Goal: Transaction & Acquisition: Book appointment/travel/reservation

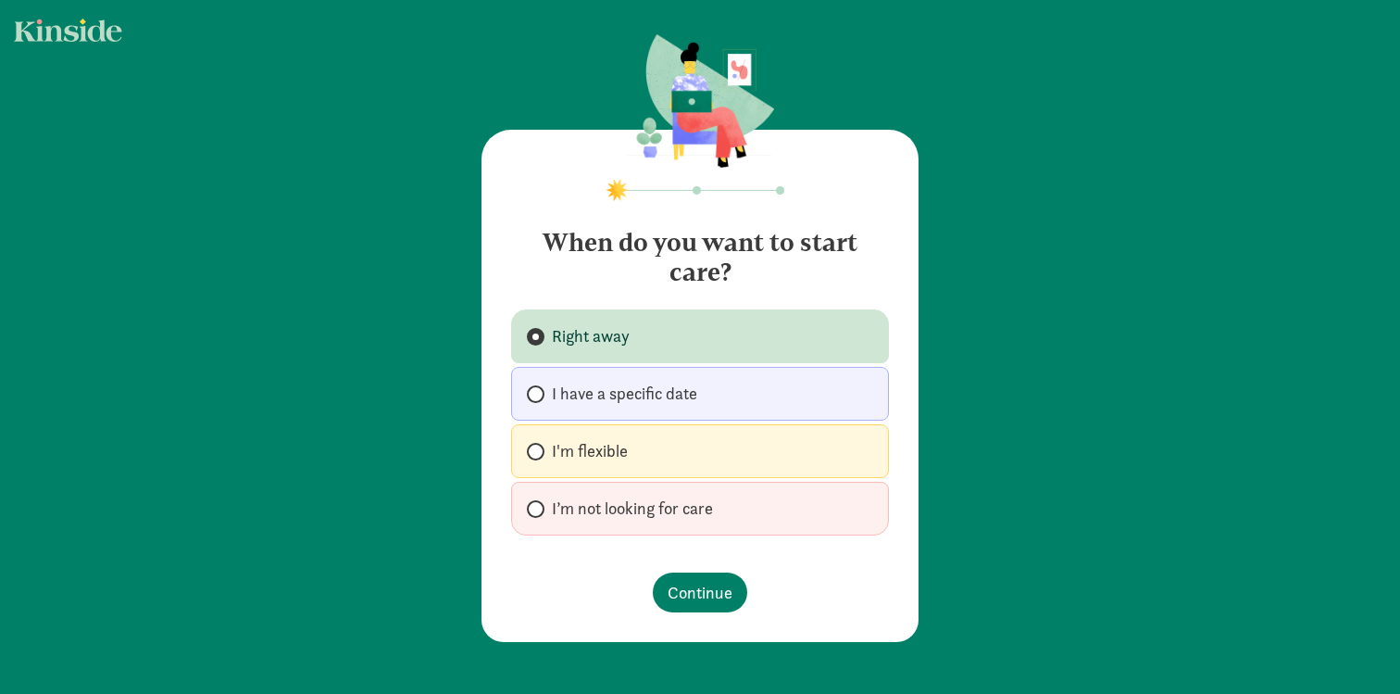
click at [582, 395] on span "I have a specific date" at bounding box center [624, 393] width 145 height 22
click at [539, 395] on input "I have a specific date" at bounding box center [533, 394] width 12 height 12
radio input "true"
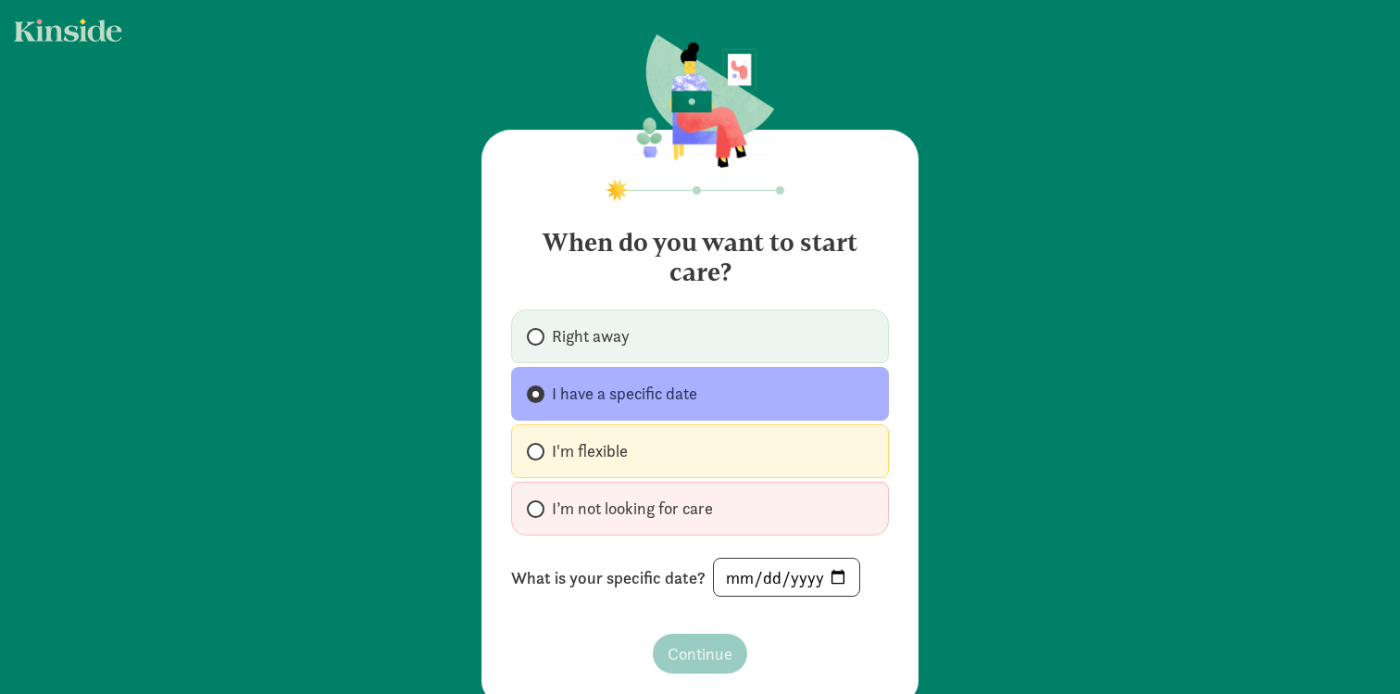
click at [584, 442] on span "I'm flexible" at bounding box center [590, 451] width 76 height 22
click at [539, 445] on input "I'm flexible" at bounding box center [533, 451] width 12 height 12
radio input "true"
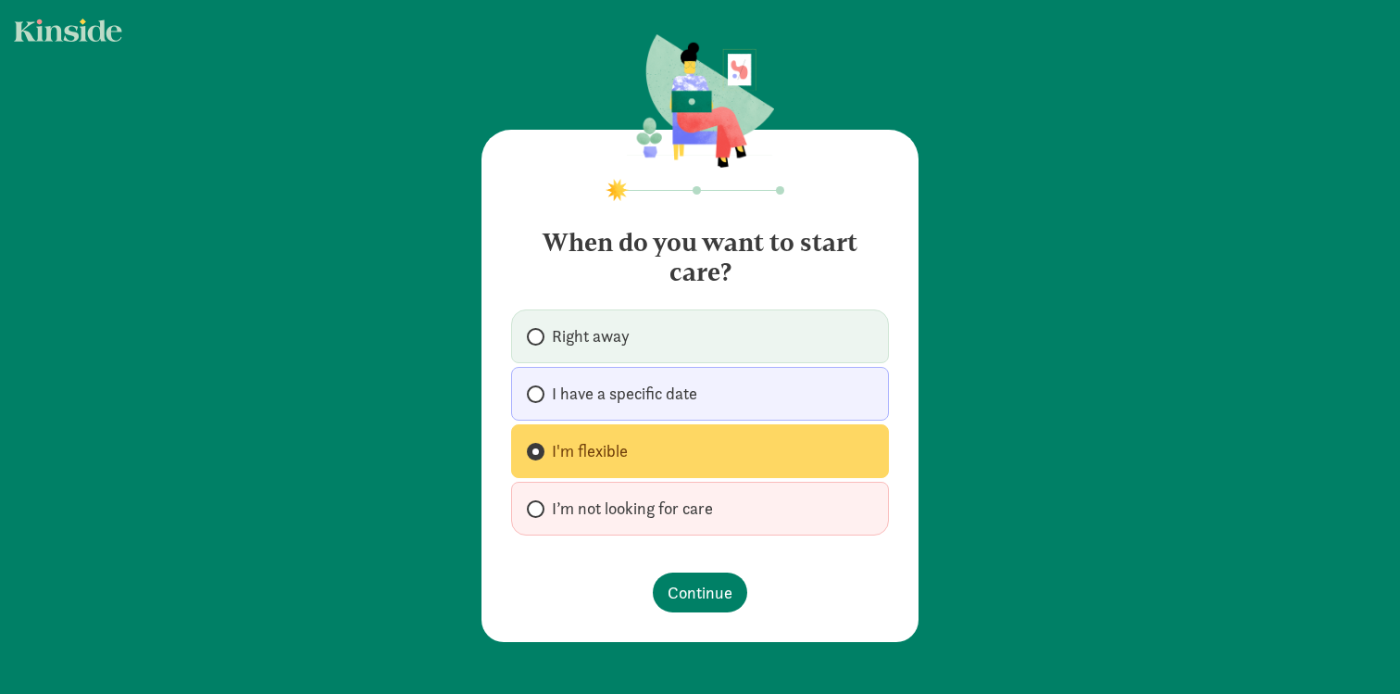
click at [610, 374] on label "I have a specific date" at bounding box center [700, 394] width 378 height 54
click at [539, 388] on input "I have a specific date" at bounding box center [533, 394] width 12 height 12
radio input "true"
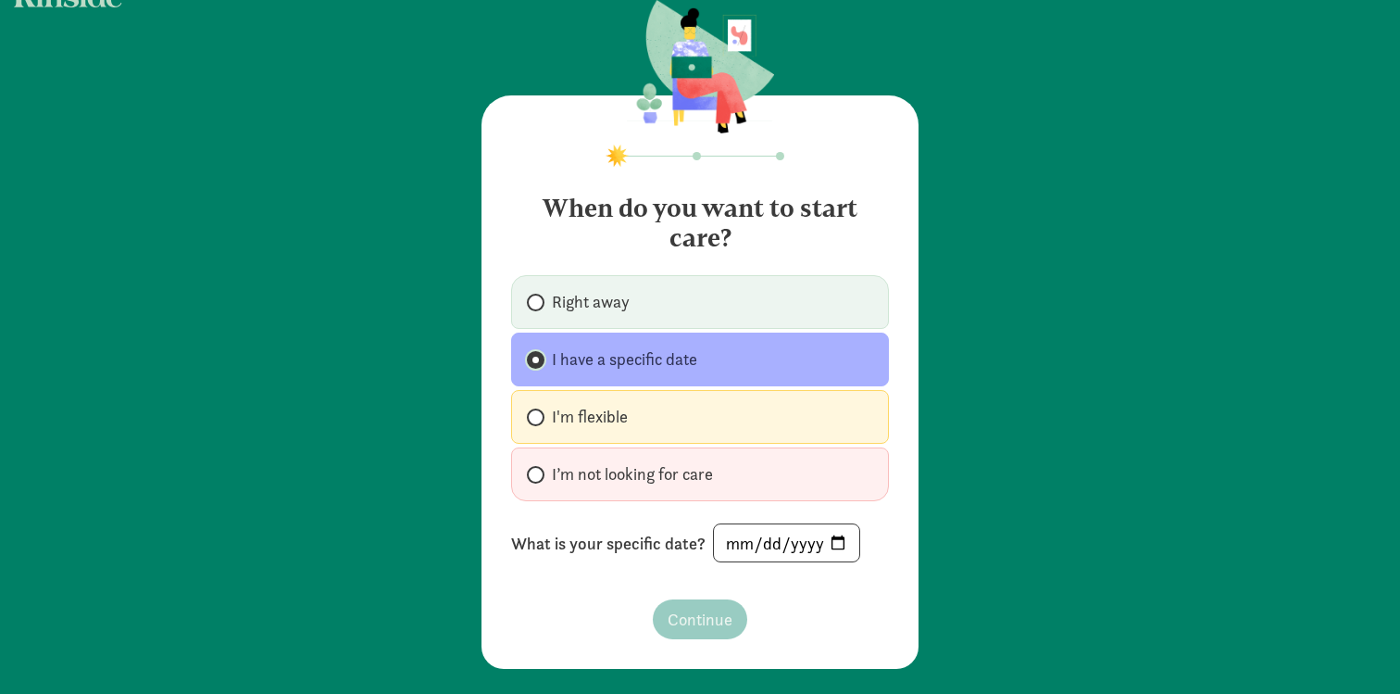
scroll to position [40, 0]
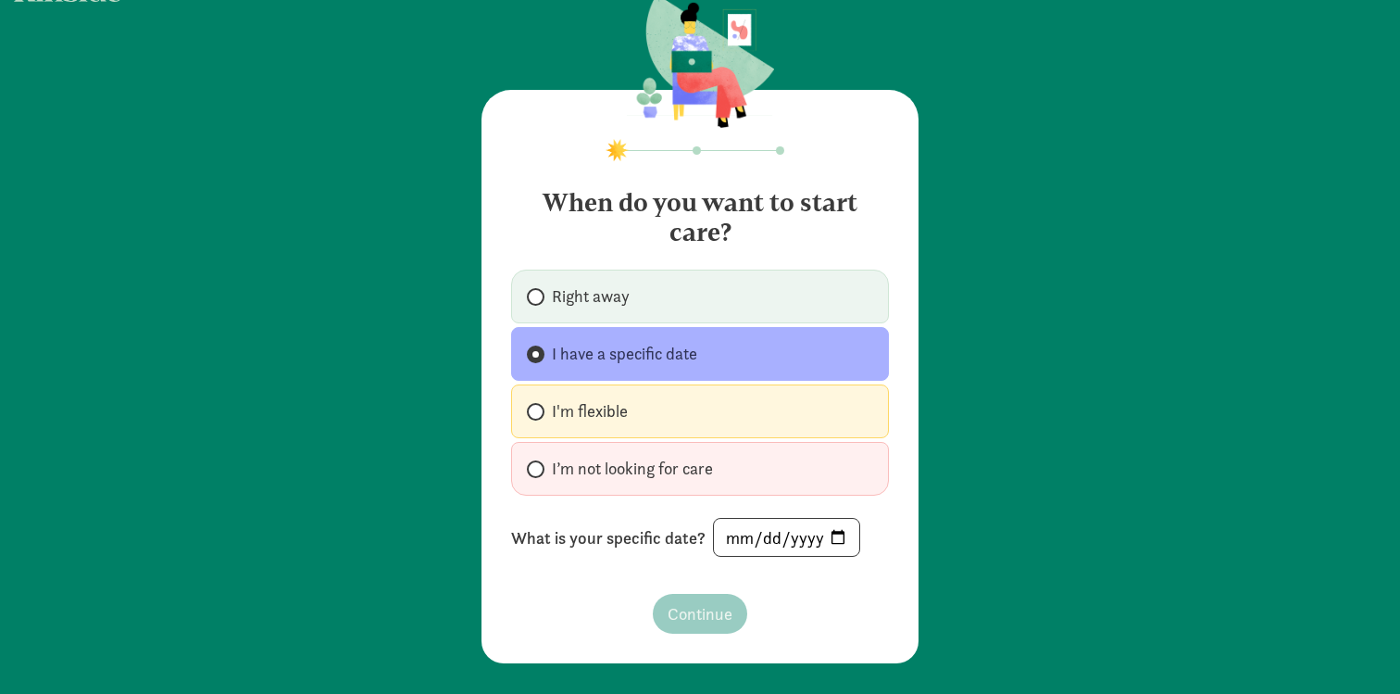
click at [643, 427] on label "I'm flexible" at bounding box center [700, 411] width 378 height 54
click at [539, 418] on input "I'm flexible" at bounding box center [533, 412] width 12 height 12
radio input "true"
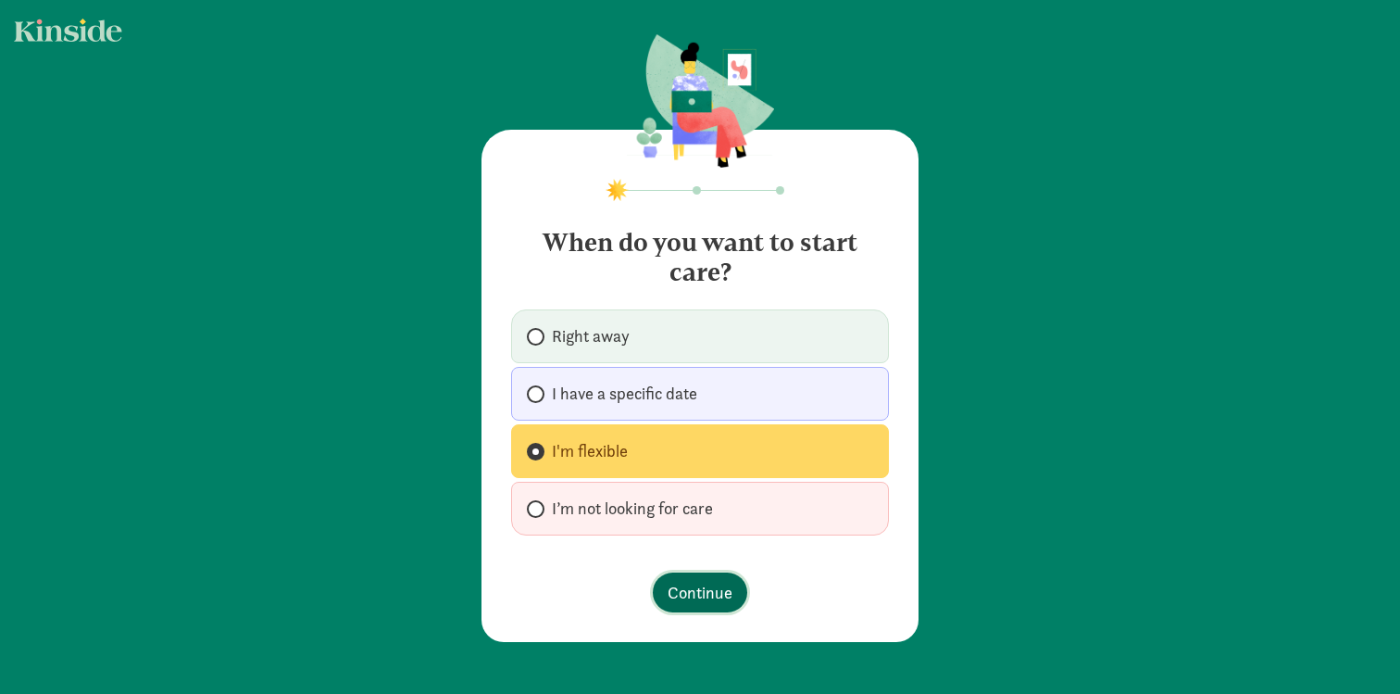
click at [708, 608] on button "Continue" at bounding box center [700, 592] width 94 height 40
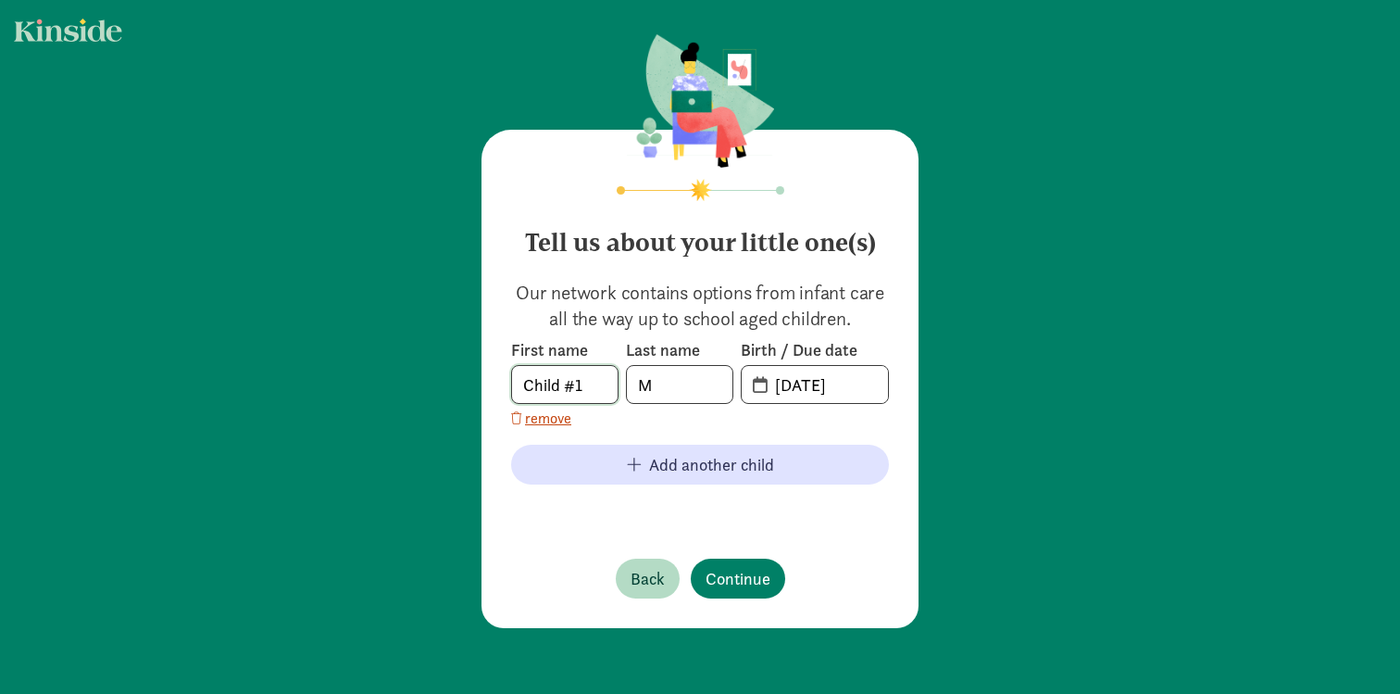
click at [548, 380] on input "Child #1" at bounding box center [565, 384] width 106 height 37
type input "J"
click at [802, 383] on input "08-16-2025" at bounding box center [826, 384] width 124 height 37
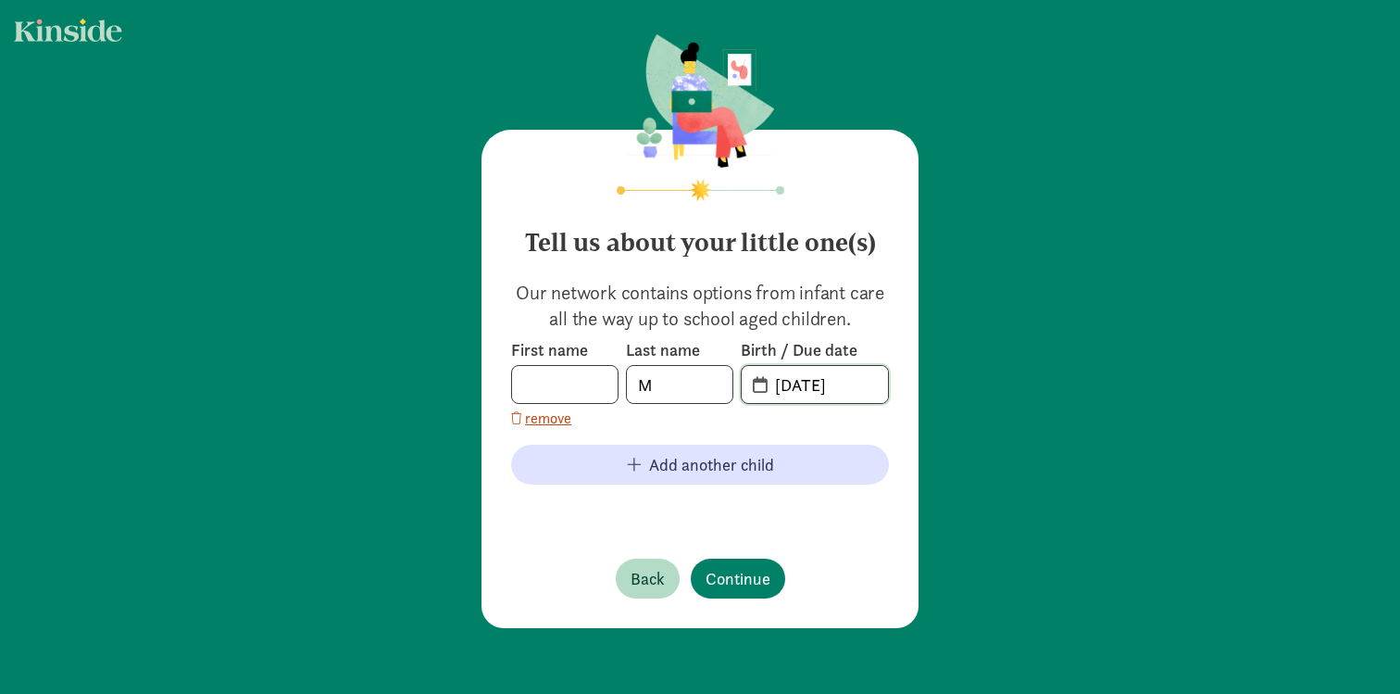
click at [793, 383] on input "08-16-2025" at bounding box center [826, 384] width 124 height 37
type input "09-16-2025"
click at [579, 395] on input "text" at bounding box center [565, 384] width 106 height 37
type input "Baby Boy"
type input "Sanders"
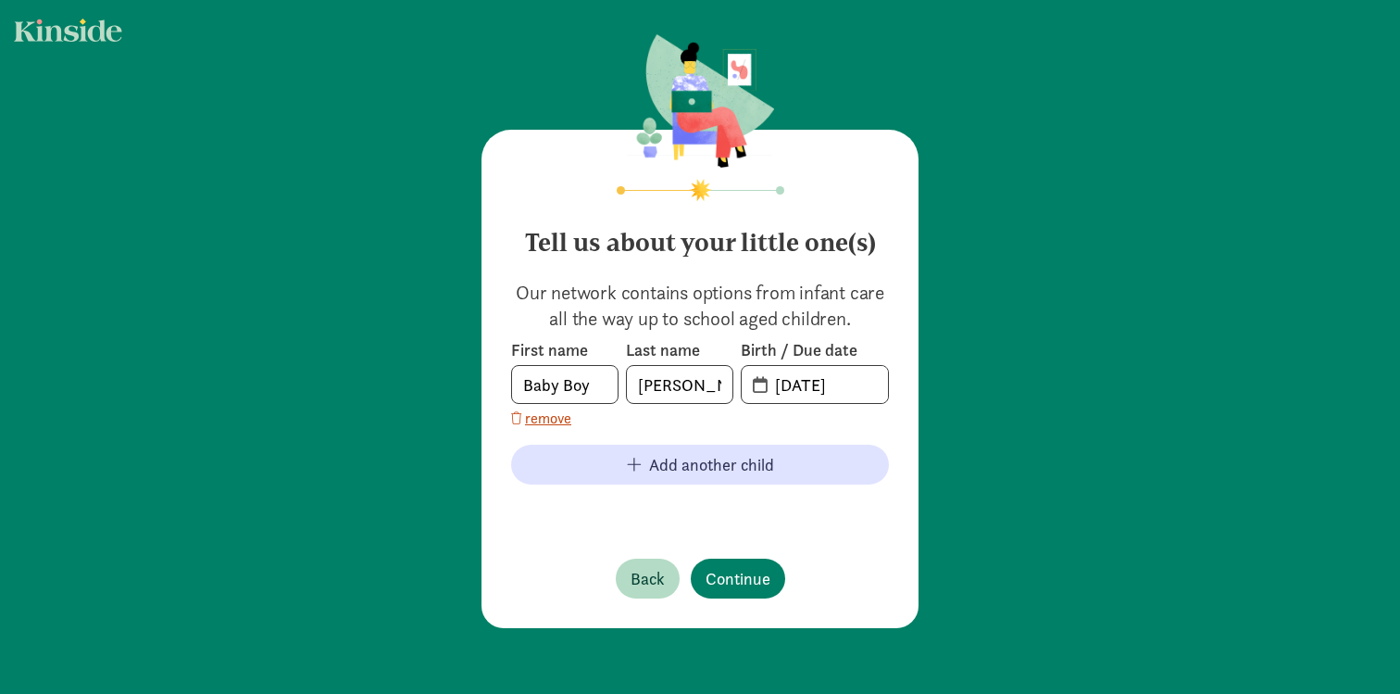
click at [543, 308] on p "Our network contains options from infant care all the way up to school aged chi…" at bounding box center [700, 306] width 378 height 52
click at [819, 383] on input "20-25-0916" at bounding box center [826, 384] width 124 height 37
click at [793, 387] on input "20-25-0916" at bounding box center [826, 384] width 124 height 37
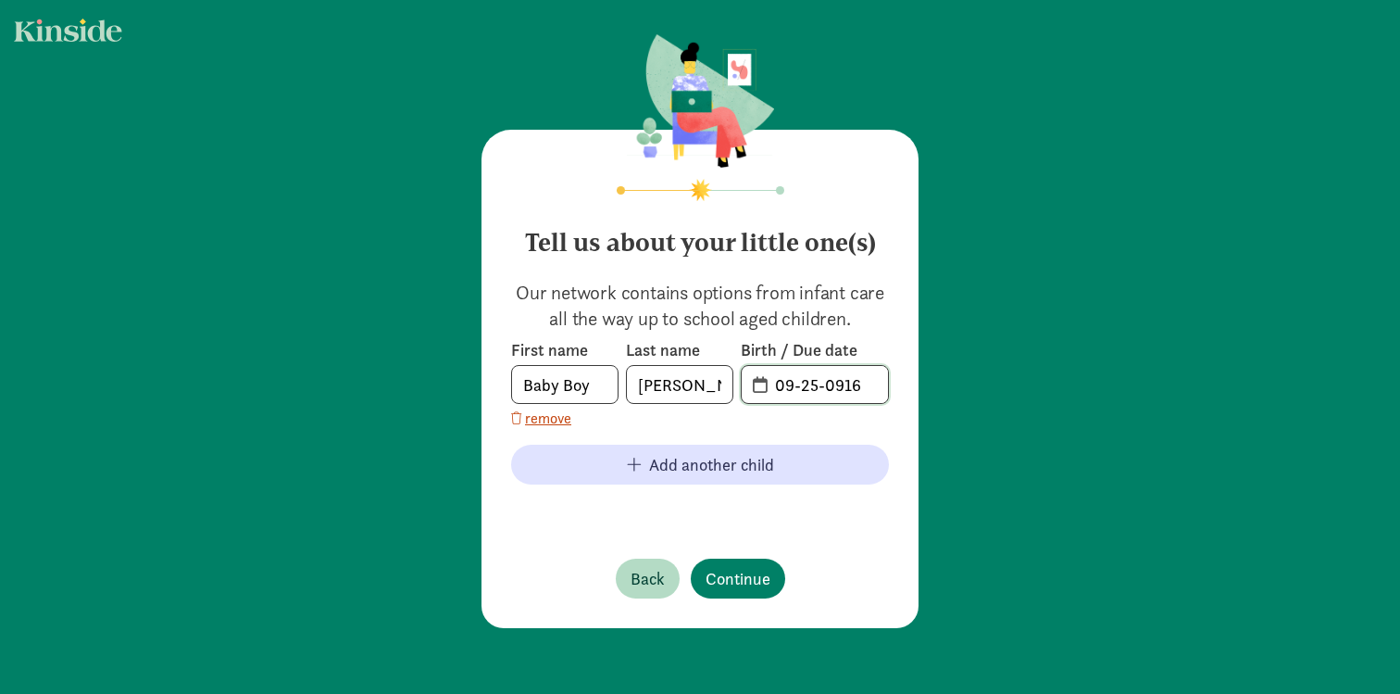
click at [817, 390] on input "09-25-0916" at bounding box center [826, 384] width 124 height 37
click at [844, 390] on input "09-06-0916" at bounding box center [826, 384] width 124 height 37
click at [857, 388] on input "09-06-16" at bounding box center [826, 384] width 124 height 37
click at [756, 390] on span "09-06-" at bounding box center [815, 384] width 146 height 37
click at [758, 382] on span "09-06-" at bounding box center [815, 384] width 146 height 37
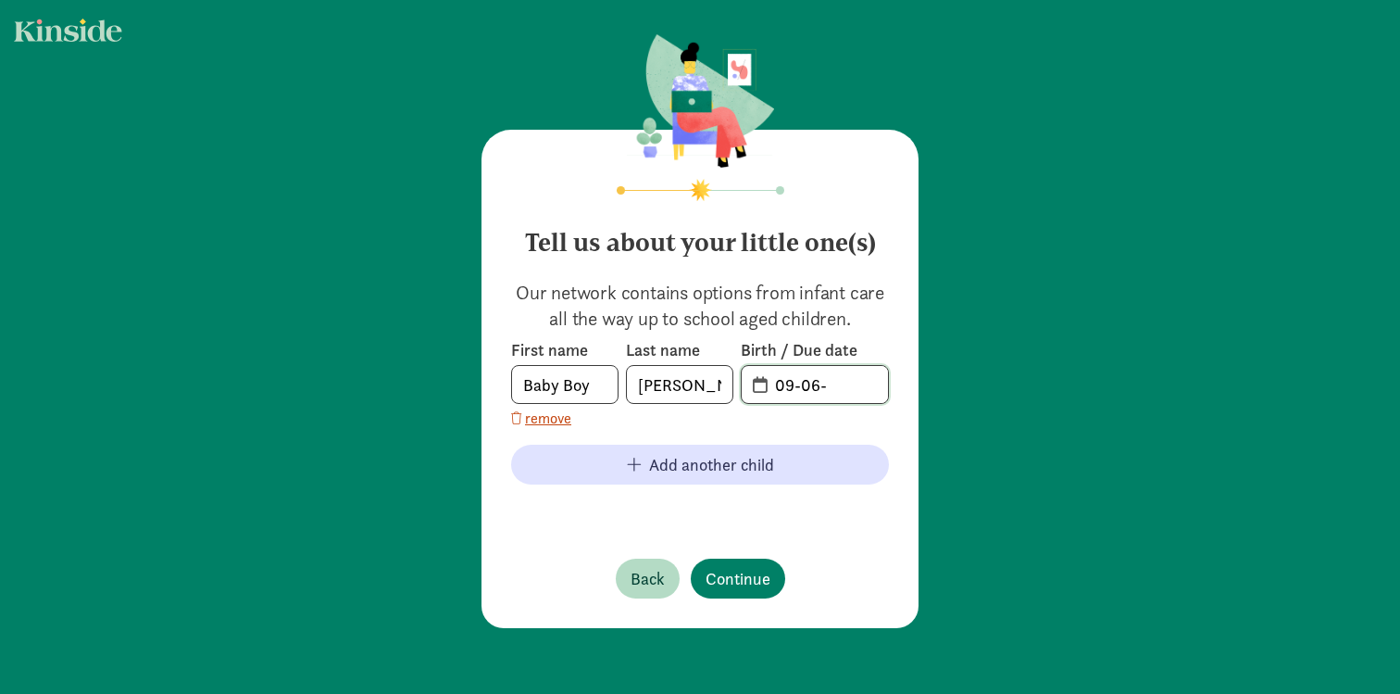
click at [849, 388] on input "09-06-" at bounding box center [826, 384] width 124 height 37
type input "09-06-2025"
click at [852, 421] on div "First name Baby Boy Last name Sanders Birth / Due date 09-06-2025 remove" at bounding box center [700, 384] width 378 height 90
click at [755, 383] on span "09-06-2025" at bounding box center [815, 384] width 146 height 37
click at [724, 594] on button "Continue" at bounding box center [738, 578] width 94 height 40
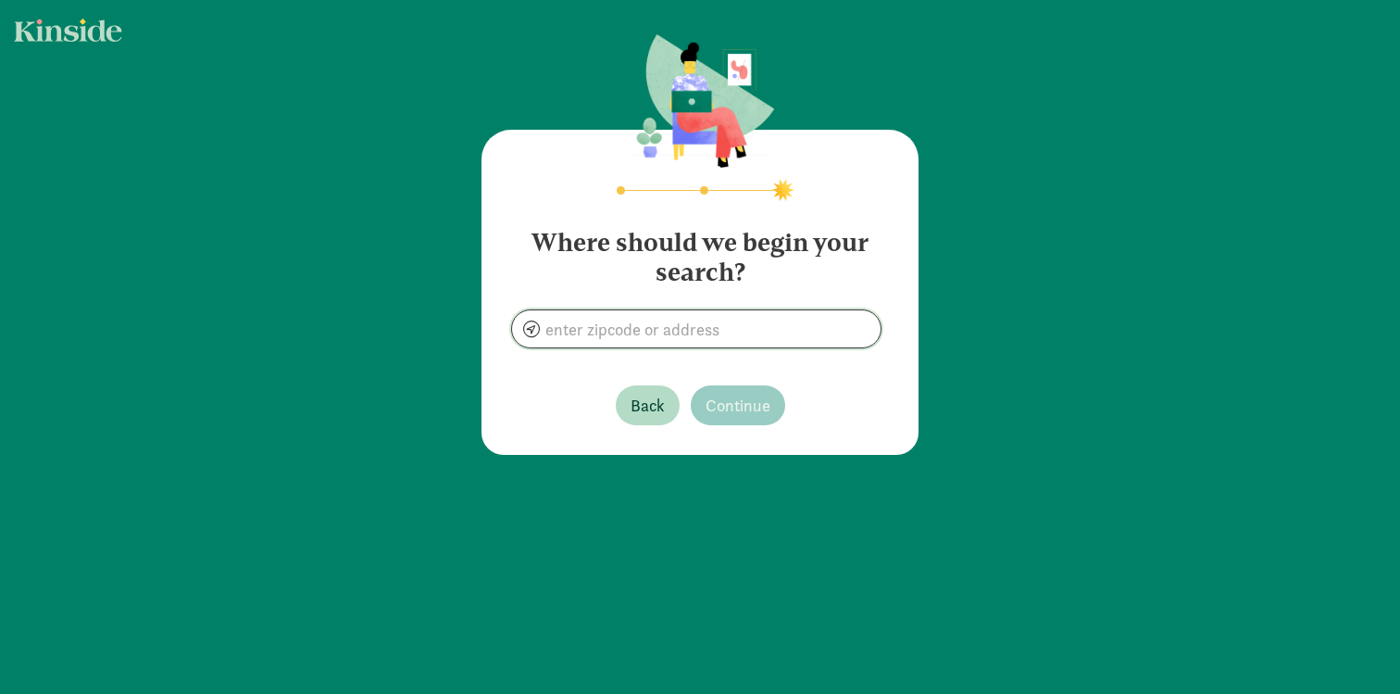
click at [566, 326] on input at bounding box center [696, 328] width 369 height 37
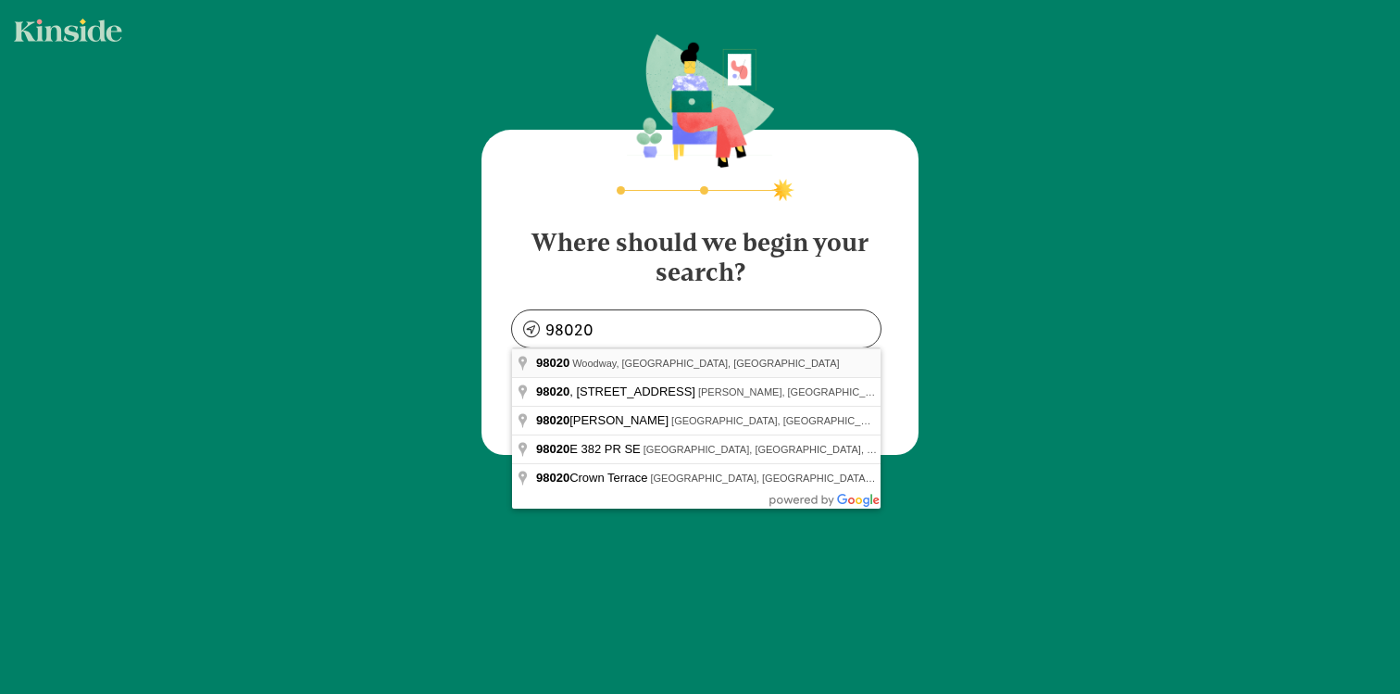
type input "Woodway, WA 98020, USA"
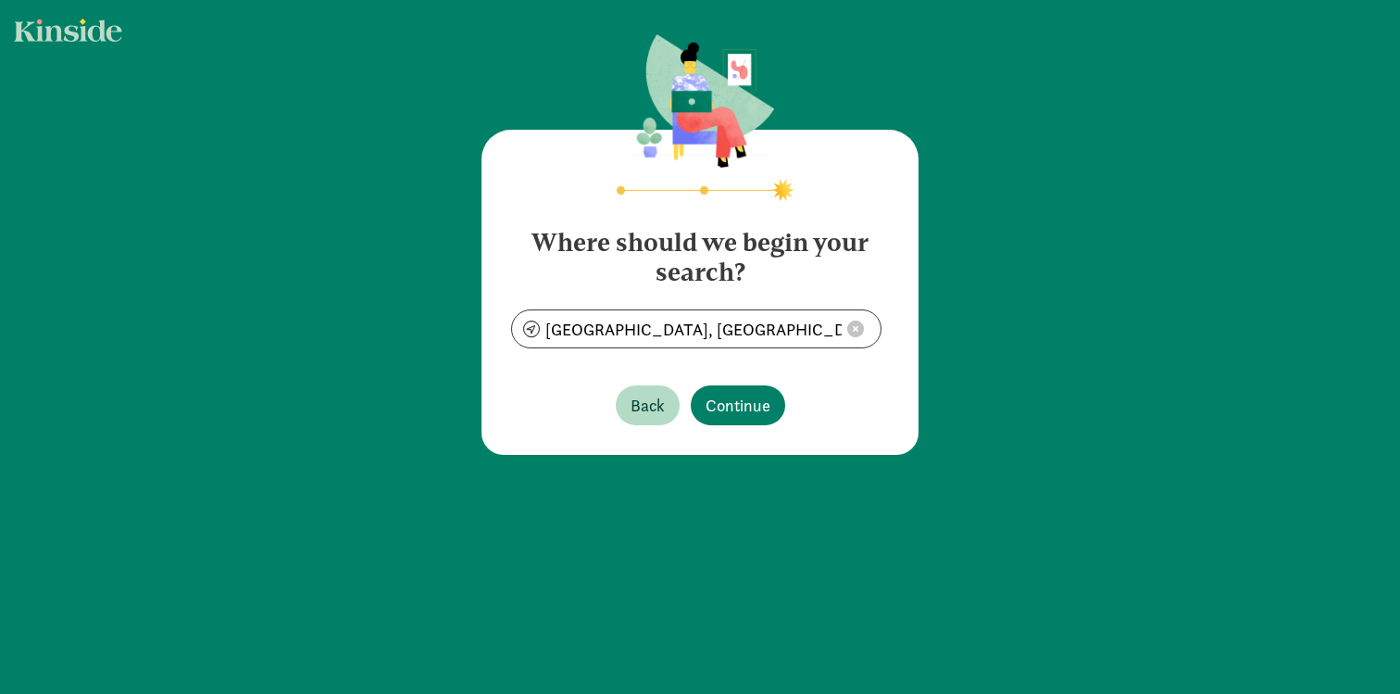
click at [570, 358] on div "Where should we begin your search? Woodway, WA 98020, USA Back Continue" at bounding box center [699, 292] width 437 height 325
click at [738, 417] on span "Continue" at bounding box center [738, 405] width 65 height 25
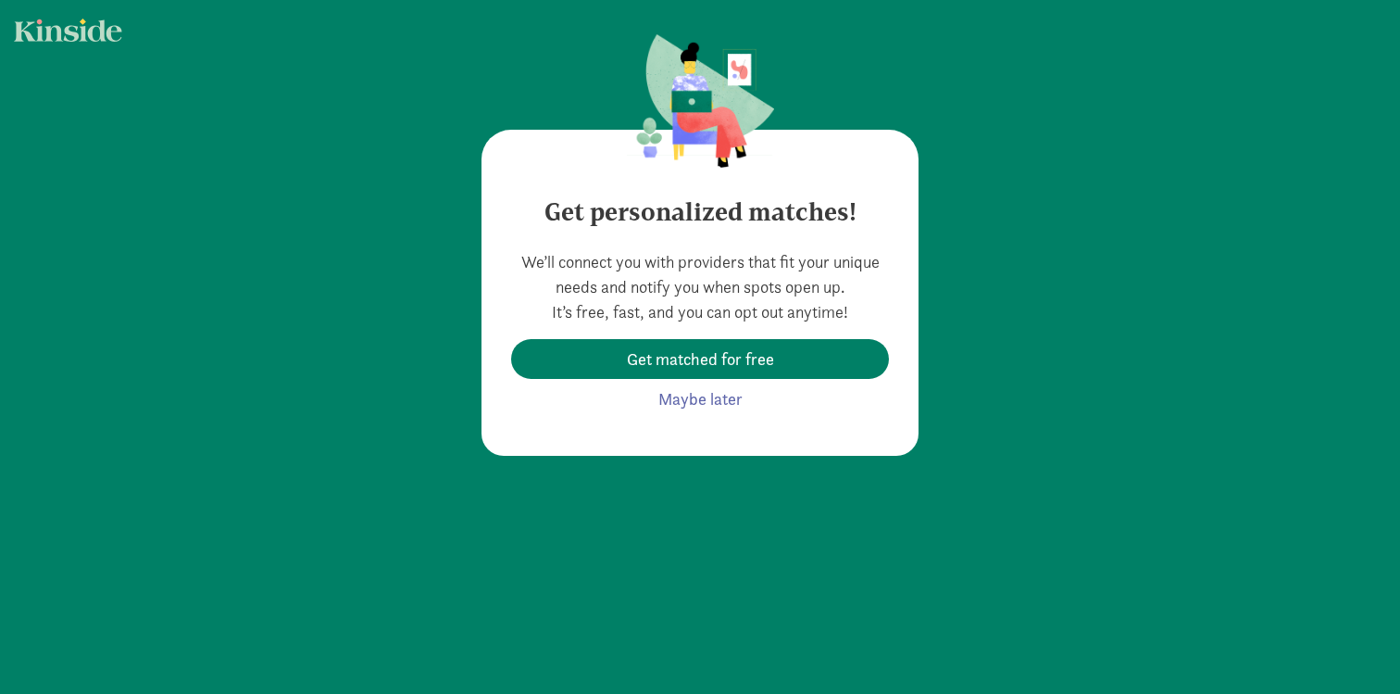
click at [631, 257] on div "We’ll connect you with providers that fit your unique needs and notify you when…" at bounding box center [700, 333] width 378 height 169
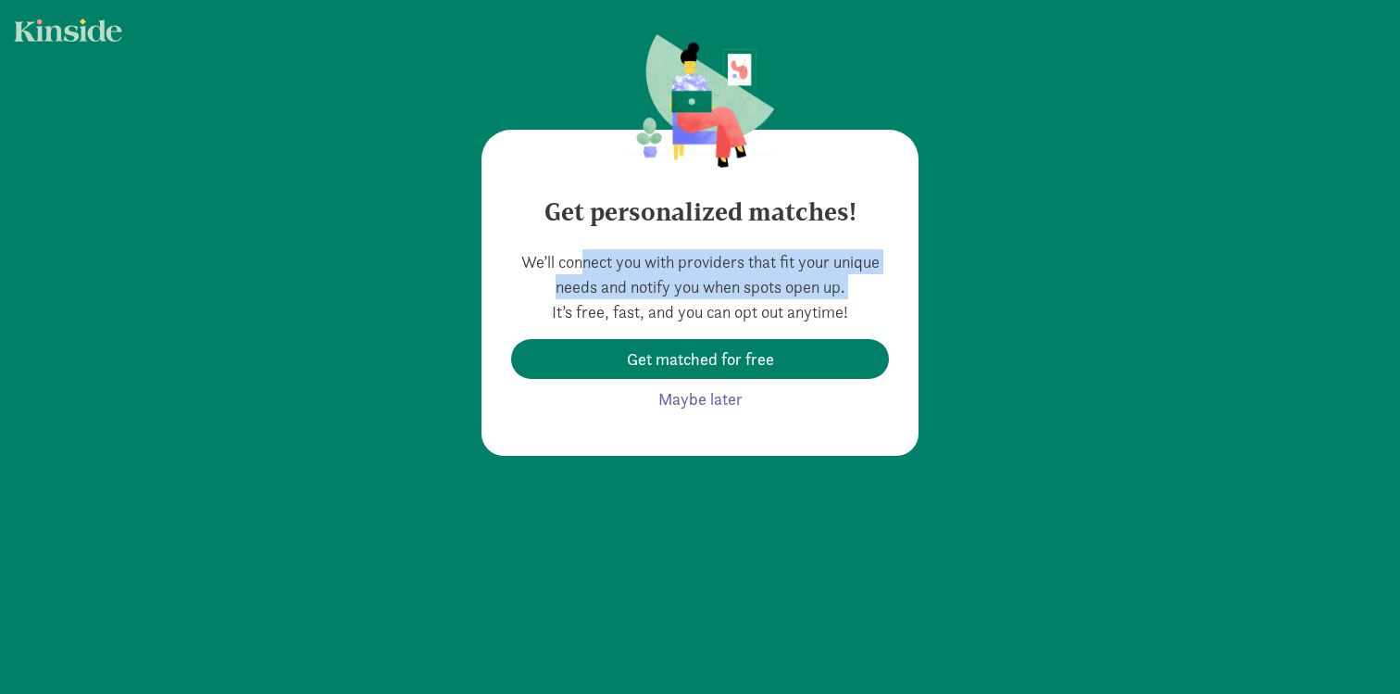
click at [631, 257] on div "We’ll connect you with providers that fit your unique needs and notify you when…" at bounding box center [700, 333] width 378 height 169
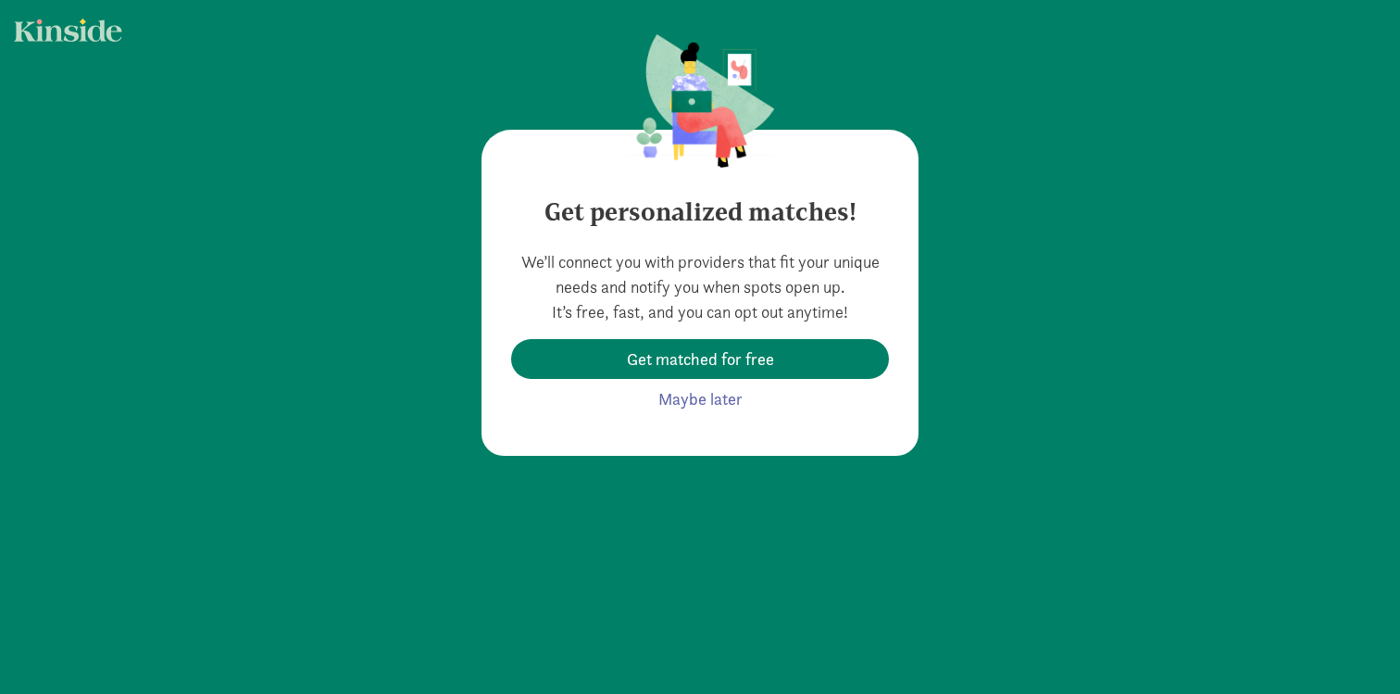
click at [631, 257] on div "We’ll connect you with providers that fit your unique needs and notify you when…" at bounding box center [700, 333] width 378 height 169
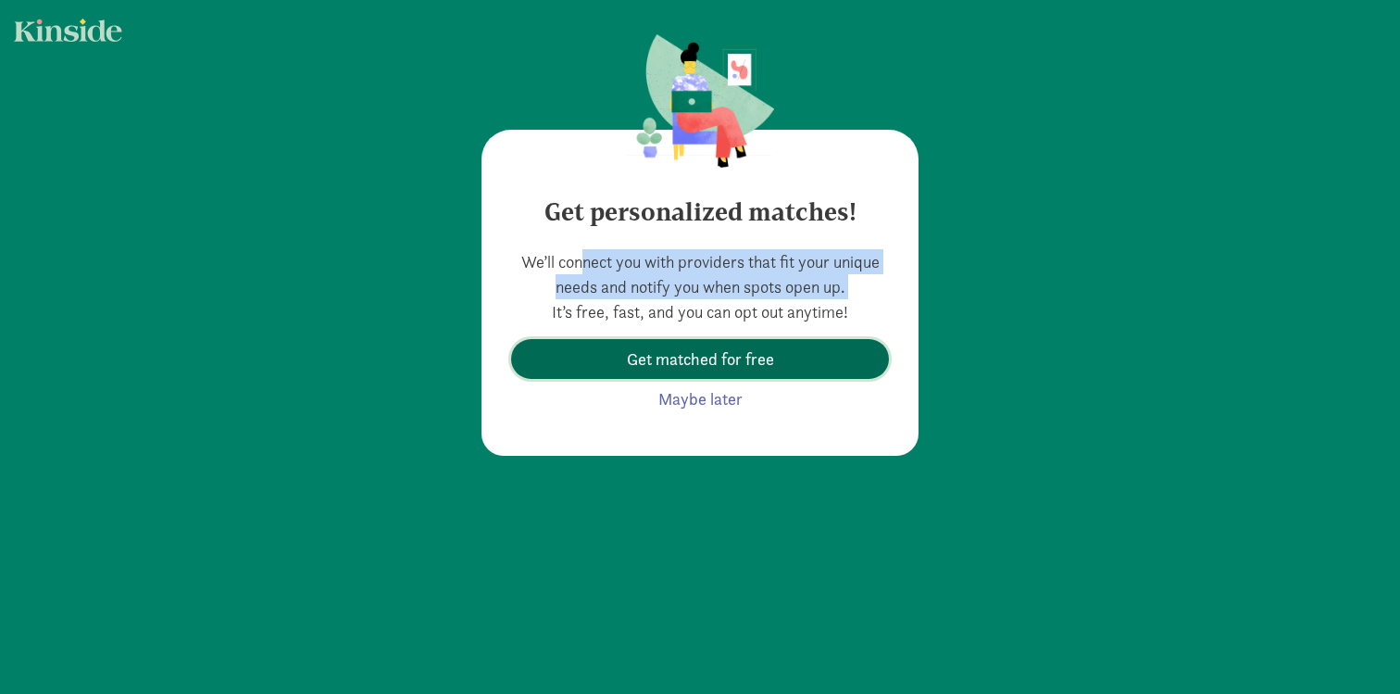
click at [644, 347] on span "Get matched for free" at bounding box center [700, 358] width 147 height 25
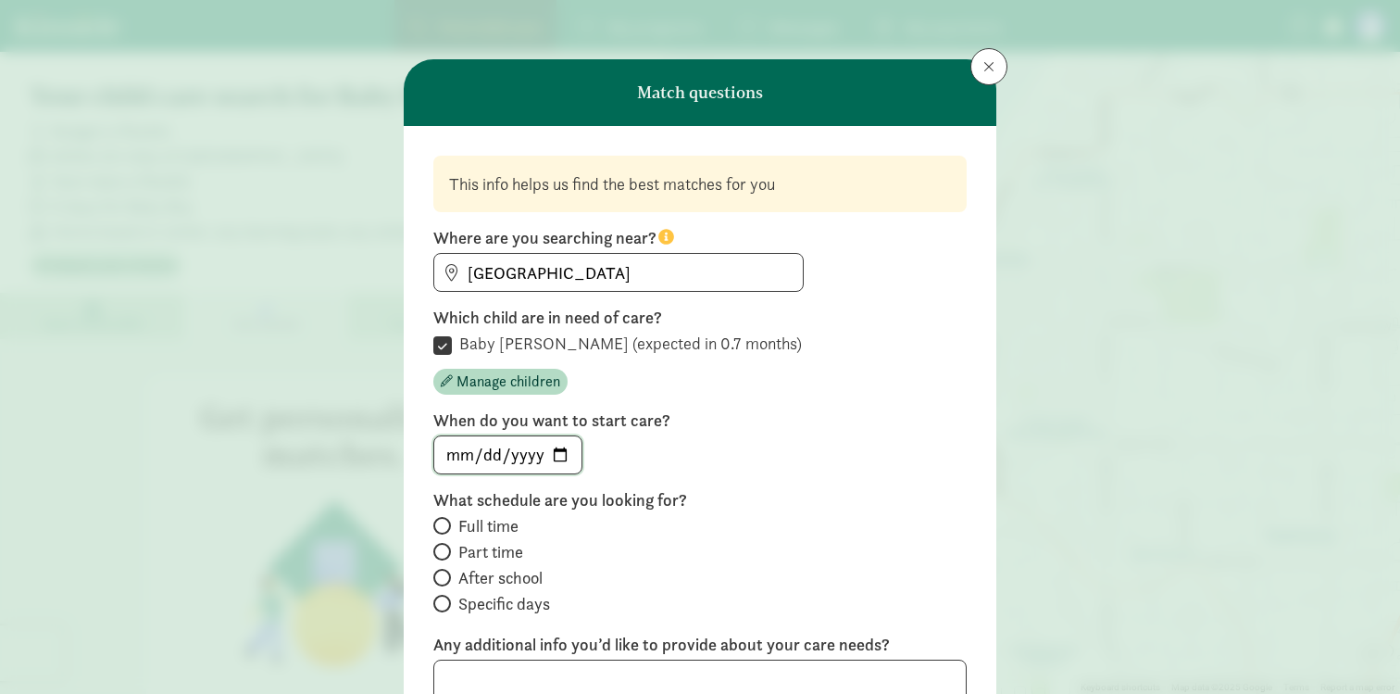
click at [449, 458] on input "date" at bounding box center [507, 454] width 147 height 37
type input "2025-02-01"
click at [372, 464] on div "Match questions This info helps us find the best matches for you Where are you …" at bounding box center [700, 347] width 1400 height 694
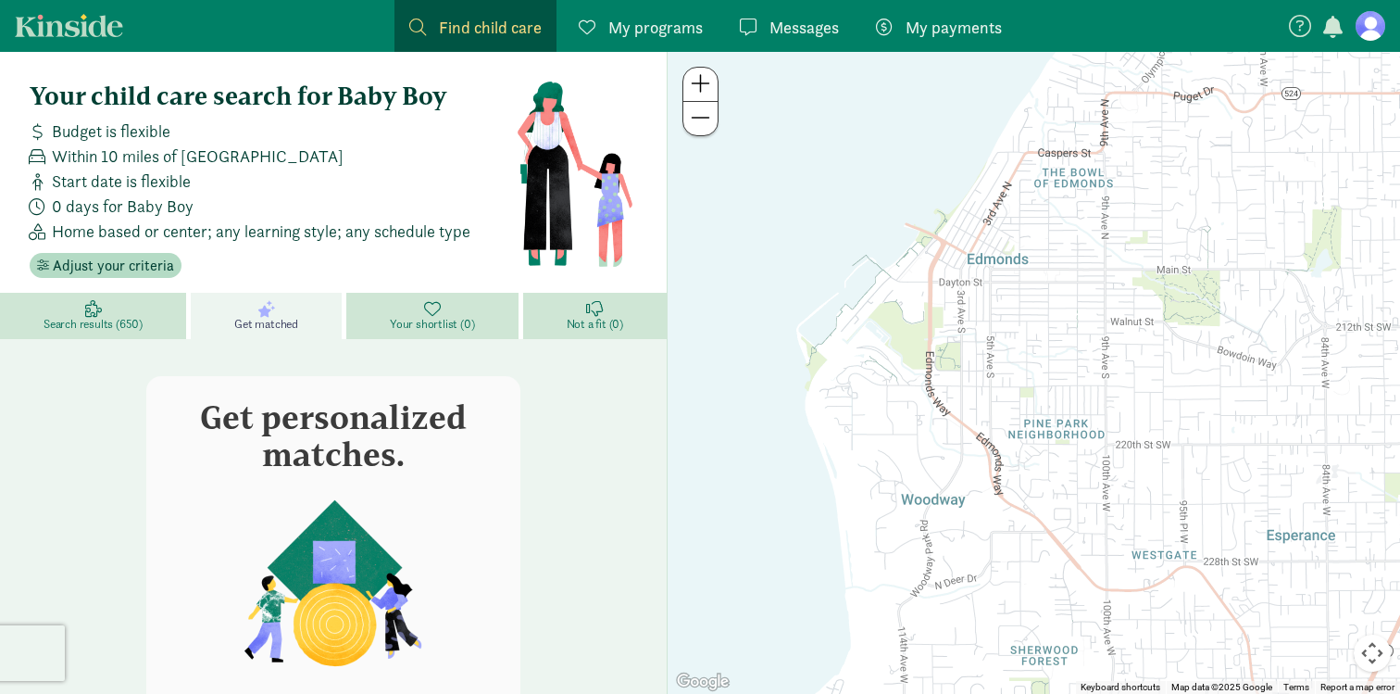
click at [135, 340] on div "Get personalized matches. We’ll connect you with providers that fit your unique…" at bounding box center [333, 653] width 667 height 644
click at [130, 329] on span "Search results (650)" at bounding box center [93, 324] width 99 height 15
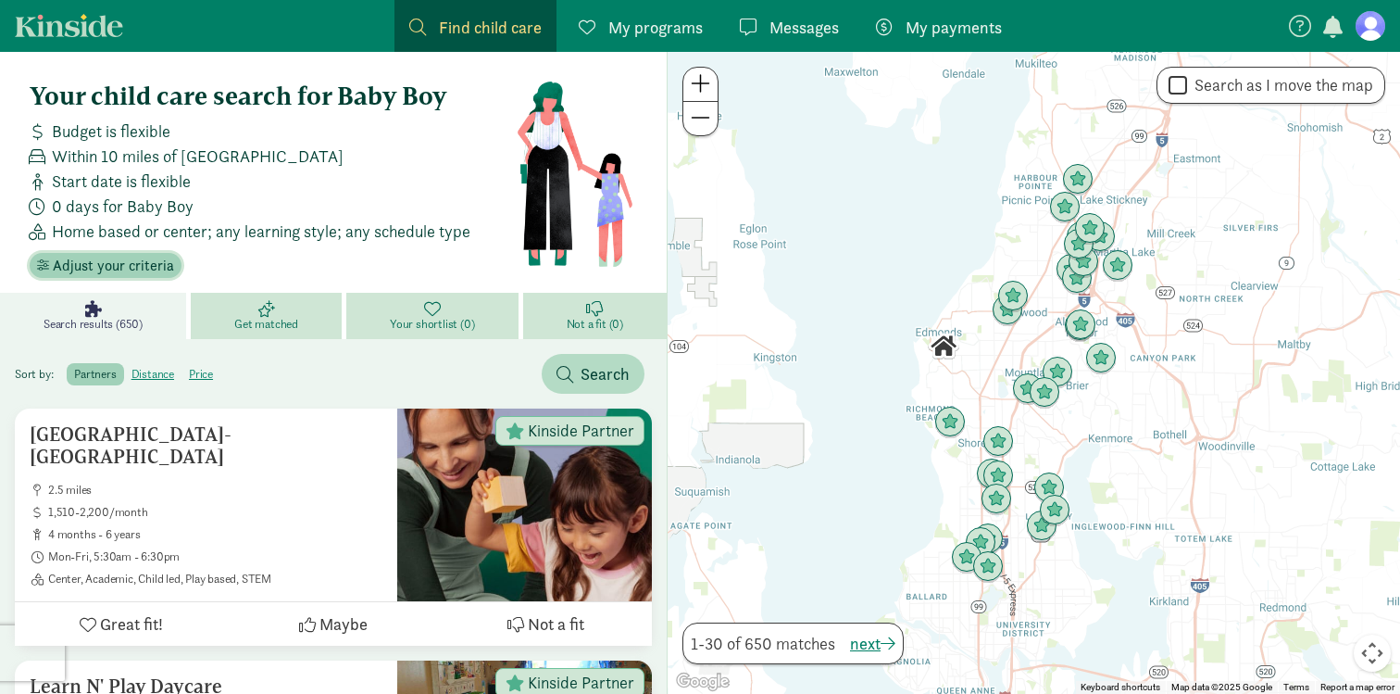
click at [45, 255] on span "Adjust your criteria" at bounding box center [105, 266] width 137 height 22
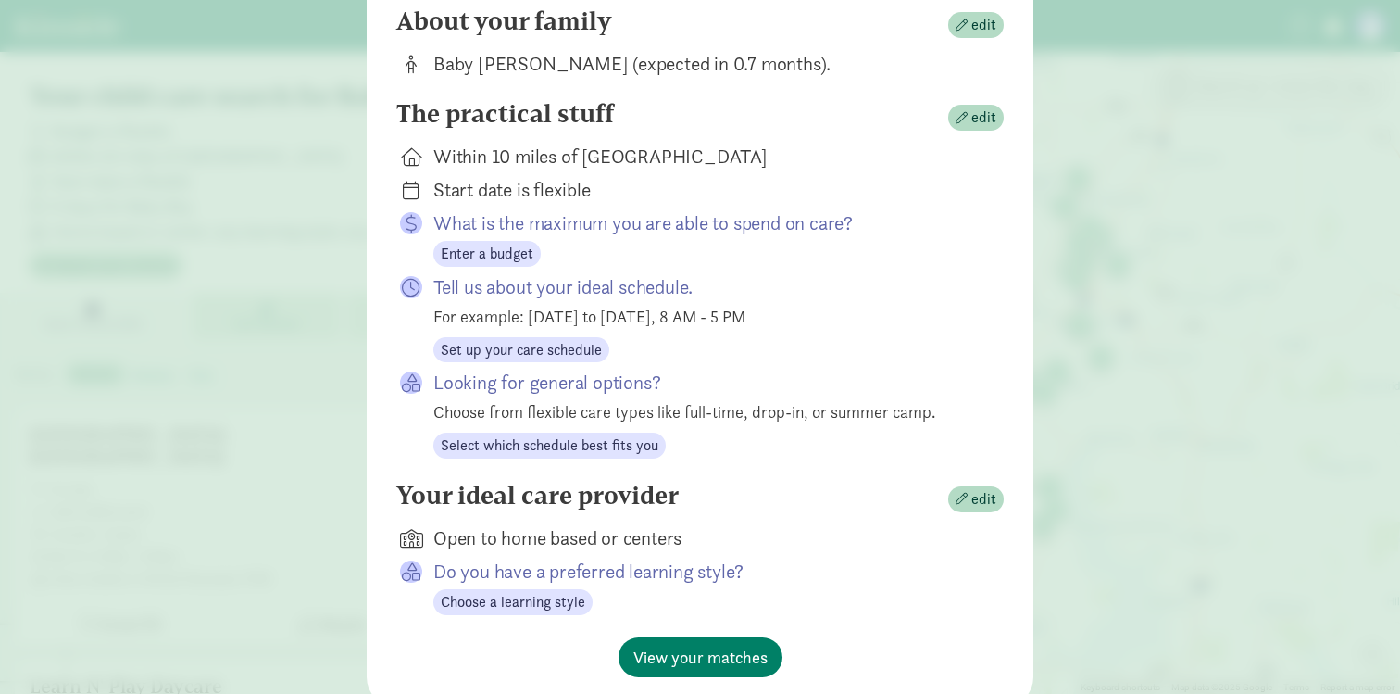
scroll to position [203, 0]
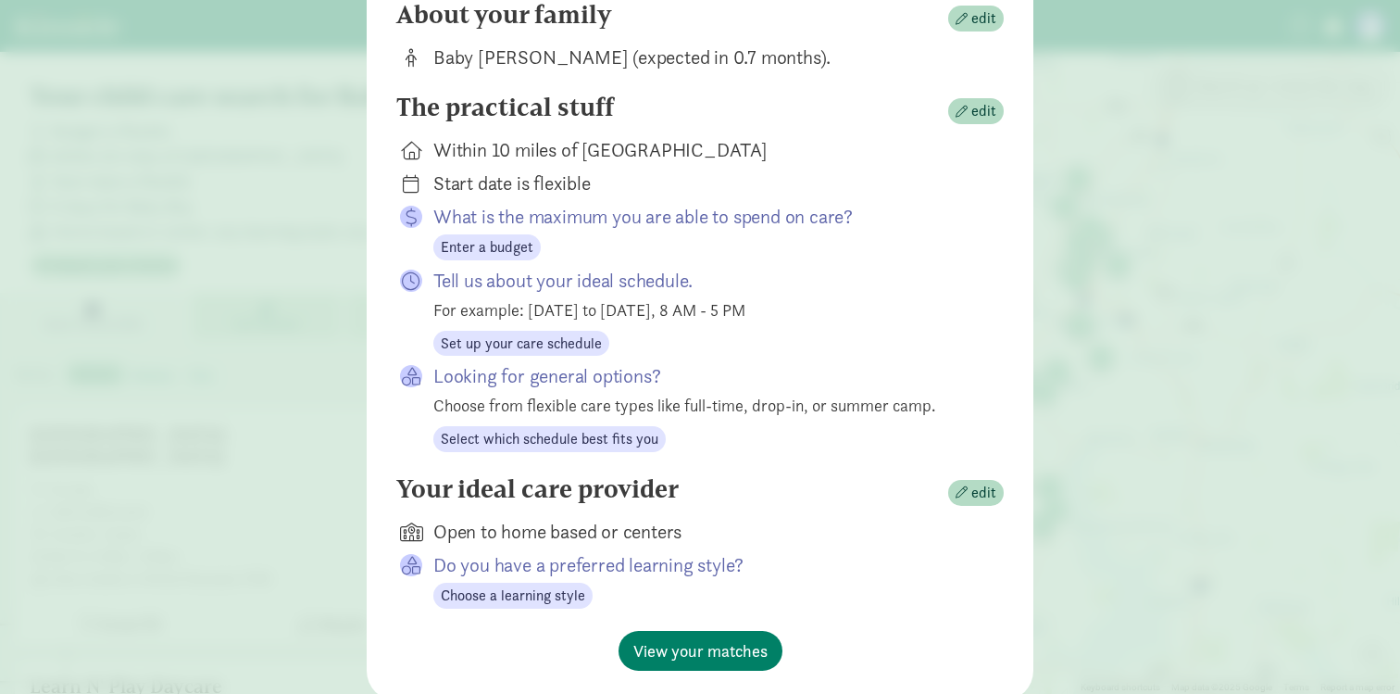
click at [550, 174] on div "Start date is flexible" at bounding box center [703, 183] width 541 height 26
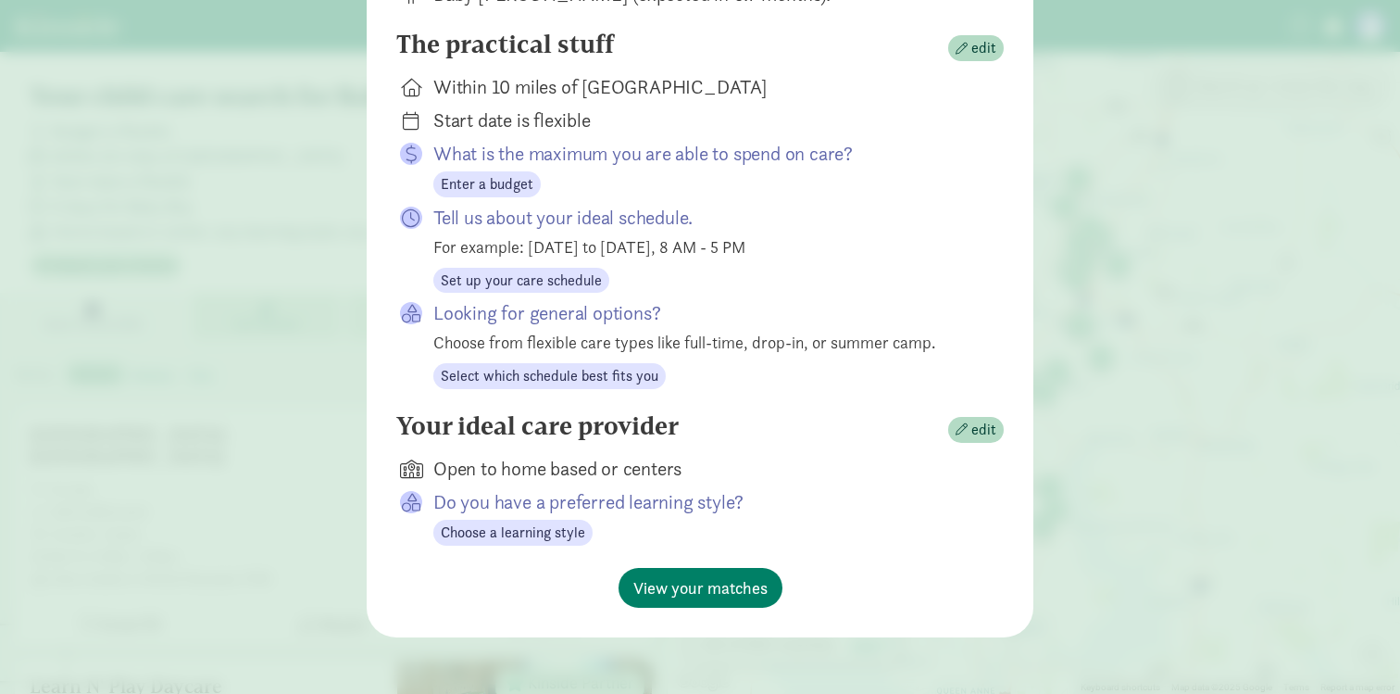
click at [455, 247] on div "For example: [DATE] to [DATE], 8 AM - 5 PM" at bounding box center [703, 246] width 541 height 25
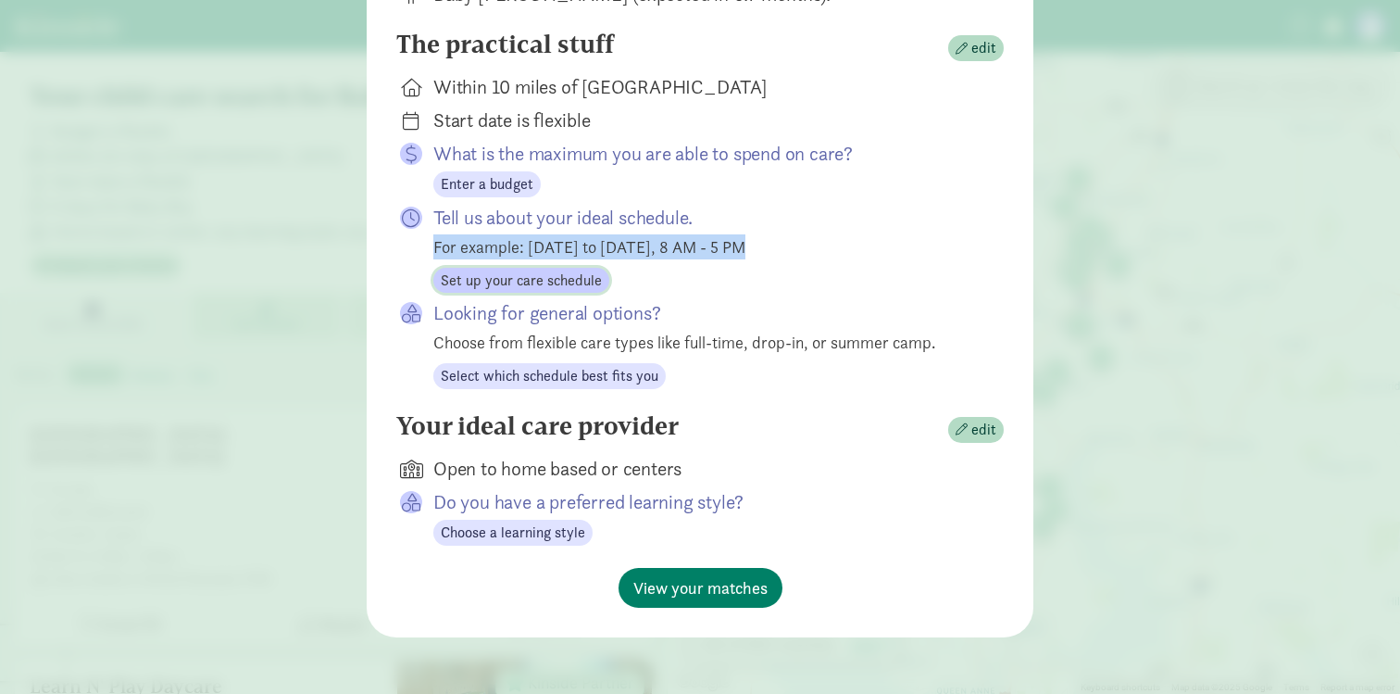
click at [449, 281] on span "Set up your care schedule" at bounding box center [521, 280] width 161 height 22
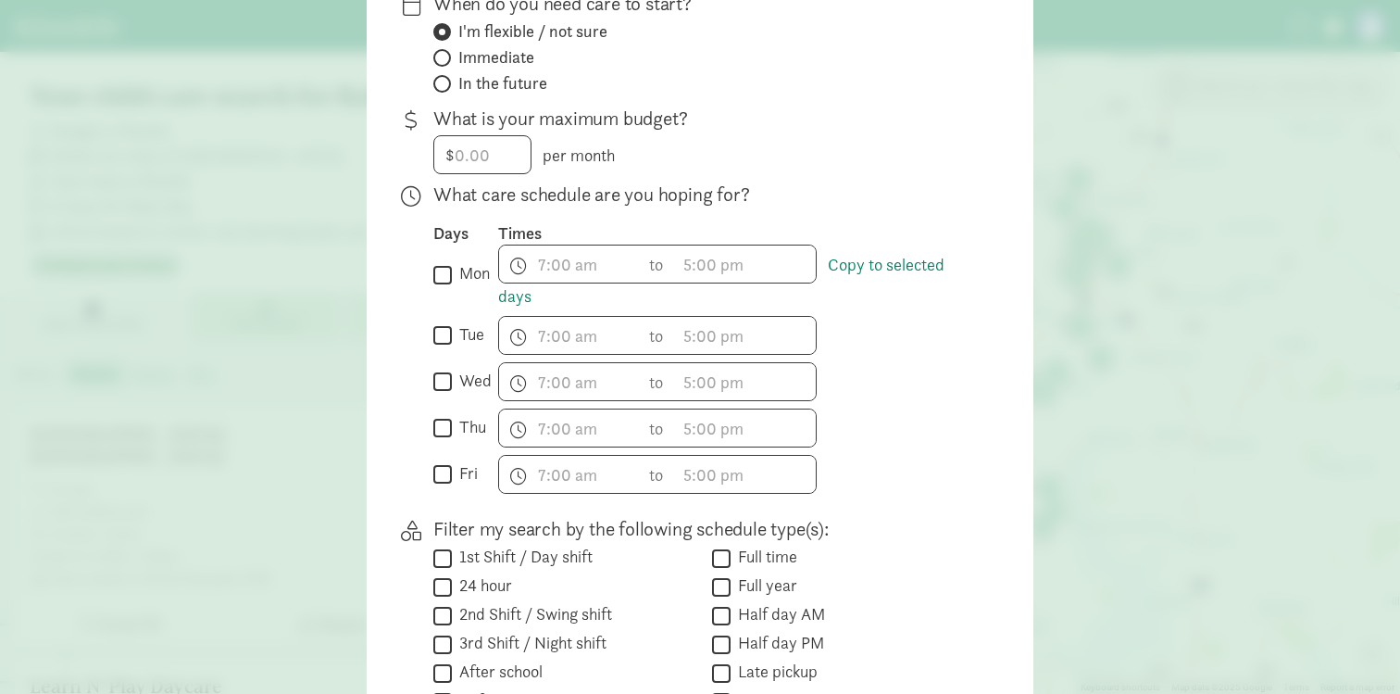
scroll to position [339, 0]
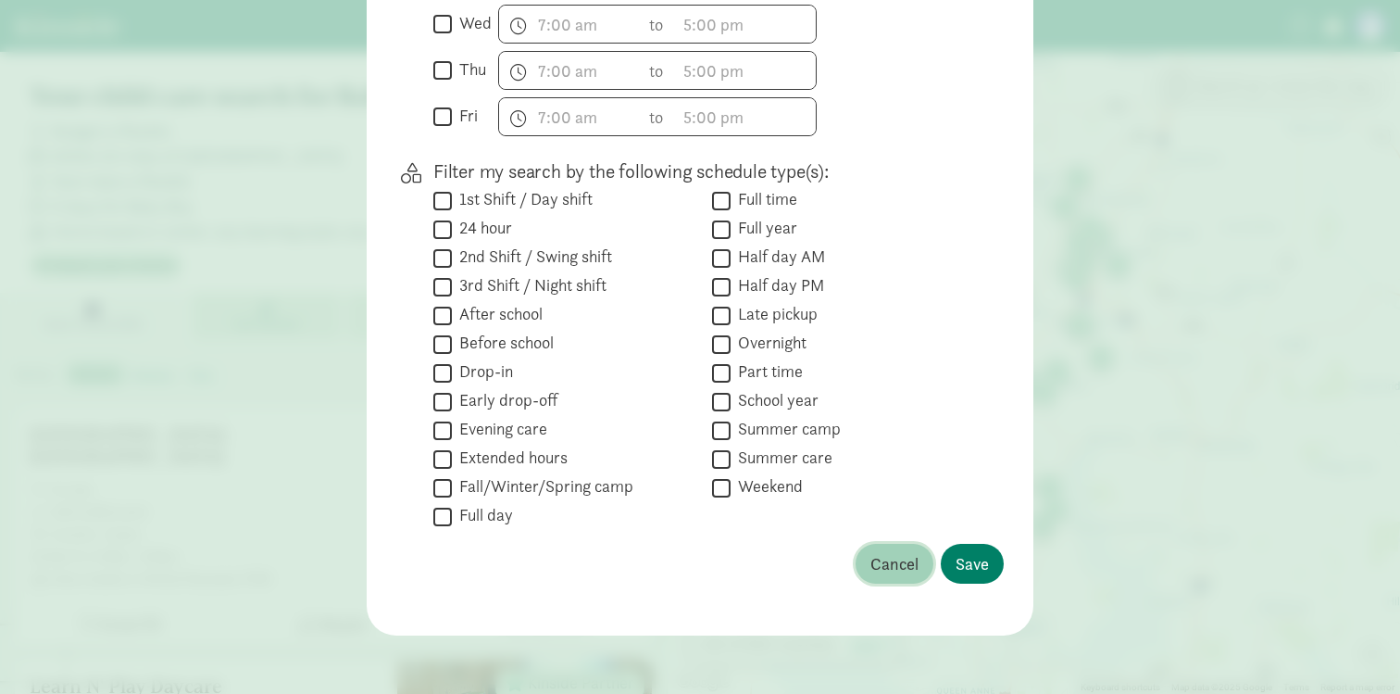
click at [881, 560] on span "Cancel" at bounding box center [894, 563] width 48 height 25
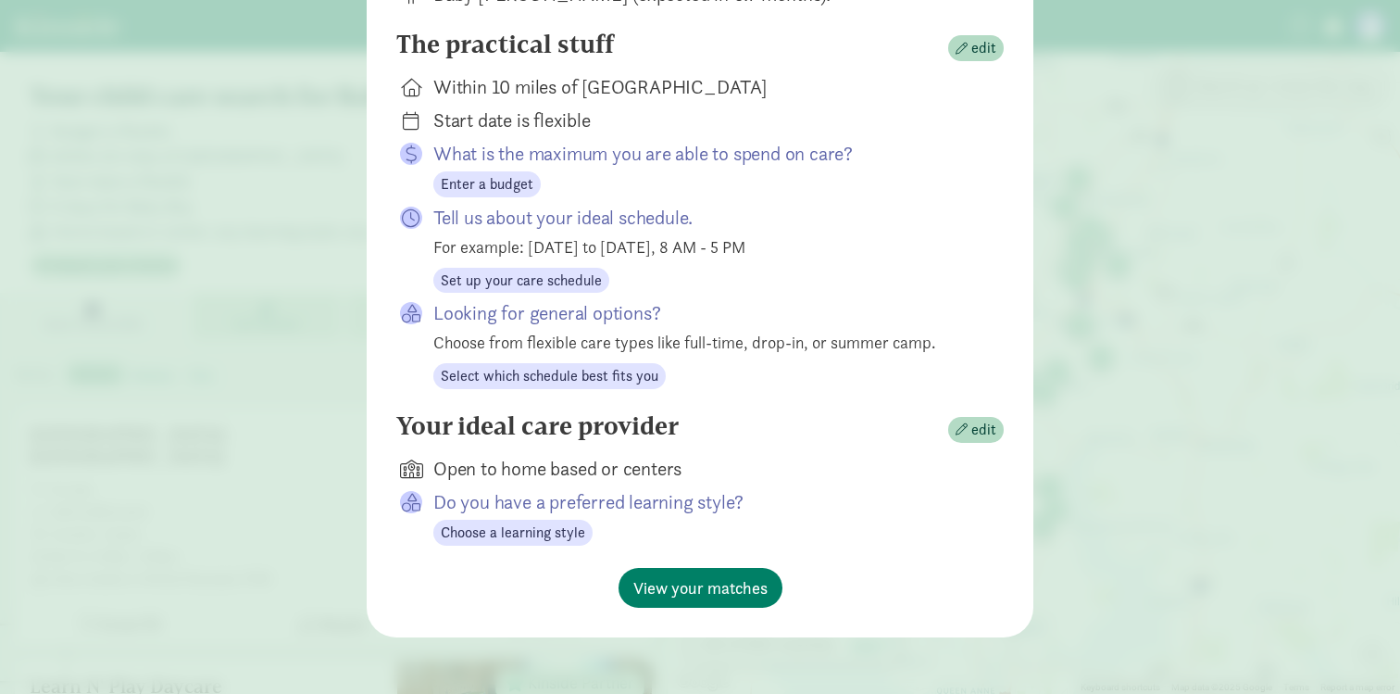
click at [438, 345] on div "Choose from flexible care types like full-time, drop-in, or summer camp." at bounding box center [703, 342] width 541 height 25
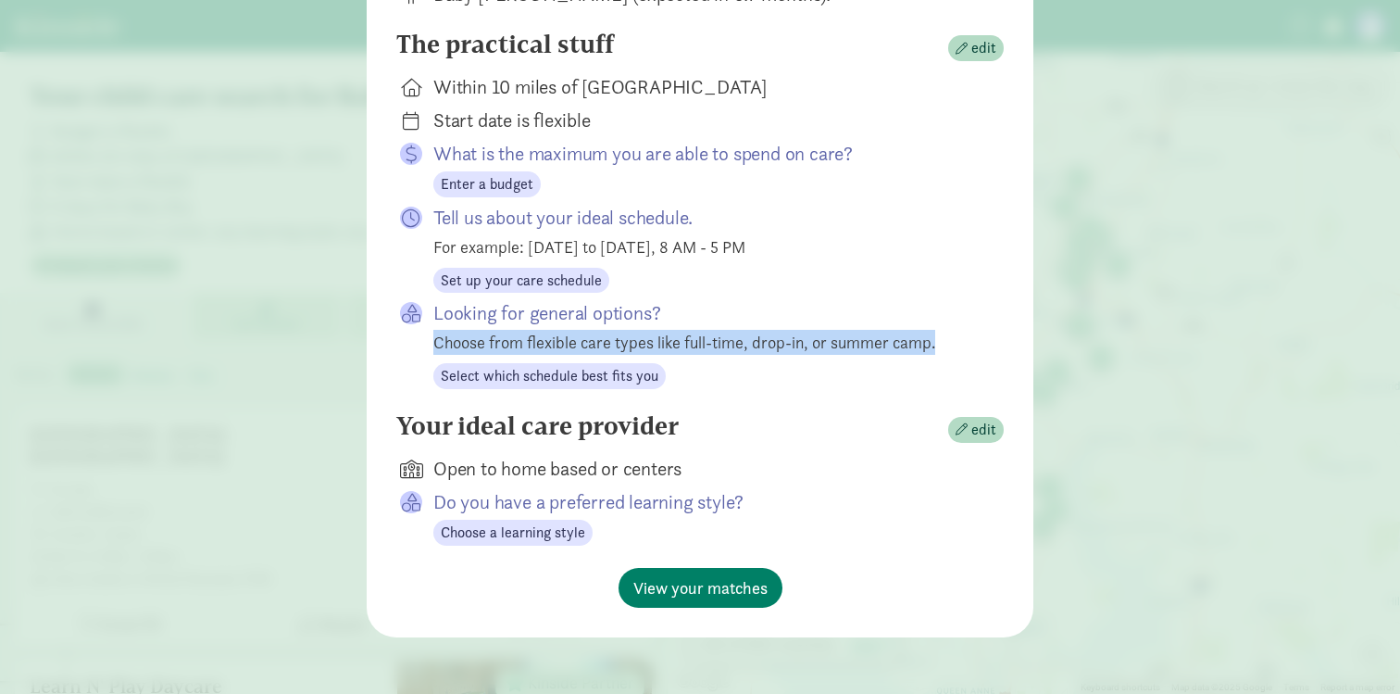
click at [438, 345] on div "Choose from flexible care types like full-time, drop-in, or summer camp." at bounding box center [703, 342] width 541 height 25
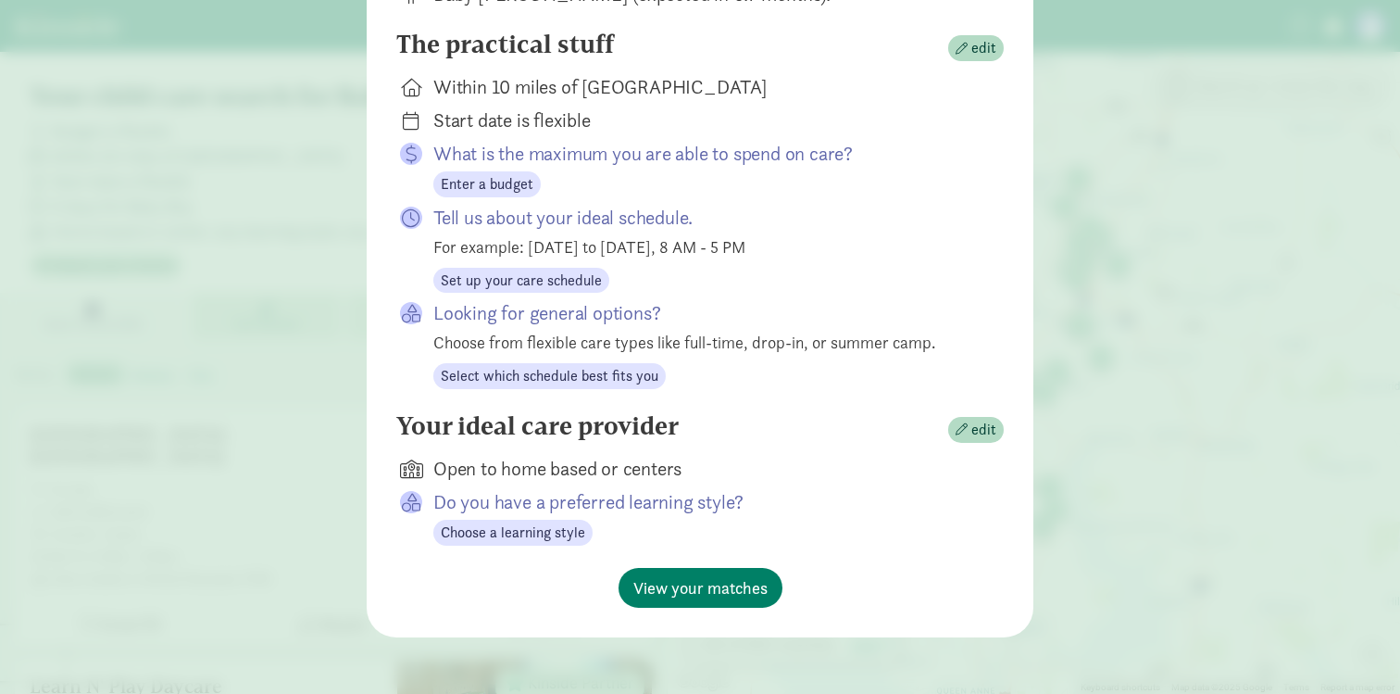
click at [438, 345] on div "Choose from flexible care types like full-time, drop-in, or summer camp." at bounding box center [703, 342] width 541 height 25
click at [479, 402] on div "The practical stuff edit Within 10 miles of Woodway, WA 98020 Start date is fle…" at bounding box center [699, 220] width 607 height 381
click at [479, 384] on span "Select which schedule best fits you" at bounding box center [550, 376] width 218 height 22
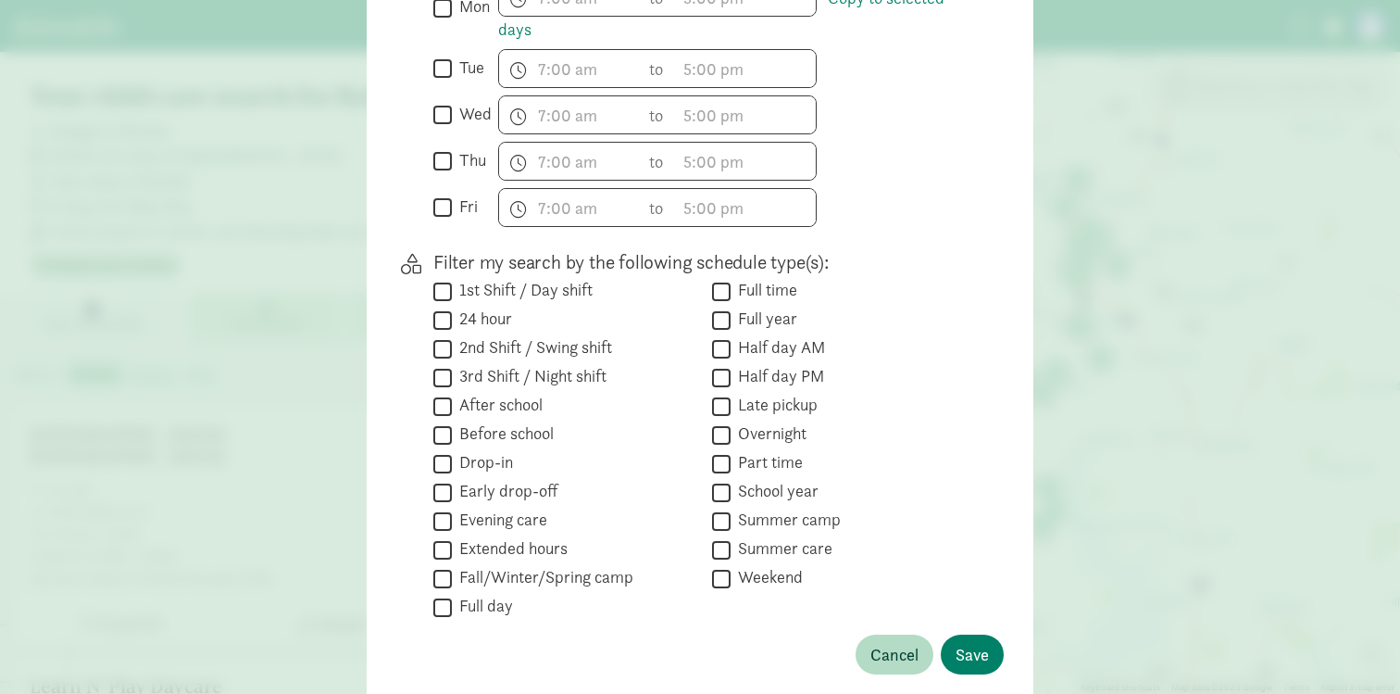
scroll to position [690, 0]
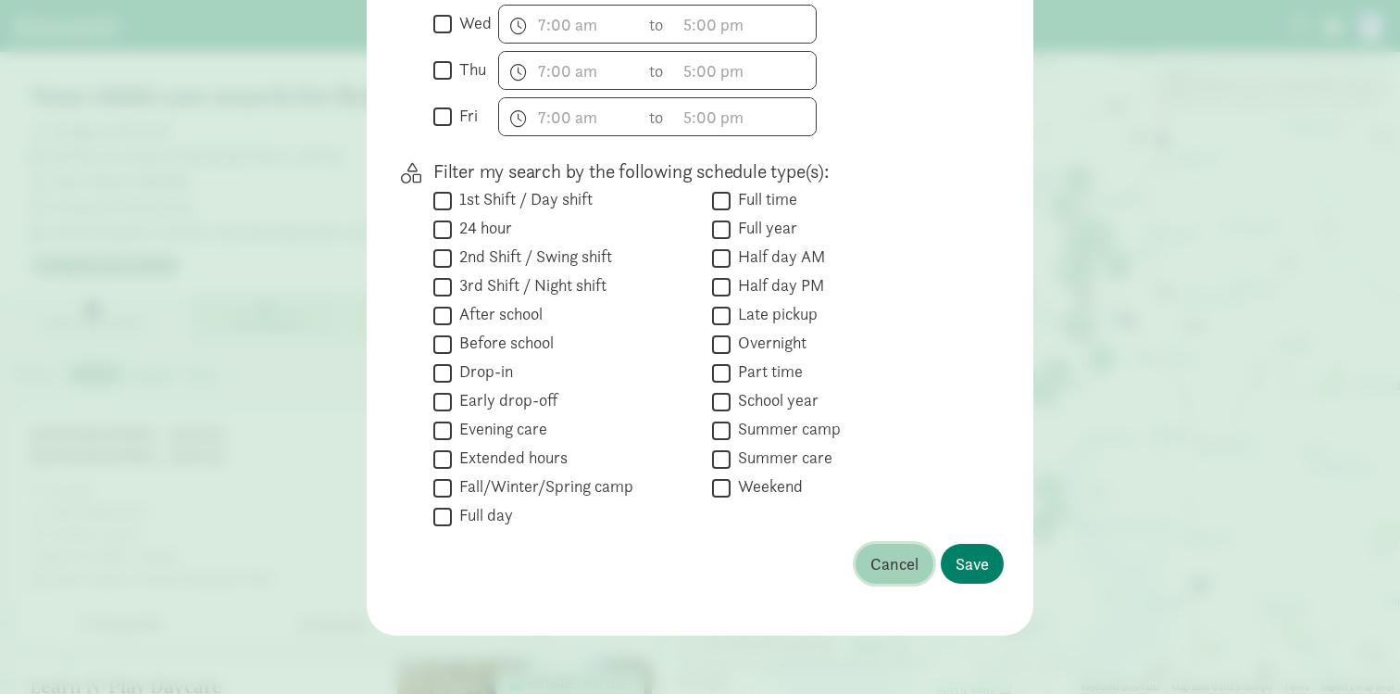
click at [887, 567] on span "Cancel" at bounding box center [894, 563] width 48 height 25
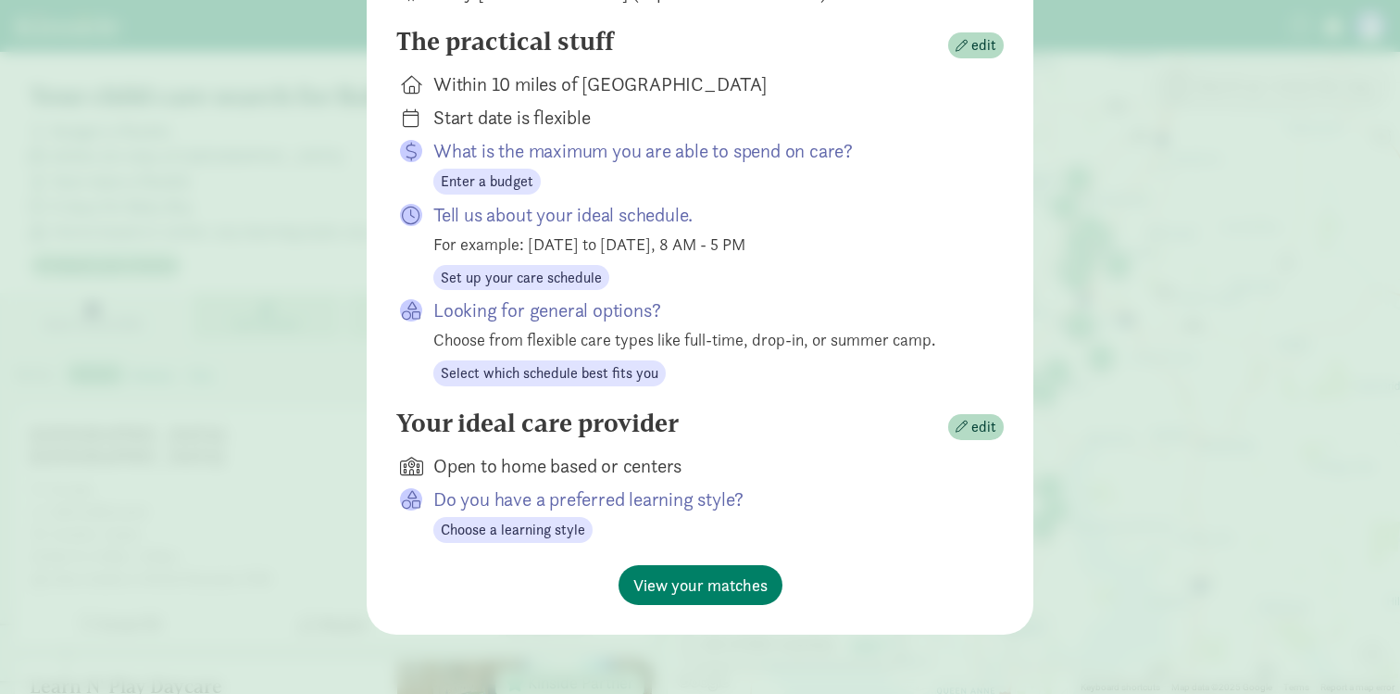
scroll to position [266, 0]
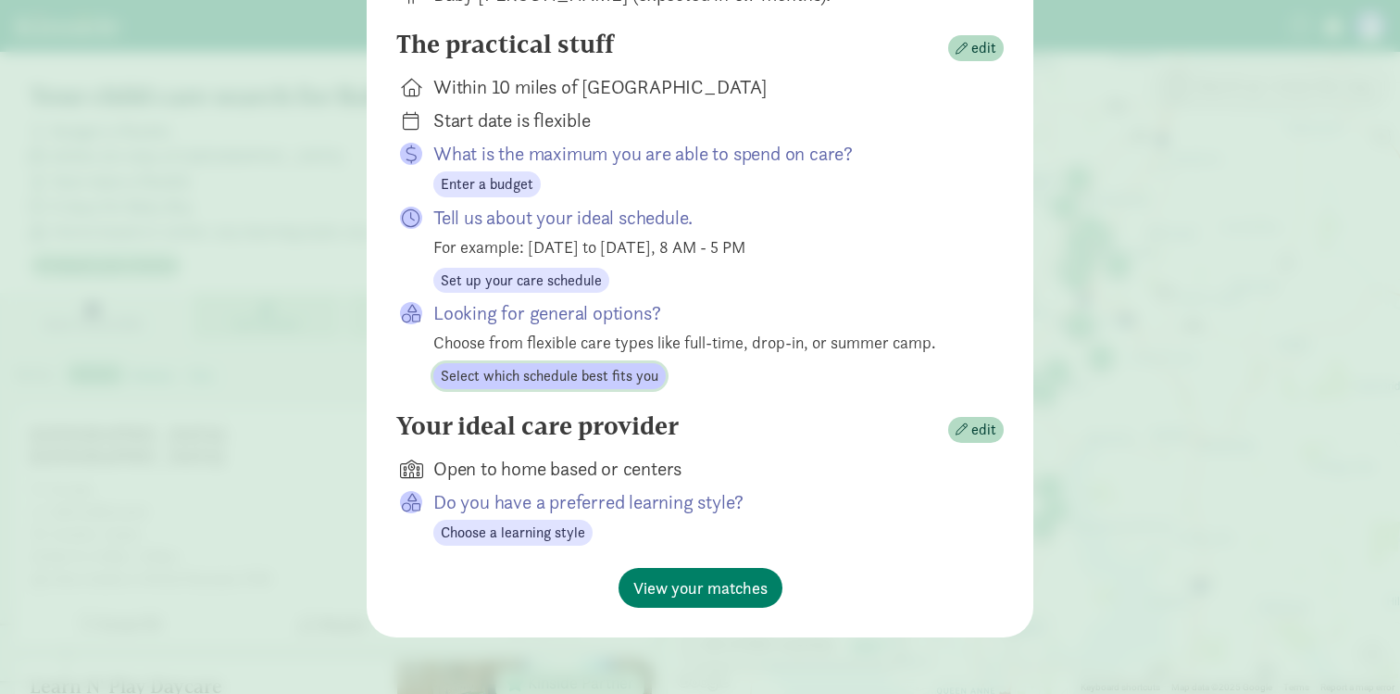
click at [517, 375] on span "Select which schedule best fits you" at bounding box center [550, 376] width 218 height 22
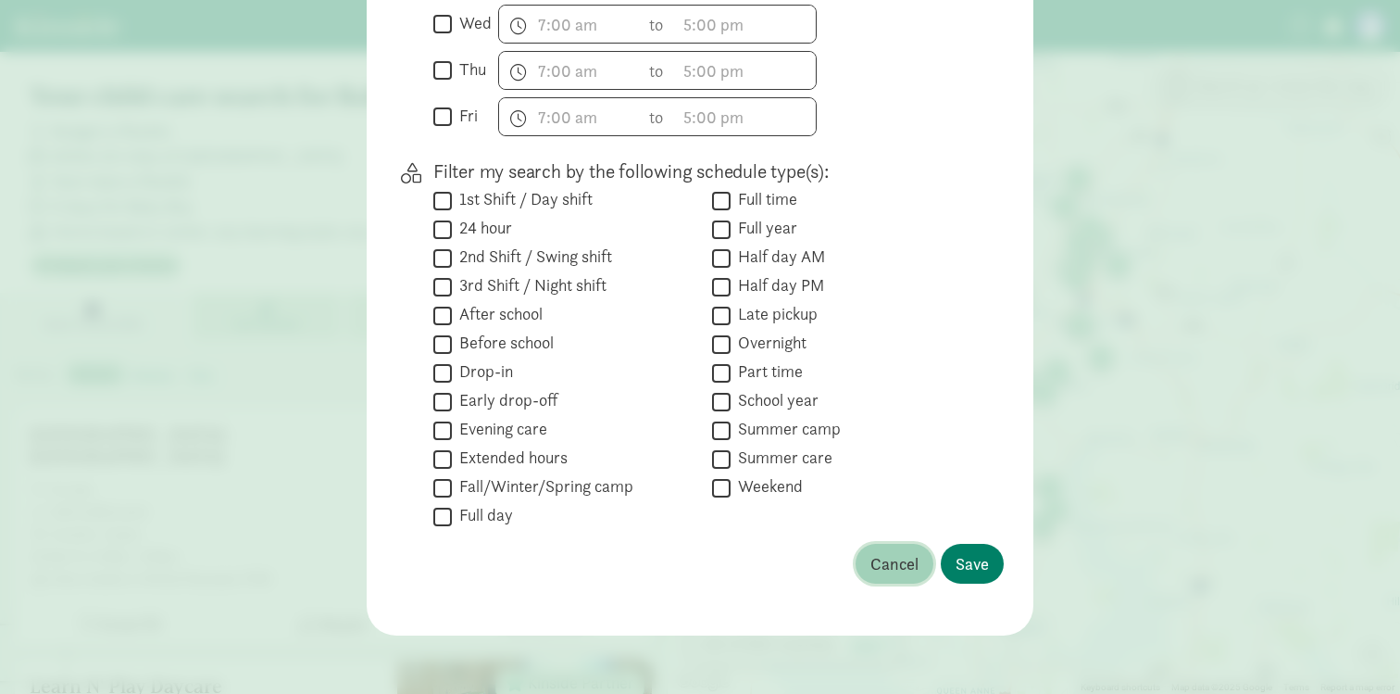
click at [905, 570] on span "Cancel" at bounding box center [894, 563] width 48 height 25
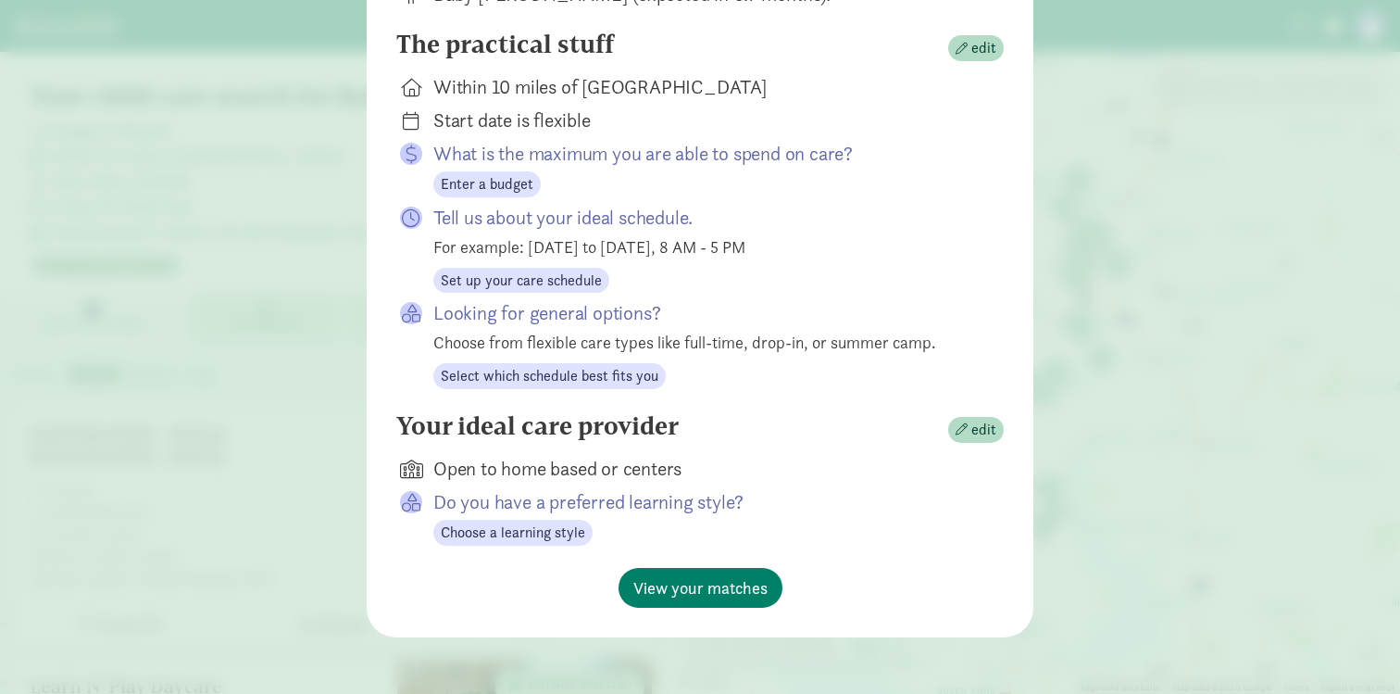
click at [512, 467] on div "Open to home based or centers" at bounding box center [703, 469] width 541 height 26
click at [513, 463] on div "Open to home based or centers" at bounding box center [703, 469] width 541 height 26
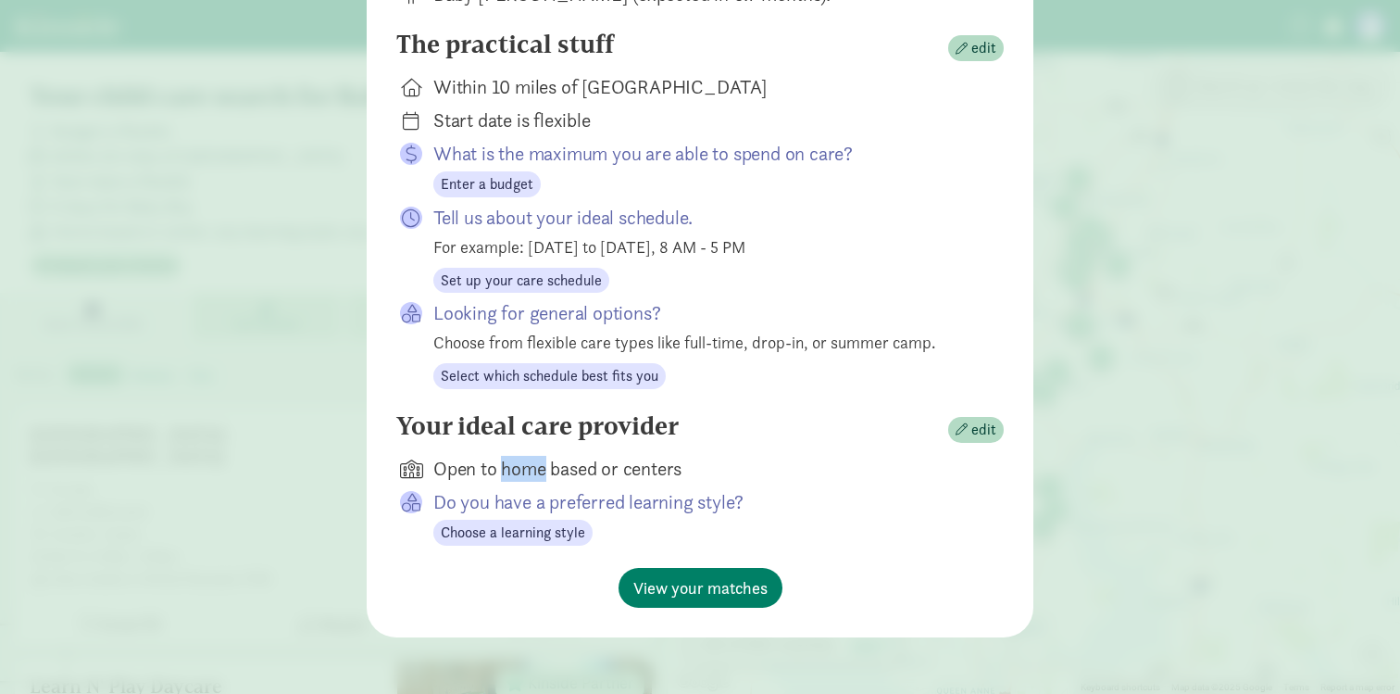
click at [513, 463] on div "Open to home based or centers" at bounding box center [703, 469] width 541 height 26
click at [513, 557] on div "Your ideal care provider edit Open to home based or centers Do you have a prefe…" at bounding box center [699, 489] width 607 height 156
click at [494, 524] on span "Choose a learning style" at bounding box center [513, 532] width 144 height 22
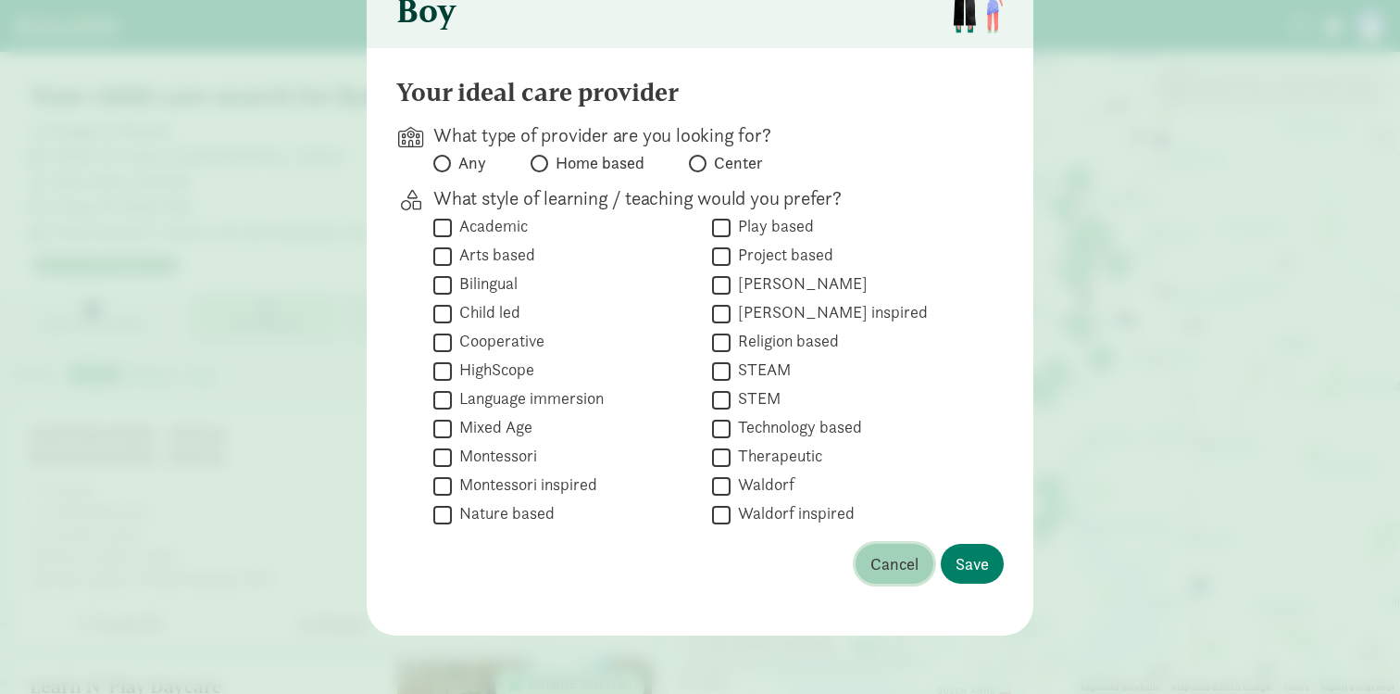
click at [889, 569] on span "Cancel" at bounding box center [894, 563] width 48 height 25
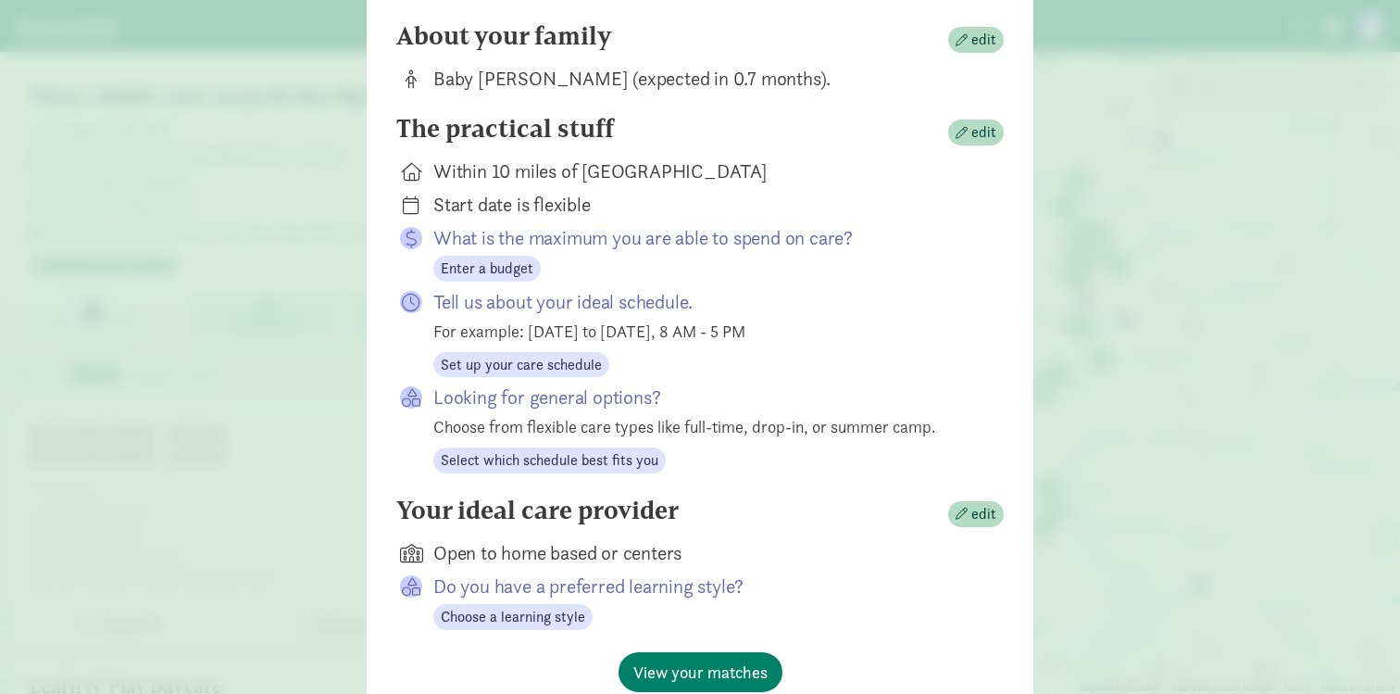
scroll to position [266, 0]
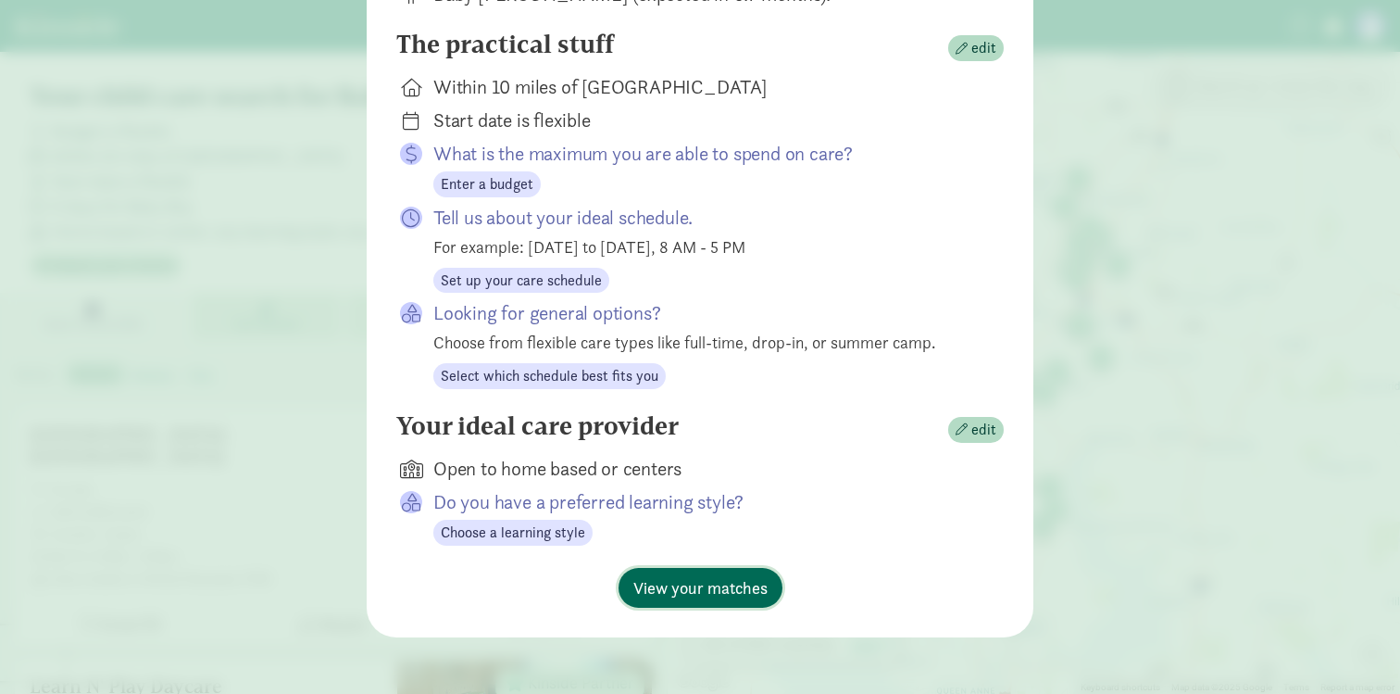
click at [691, 591] on span "View your matches" at bounding box center [700, 587] width 134 height 25
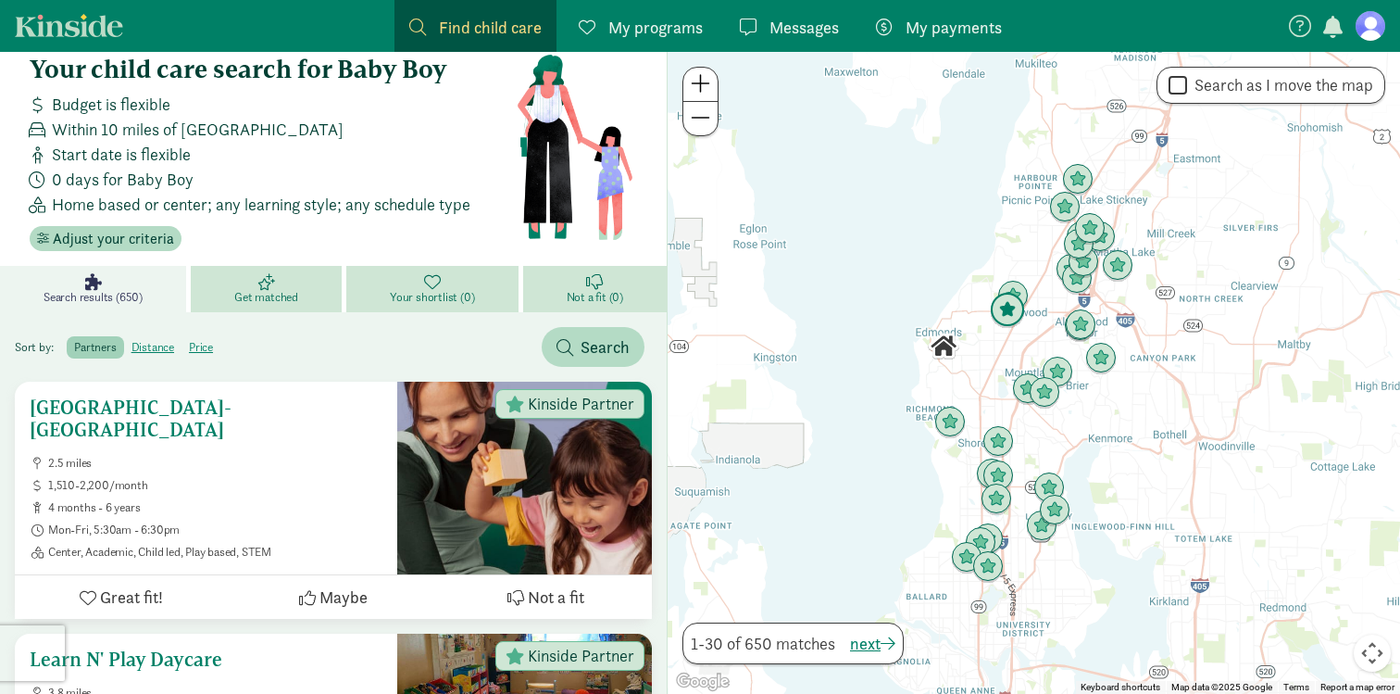
scroll to position [0, 0]
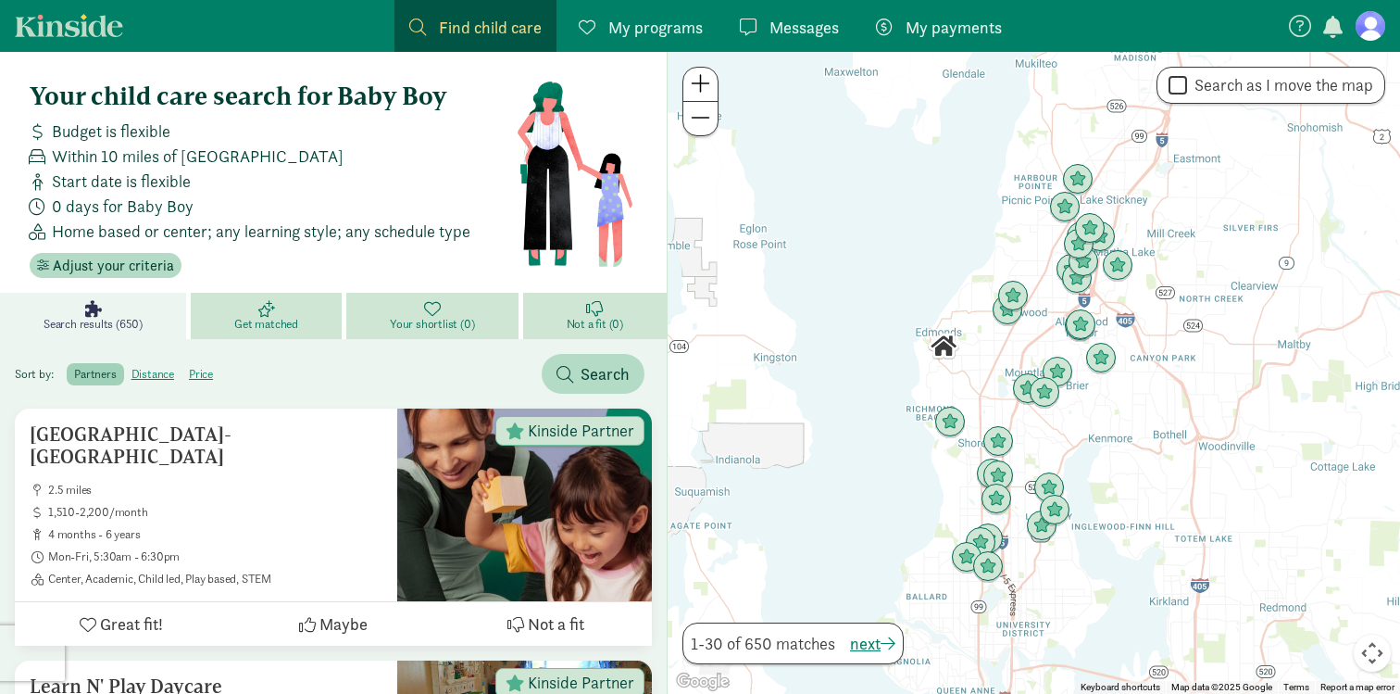
click at [100, 193] on div "Budget is flexible Within 10 miles of Woodway, WA 98020 Start date is flexible …" at bounding box center [269, 181] width 494 height 125
click at [100, 206] on span "0 days for Baby Boy" at bounding box center [123, 206] width 142 height 25
click at [276, 217] on div "0 days for Baby Boy" at bounding box center [269, 206] width 494 height 25
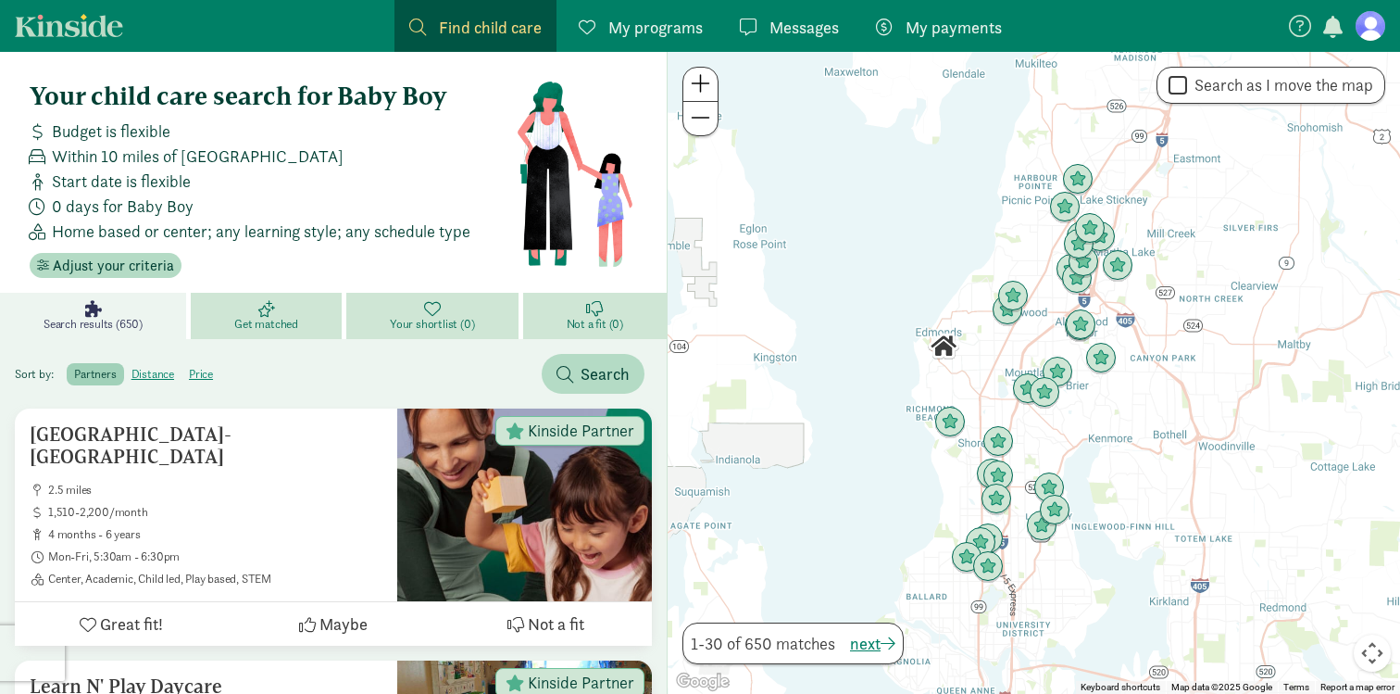
click at [286, 232] on span "Home based or center; any learning style; any schedule type" at bounding box center [261, 231] width 419 height 25
click at [30, 251] on div "Your child care search for Baby Boy Budget is flexible Within 10 miles of Woodw…" at bounding box center [273, 179] width 486 height 196
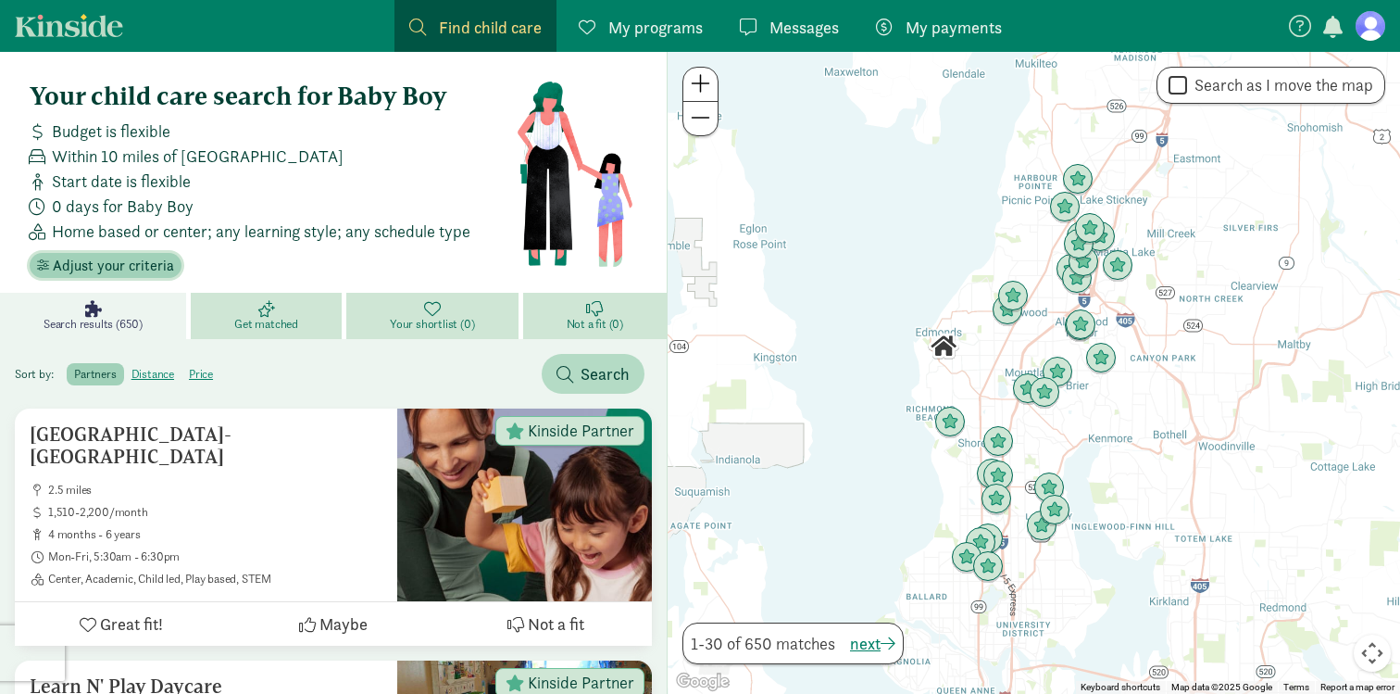
click at [52, 255] on span "Adjust your criteria" at bounding box center [105, 266] width 137 height 22
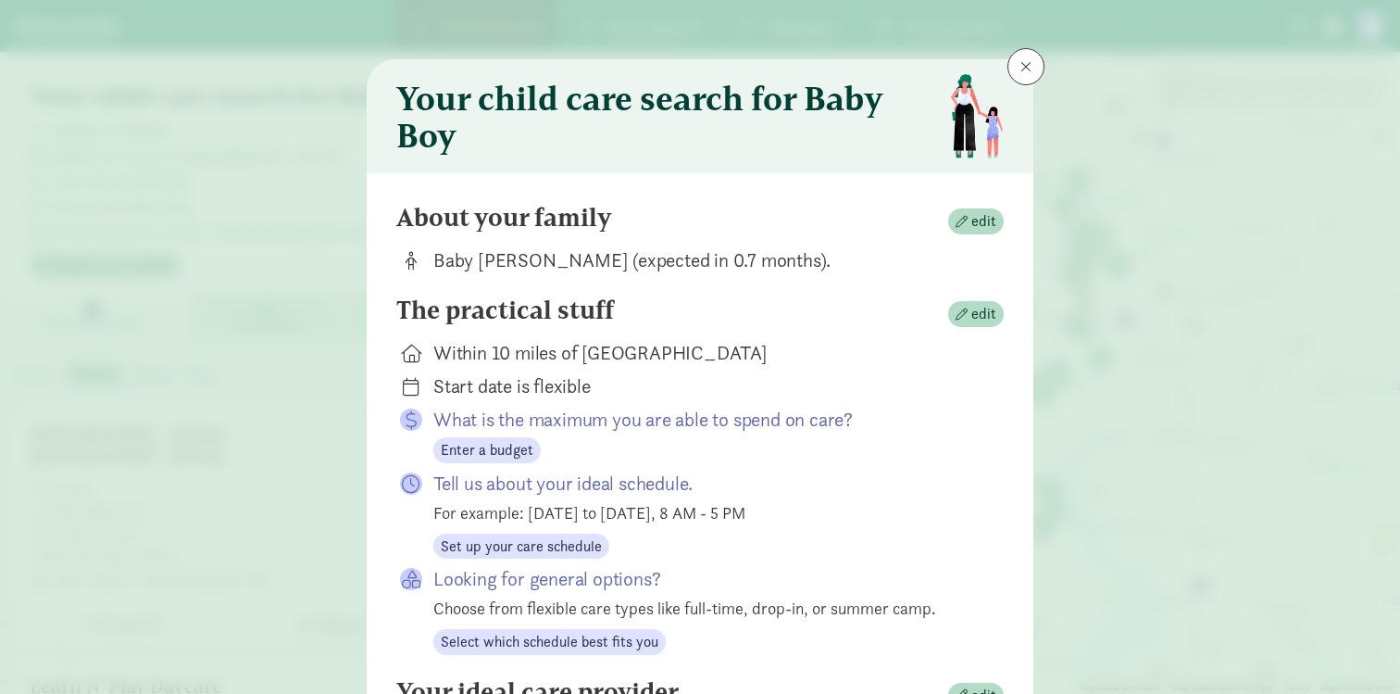
scroll to position [266, 0]
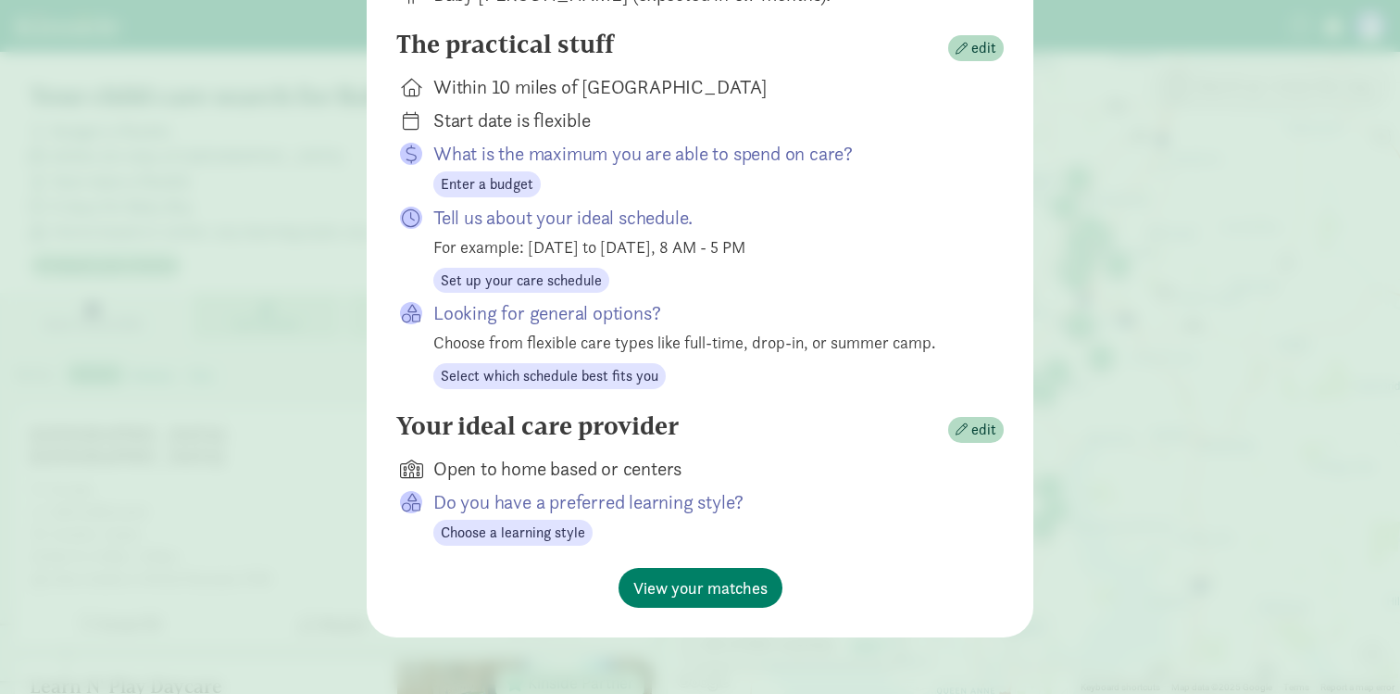
click at [506, 472] on div "Open to home based or centers" at bounding box center [703, 469] width 541 height 26
click at [967, 440] on button "edit" at bounding box center [976, 430] width 56 height 26
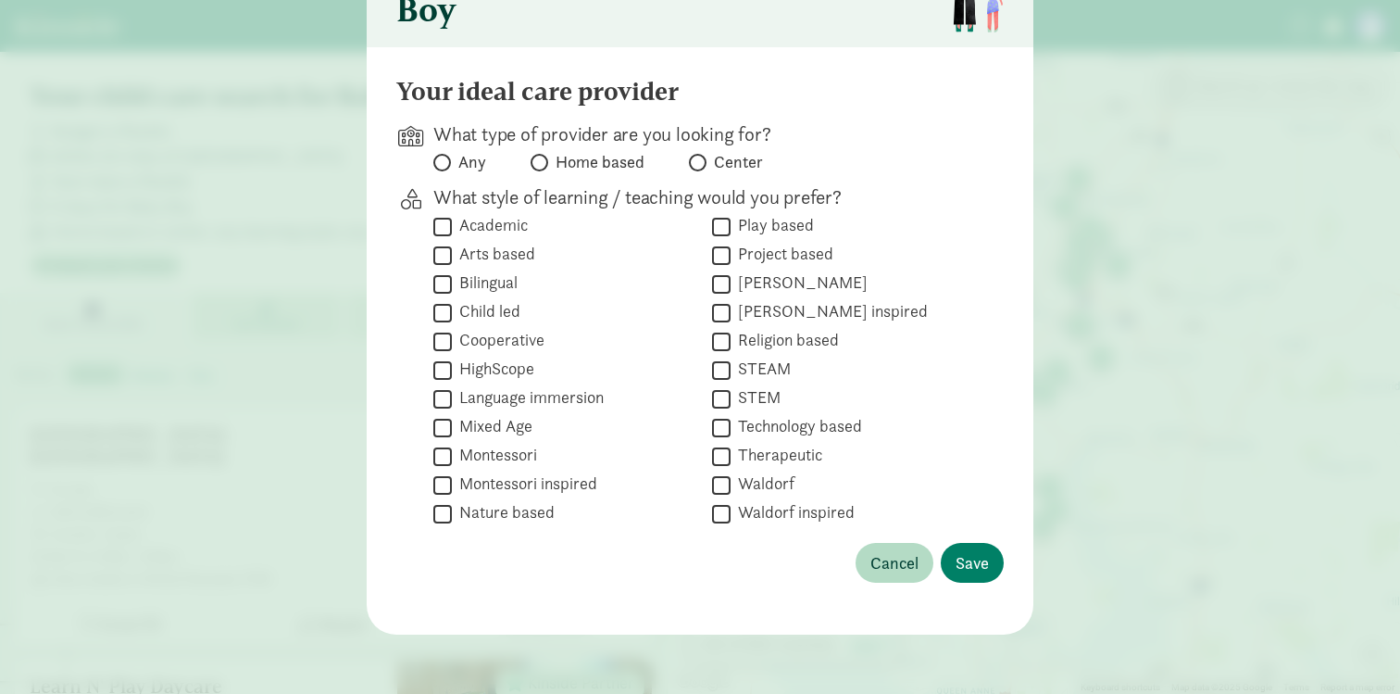
scroll to position [125, 0]
click at [475, 155] on span "Any" at bounding box center [472, 163] width 28 height 22
click at [445, 157] on input "Any" at bounding box center [439, 163] width 12 height 12
radio input "true"
click at [968, 562] on span "Save" at bounding box center [972, 563] width 33 height 25
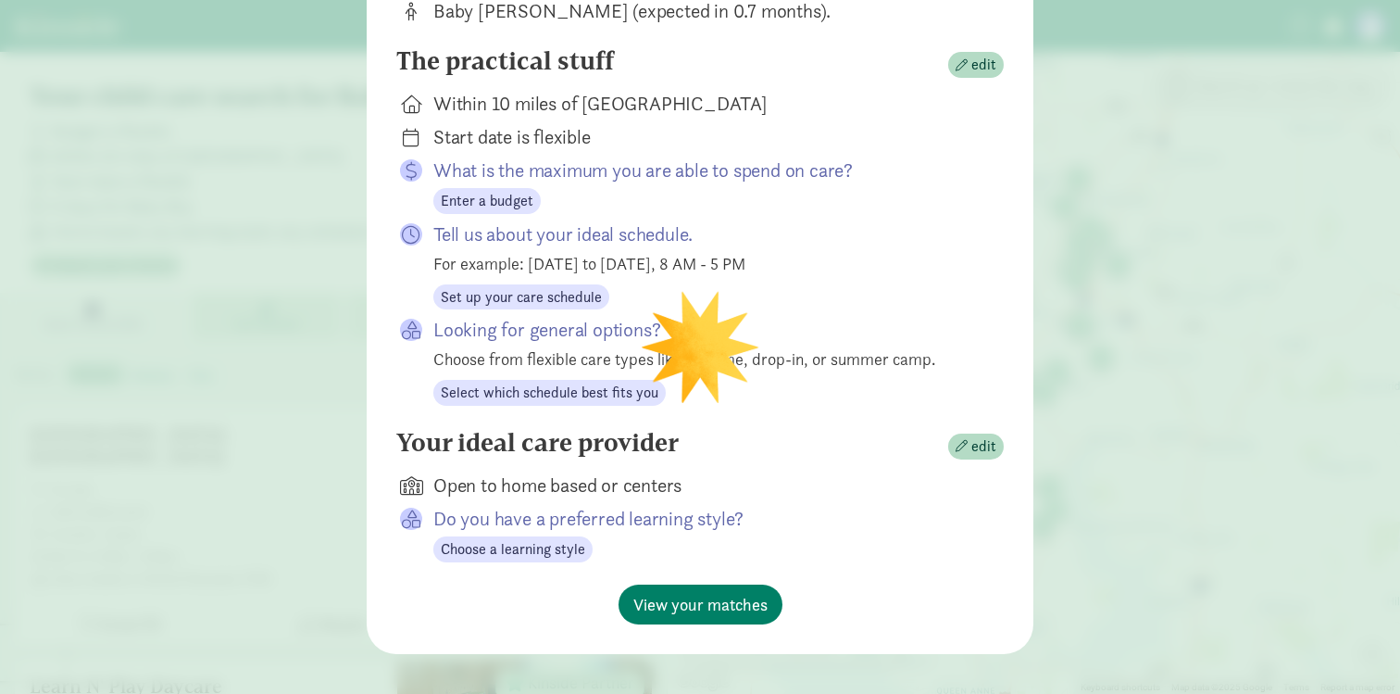
scroll to position [266, 0]
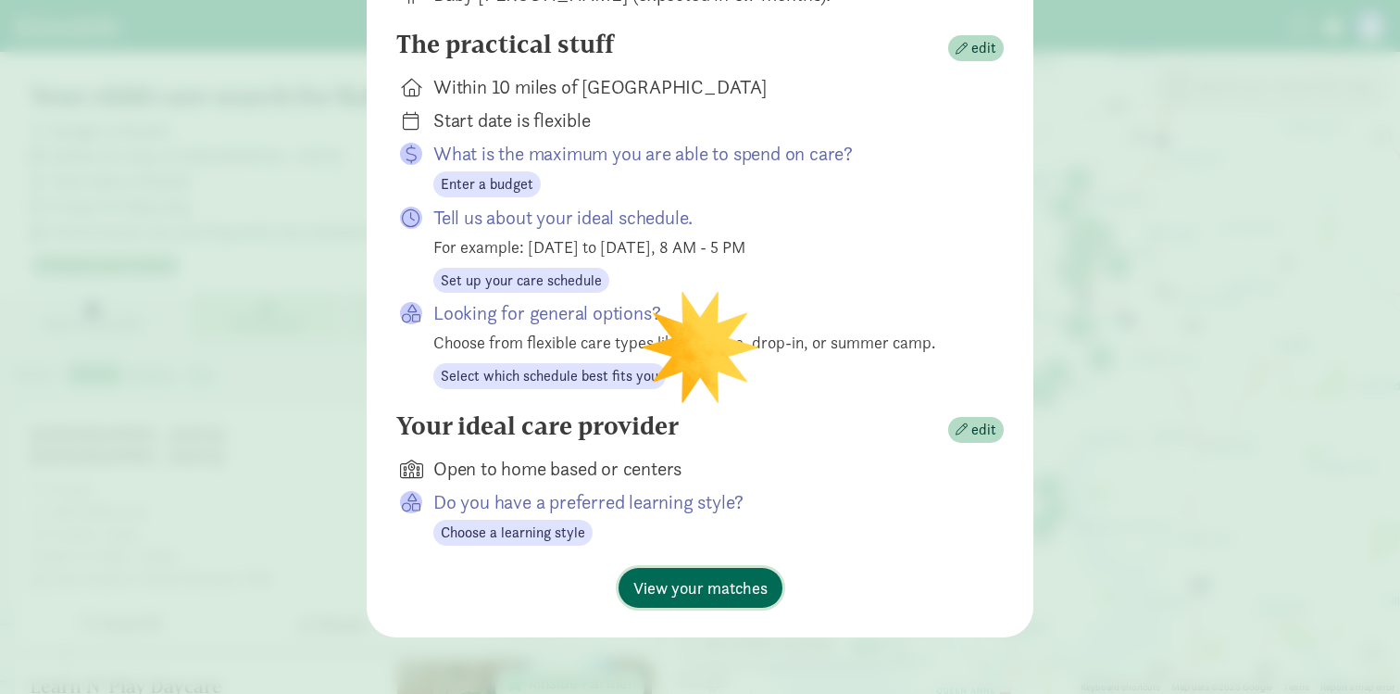
click at [675, 579] on span "View your matches" at bounding box center [700, 587] width 134 height 25
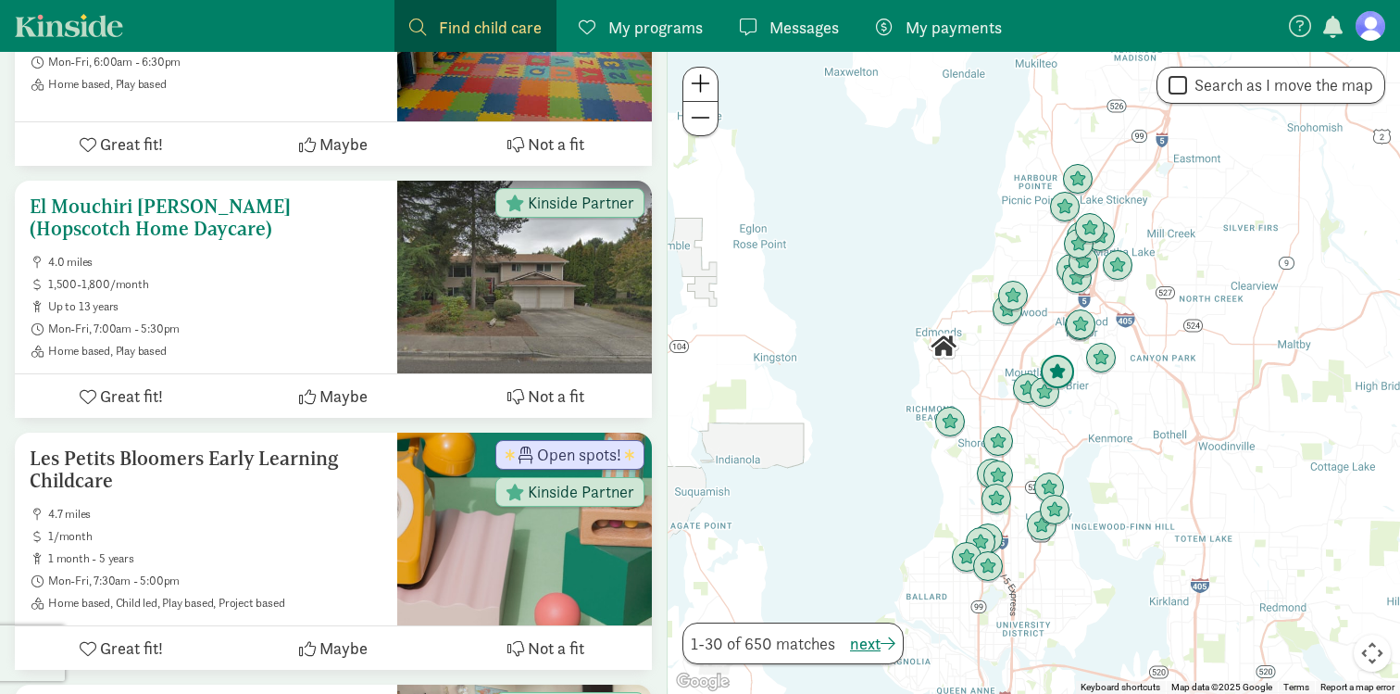
scroll to position [790, 0]
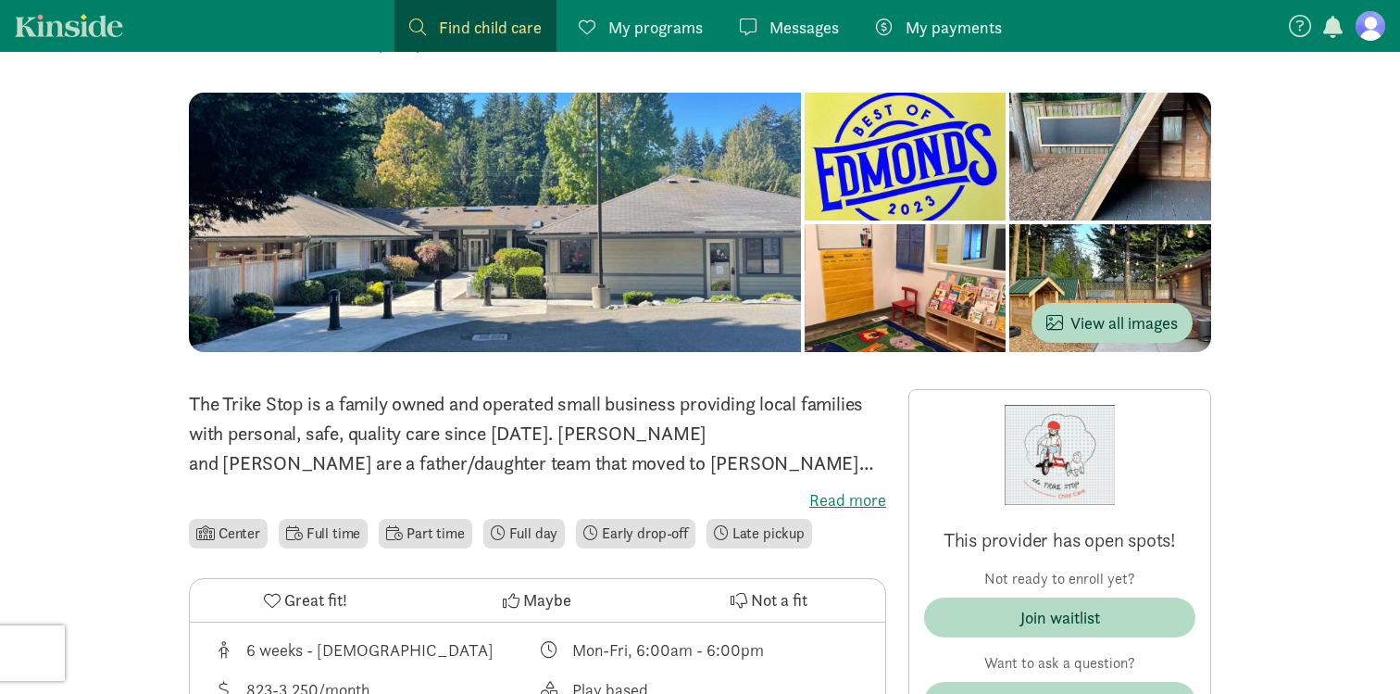
scroll to position [144, 0]
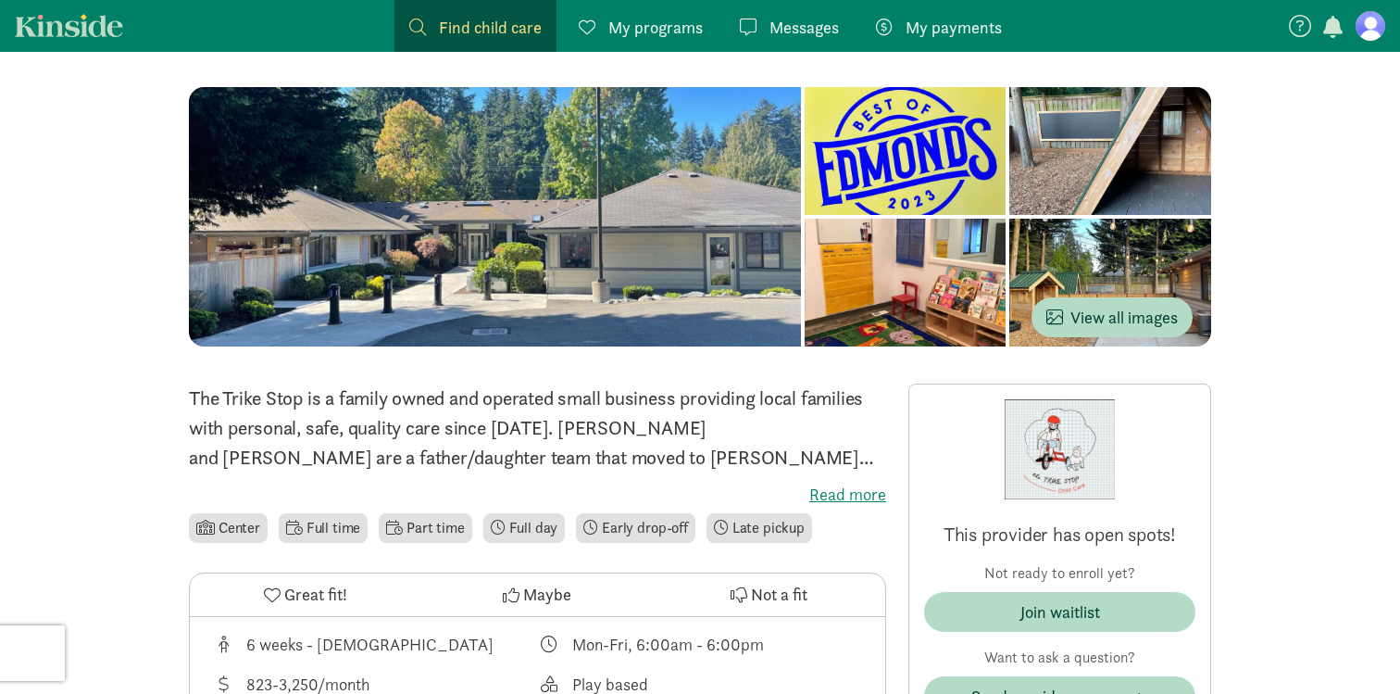
click at [291, 409] on p "The Trike Stop is a family owned and operated small business providing local fa…" at bounding box center [537, 427] width 697 height 89
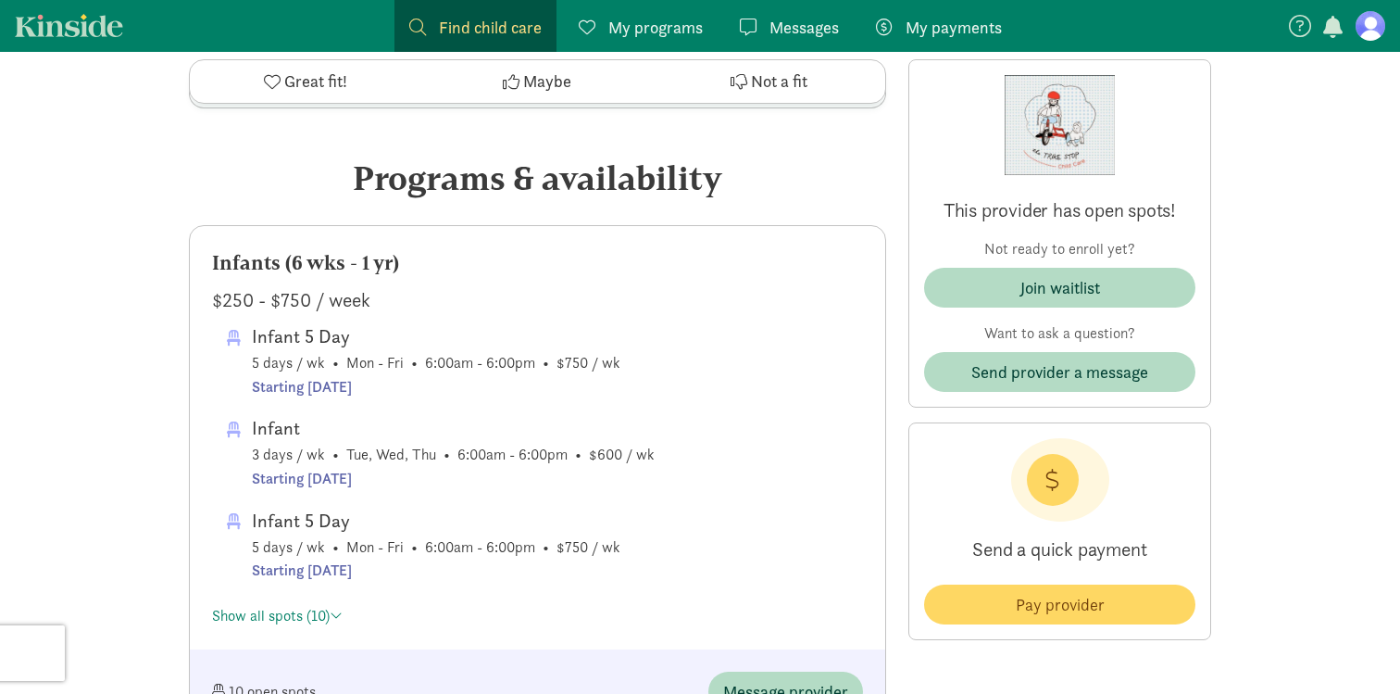
scroll to position [808, 0]
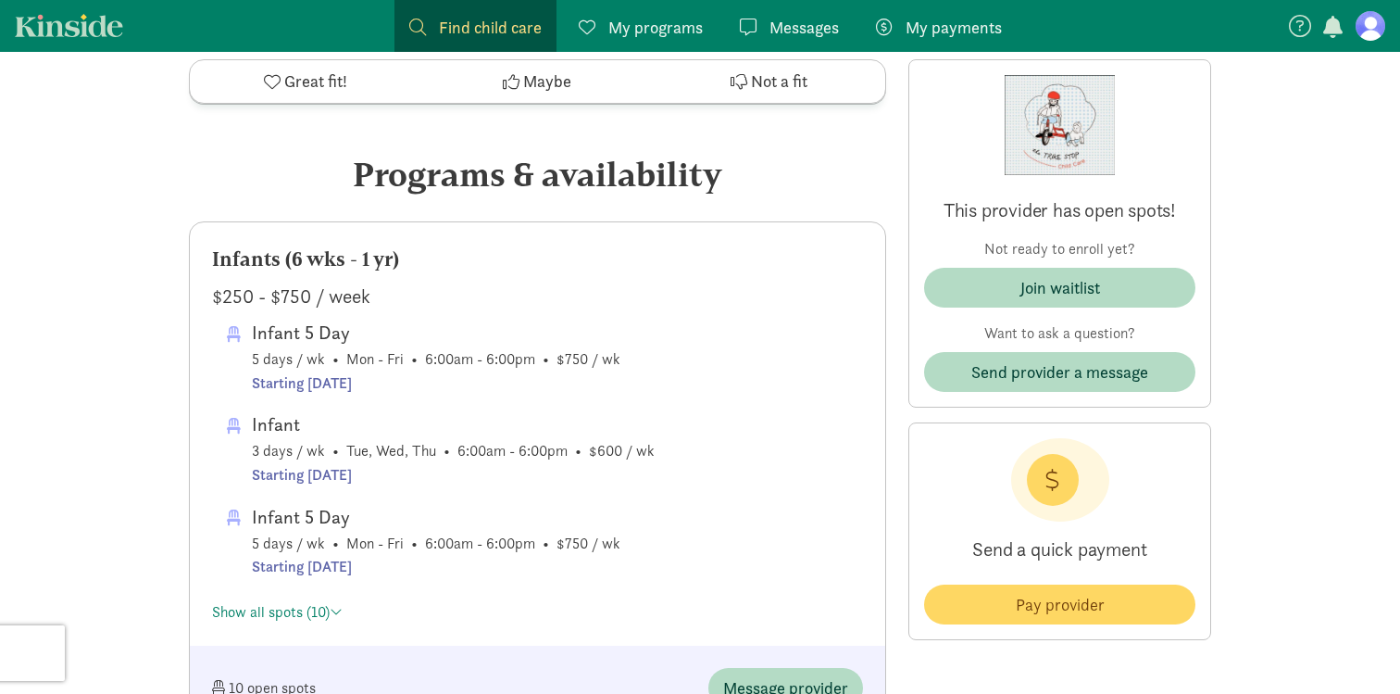
click at [467, 370] on span "Infant 5 Day 5 days / wk • Mon - Fri • 6:00am - 6:00pm • $750 / wk Starting [DA…" at bounding box center [436, 356] width 369 height 77
click at [271, 424] on div "Infant" at bounding box center [453, 424] width 403 height 30
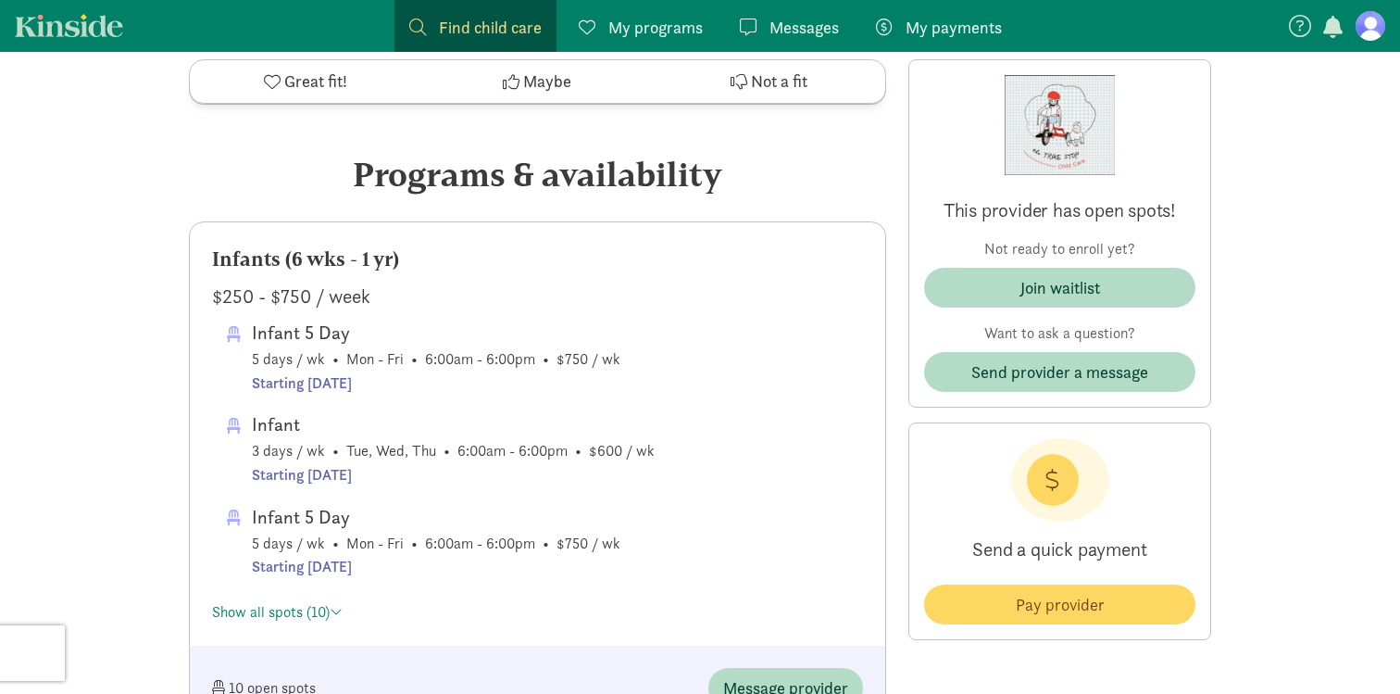
click at [271, 424] on div "Infant" at bounding box center [453, 424] width 403 height 30
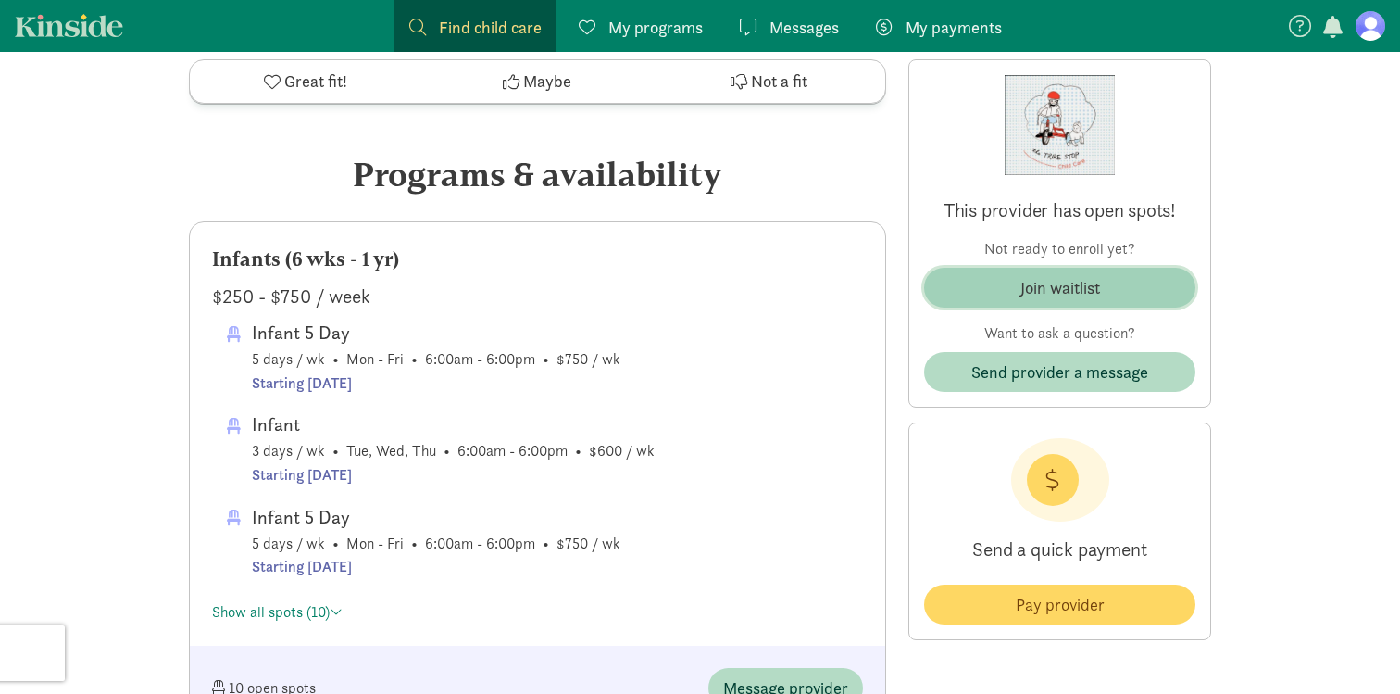
click at [1047, 287] on div "Join waitlist" at bounding box center [1060, 287] width 80 height 25
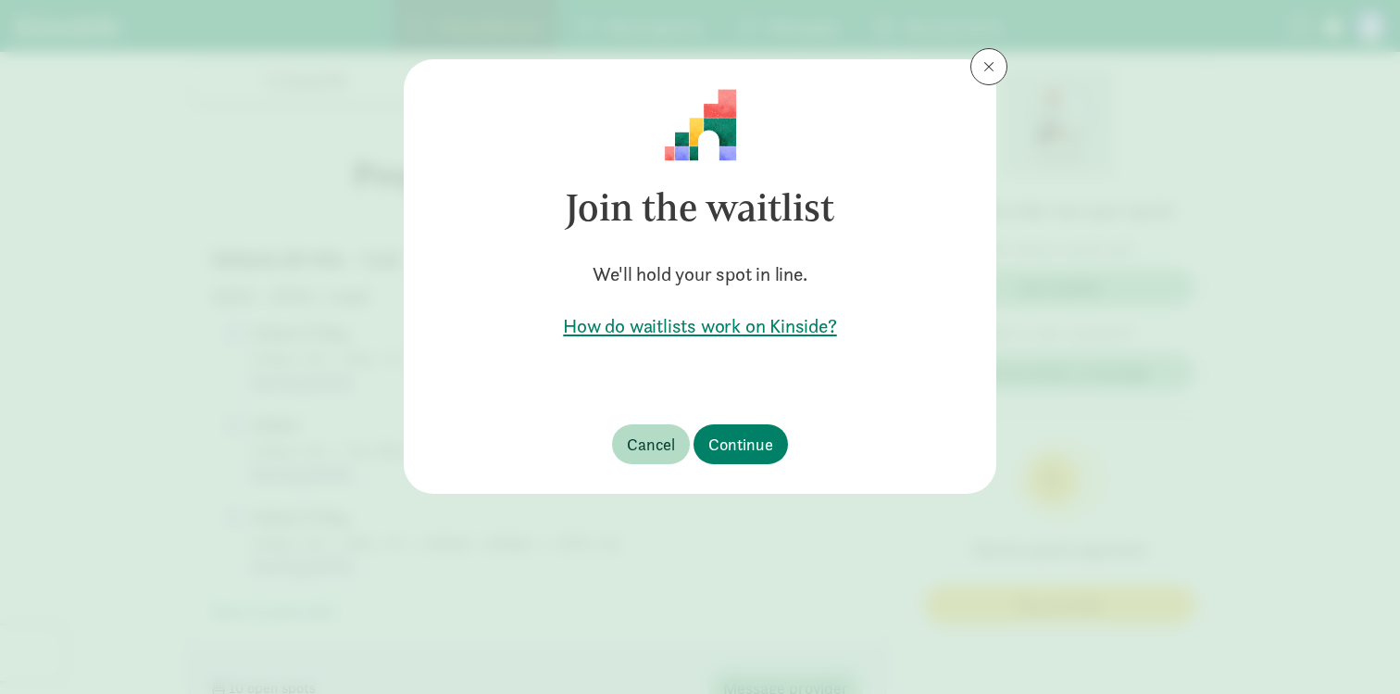
click at [686, 331] on h5 "How do waitlists work on Kinside?" at bounding box center [699, 326] width 533 height 26
click at [748, 448] on span "Continue" at bounding box center [740, 443] width 65 height 25
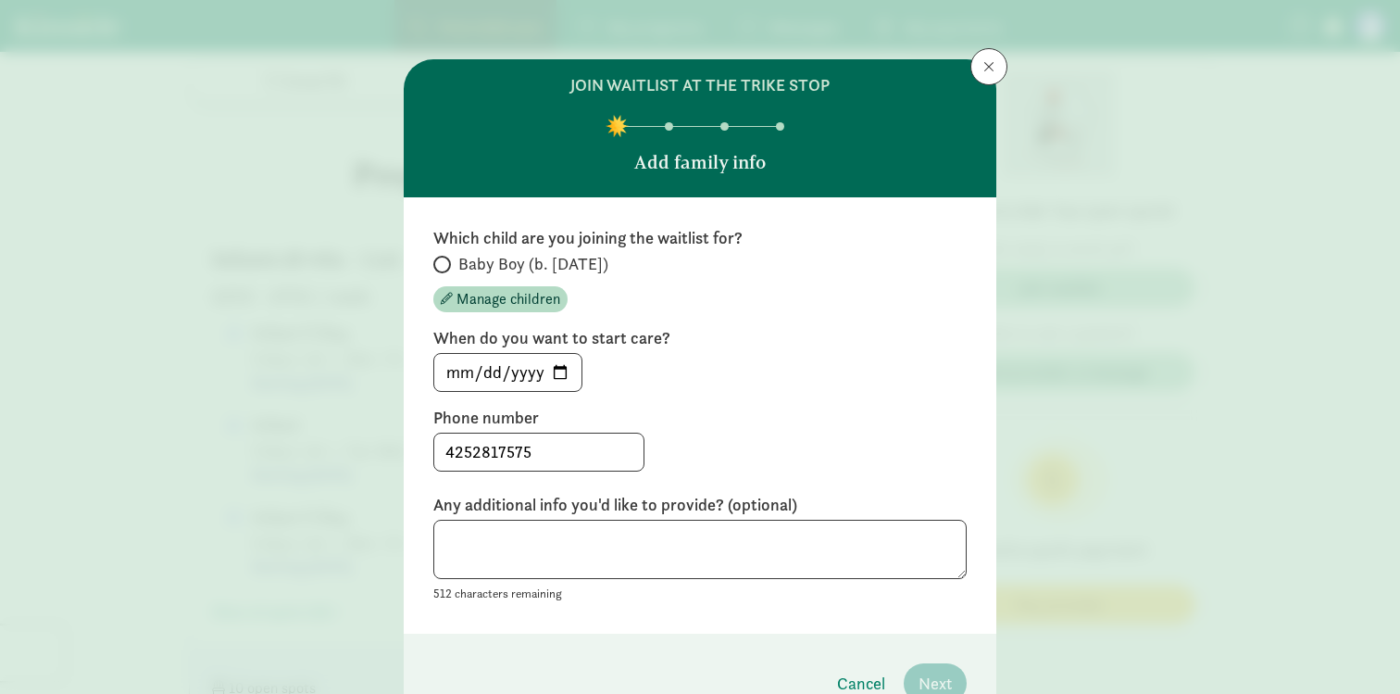
click at [495, 268] on span "Baby Boy (b. [DATE])" at bounding box center [533, 264] width 150 height 22
click at [445, 268] on input "Baby Boy (b. [DATE])" at bounding box center [439, 264] width 12 height 12
radio input "true"
click at [563, 371] on input "[DATE]" at bounding box center [507, 372] width 147 height 37
click at [556, 369] on input "[DATE]" at bounding box center [507, 372] width 147 height 37
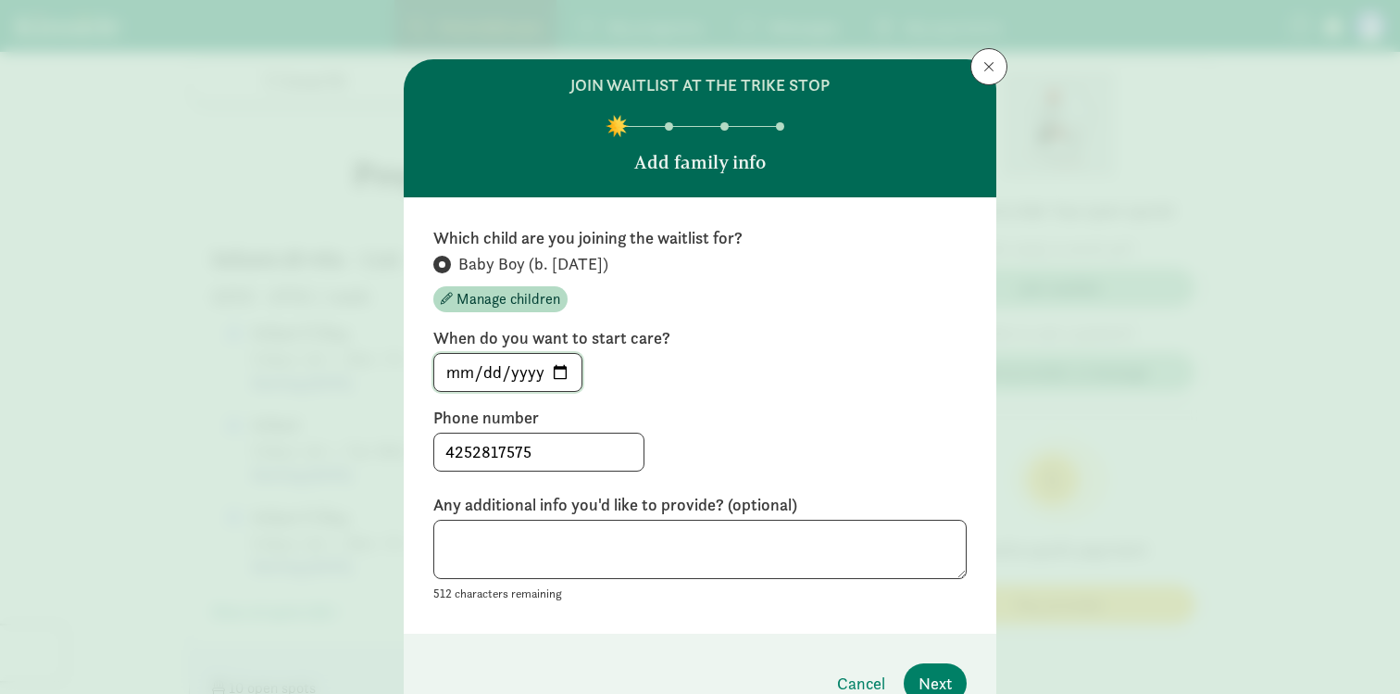
type input "[DATE]"
click at [562, 557] on textarea at bounding box center [699, 549] width 533 height 60
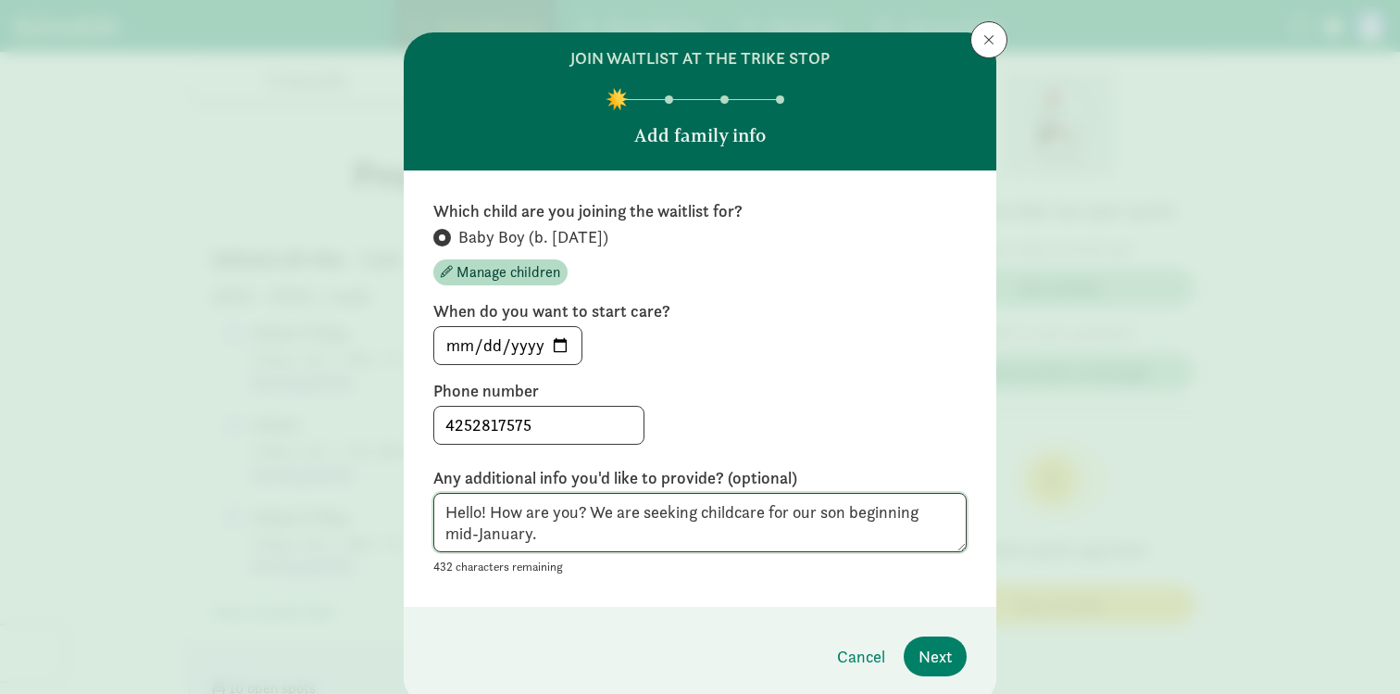
scroll to position [23, 0]
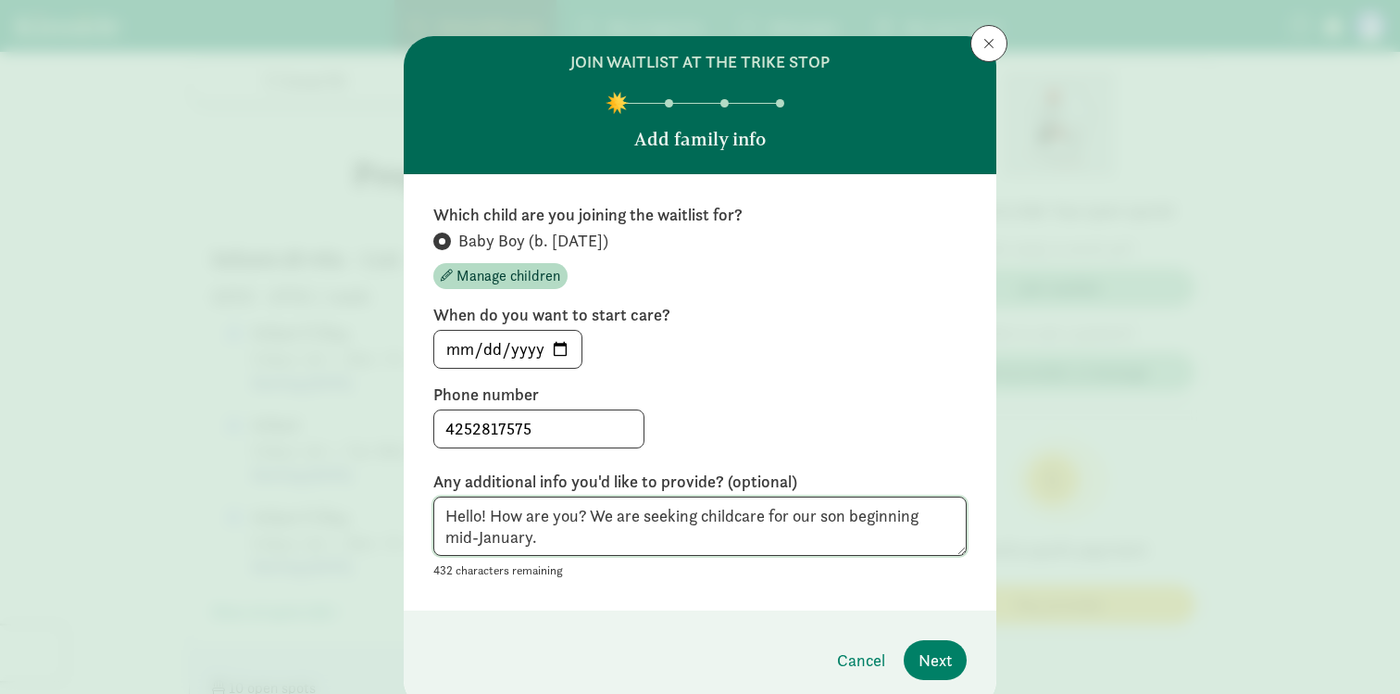
click at [763, 511] on textarea "Hello! How are you? We are seeking childcare for our son beginning mid-January." at bounding box center [699, 526] width 533 height 60
click at [741, 556] on div "Hello! How are you? We are seeking childcare 5 days a week for our son beginnin…" at bounding box center [699, 538] width 533 height 85
click at [741, 540] on textarea "Hello! How are you? We are seeking childcare 5 days a week for our son beginnin…" at bounding box center [699, 526] width 533 height 60
click at [591, 508] on textarea "Hello! How are you? We are seeking childcare 5 days a week for our son beginnin…" at bounding box center [699, 526] width 533 height 60
click at [701, 532] on textarea "Hello! How are you? Hope you're doing well! We are seeking childcare 5 days a w…" at bounding box center [699, 526] width 533 height 60
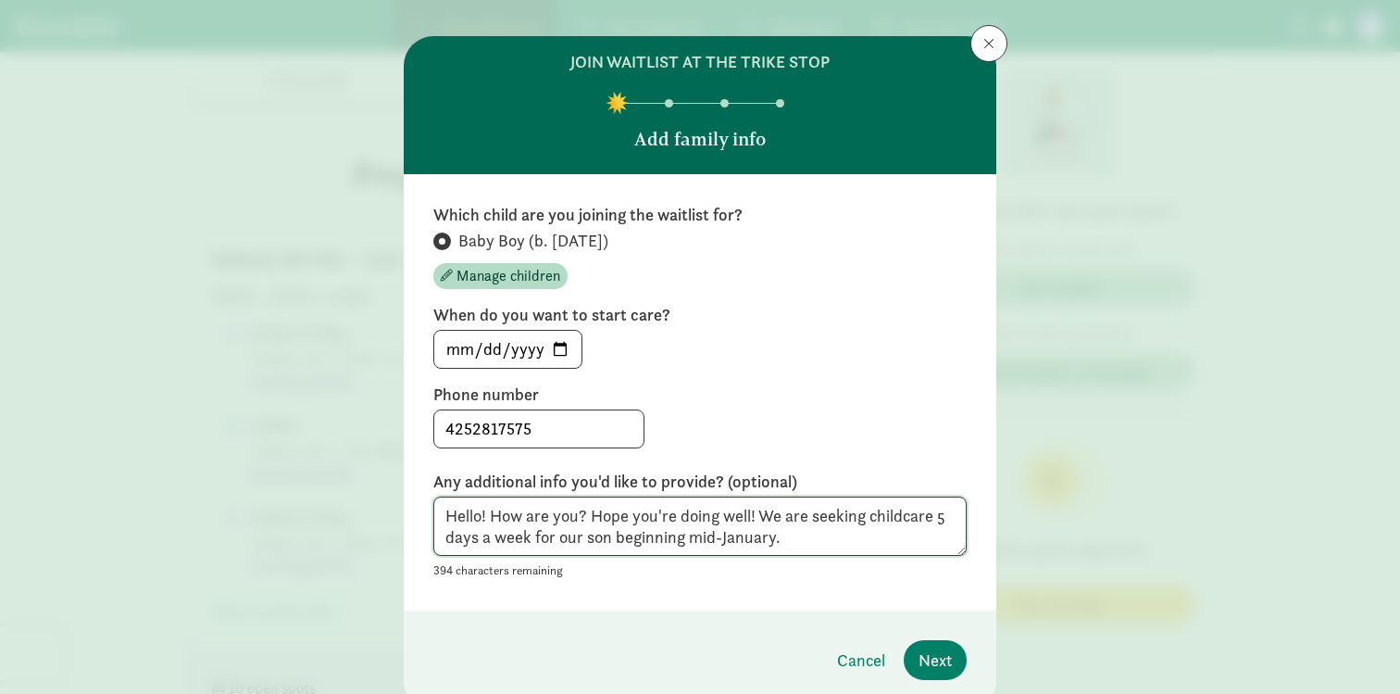
click at [701, 532] on textarea "Hello! How are you? Hope you're doing well! We are seeking childcare 5 days a w…" at bounding box center [699, 526] width 533 height 60
click at [803, 531] on textarea "Hello! How are you? Hope you're doing well! We are seeking childcare 5 days a w…" at bounding box center [699, 526] width 533 height 60
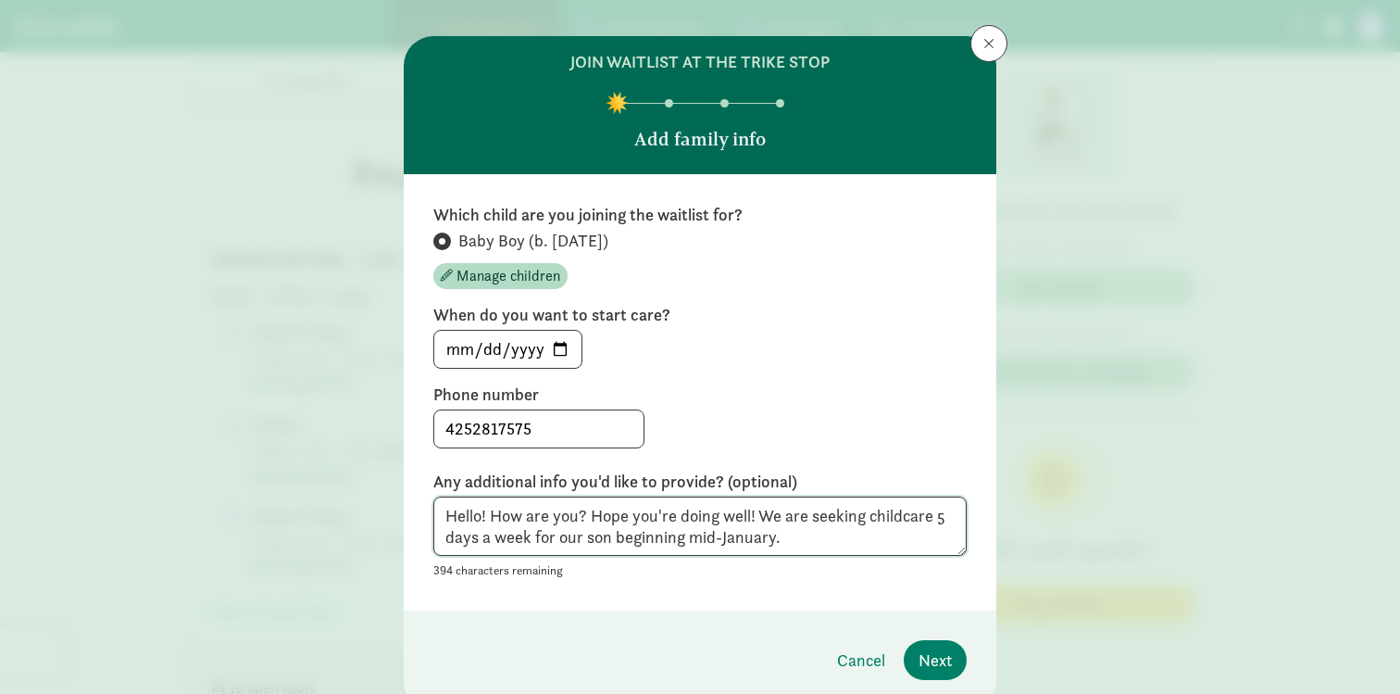
click at [803, 531] on textarea "Hello! How are you? Hope you're doing well! We are seeking childcare 5 days a w…" at bounding box center [699, 526] width 533 height 60
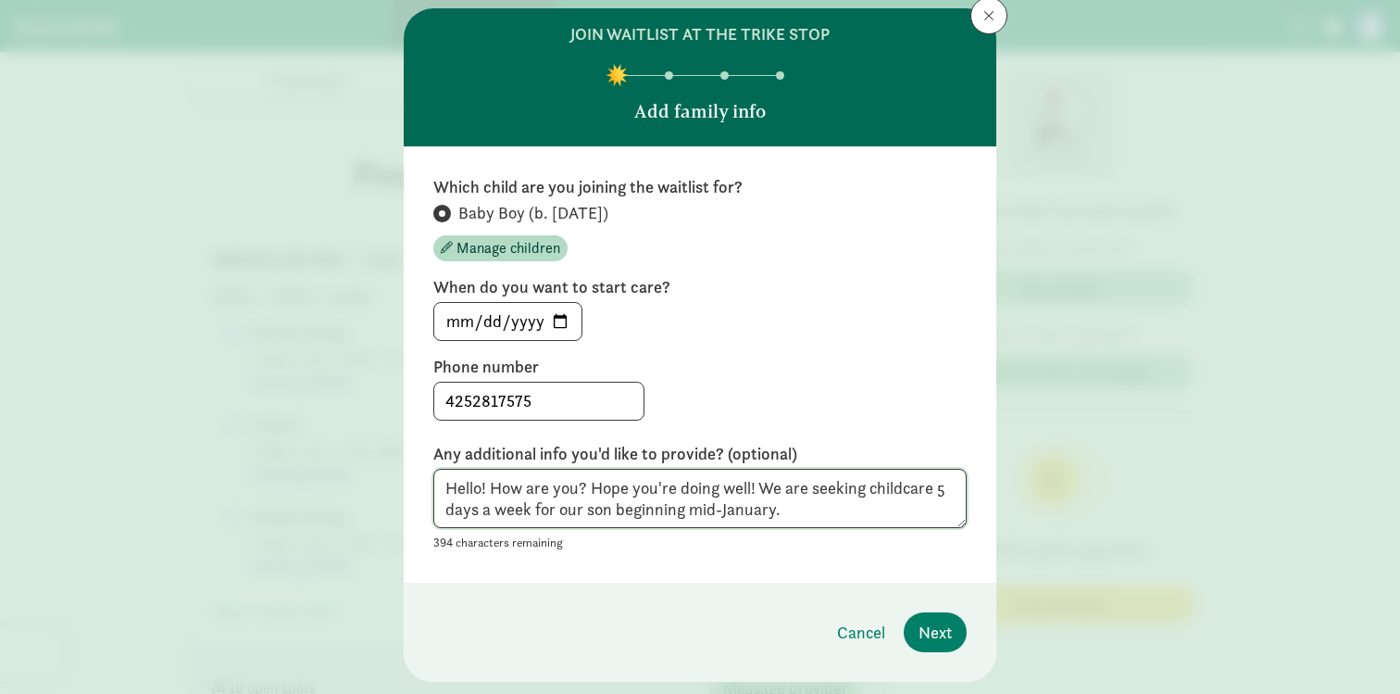
scroll to position [60, 0]
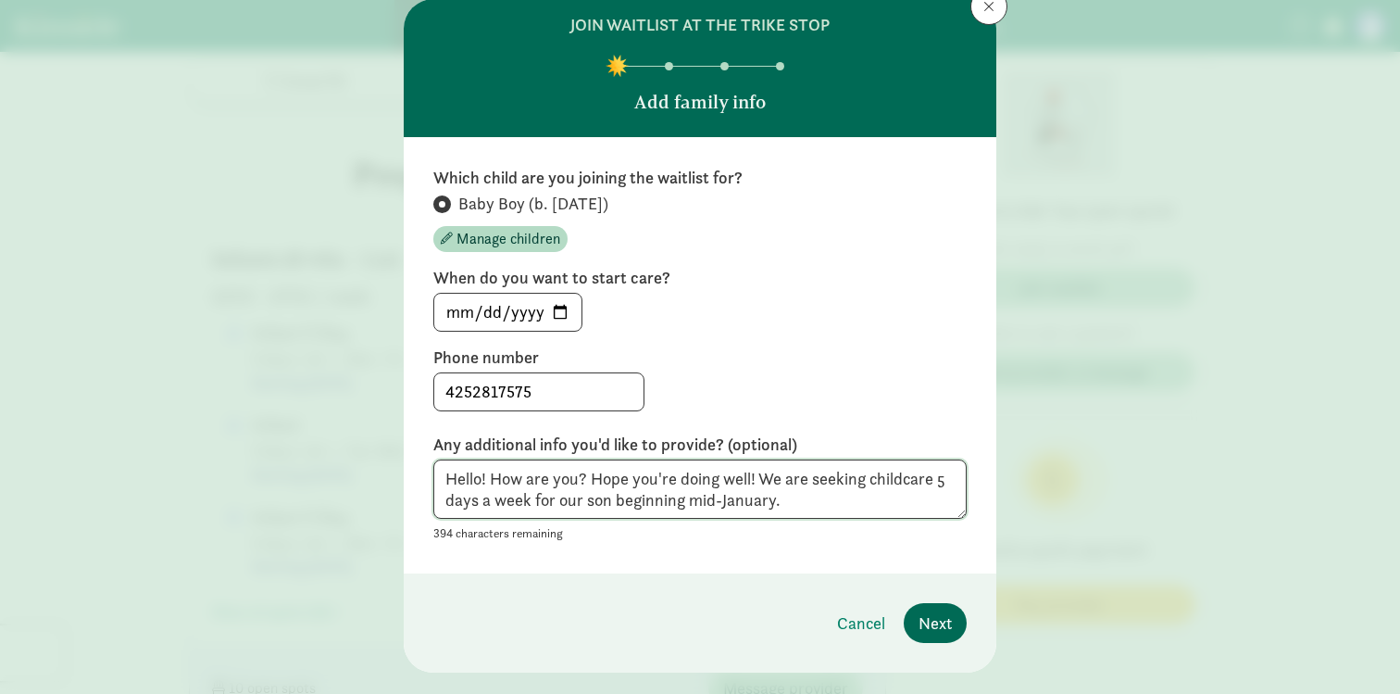
type textarea "Hello! How are you? Hope you're doing well! We are seeking childcare 5 days a w…"
click at [916, 621] on button "Next" at bounding box center [935, 623] width 63 height 40
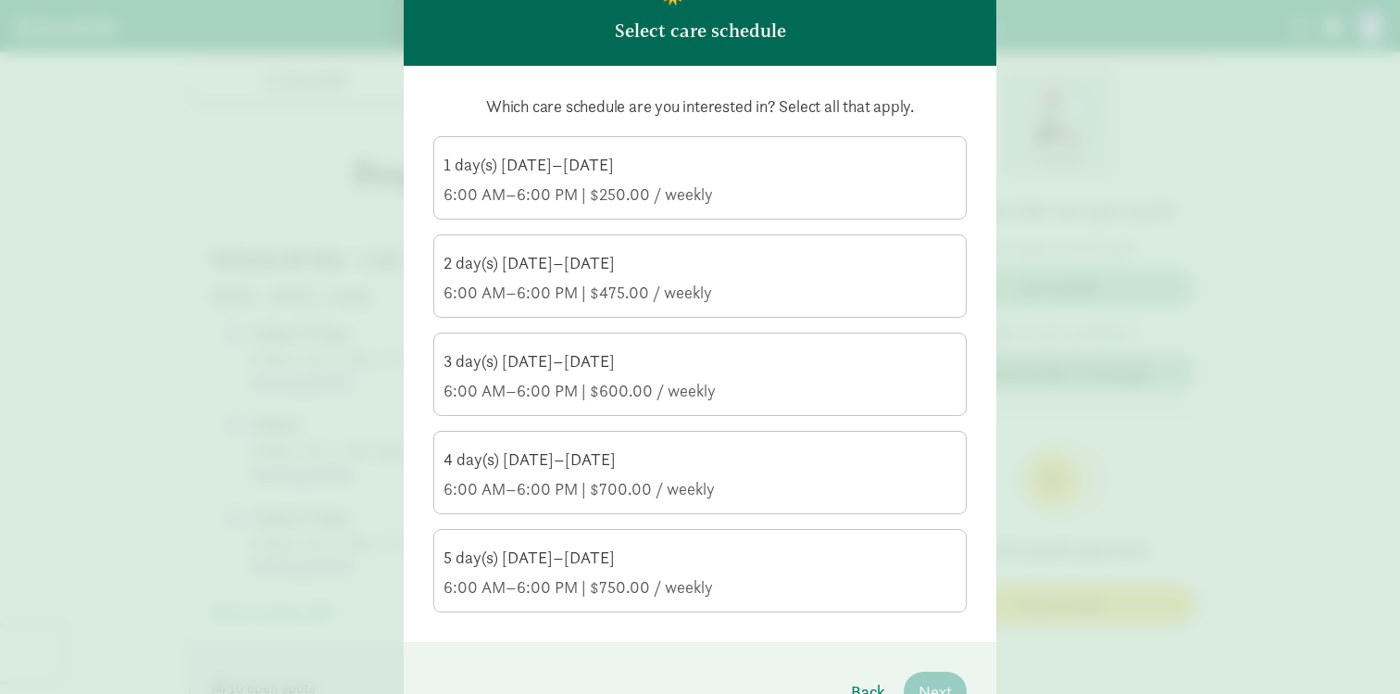
scroll to position [134, 0]
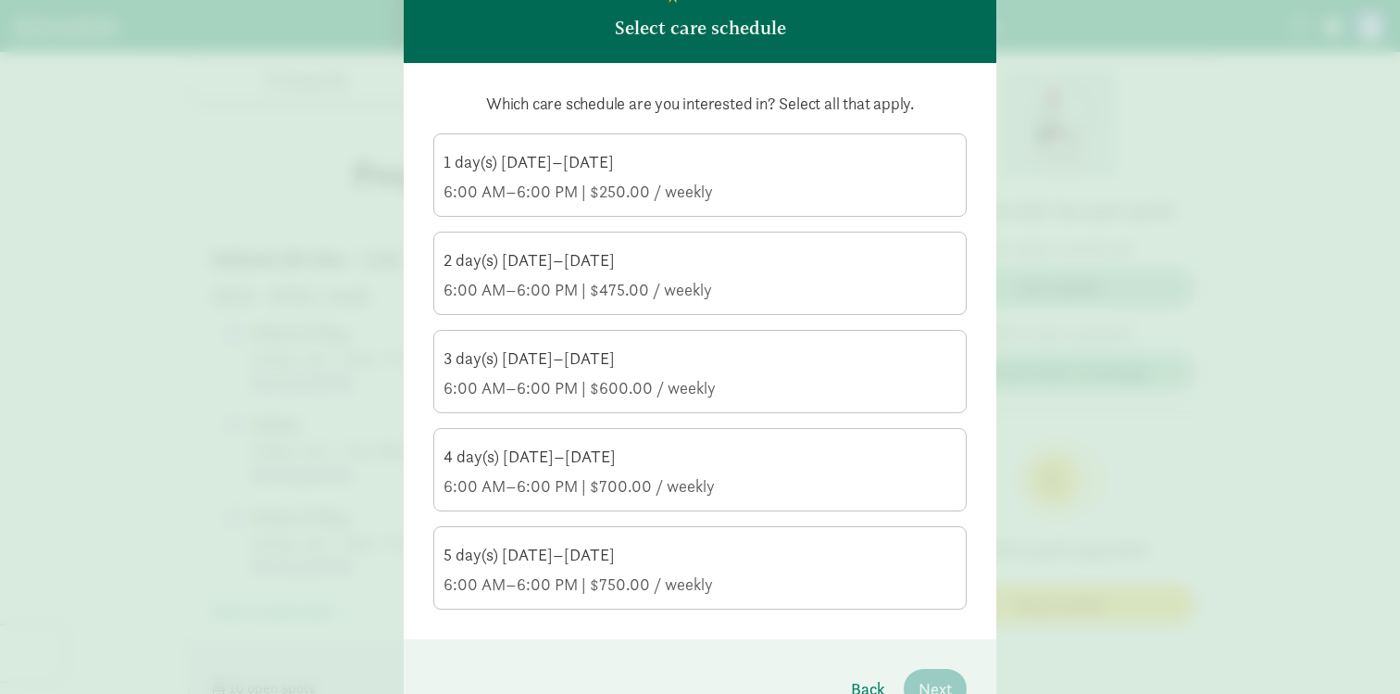
click at [694, 566] on div "5 day(s) [DATE]–[DATE] 6:00 AM–6:00 PM | $750.00 / weekly" at bounding box center [700, 570] width 513 height 52
click at [0, 0] on input "5 day(s) [DATE]–[DATE] 6:00 AM–6:00 PM | $750.00 / weekly" at bounding box center [0, 0] width 0 height 0
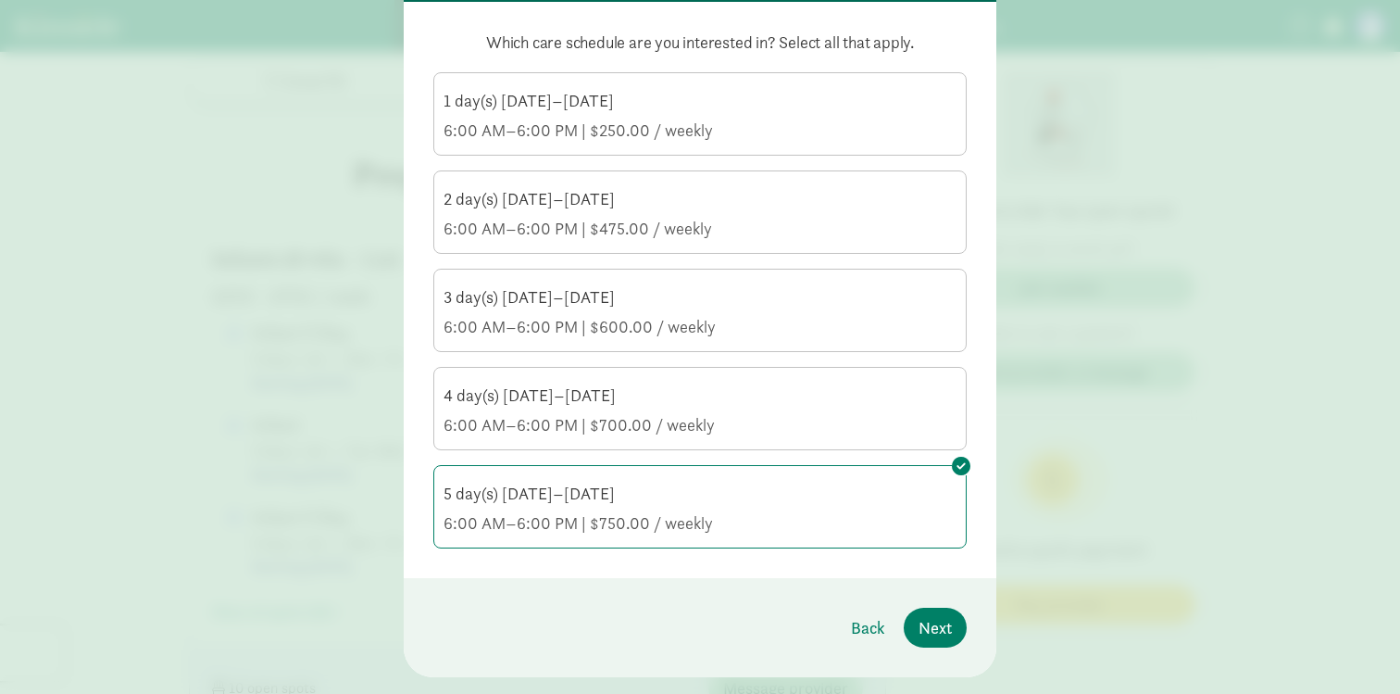
scroll to position [201, 0]
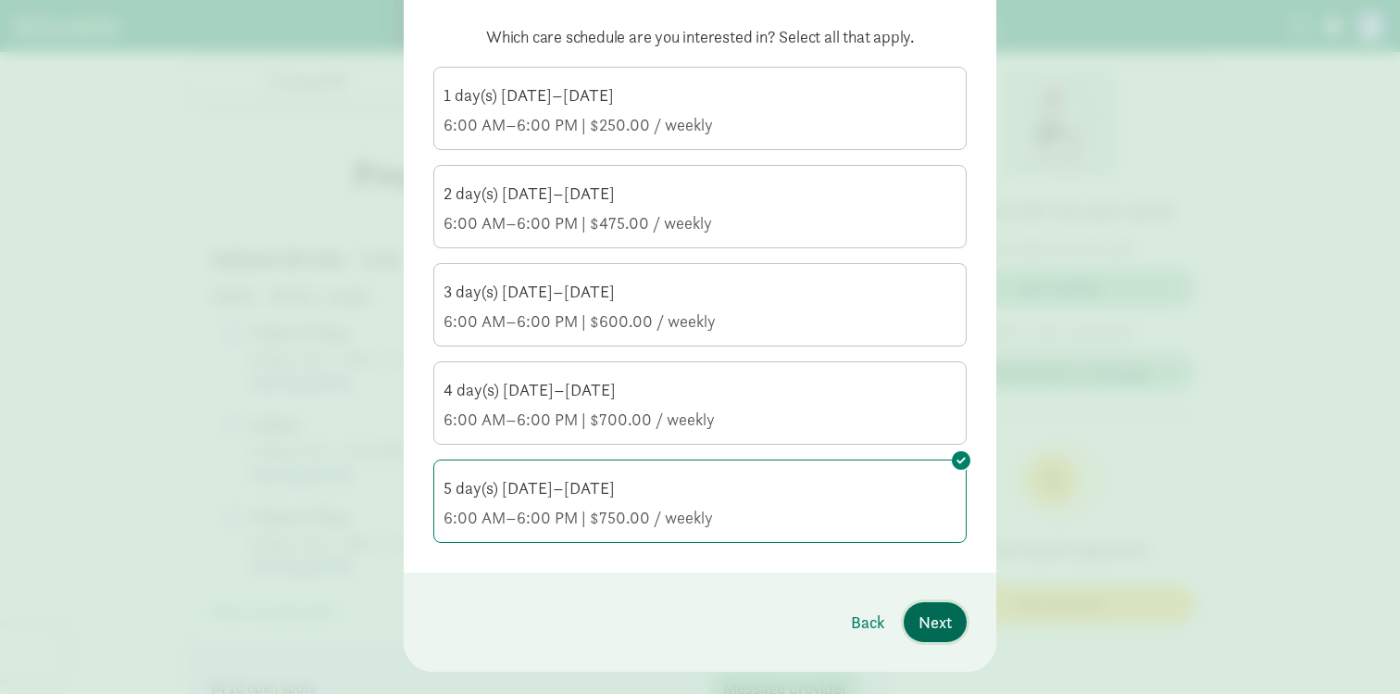
click at [923, 612] on span "Next" at bounding box center [935, 621] width 33 height 25
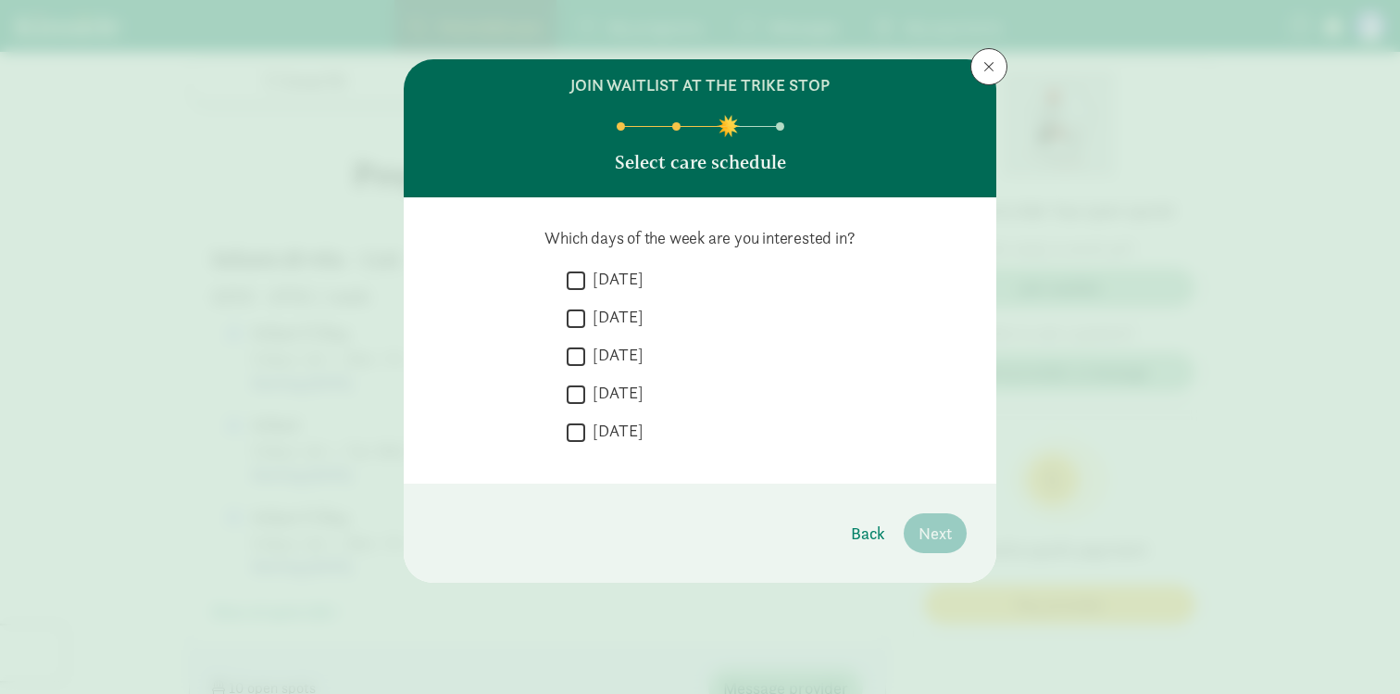
click at [569, 278] on input "[DATE]" at bounding box center [576, 280] width 19 height 25
checkbox input "true"
click at [586, 314] on label "[DATE]" at bounding box center [614, 317] width 58 height 22
click at [585, 314] on input "[DATE]" at bounding box center [576, 318] width 19 height 25
checkbox input "true"
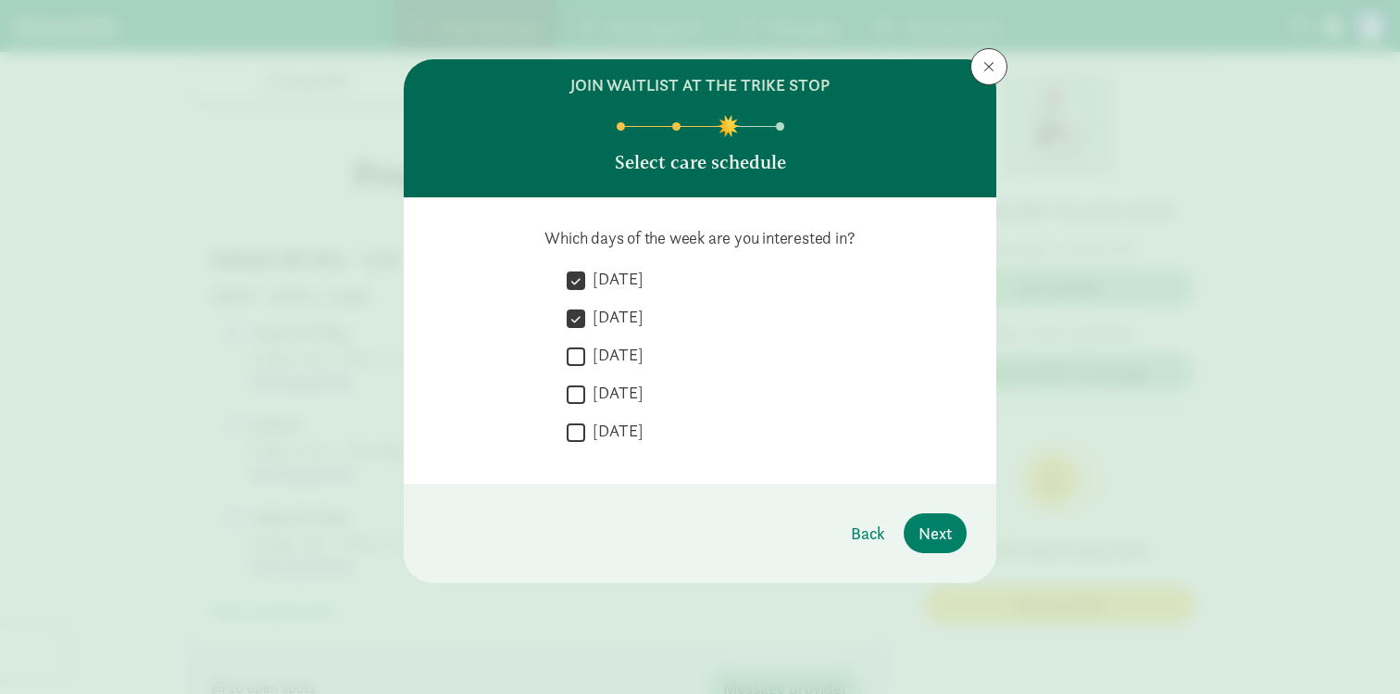
click at [585, 356] on label "[DATE]" at bounding box center [614, 355] width 58 height 22
click at [585, 356] on input "[DATE]" at bounding box center [576, 356] width 19 height 25
checkbox input "true"
click at [590, 391] on label "[DATE]" at bounding box center [614, 392] width 58 height 22
click at [585, 391] on input "[DATE]" at bounding box center [576, 393] width 19 height 25
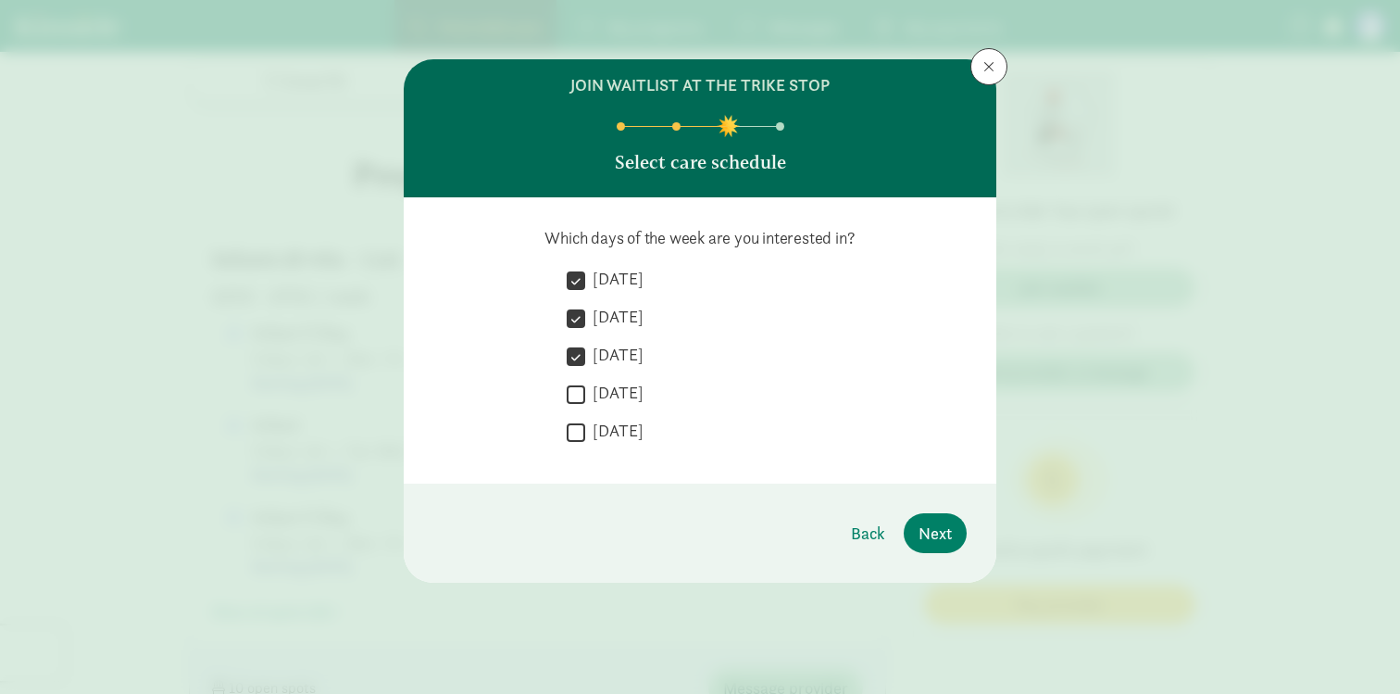
checkbox input "true"
click at [595, 443] on div " [DATE]" at bounding box center [767, 436] width 400 height 34
click at [605, 429] on label "[DATE]" at bounding box center [614, 430] width 58 height 22
click at [585, 429] on input "[DATE]" at bounding box center [576, 431] width 19 height 25
checkbox input "true"
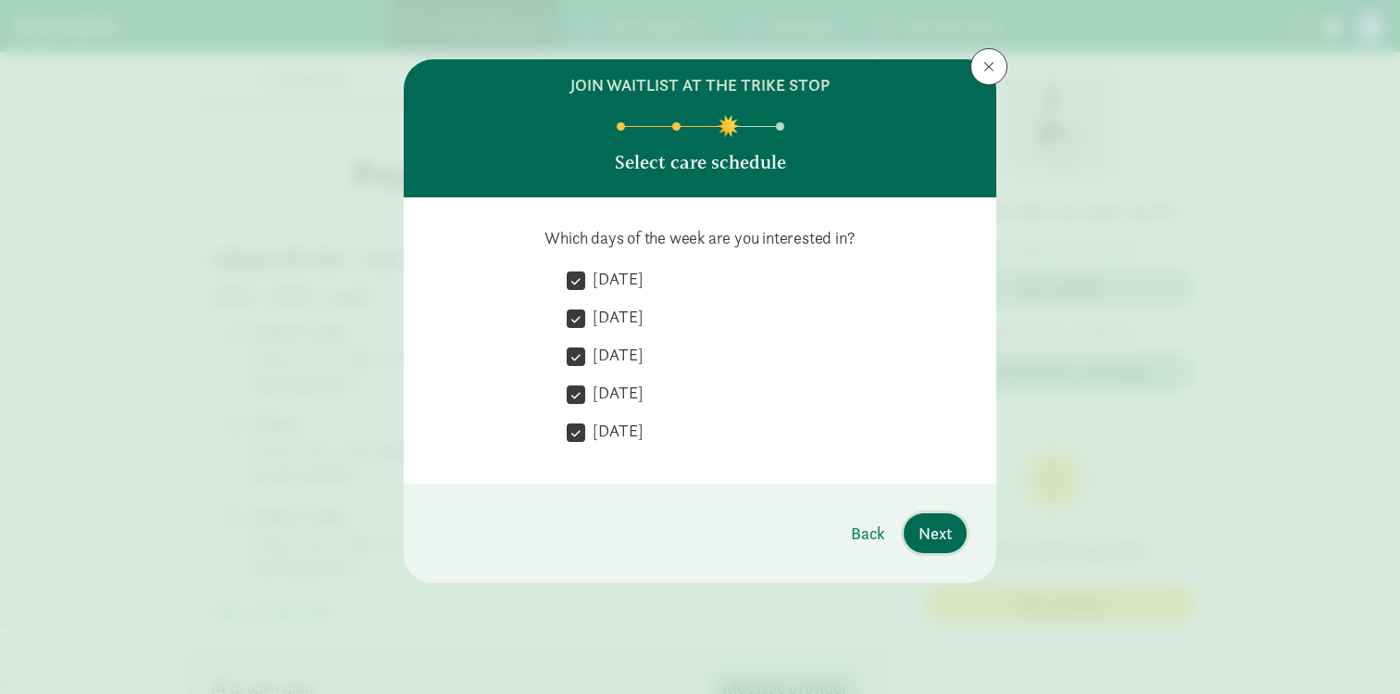
click at [930, 532] on span "Next" at bounding box center [935, 532] width 33 height 25
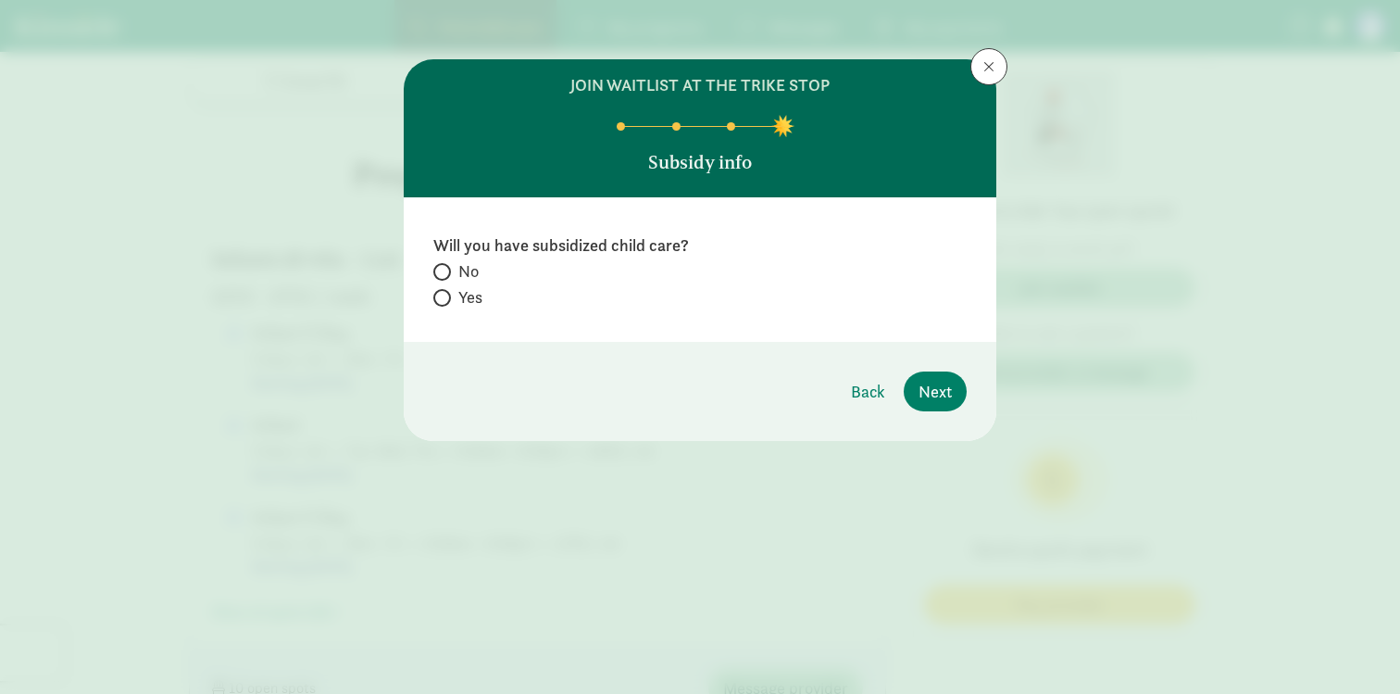
click at [444, 267] on input "No" at bounding box center [439, 272] width 12 height 12
radio input "true"
click at [958, 388] on button "Next" at bounding box center [935, 391] width 63 height 40
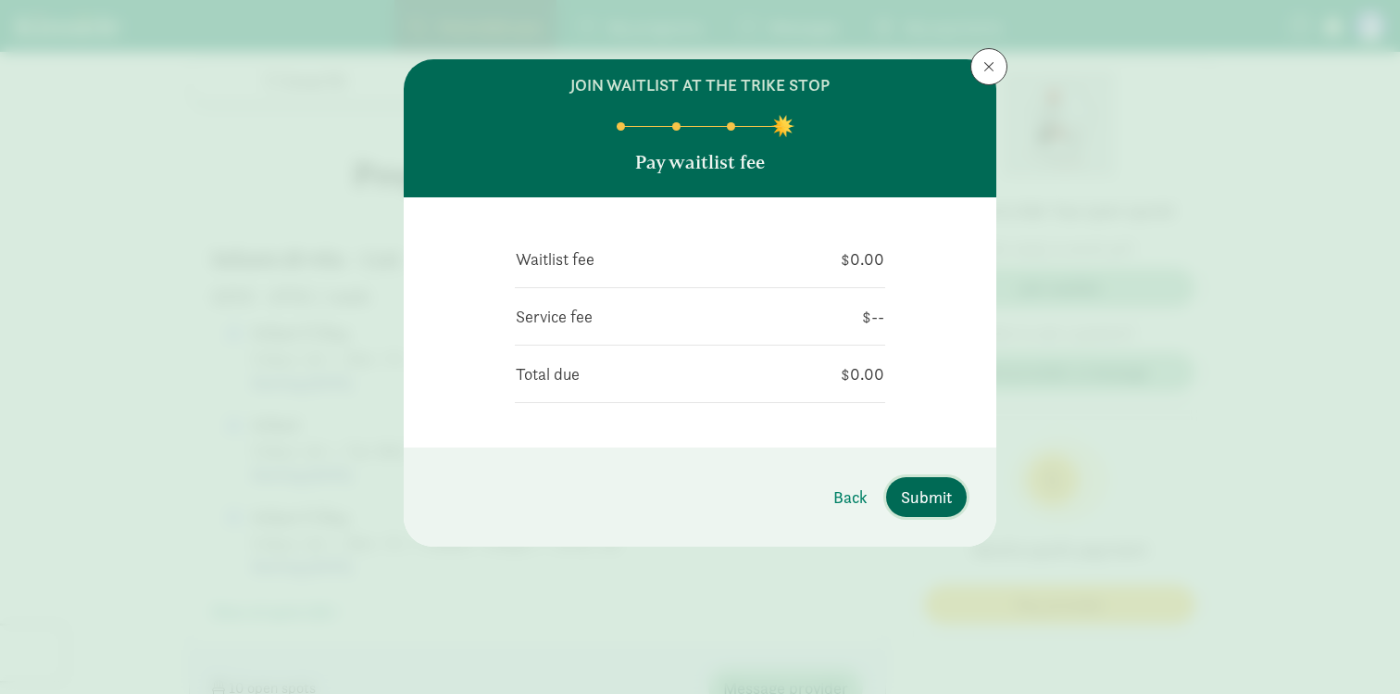
click at [930, 497] on span "Submit" at bounding box center [926, 496] width 51 height 25
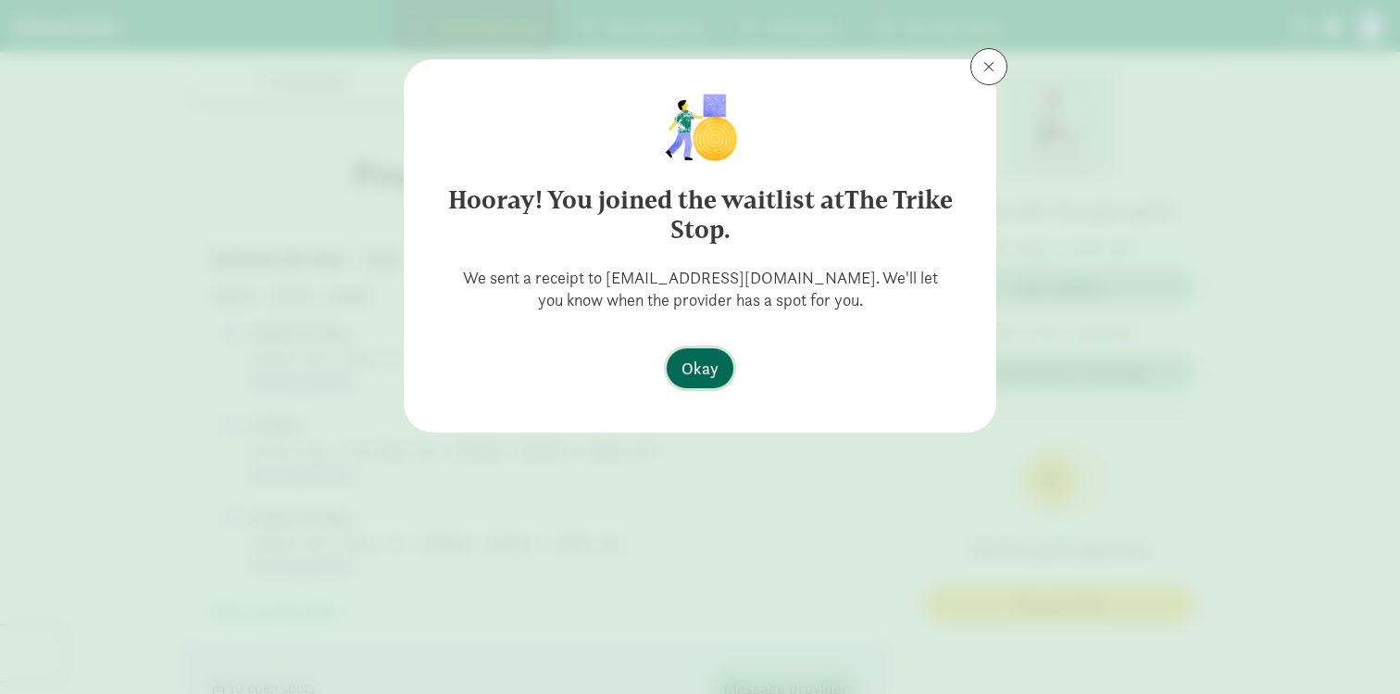
click at [709, 383] on button "Okay" at bounding box center [700, 368] width 67 height 40
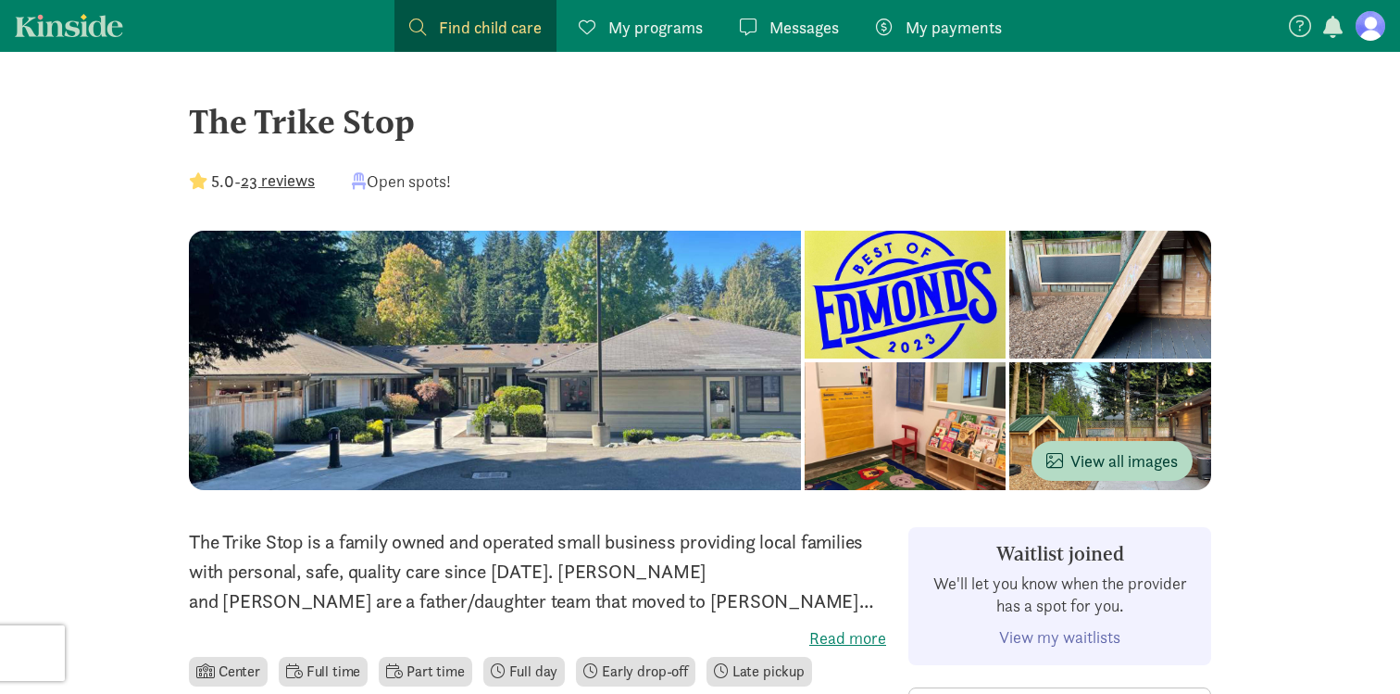
click at [640, 21] on span "My programs" at bounding box center [655, 27] width 94 height 25
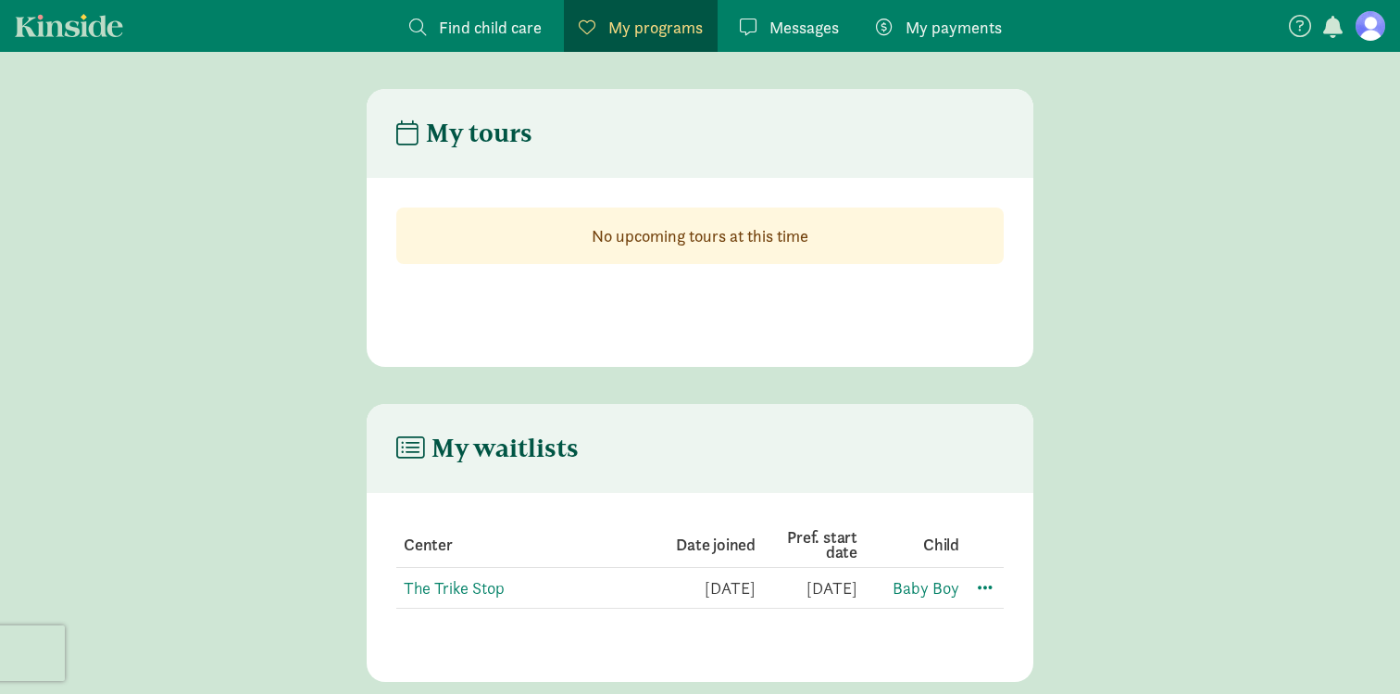
click at [527, 23] on span "Find child care" at bounding box center [490, 27] width 103 height 25
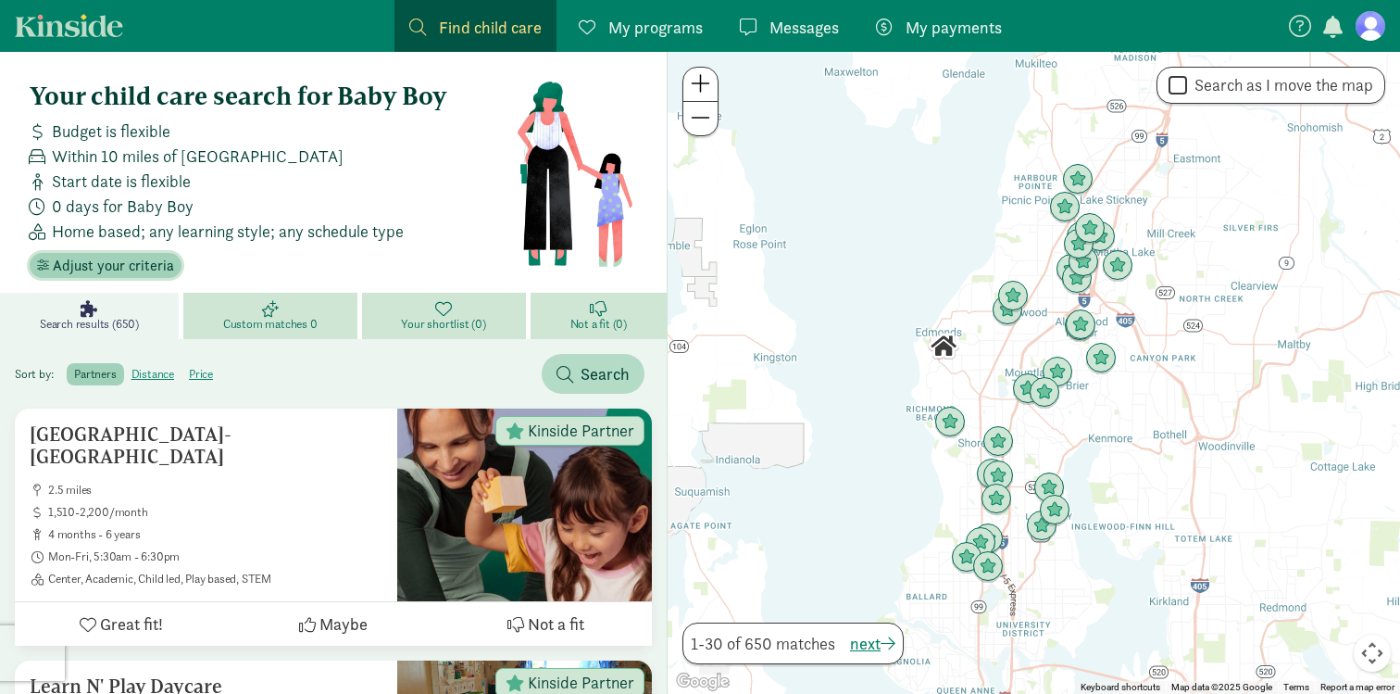
click at [67, 274] on span "Adjust your criteria" at bounding box center [113, 266] width 121 height 22
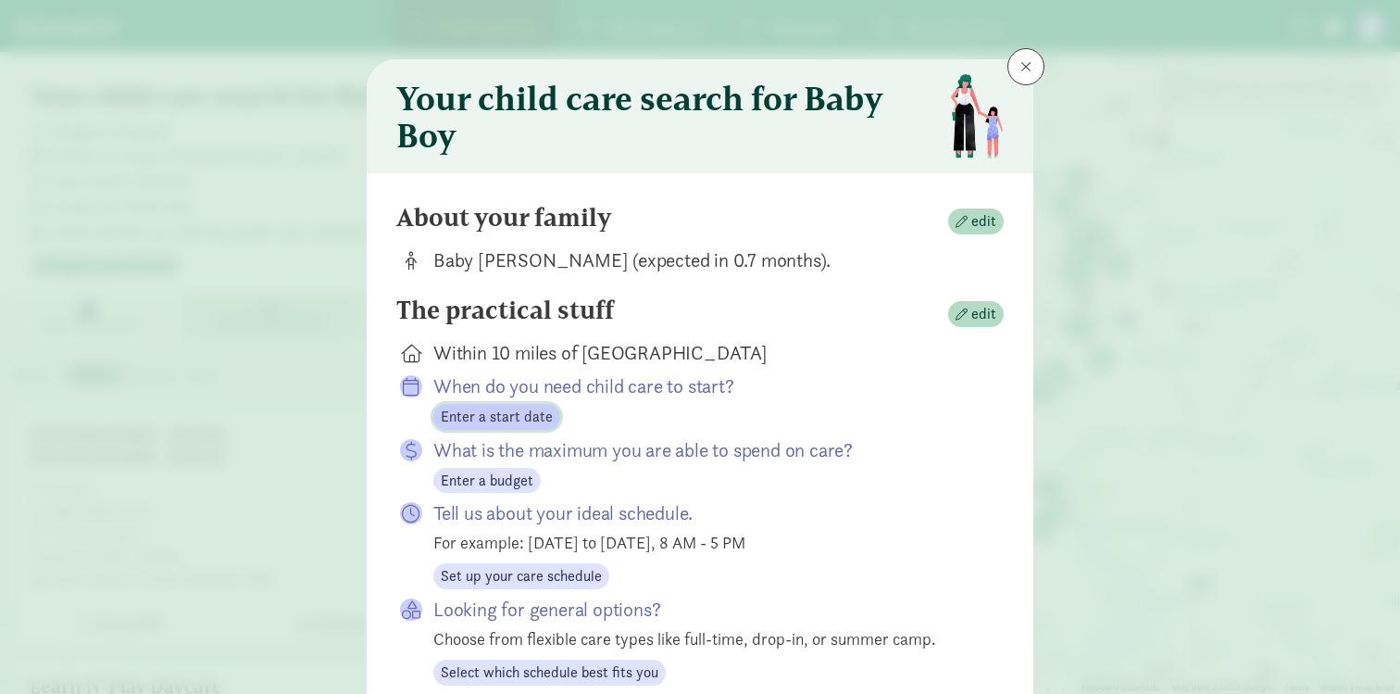
click at [496, 413] on span "Enter a start date" at bounding box center [497, 417] width 112 height 22
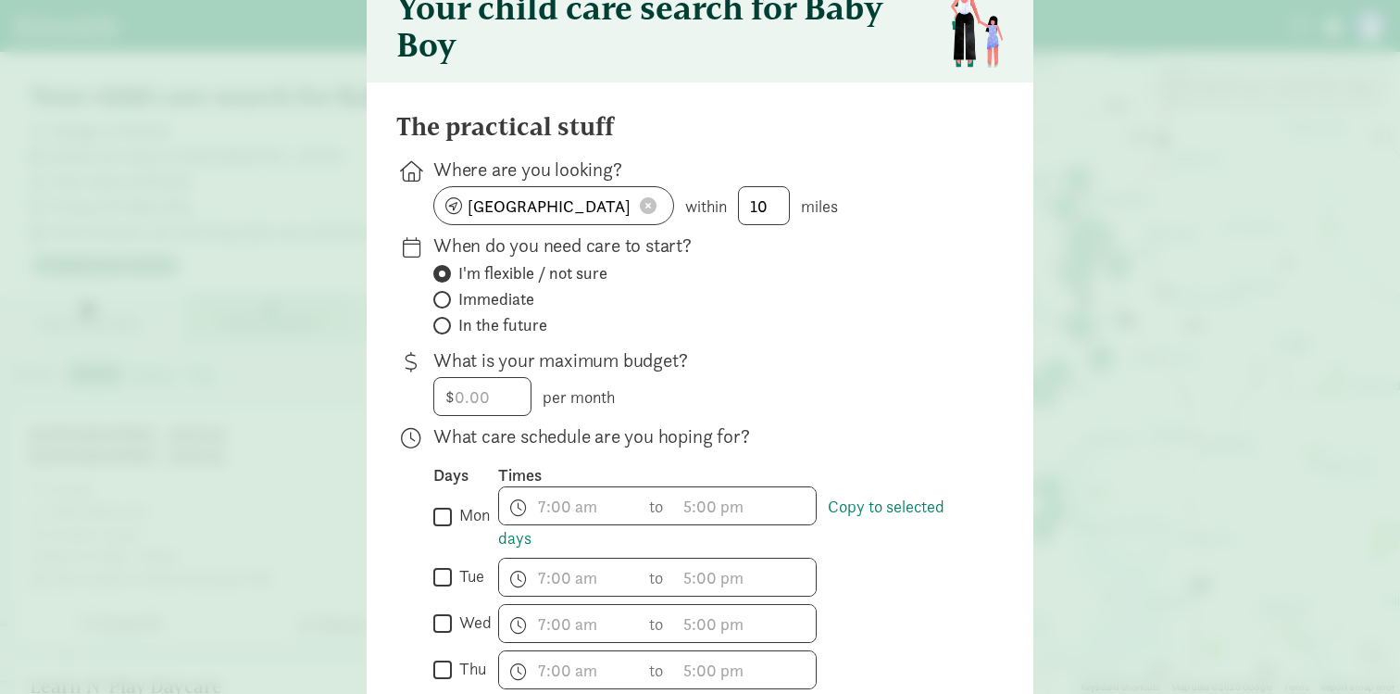
scroll to position [84, 0]
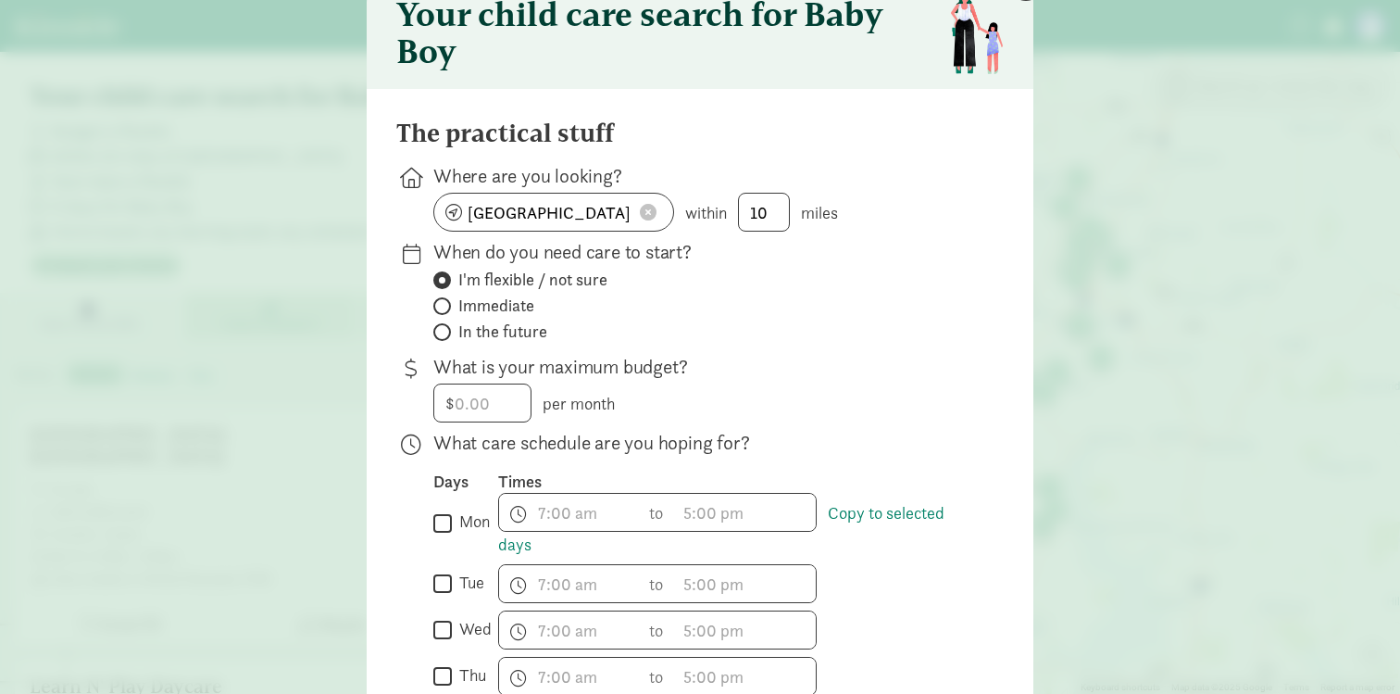
click at [469, 330] on span "In the future" at bounding box center [502, 331] width 89 height 22
click at [445, 330] on input "In the future" at bounding box center [439, 332] width 12 height 12
radio input "true"
radio input "false"
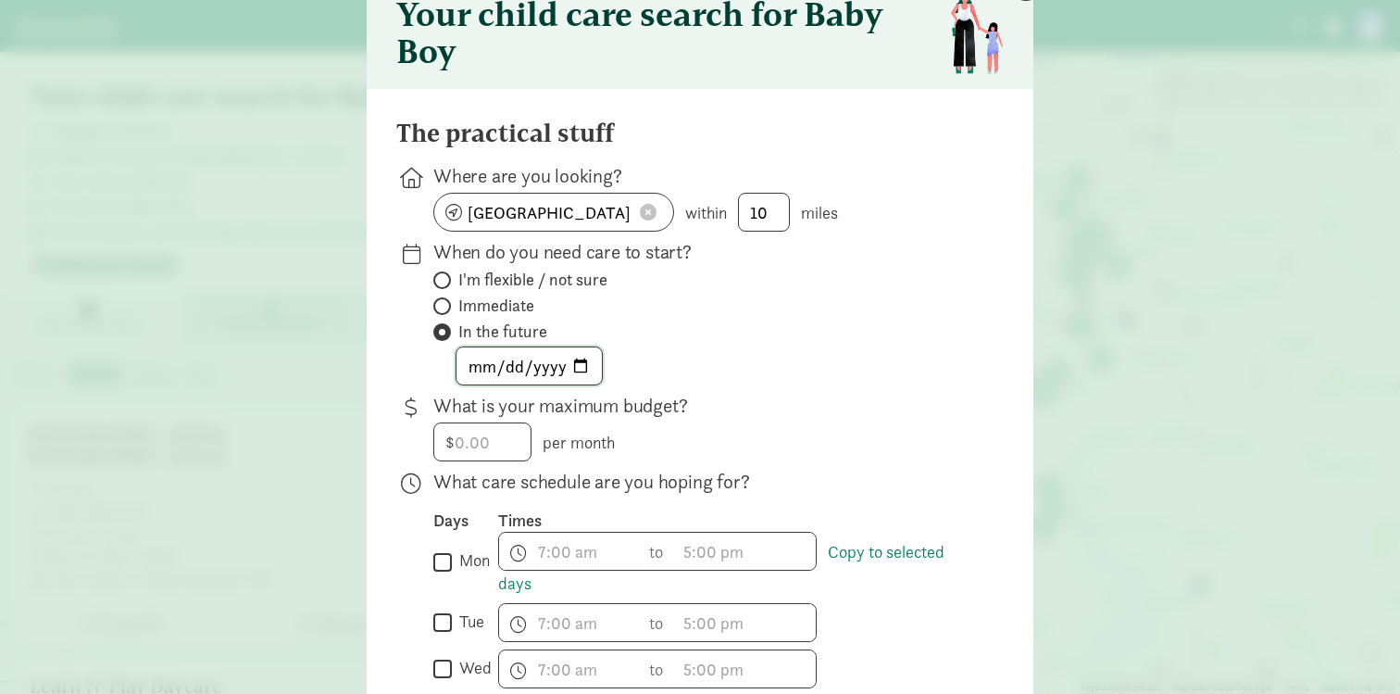
click at [476, 363] on input "date" at bounding box center [528, 365] width 145 height 37
click at [578, 361] on input "date" at bounding box center [528, 365] width 145 height 37
type input "[DATE]"
click at [446, 444] on input "number" at bounding box center [482, 441] width 96 height 37
type input "2500"
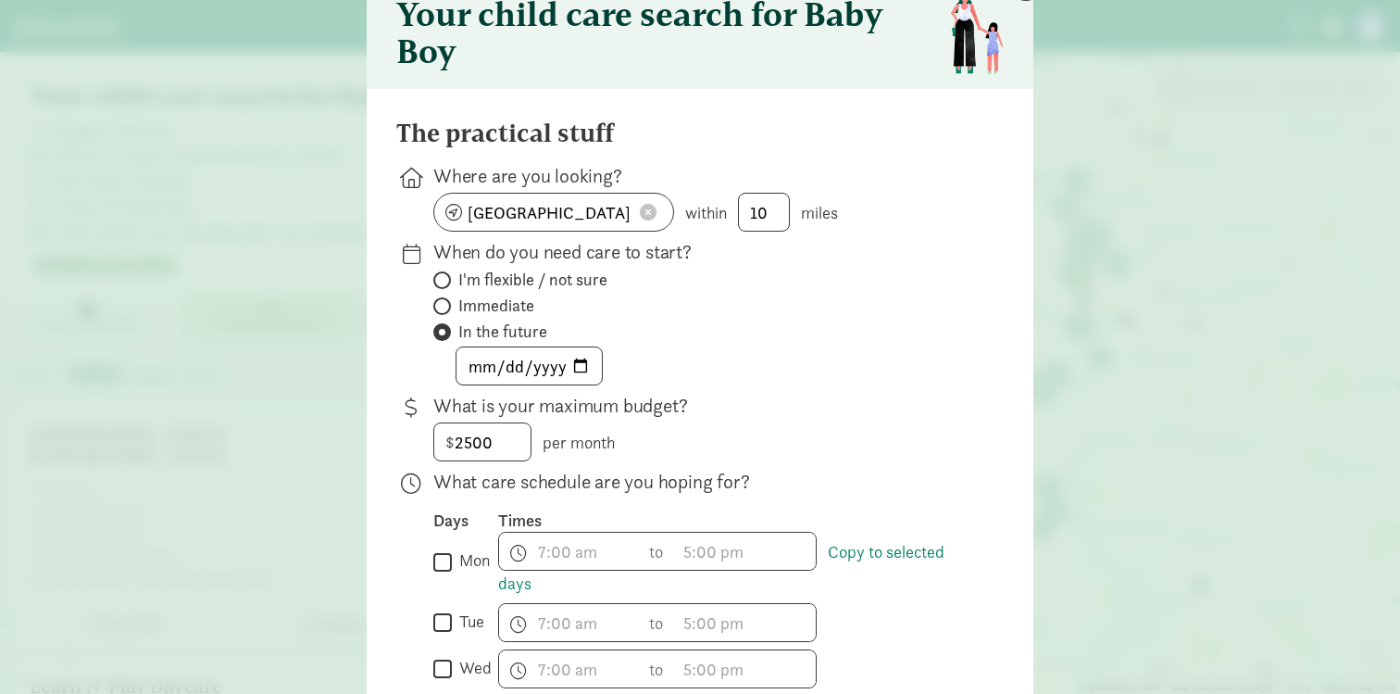
click at [639, 389] on div "The practical stuff Where are you looking? [GEOGRAPHIC_DATA] within 10 miles Wh…" at bounding box center [699, 684] width 607 height 1131
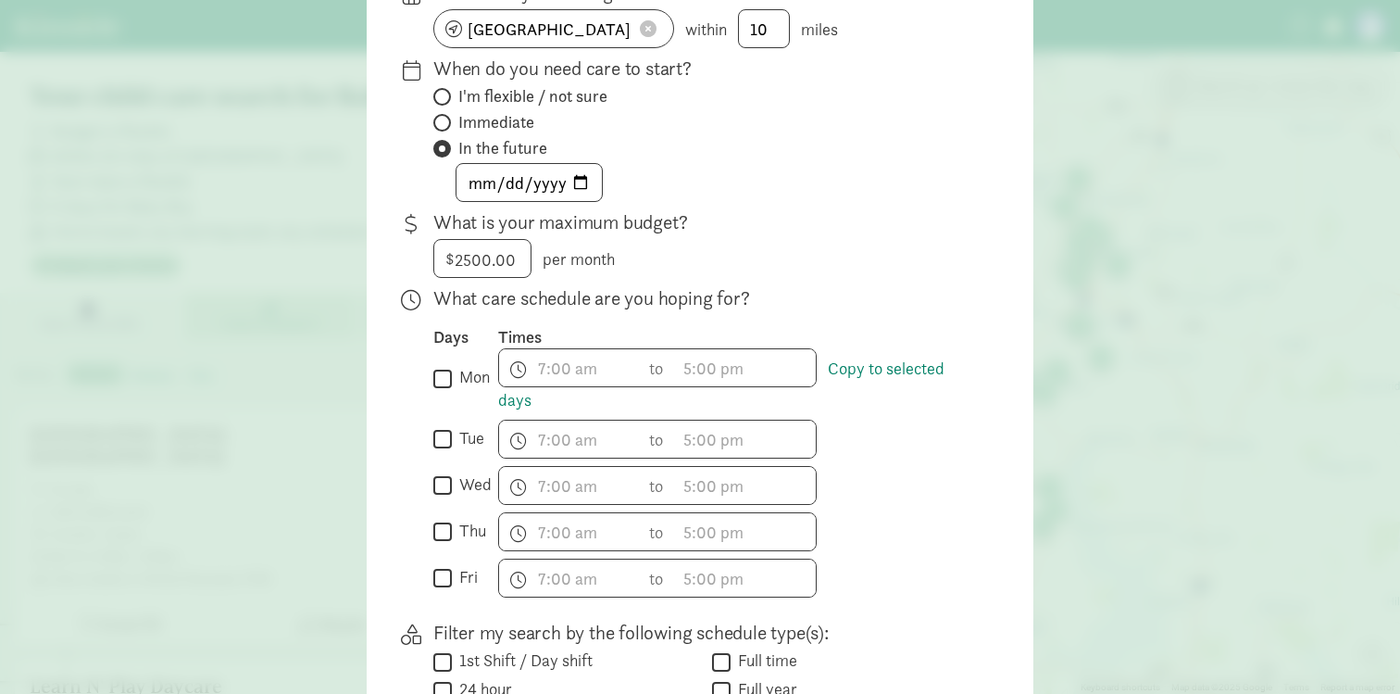
scroll to position [277, 0]
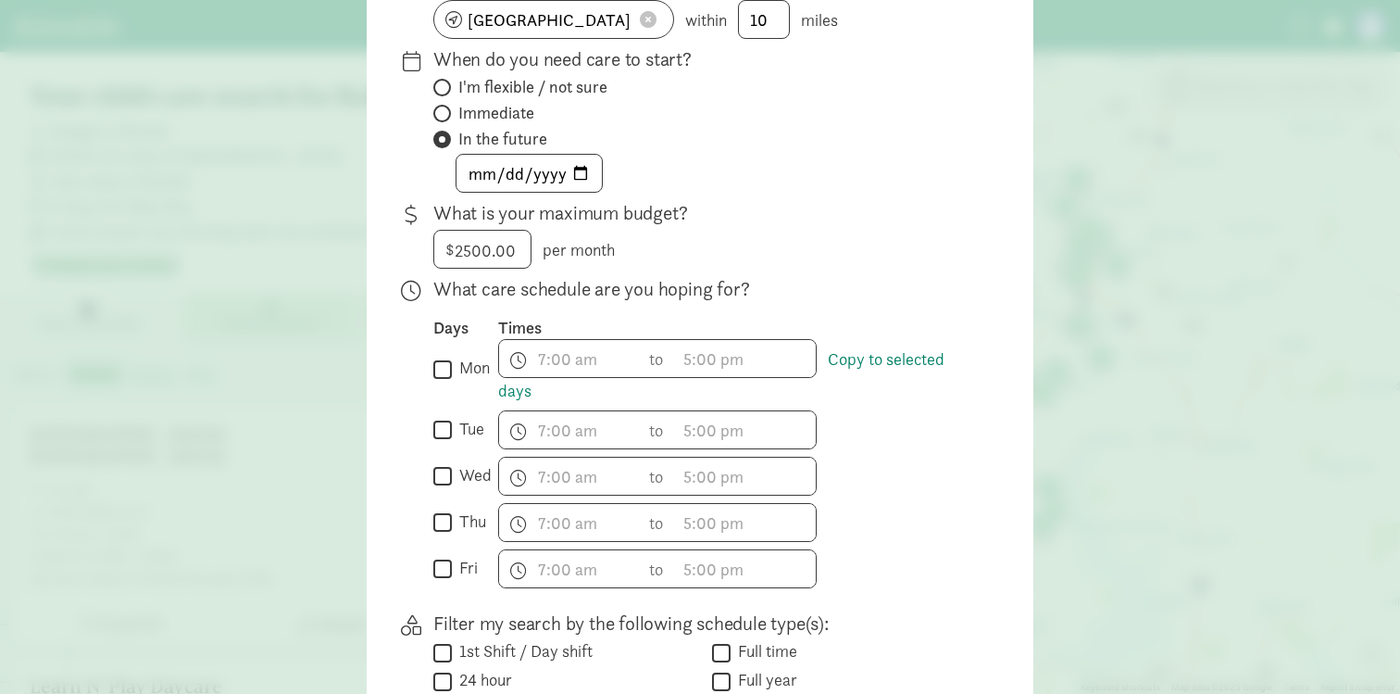
click at [465, 283] on p "What care schedule are you hoping for?" at bounding box center [703, 289] width 541 height 26
click at [465, 246] on input "2500" at bounding box center [482, 249] width 96 height 37
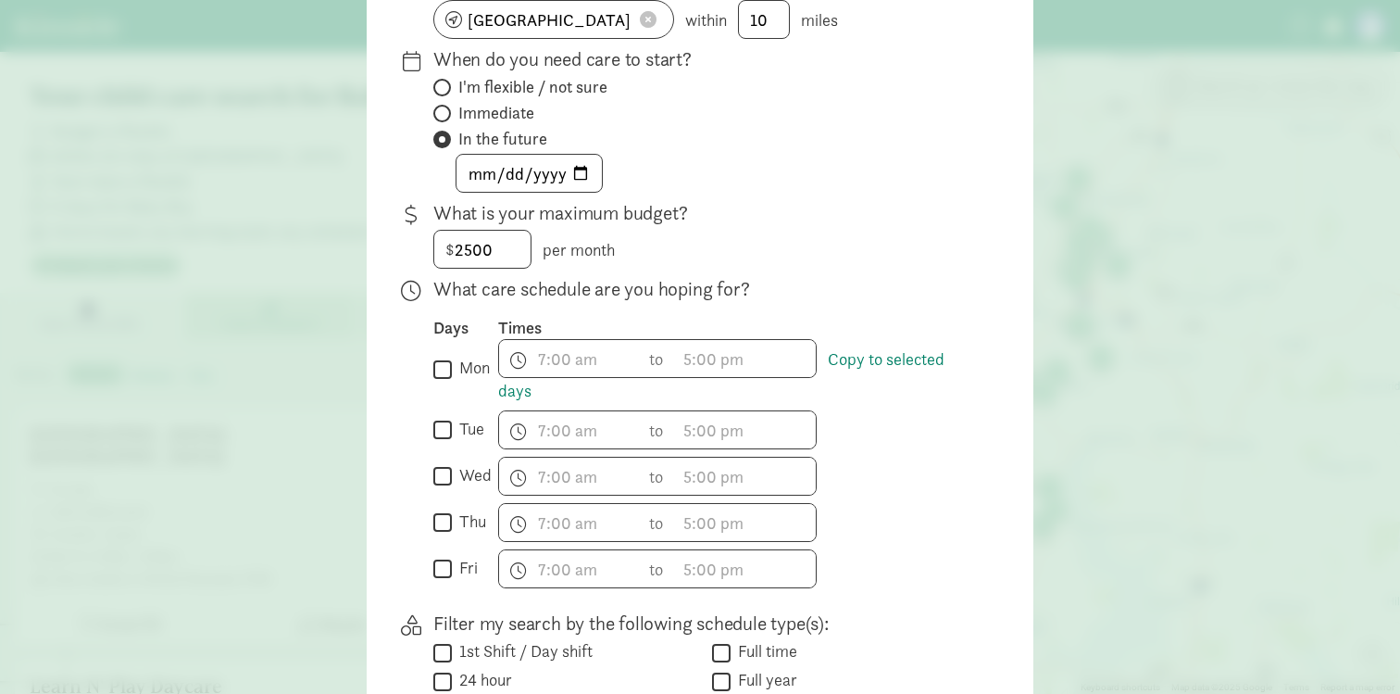
click at [357, 333] on div "Your child care search for Baby Boy The practical stuff Where are you looking? …" at bounding box center [700, 347] width 1400 height 694
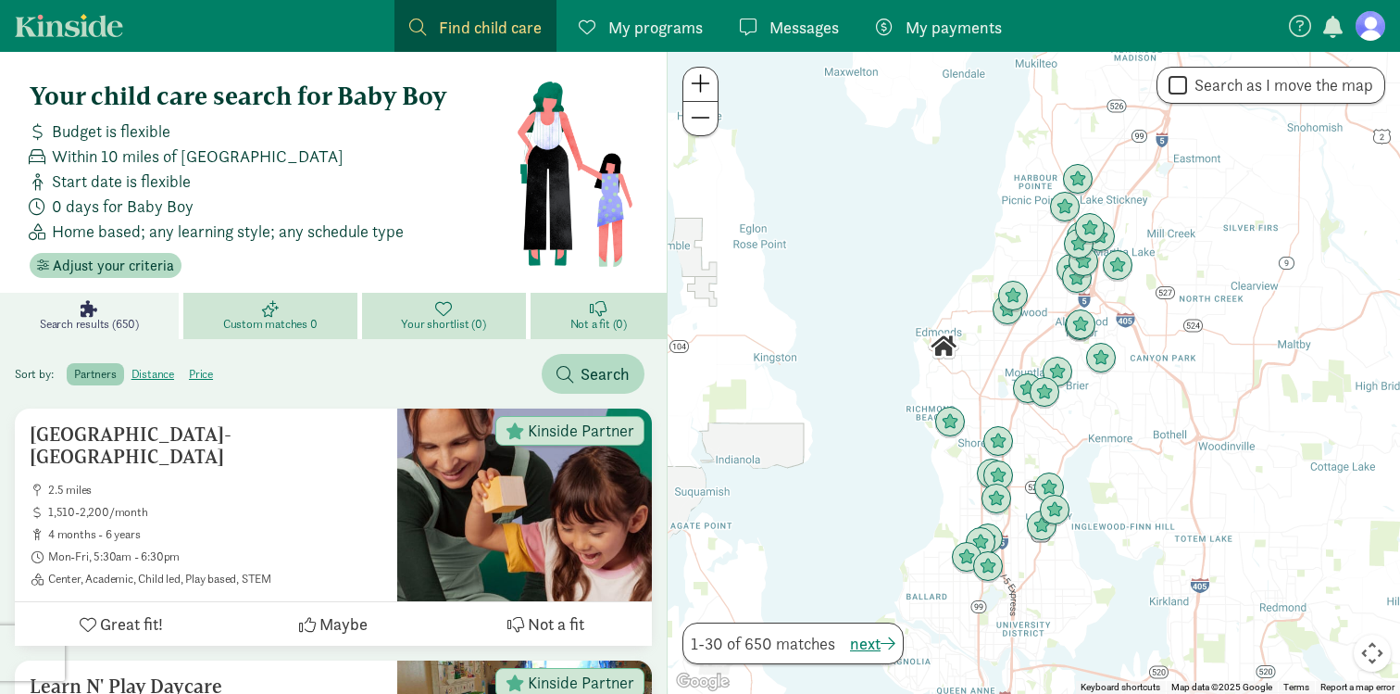
click at [137, 278] on div "Your child care search for Baby Boy Budget is flexible Within 10 miles of [GEOG…" at bounding box center [333, 180] width 637 height 226
click at [137, 275] on span "Adjust your criteria" at bounding box center [113, 266] width 121 height 22
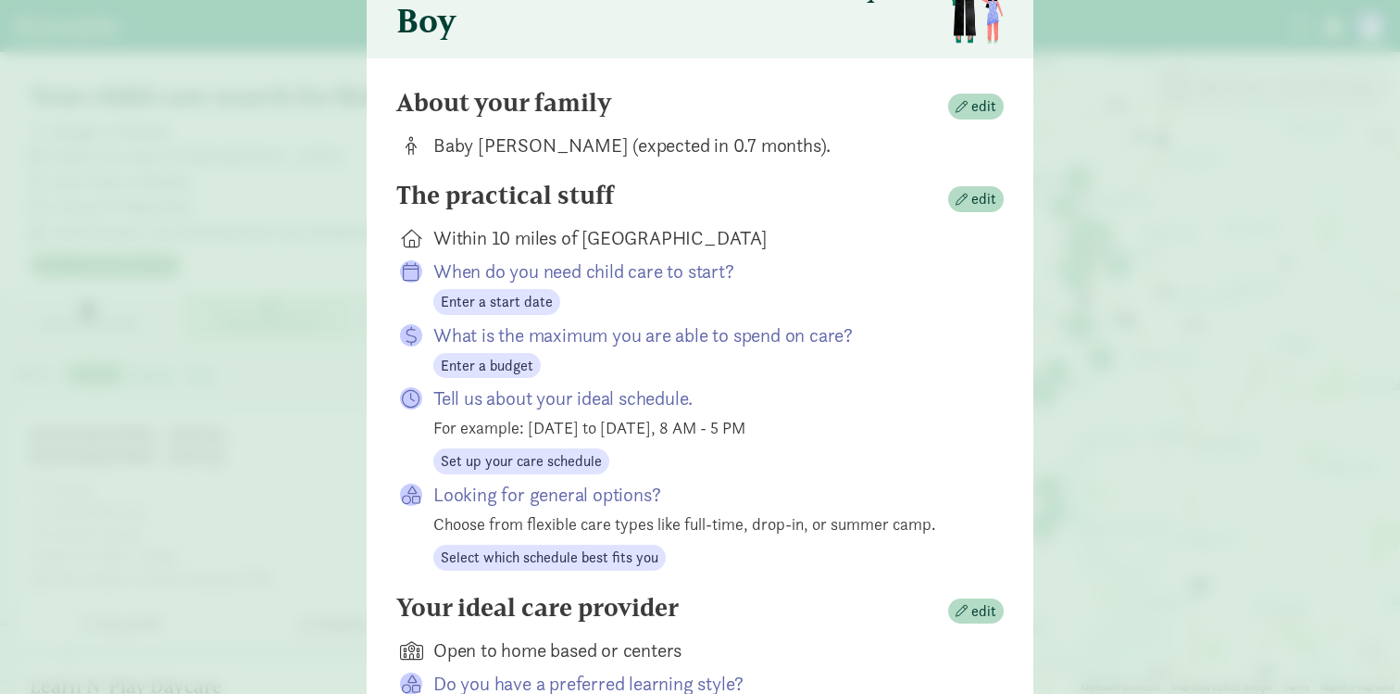
scroll to position [122, 0]
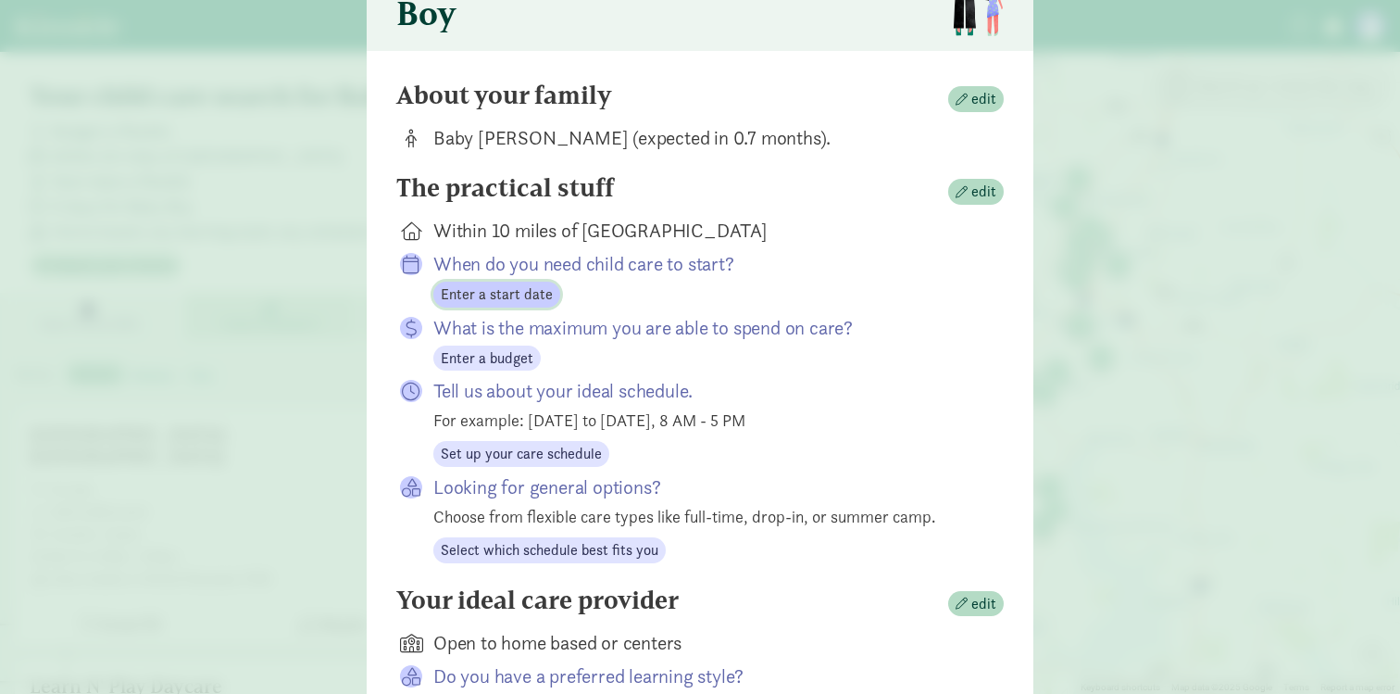
click at [512, 290] on span "Enter a start date" at bounding box center [497, 294] width 112 height 22
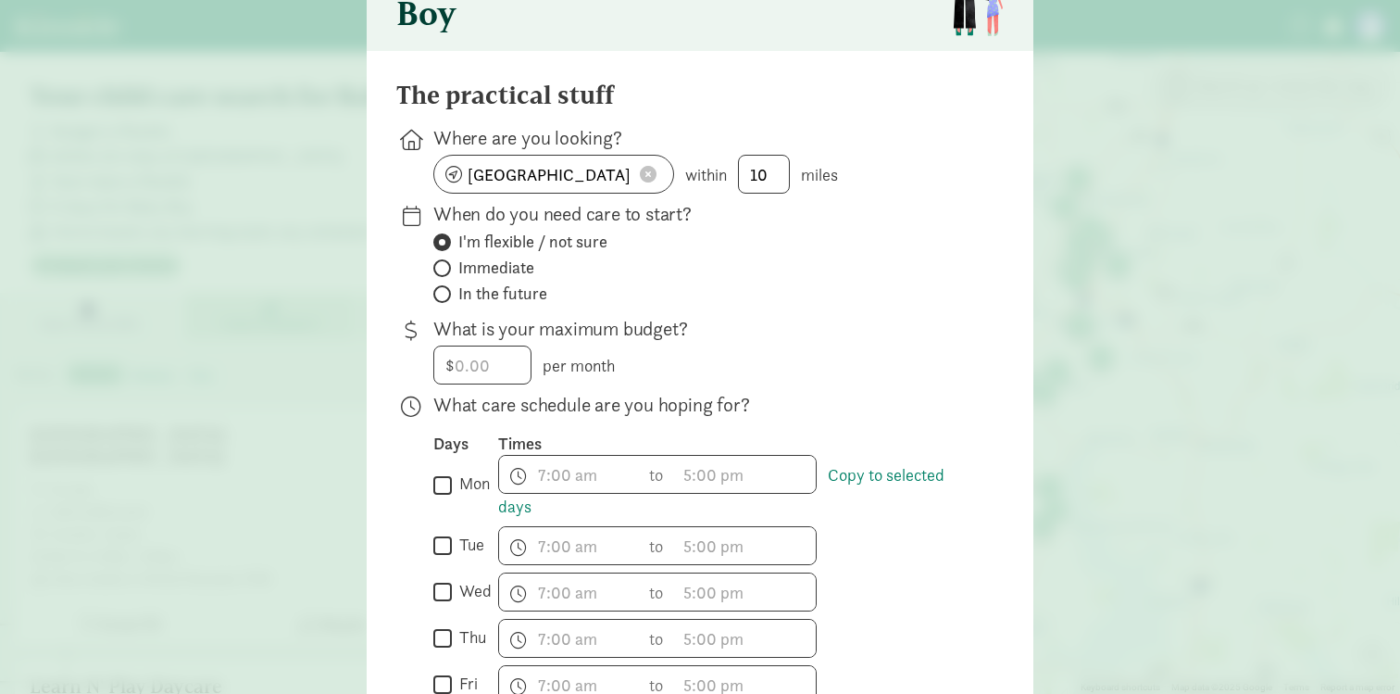
click at [479, 296] on span "In the future" at bounding box center [502, 293] width 89 height 22
click at [445, 296] on input "In the future" at bounding box center [439, 294] width 12 height 12
radio input "true"
radio input "false"
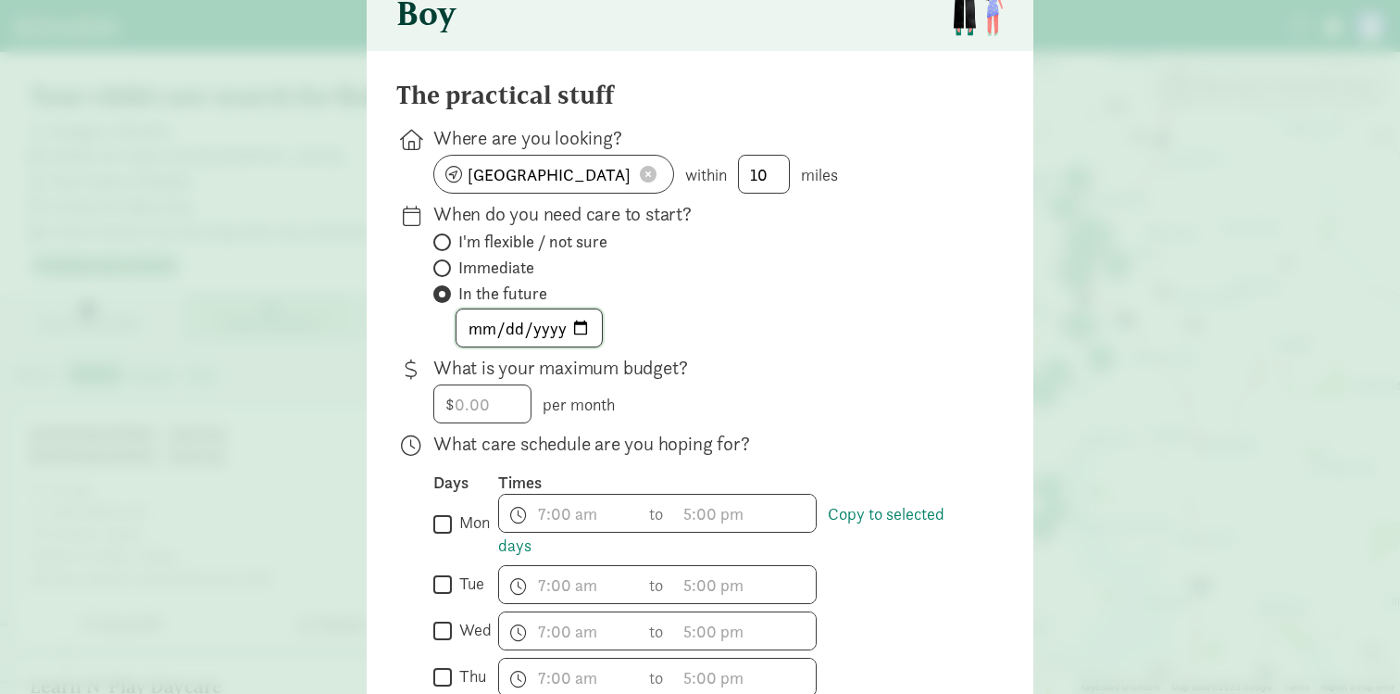
click at [482, 325] on input "date" at bounding box center [528, 327] width 145 height 37
click at [578, 324] on input "date" at bounding box center [528, 327] width 145 height 37
type input "[DATE]"
click at [467, 409] on input "number" at bounding box center [482, 403] width 96 height 37
type input "2500"
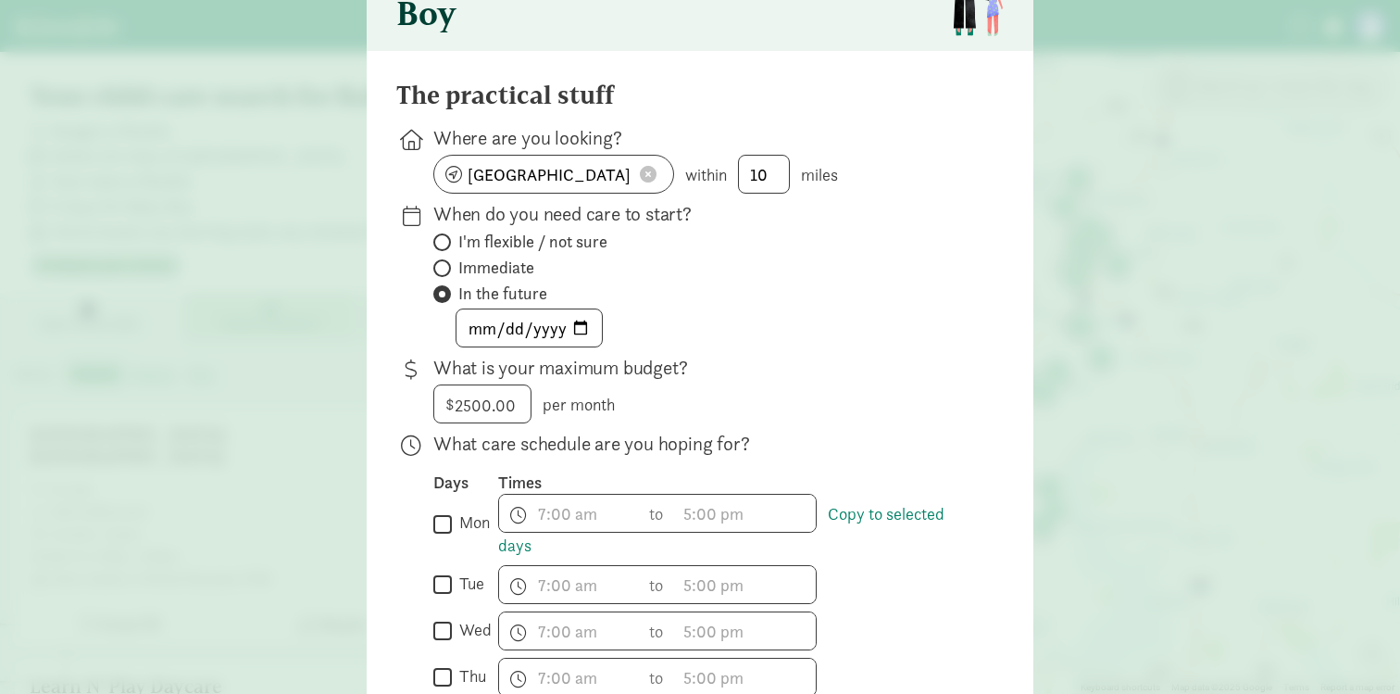
click at [700, 402] on div "$ 2500.00 2500 per month" at bounding box center [703, 403] width 541 height 39
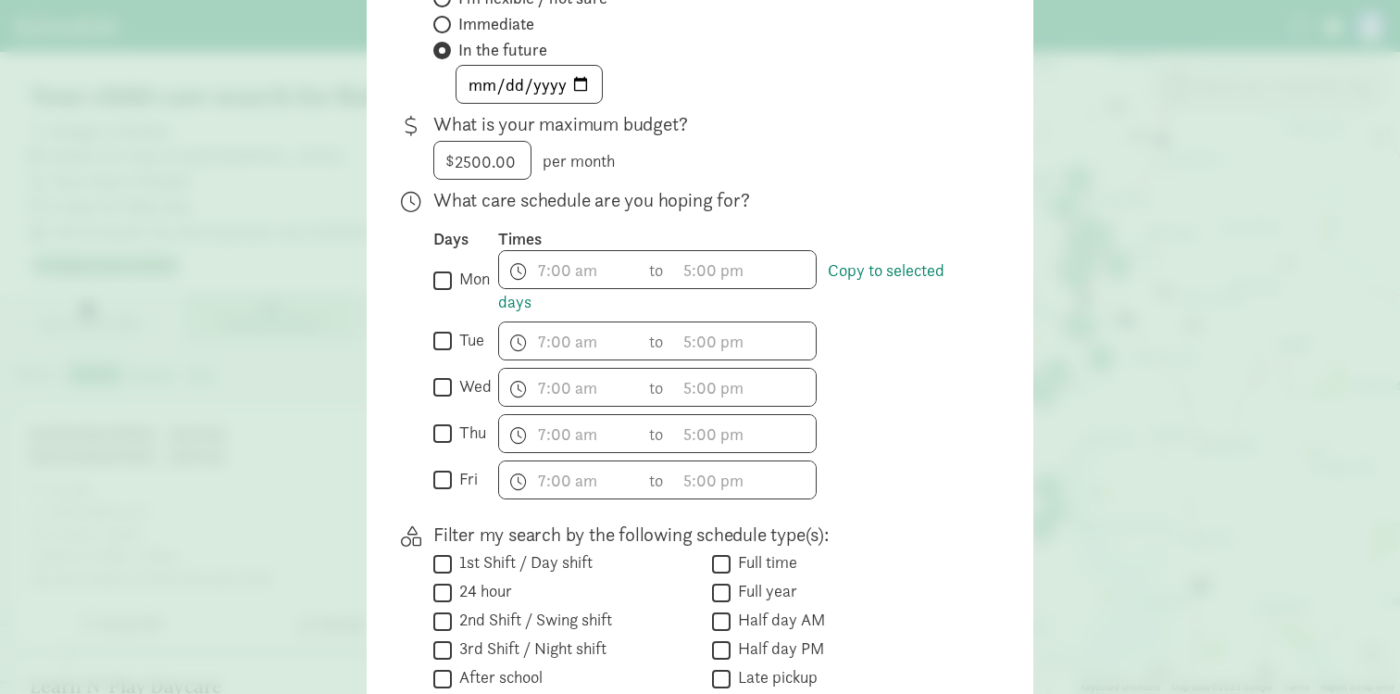
scroll to position [370, 0]
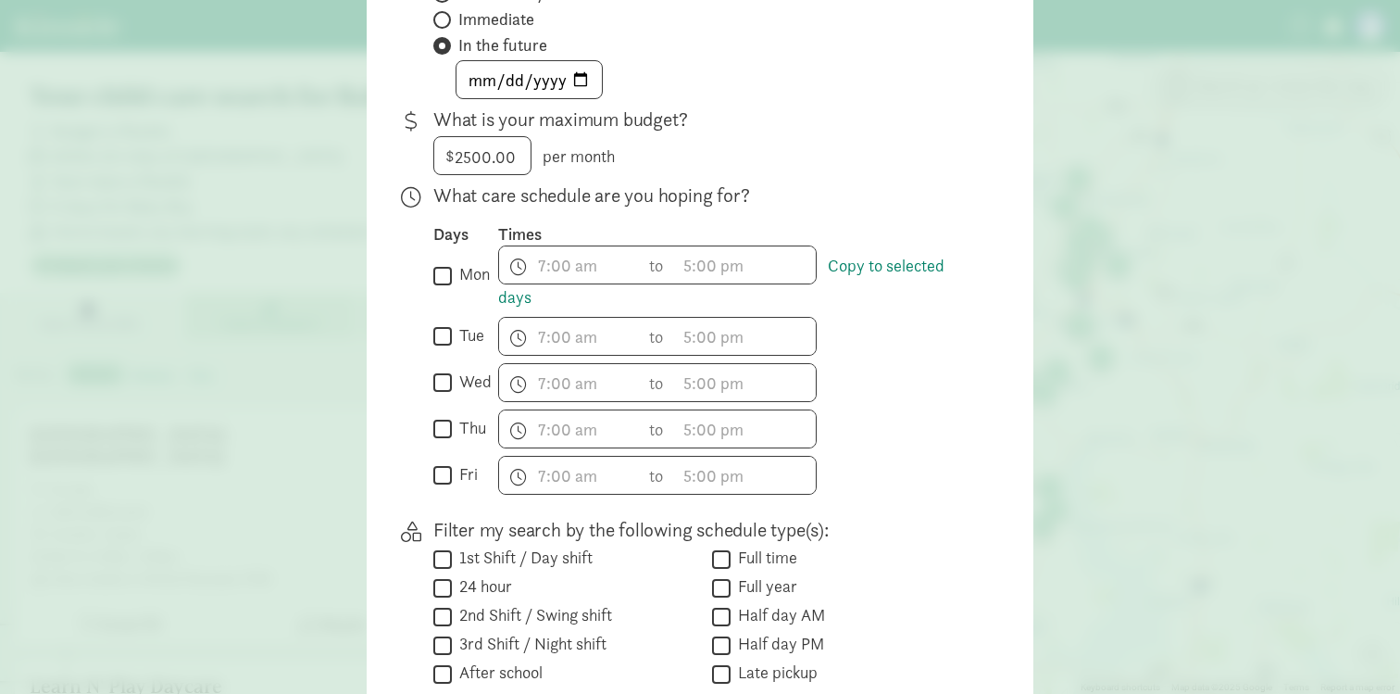
click at [456, 281] on label "mon" at bounding box center [471, 274] width 38 height 22
click at [452, 281] on input "mon" at bounding box center [442, 275] width 19 height 25
checkbox input "true"
click at [445, 334] on input "tue" at bounding box center [442, 336] width 19 height 25
checkbox input "true"
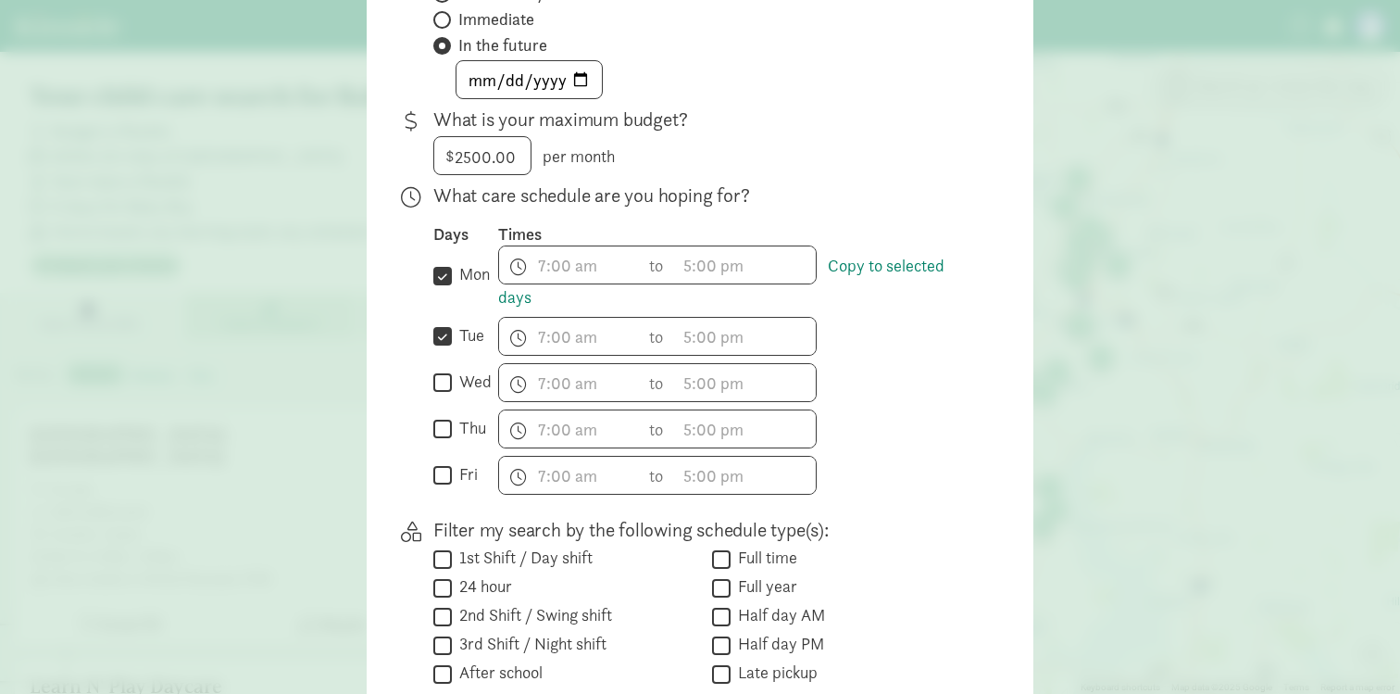
click at [438, 381] on input "wed" at bounding box center [442, 382] width 19 height 25
checkbox input "true"
click at [438, 427] on input "thu" at bounding box center [442, 429] width 19 height 25
checkbox input "true"
click at [436, 473] on input "fri" at bounding box center [442, 475] width 19 height 25
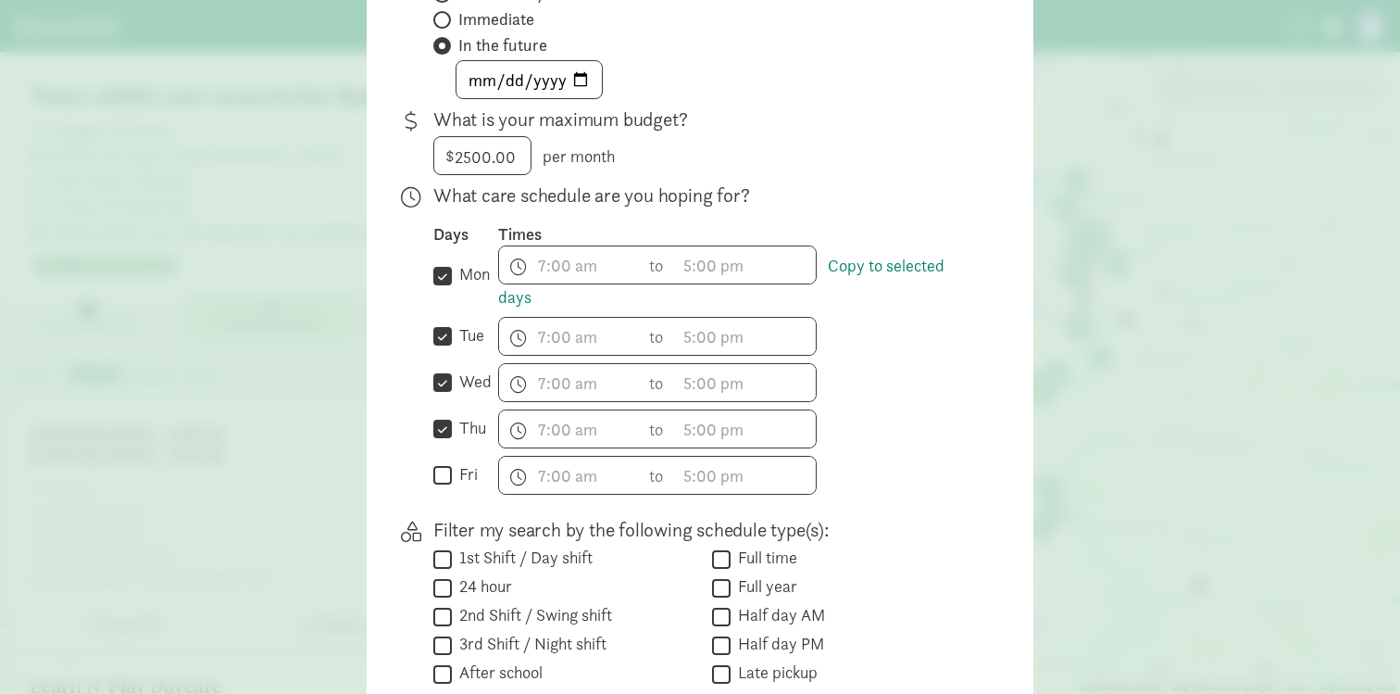
checkbox input "true"
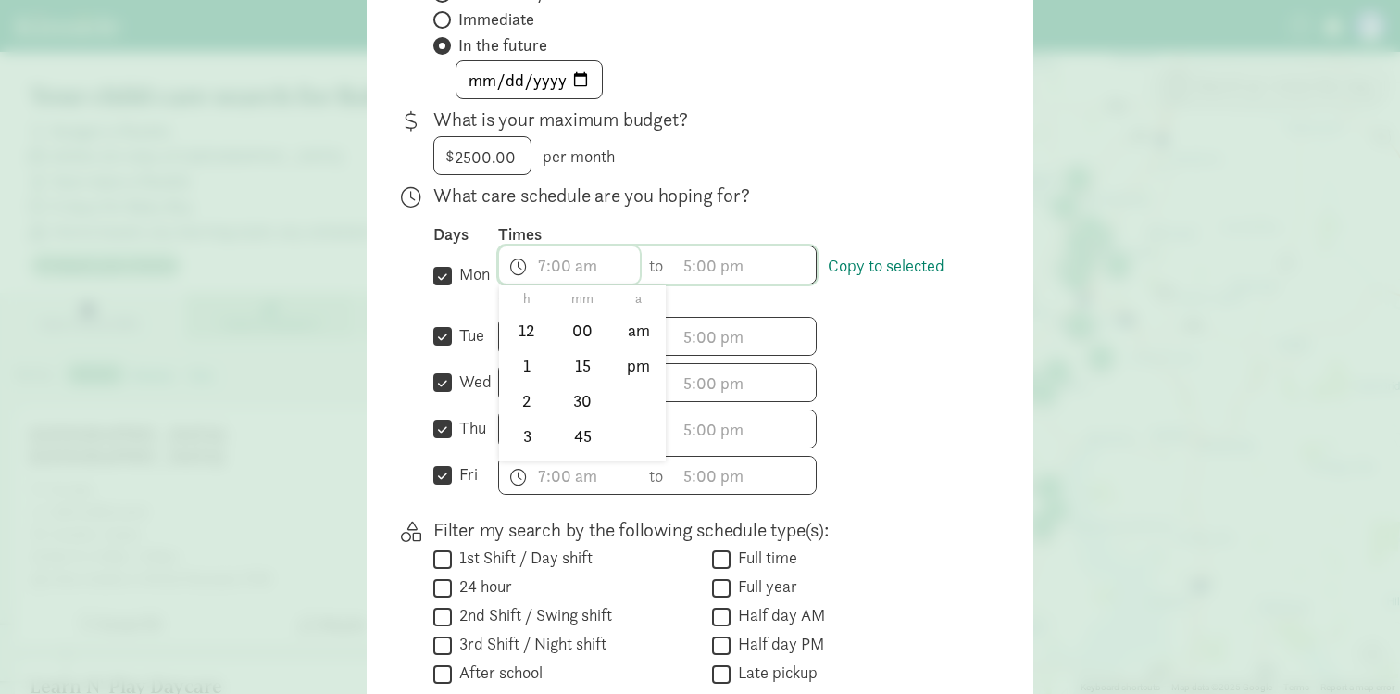
click at [586, 270] on span "h 12 1 2 3 4 5 6 7 8 9 10 11 mm 00 15 30 45 a am pm" at bounding box center [569, 264] width 141 height 37
click at [518, 337] on li "8" at bounding box center [526, 337] width 55 height 35
click at [581, 409] on li "30" at bounding box center [583, 399] width 55 height 35
type input "8:30 a"
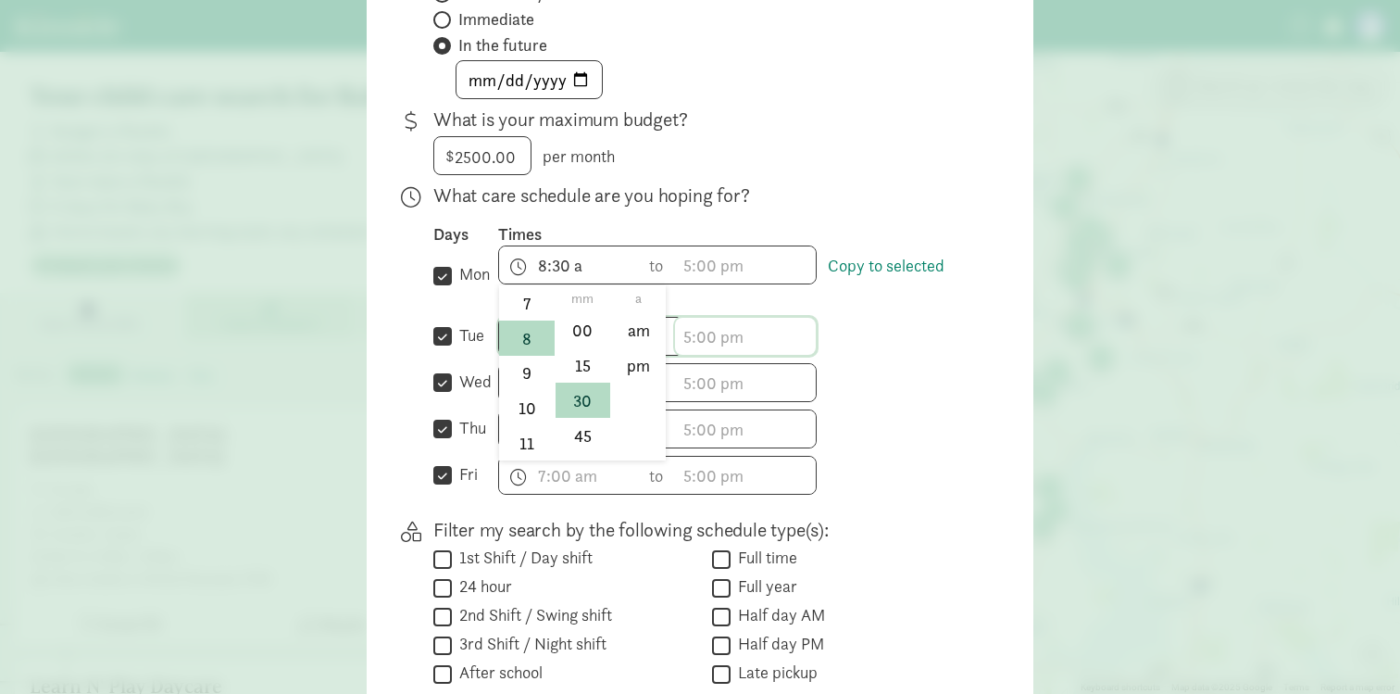
click at [694, 337] on input "text" at bounding box center [745, 336] width 141 height 37
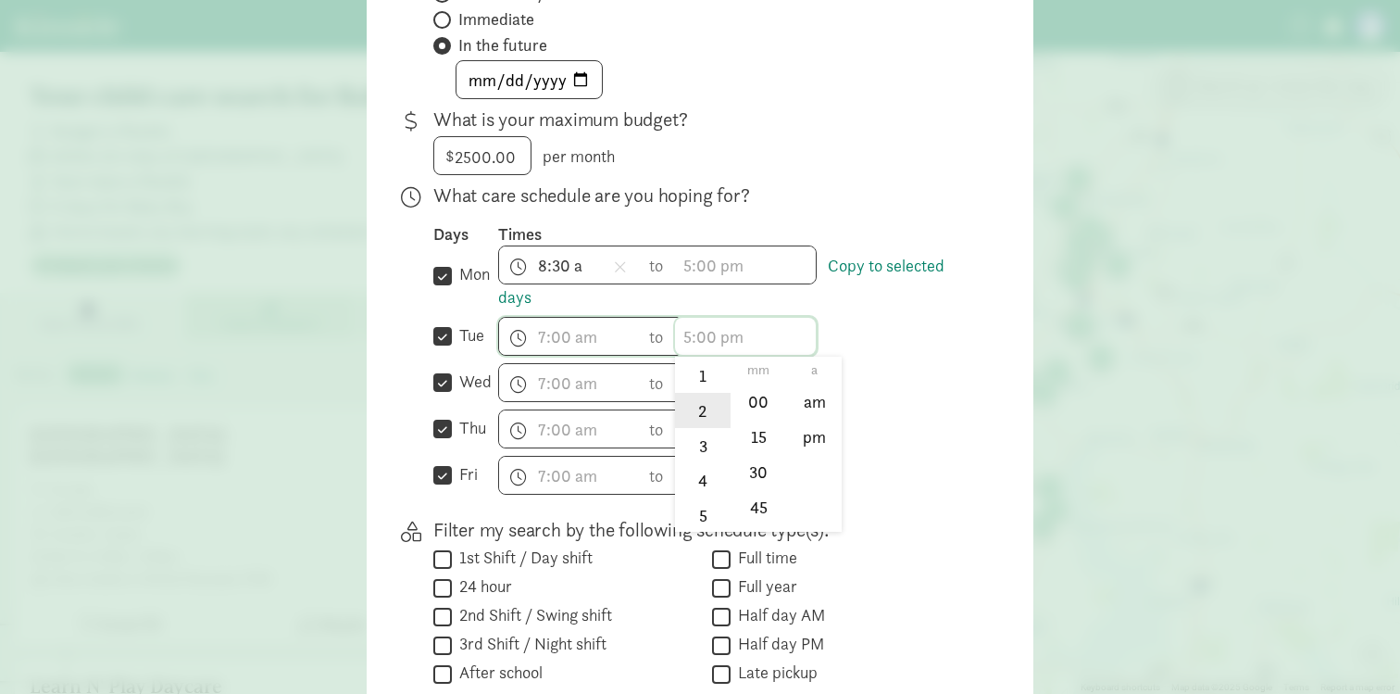
scroll to position [76, 0]
click at [694, 483] on li "5" at bounding box center [702, 500] width 55 height 35
click at [806, 427] on li "pm" at bounding box center [814, 436] width 55 height 35
click at [761, 411] on li "00" at bounding box center [758, 401] width 55 height 35
type input "5:00 pm"
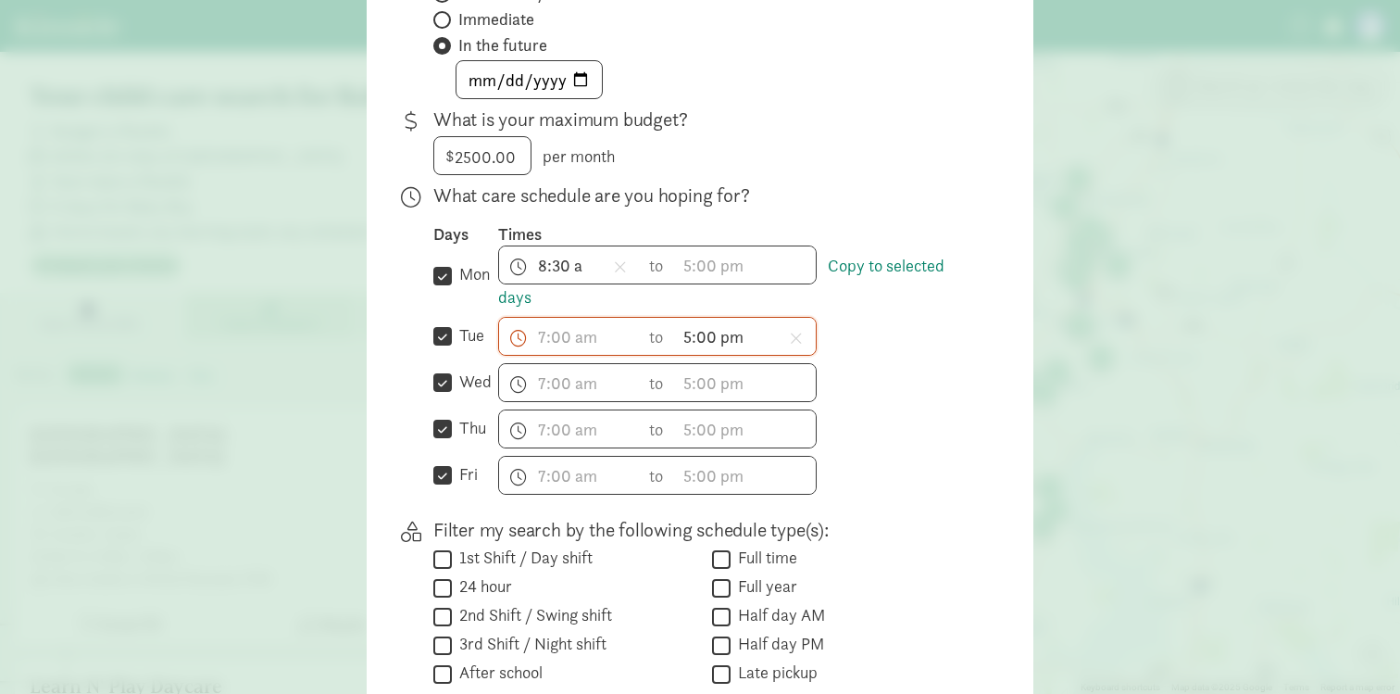
click at [916, 406] on div "Days Times  mon Copy to selected days 8:30 a h 12 1 2 3 4 5 6 7 8 9 10 11 mm 0…" at bounding box center [703, 358] width 541 height 271
click at [542, 322] on span "h 12 1 2 3 4 5 6 7 8 9 10 11 mm 00 15 30 45 a am pm" at bounding box center [569, 336] width 141 height 37
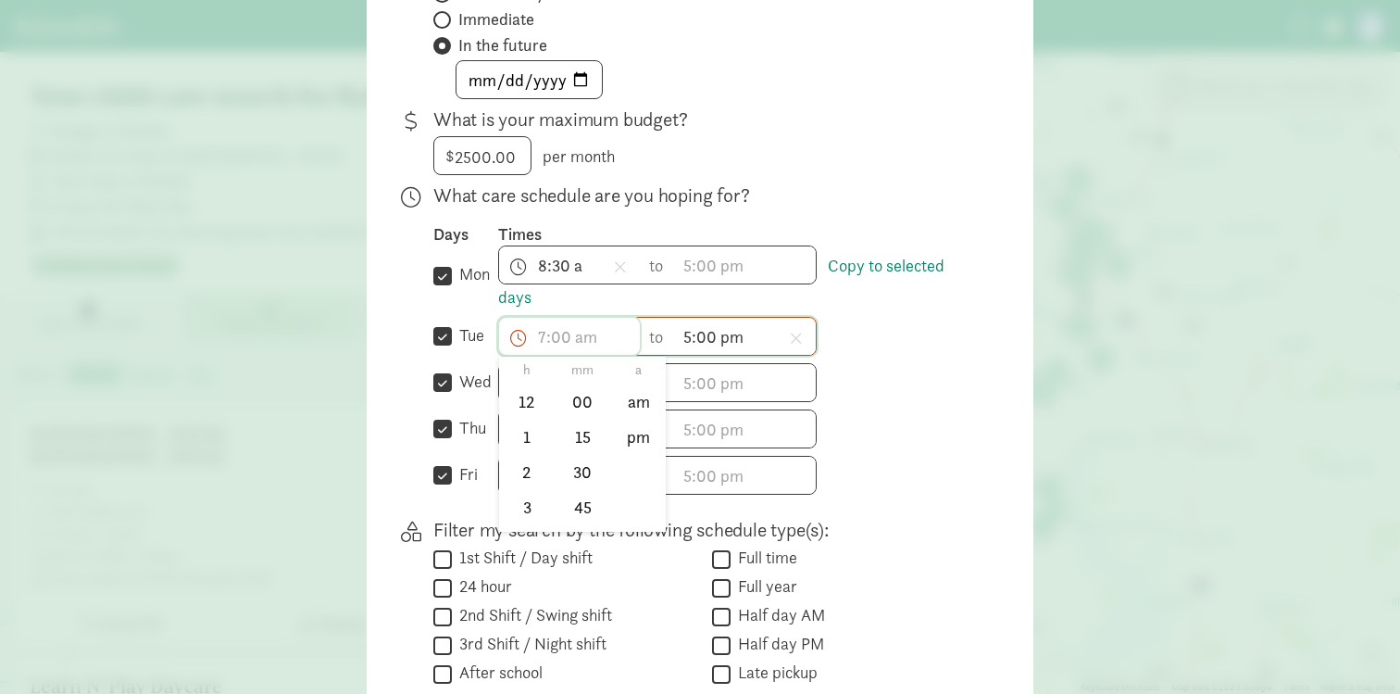
click at [522, 327] on input "text" at bounding box center [569, 336] width 141 height 37
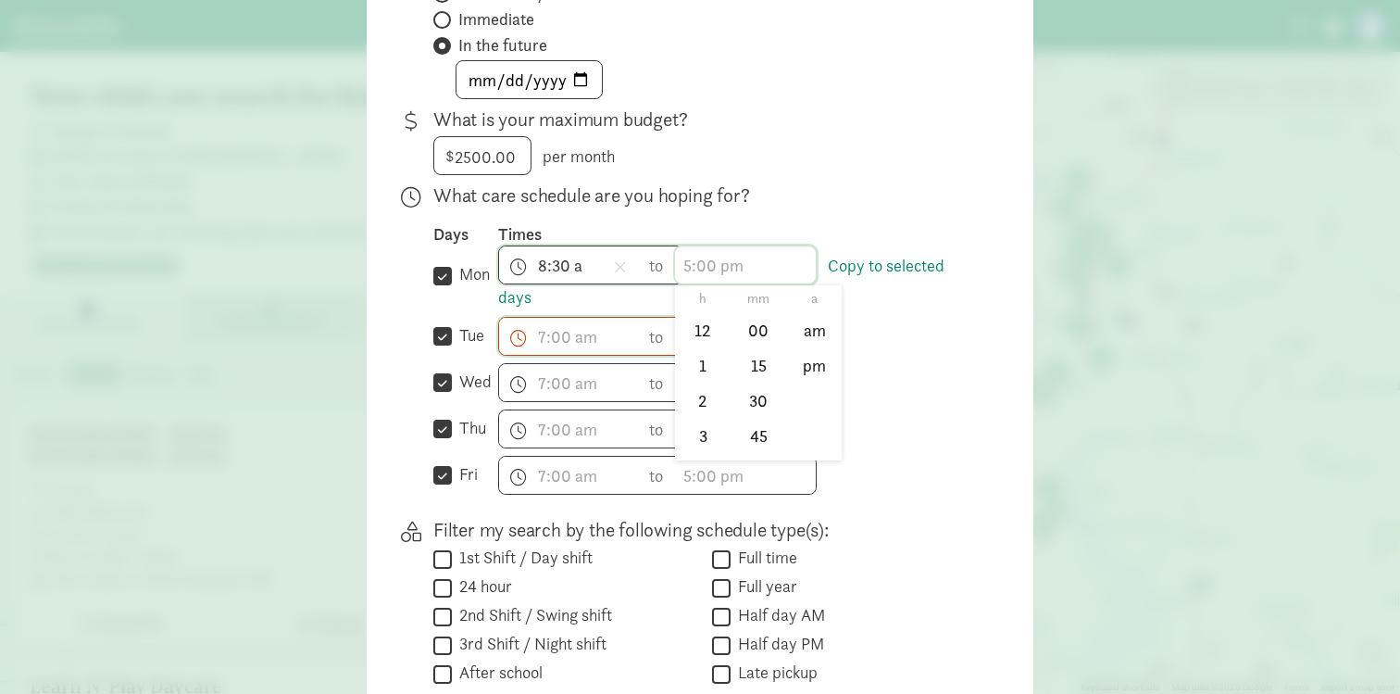
click at [692, 265] on span "h 12 1 2 3 4 5 6 7 8 9 10 11 mm 00 15 30 45 a am pm" at bounding box center [745, 264] width 141 height 37
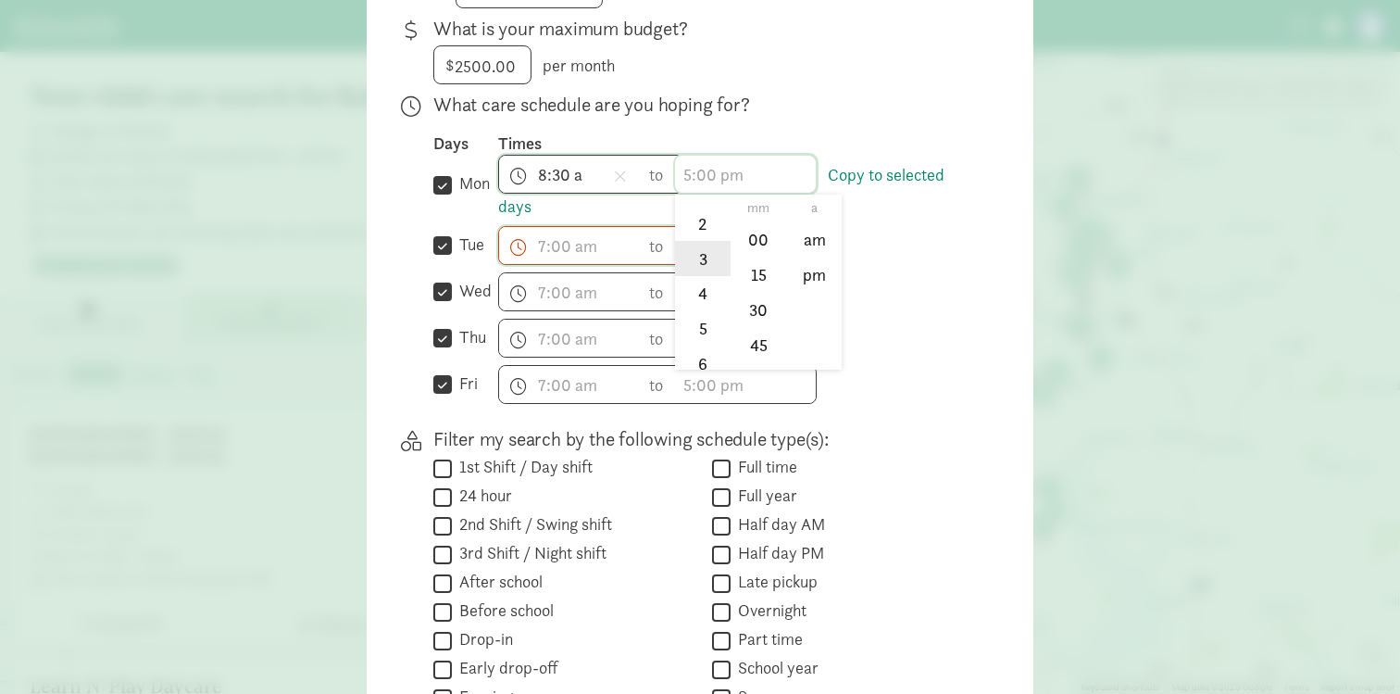
scroll to position [90, 0]
click at [702, 334] on li "5" at bounding box center [702, 324] width 55 height 35
click at [767, 244] on li "00" at bounding box center [758, 239] width 55 height 35
click at [792, 270] on li "pm" at bounding box center [814, 274] width 55 height 35
type input "5:00 pm"
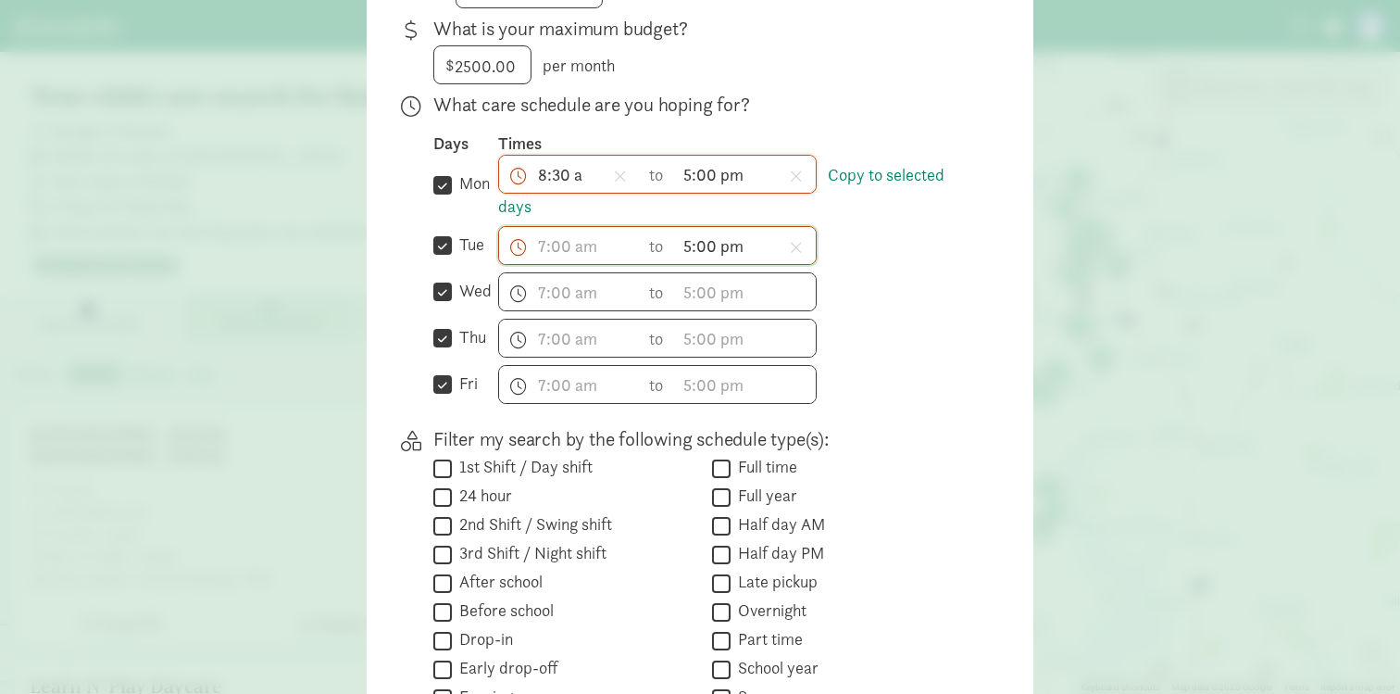
click at [913, 279] on div "h 12 1 2 3 4 5 6 7 8 9 10 11 mm 00 15 30 45 a am pm to h 12 1 2 3 4 5 6 7 8 9 1…" at bounding box center [736, 291] width 476 height 39
click at [856, 161] on div "8:30 a h 12 1 2 3 4 5 6 7 8 9 10 11 mm 00 15 30 45 a am pm to 5:00 pm h 12 1 2 …" at bounding box center [736, 187] width 476 height 64
click at [856, 179] on link "Copy to selected days" at bounding box center [721, 191] width 446 height 54
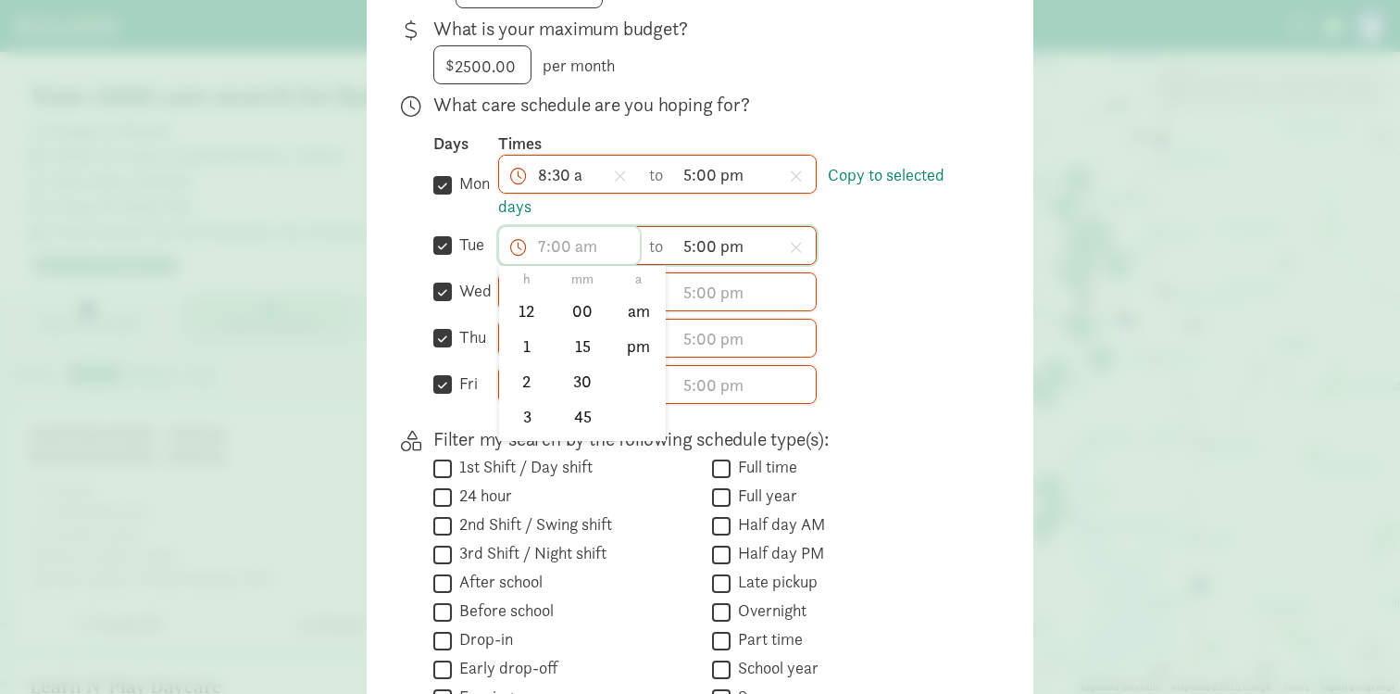
click at [575, 249] on input "text" at bounding box center [569, 245] width 141 height 37
click at [799, 244] on icon at bounding box center [796, 247] width 13 height 17
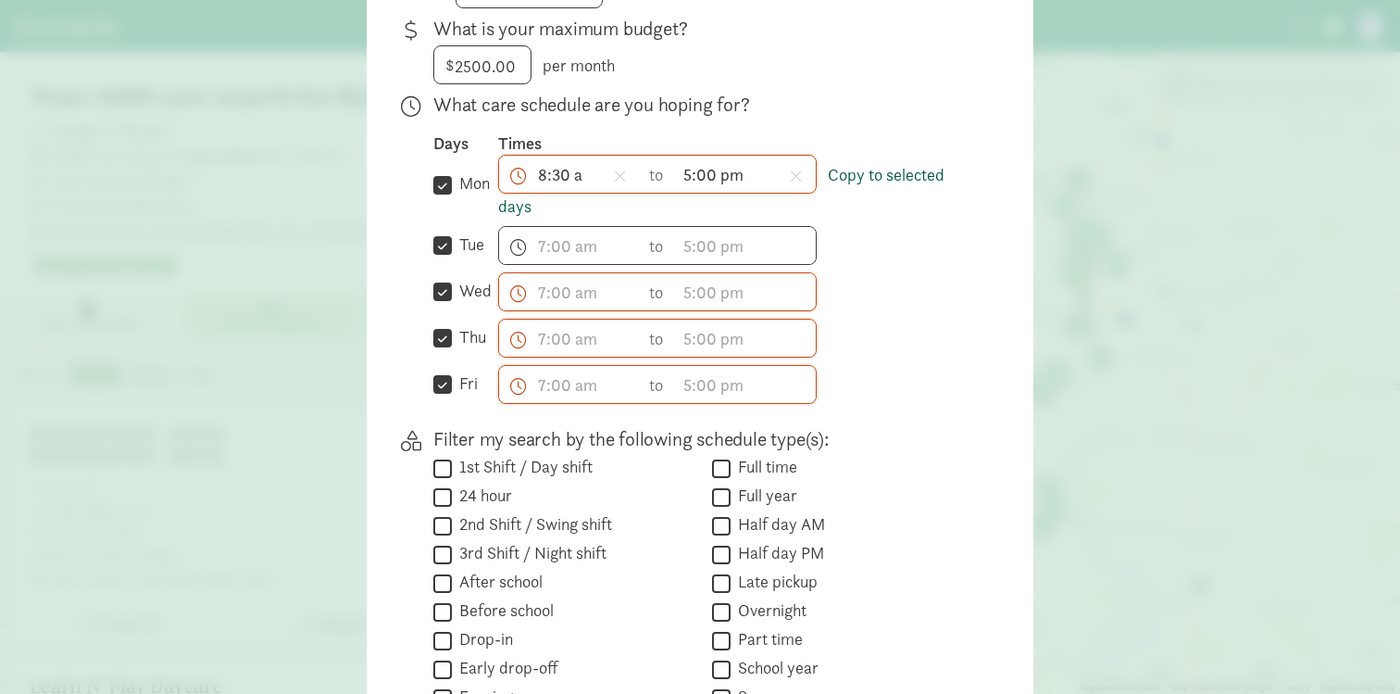
click at [862, 173] on link "Copy to selected days" at bounding box center [721, 191] width 446 height 54
click at [546, 255] on input "text" at bounding box center [569, 245] width 141 height 37
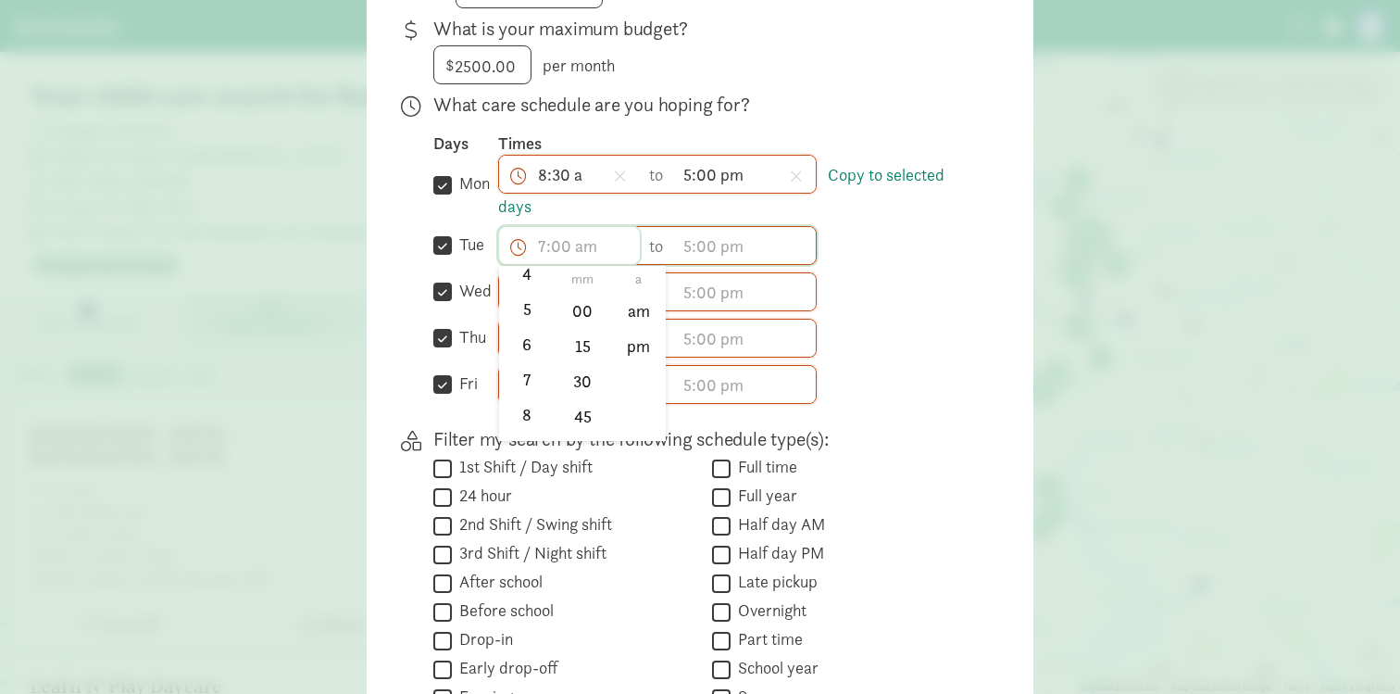
scroll to position [272, 0]
click at [532, 242] on input "text" at bounding box center [569, 245] width 141 height 37
click at [544, 352] on li "9" at bounding box center [526, 353] width 55 height 35
click at [530, 338] on li "9" at bounding box center [526, 353] width 55 height 35
click at [530, 327] on li "8" at bounding box center [526, 318] width 55 height 35
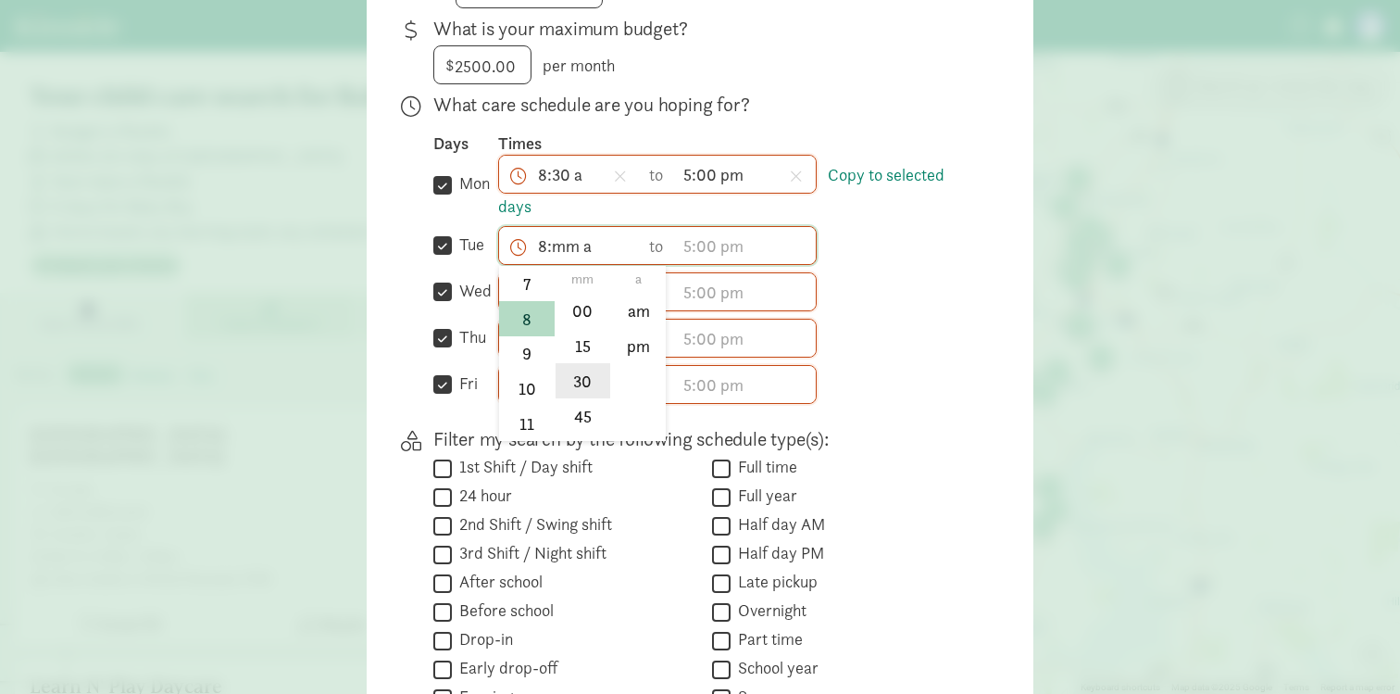
click at [584, 382] on li "30" at bounding box center [583, 380] width 55 height 35
click at [639, 350] on li "pm" at bounding box center [638, 346] width 55 height 35
type input "8:30 pm"
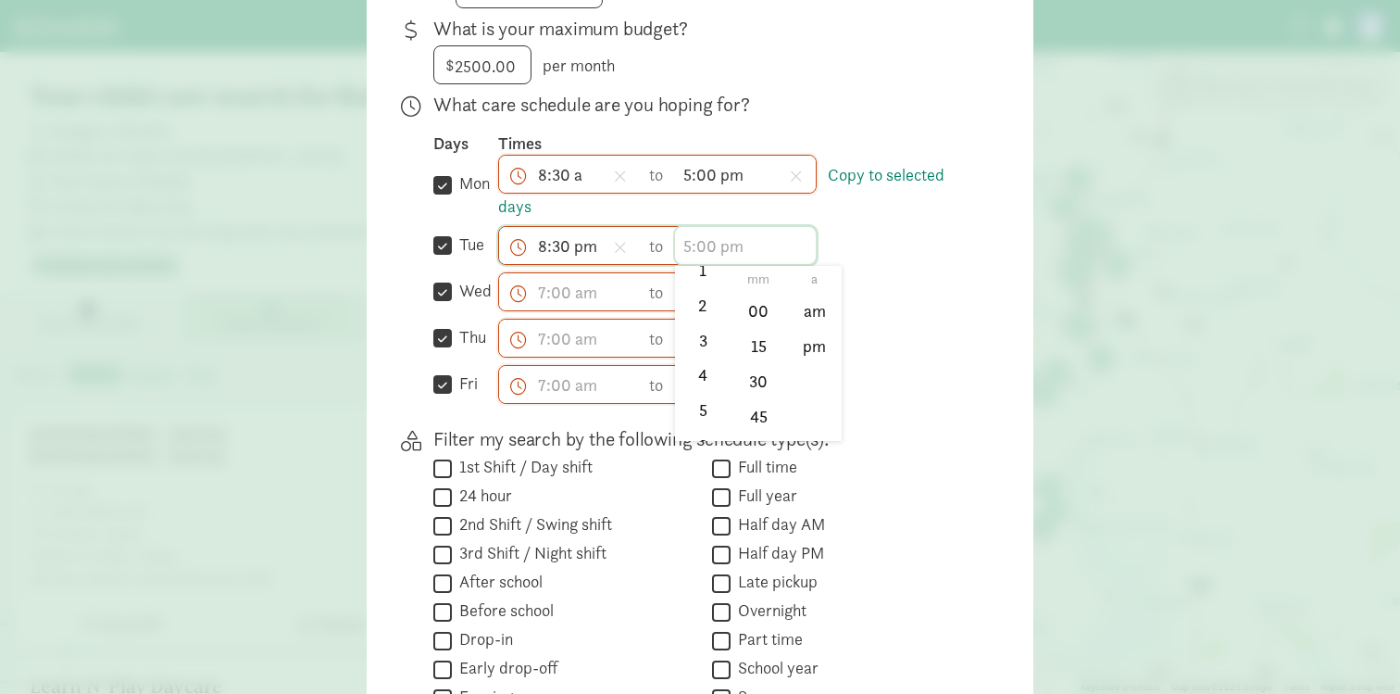
click at [680, 246] on input "text" at bounding box center [745, 245] width 141 height 37
click at [694, 406] on li "5" at bounding box center [702, 410] width 55 height 35
click at [757, 308] on li "00" at bounding box center [758, 311] width 55 height 35
click at [814, 335] on li "pm" at bounding box center [814, 346] width 55 height 35
type input "5:00 pm"
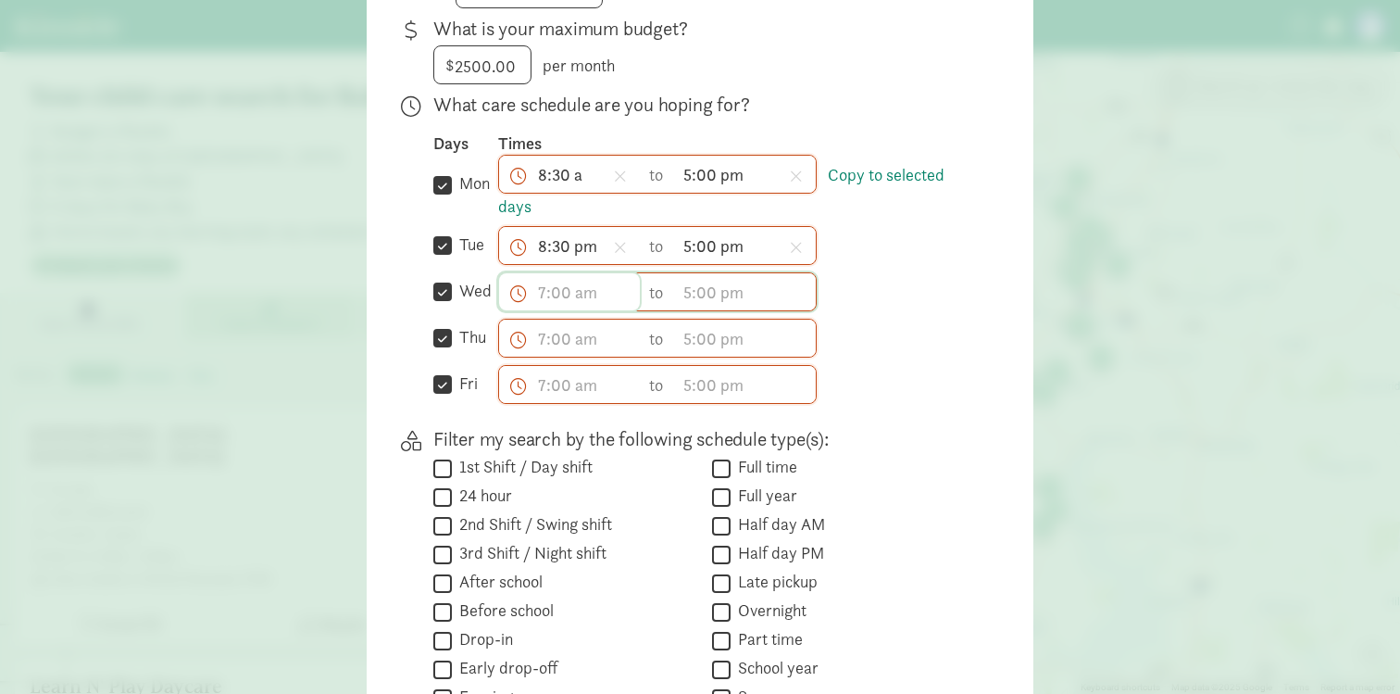
click at [589, 295] on input "text" at bounding box center [569, 291] width 141 height 37
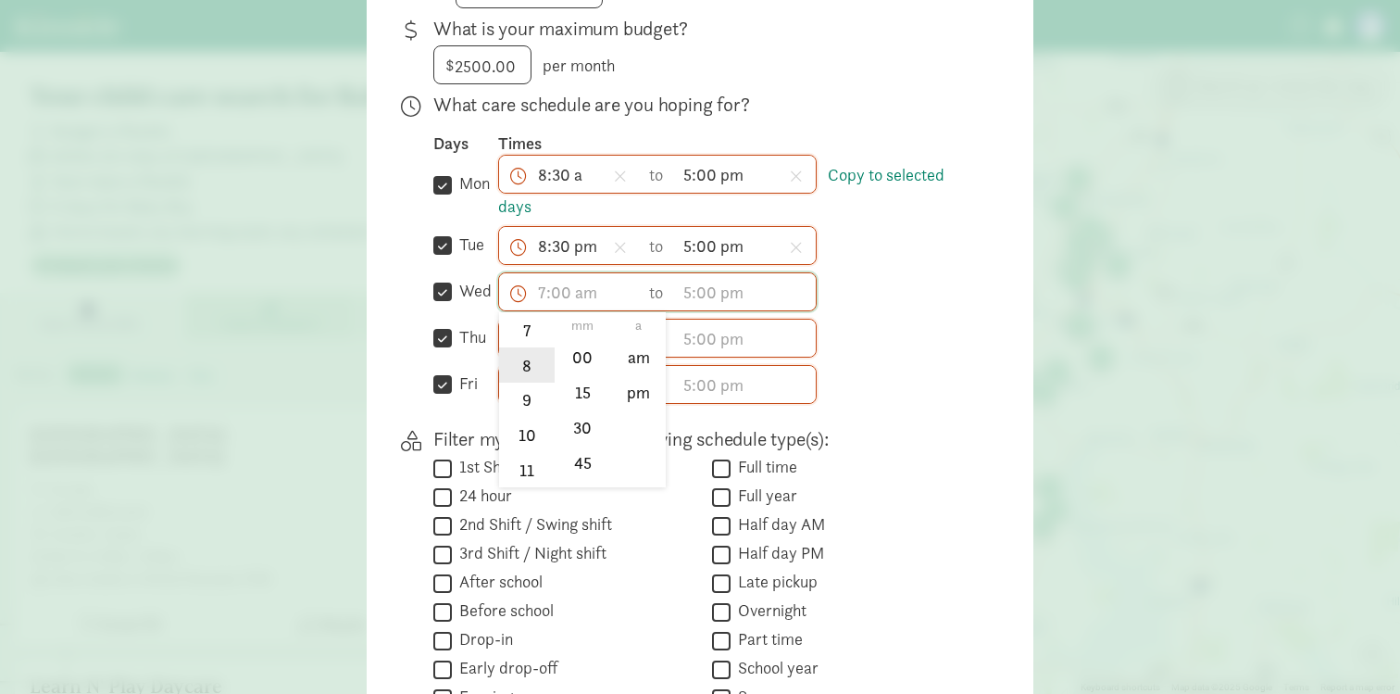
click at [521, 363] on li "8" at bounding box center [526, 364] width 55 height 35
click at [569, 419] on li "30" at bounding box center [583, 426] width 55 height 35
click at [630, 356] on li "am" at bounding box center [638, 357] width 55 height 35
type input "8:30 am"
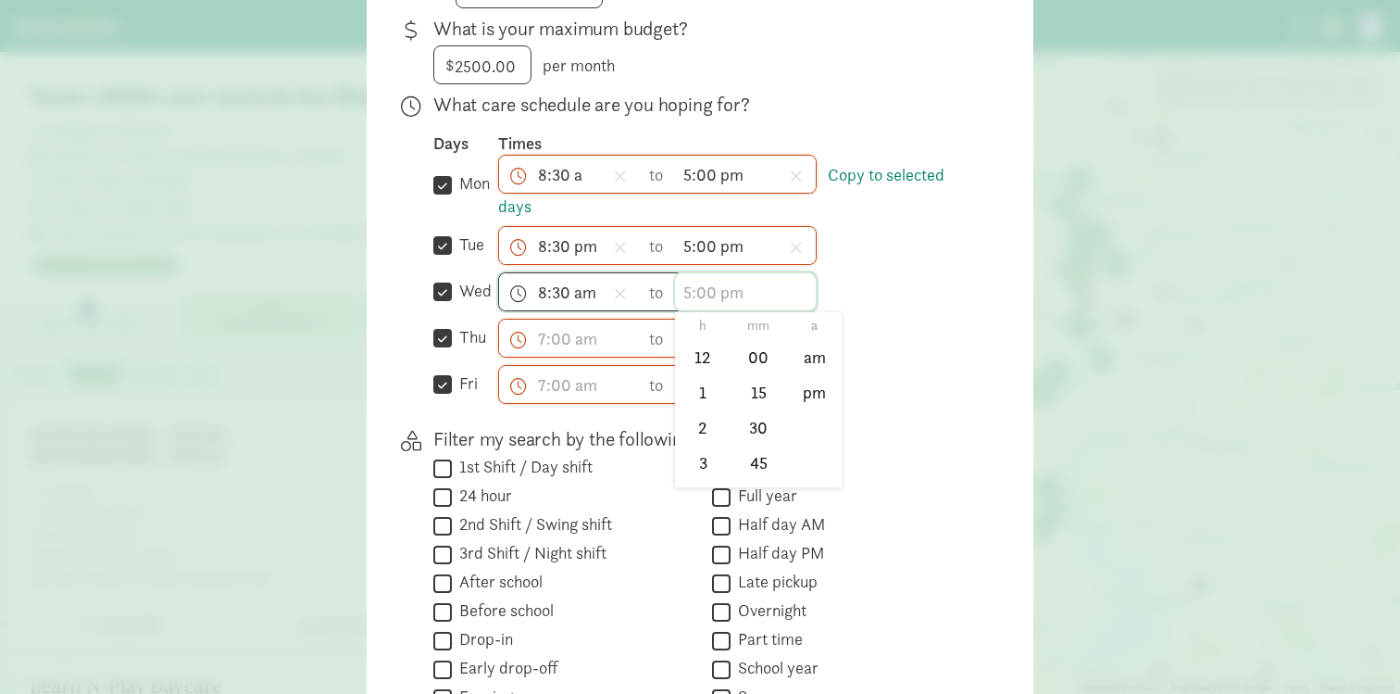
click at [712, 303] on input "text" at bounding box center [745, 291] width 141 height 37
click at [706, 450] on li "5" at bounding box center [702, 464] width 55 height 35
click at [808, 387] on li "pm" at bounding box center [814, 392] width 55 height 35
click at [754, 369] on li "00" at bounding box center [758, 357] width 55 height 35
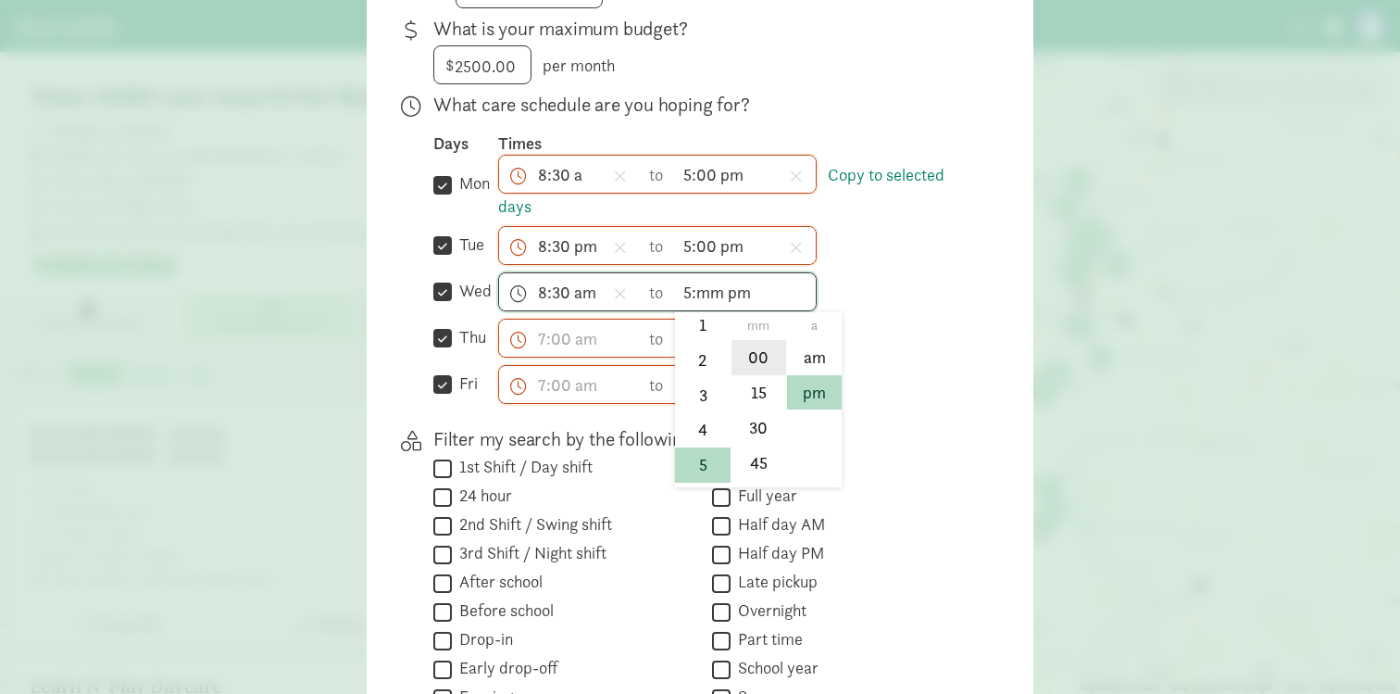
type input "5:00 pm"
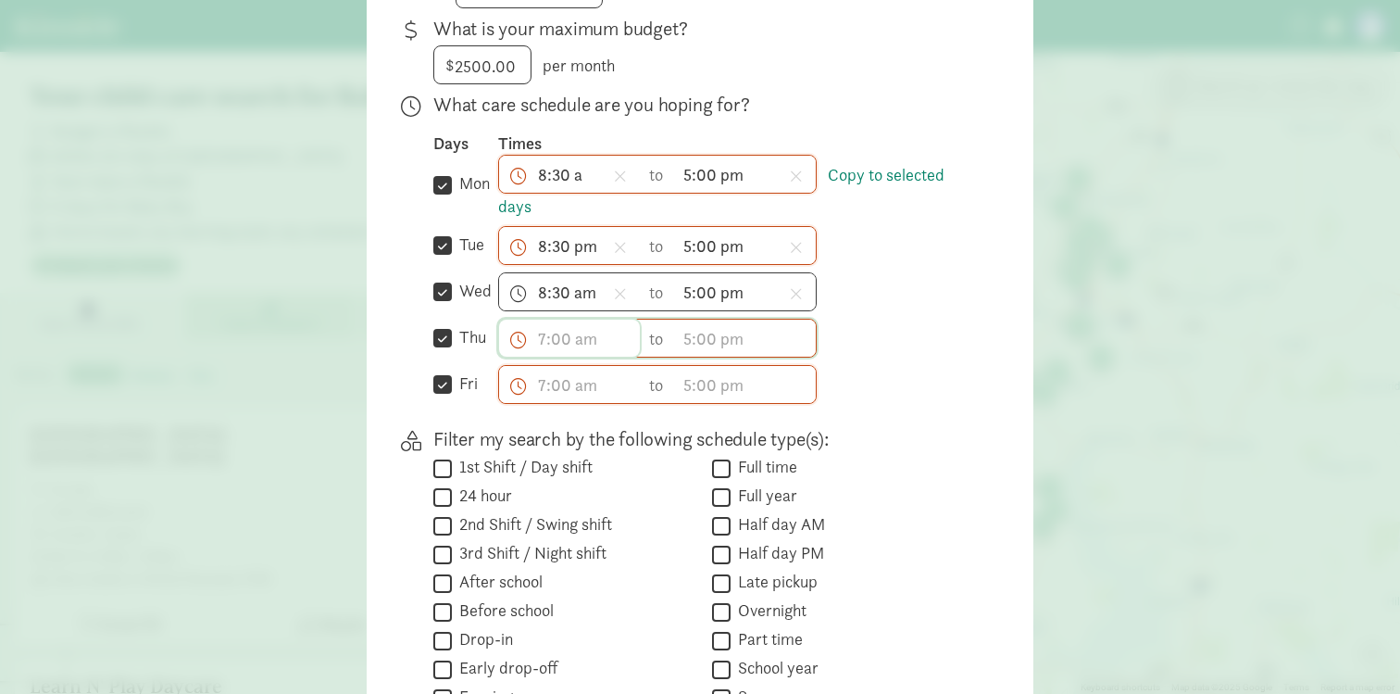
click at [558, 346] on input "text" at bounding box center [569, 337] width 141 height 37
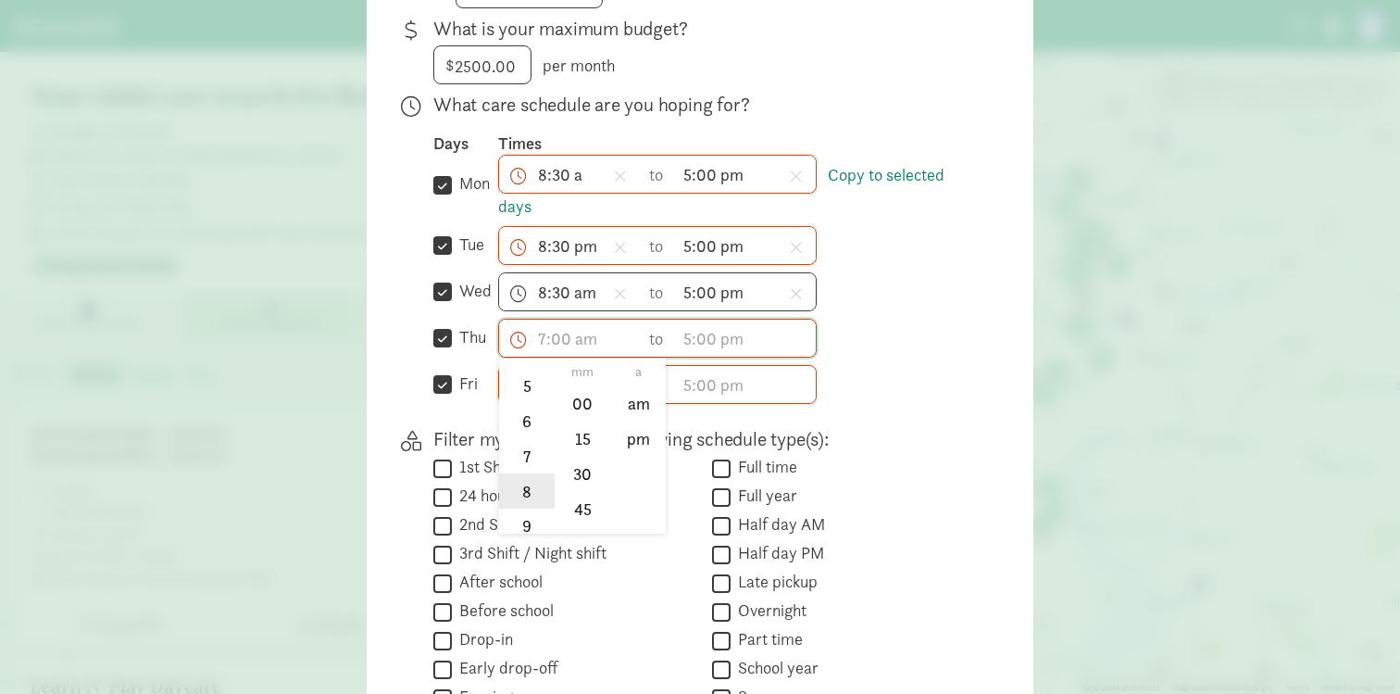
click at [526, 505] on li "8" at bounding box center [526, 490] width 55 height 35
click at [569, 469] on li "30" at bounding box center [583, 473] width 55 height 35
click at [612, 406] on li "am" at bounding box center [638, 403] width 55 height 35
type input "8:30 am"
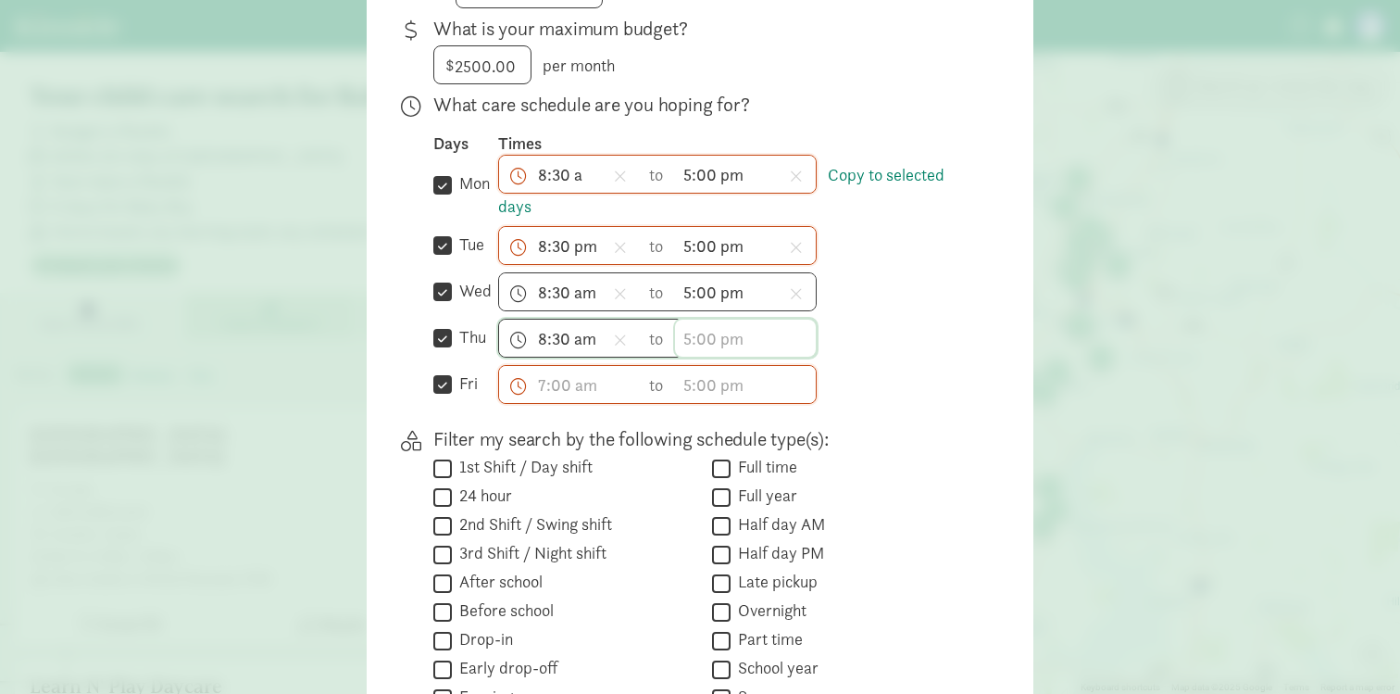
click at [693, 341] on input "text" at bounding box center [745, 337] width 141 height 37
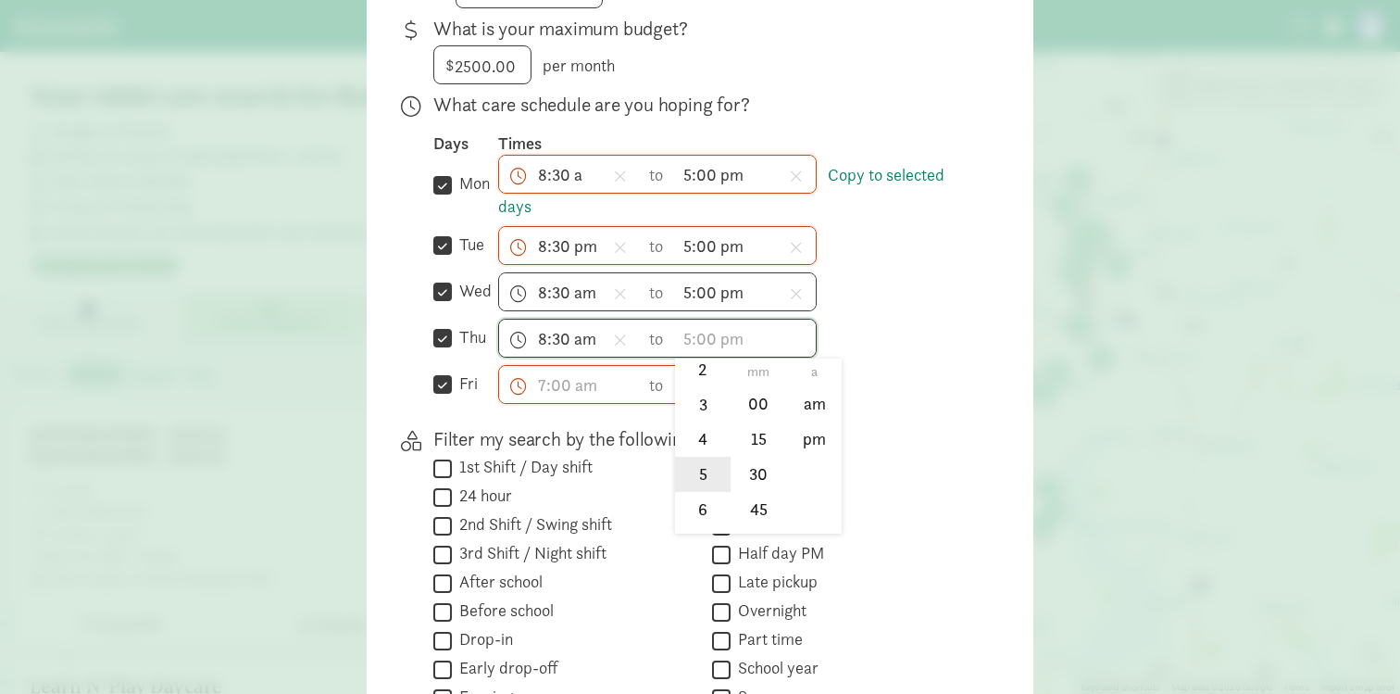
click at [702, 478] on li "5" at bounding box center [702, 473] width 55 height 35
click at [759, 393] on li "00" at bounding box center [758, 403] width 55 height 35
click at [797, 429] on li "pm" at bounding box center [814, 438] width 55 height 35
type input "5:00 pm"
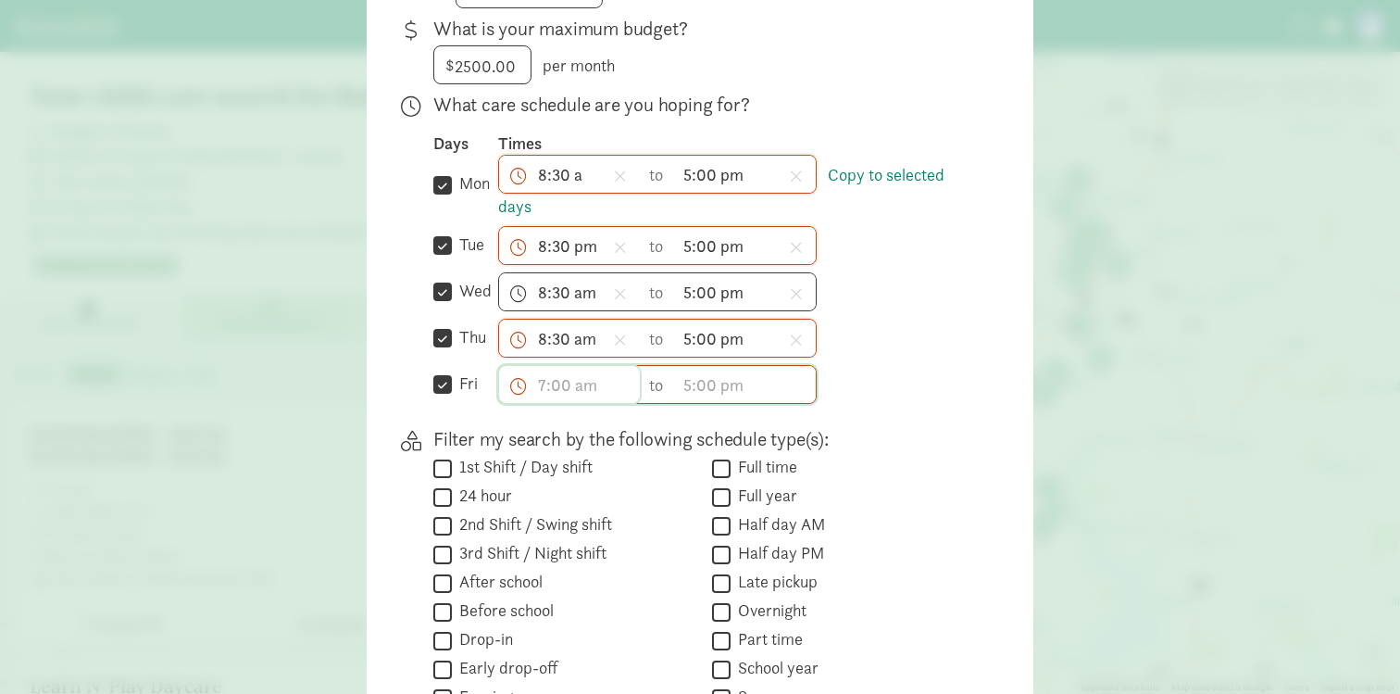
click at [555, 389] on input "text" at bounding box center [569, 384] width 141 height 37
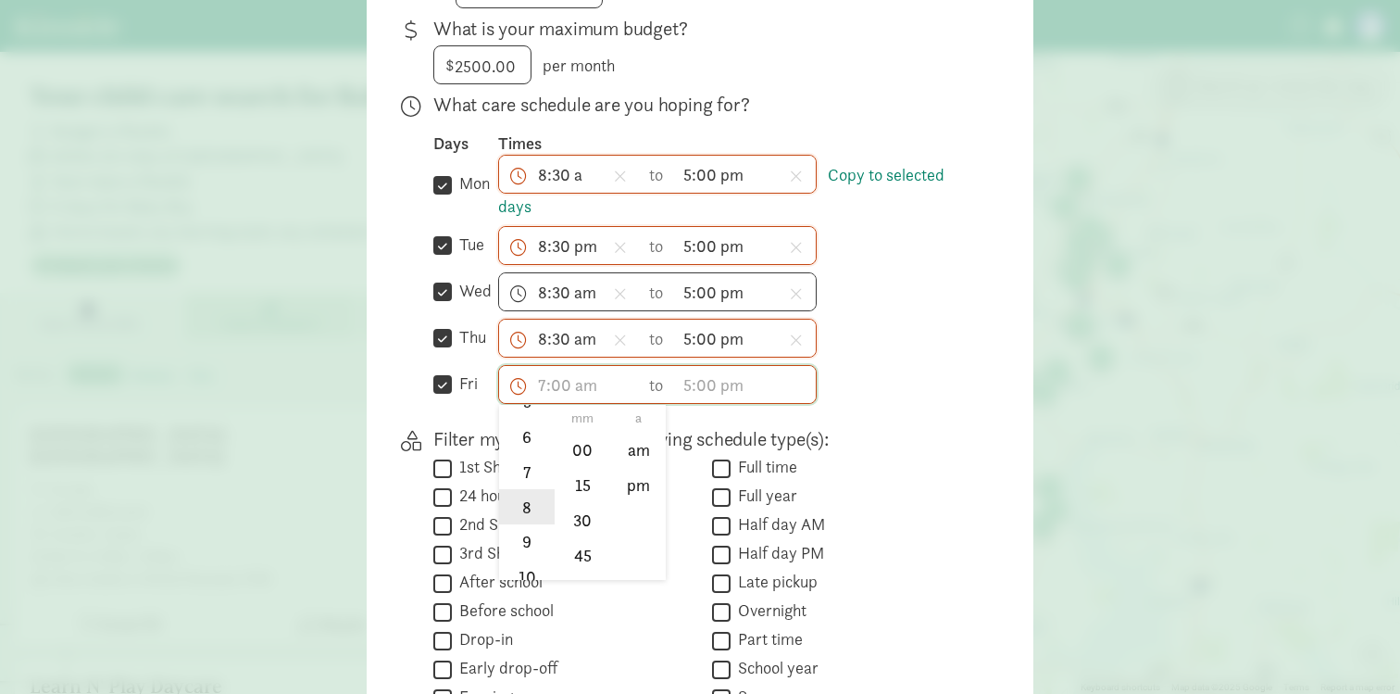
click at [515, 522] on li "8" at bounding box center [526, 506] width 55 height 35
click at [576, 516] on li "30" at bounding box center [583, 519] width 55 height 35
click at [636, 437] on li "am" at bounding box center [638, 449] width 55 height 35
type input "8:30 am"
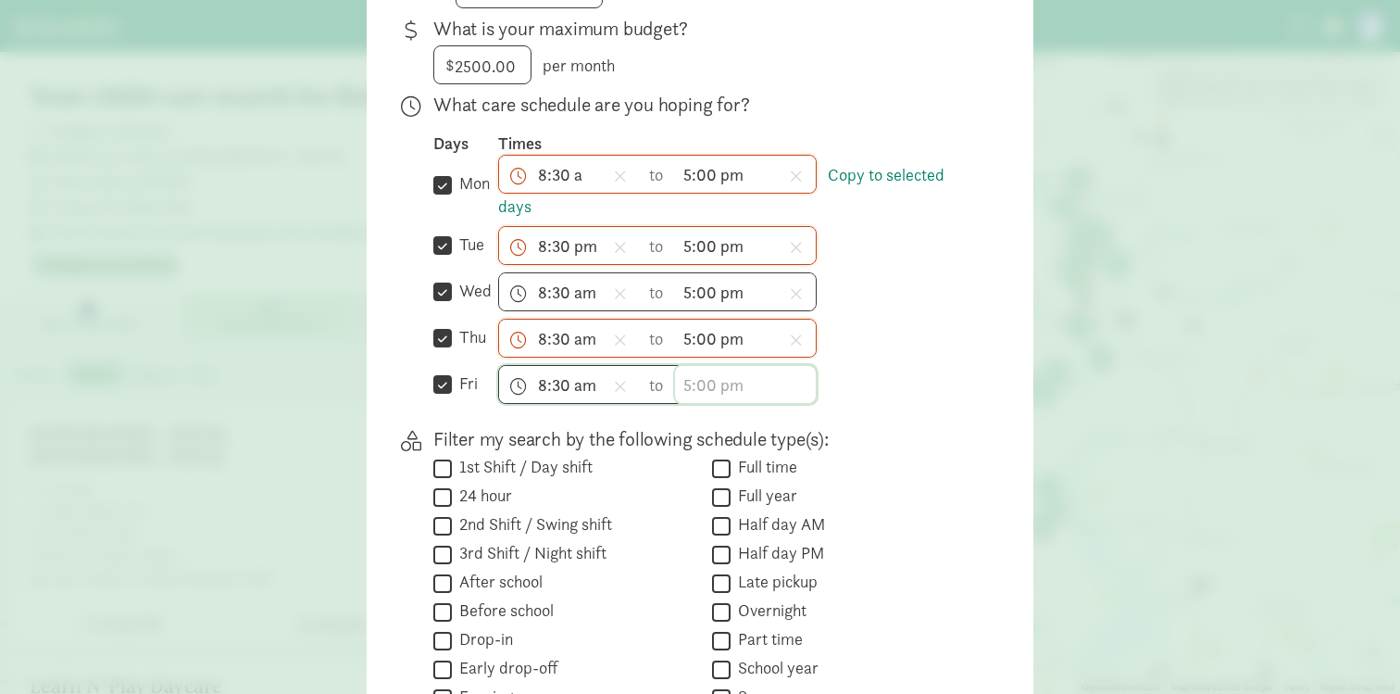
click at [690, 381] on input "text" at bounding box center [745, 384] width 141 height 37
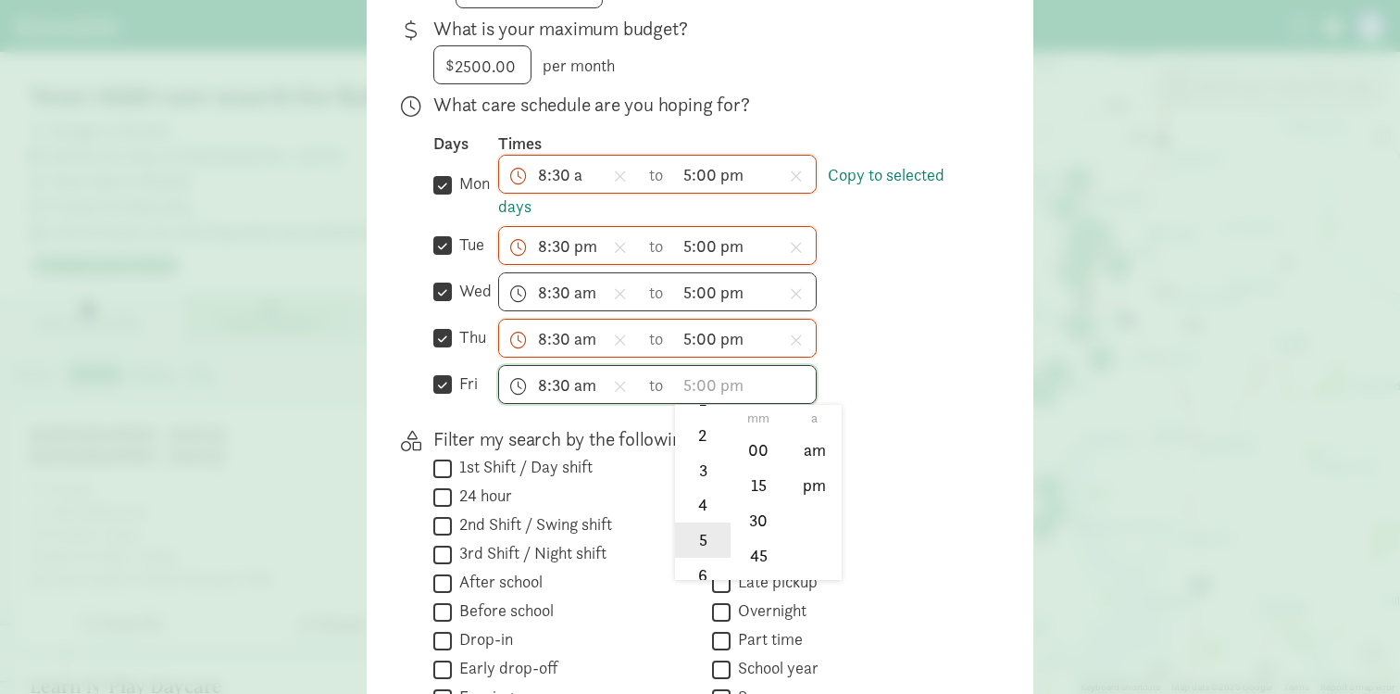
click at [699, 544] on li "5" at bounding box center [702, 539] width 55 height 35
click at [761, 454] on li "00" at bounding box center [758, 449] width 55 height 35
click at [794, 485] on li "pm" at bounding box center [814, 485] width 55 height 35
type input "5:00 pm"
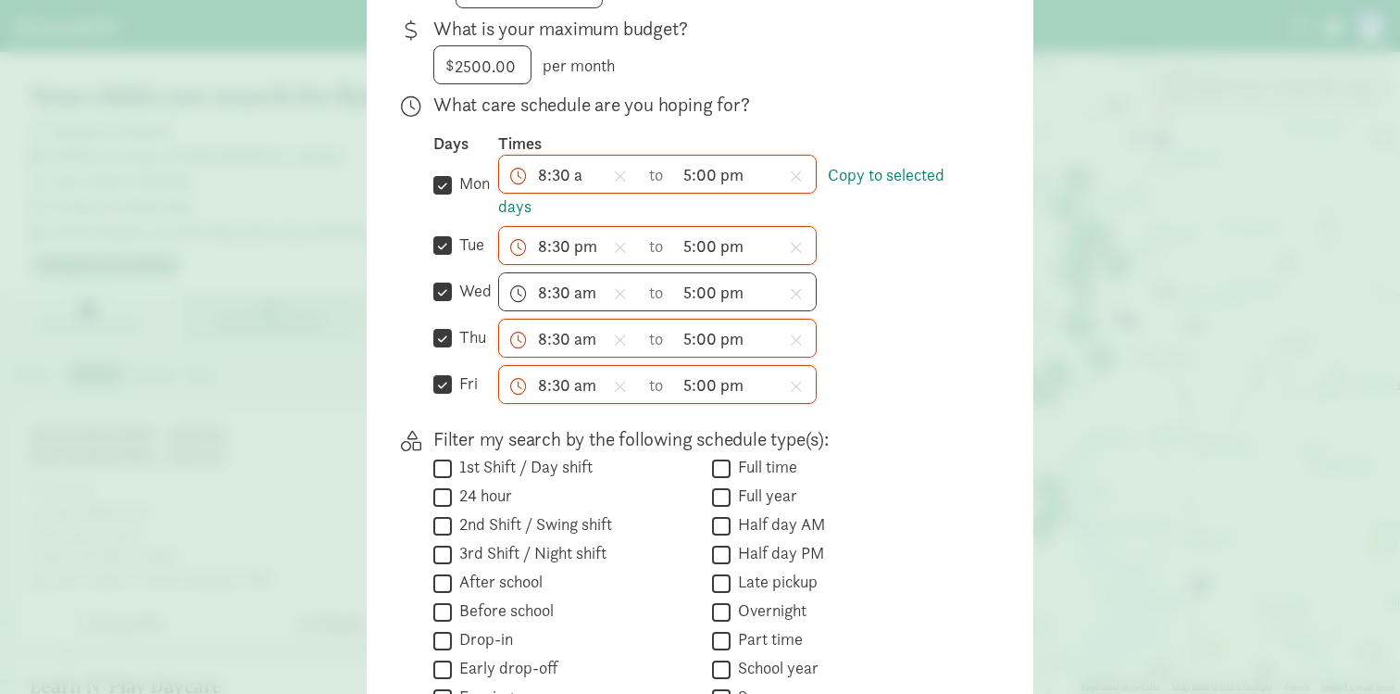
click at [916, 447] on p "Filter my search by the following schedule type(s):" at bounding box center [703, 439] width 541 height 26
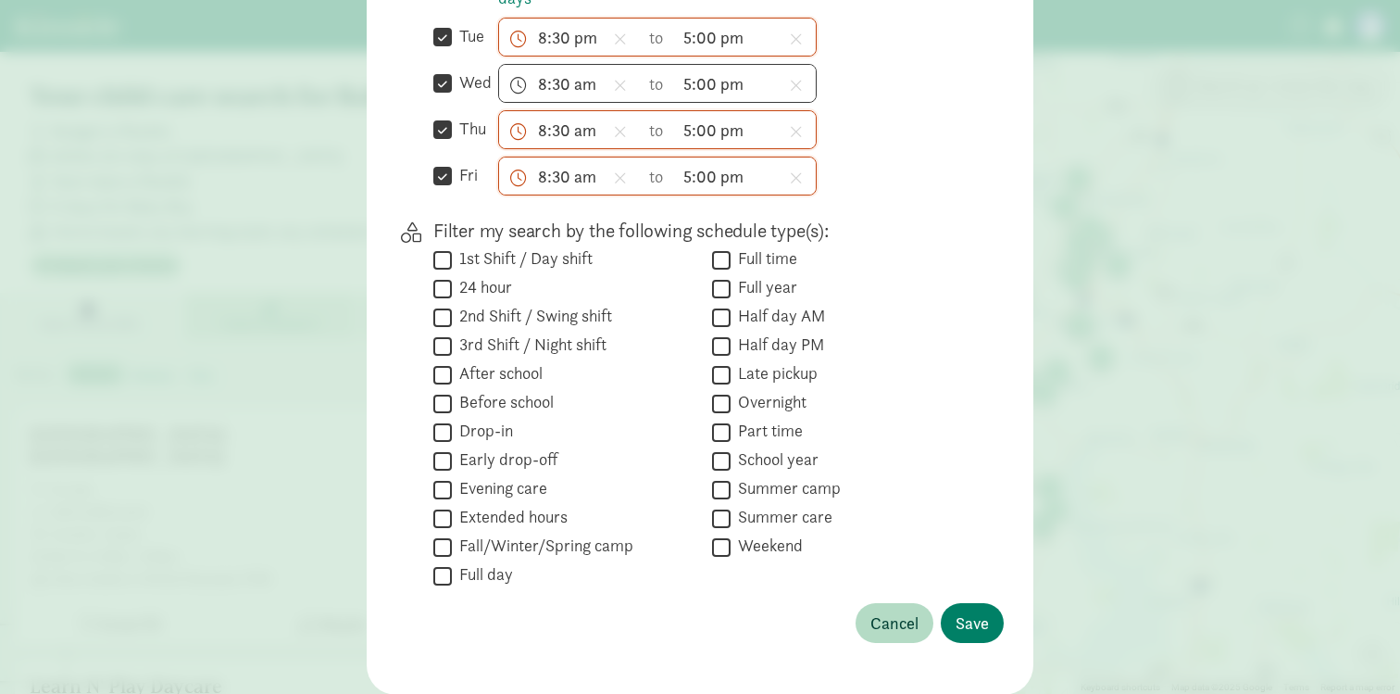
scroll to position [719, 0]
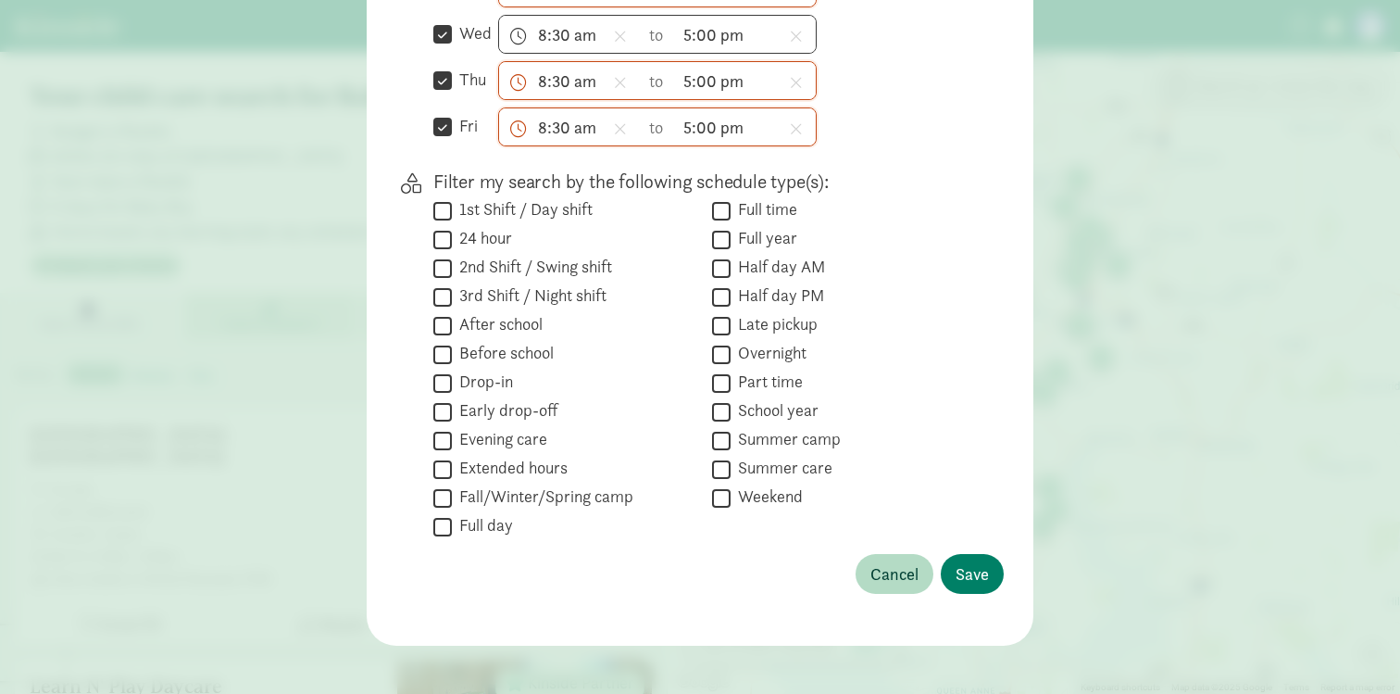
click at [732, 198] on label "Full time" at bounding box center [764, 209] width 67 height 22
click at [731, 198] on input "Full time" at bounding box center [721, 210] width 19 height 25
checkbox input "true"
click at [975, 569] on span "Save" at bounding box center [972, 573] width 33 height 25
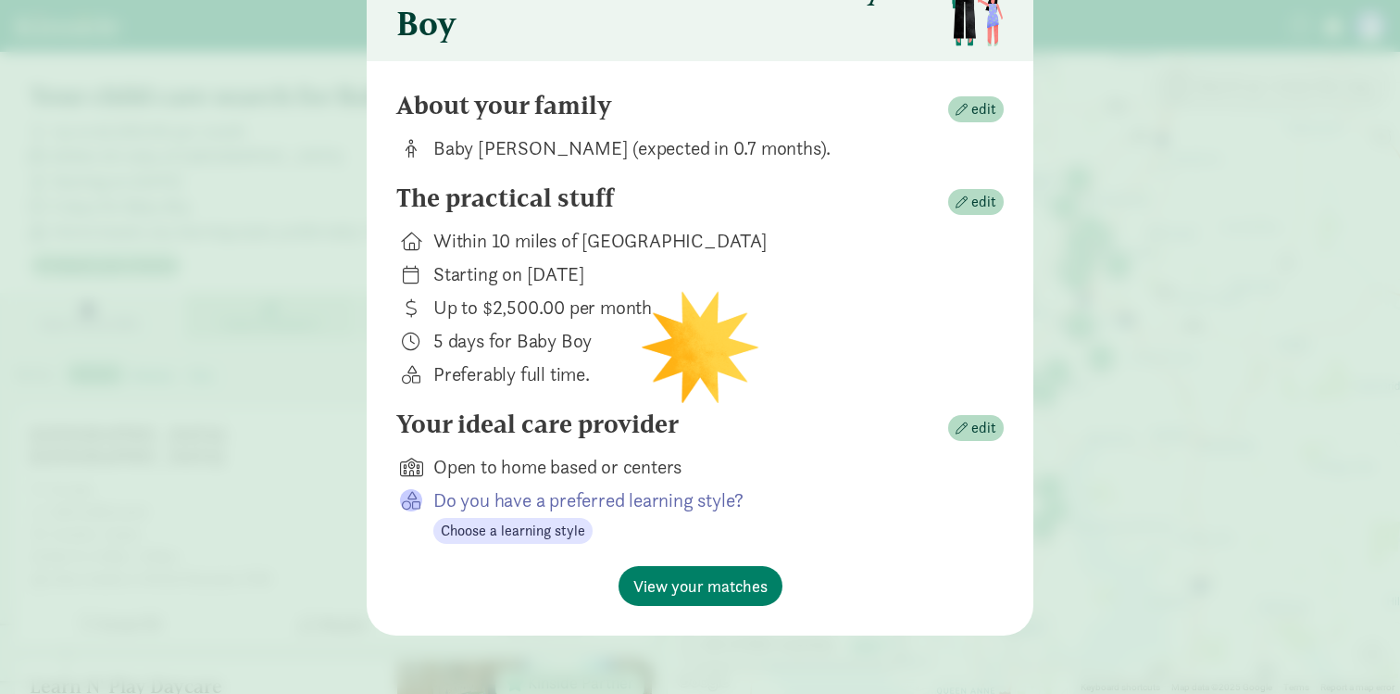
click at [692, 343] on div "5 days for Baby Boy" at bounding box center [703, 341] width 541 height 26
click at [673, 593] on span "View your matches" at bounding box center [700, 585] width 134 height 25
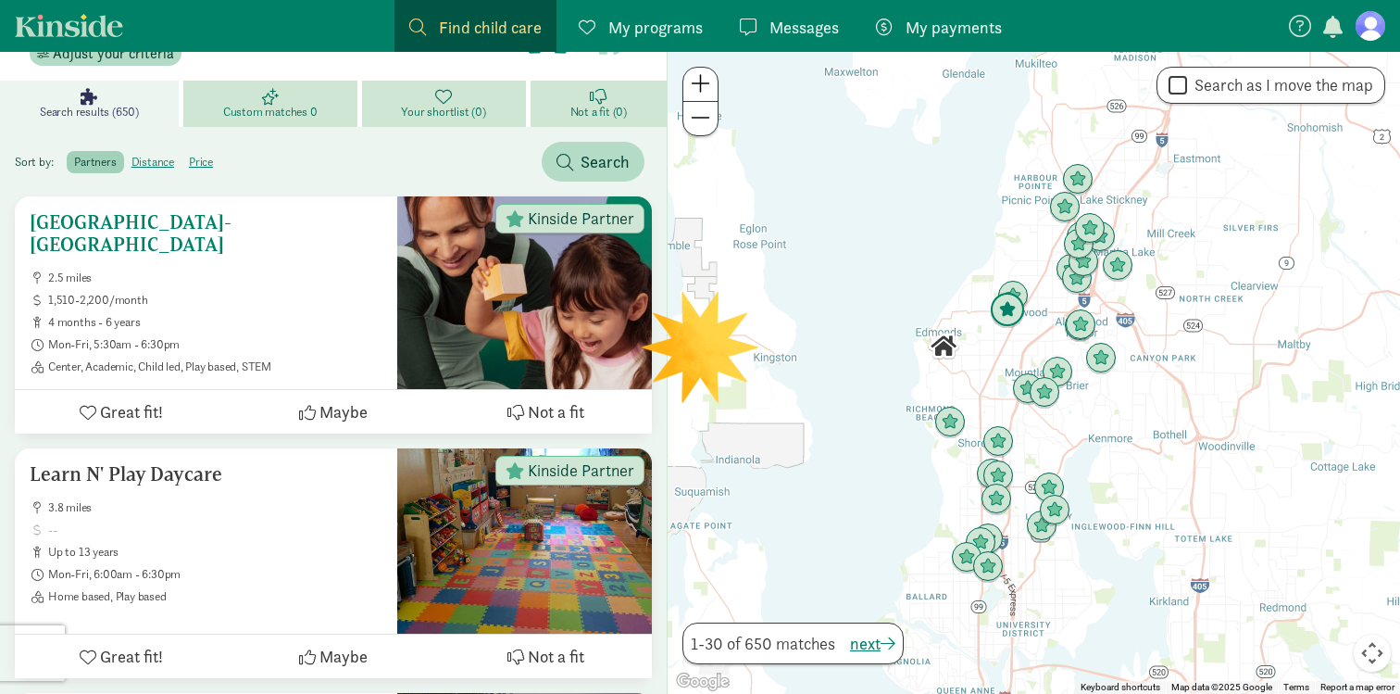
scroll to position [216, 0]
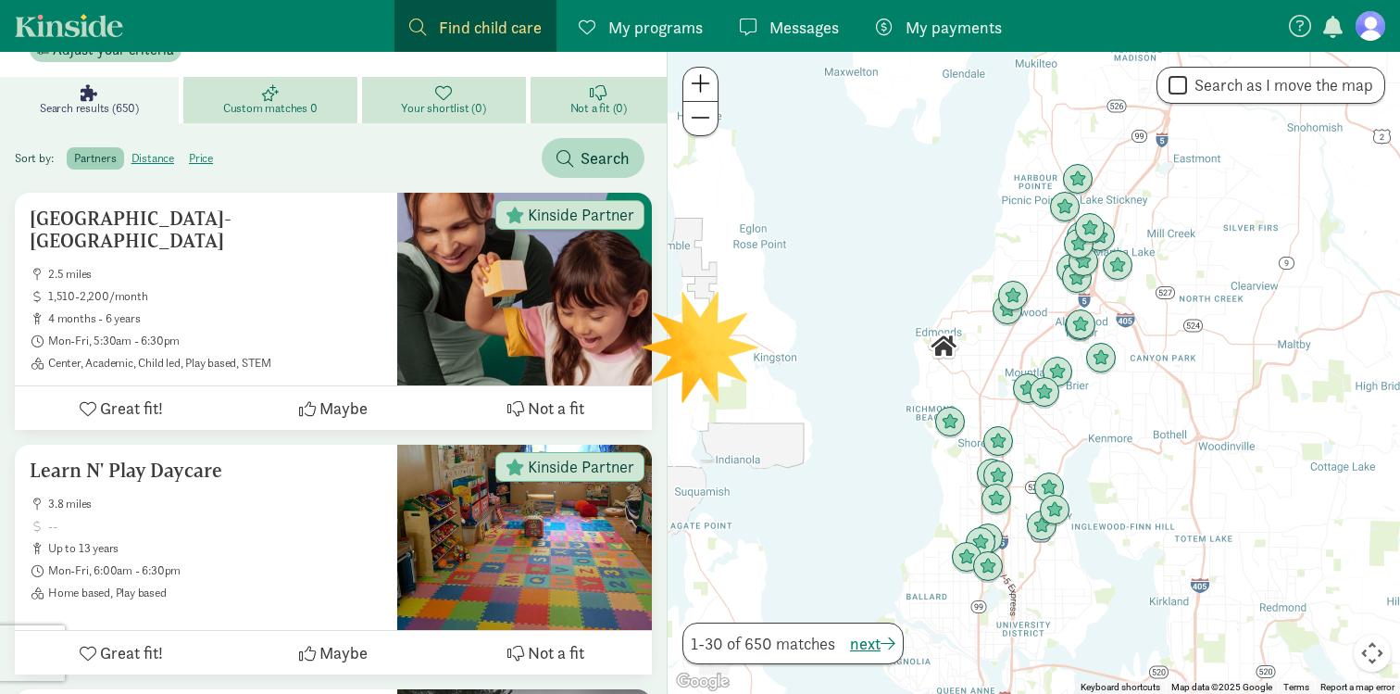
click at [992, 334] on div at bounding box center [1034, 373] width 732 height 642
click at [1009, 322] on img "Click to see details" at bounding box center [1007, 310] width 35 height 35
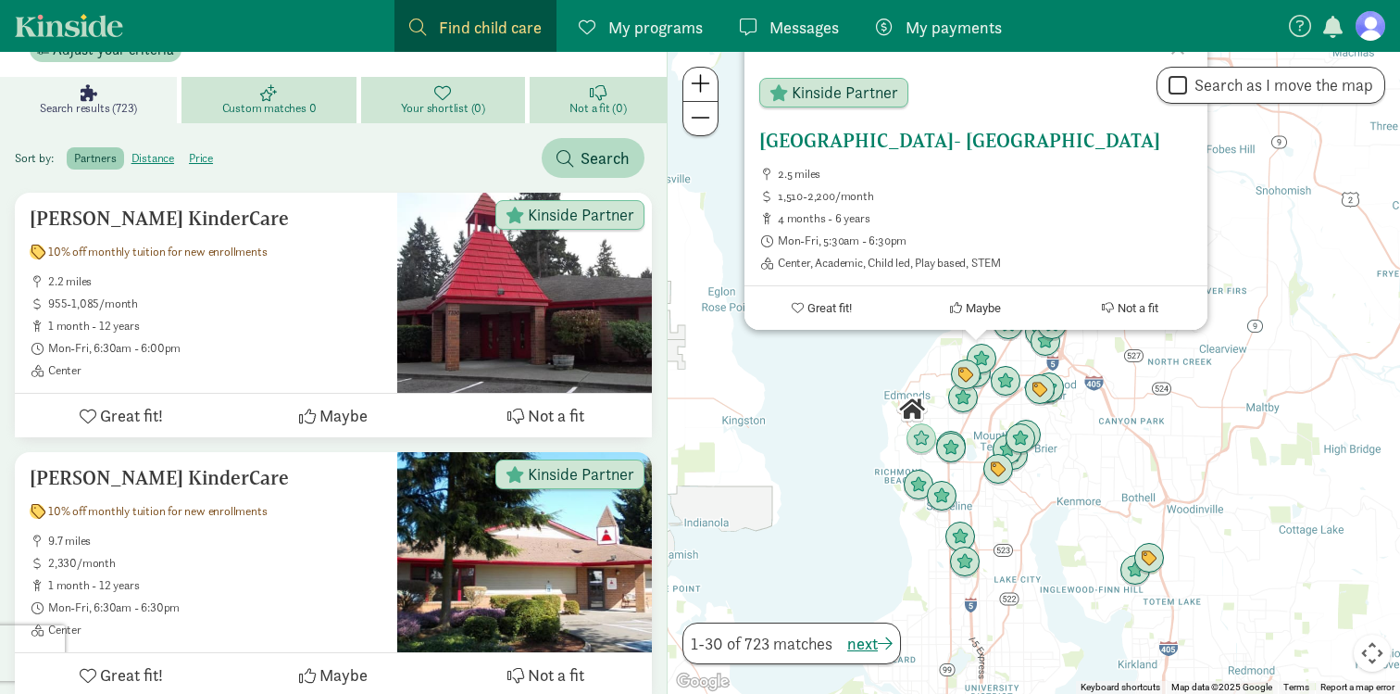
click at [969, 141] on h5 "[GEOGRAPHIC_DATA]- [GEOGRAPHIC_DATA]" at bounding box center [975, 141] width 433 height 22
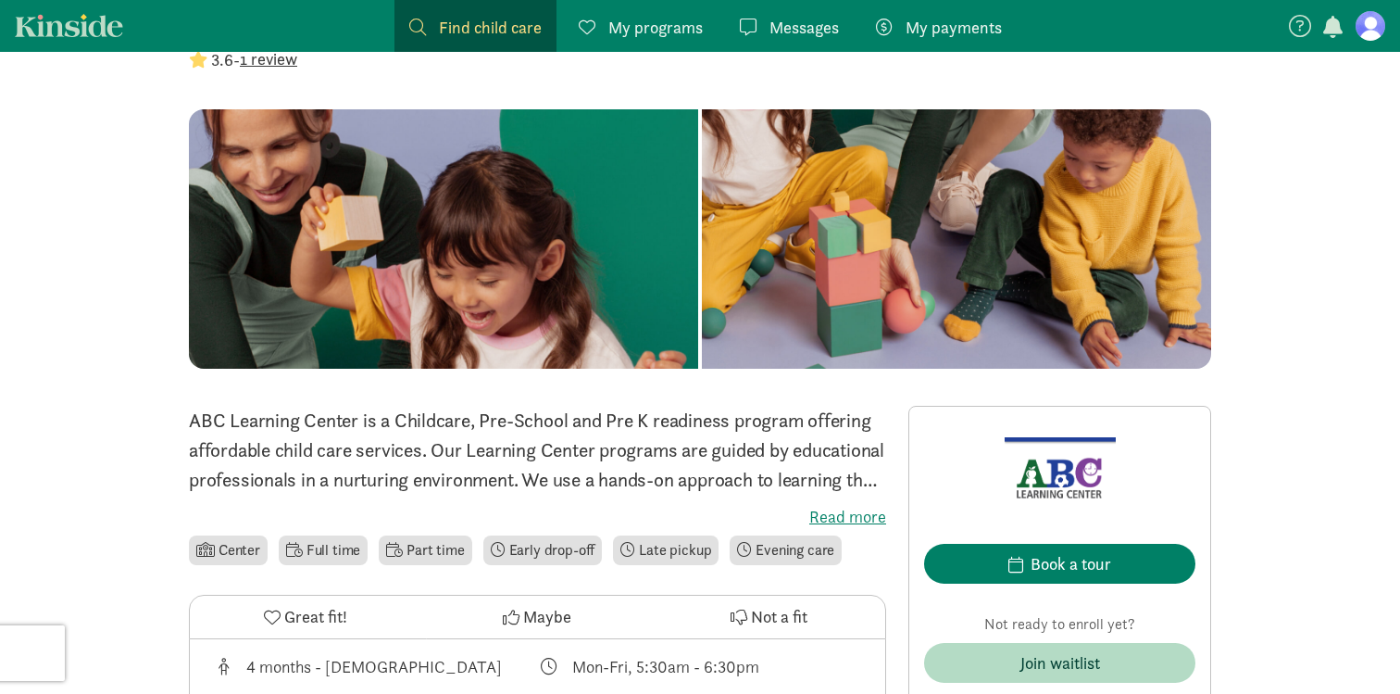
scroll to position [215, 0]
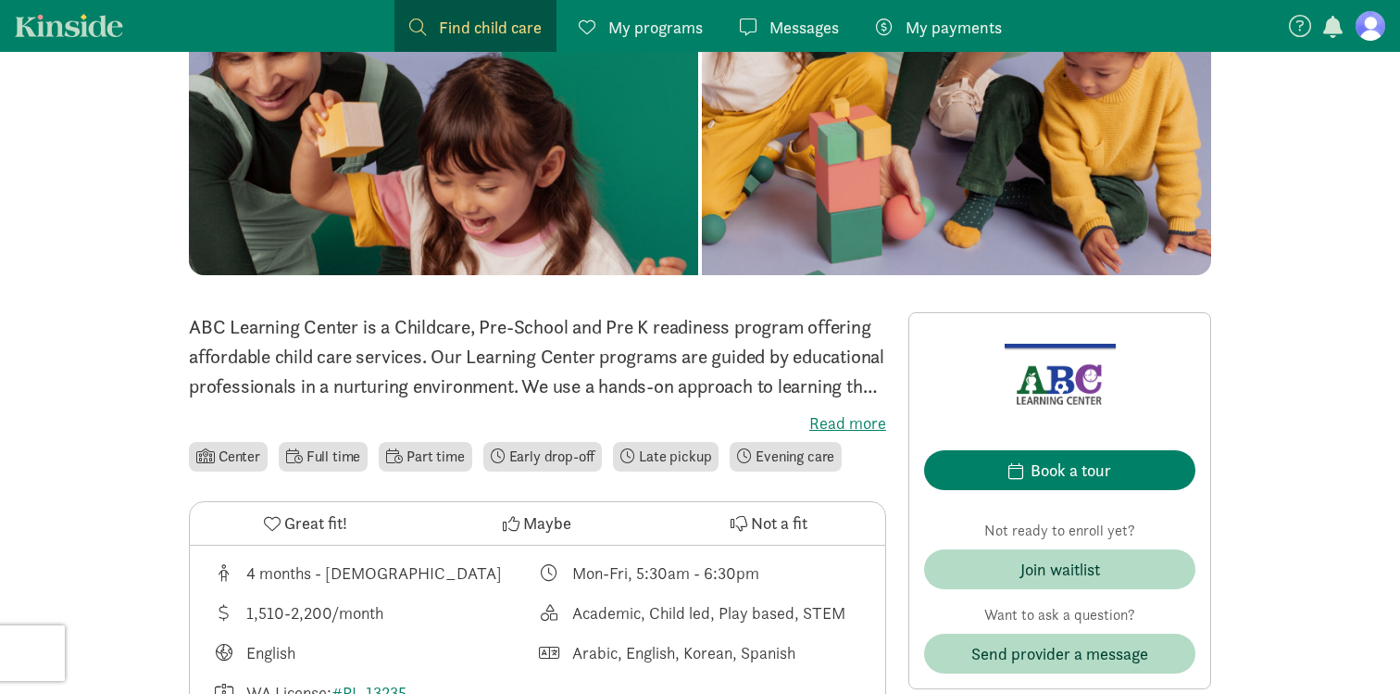
click at [230, 344] on p "ABC Learning Center is a Childcare, Pre-School and Pre K readiness program offe…" at bounding box center [537, 356] width 697 height 89
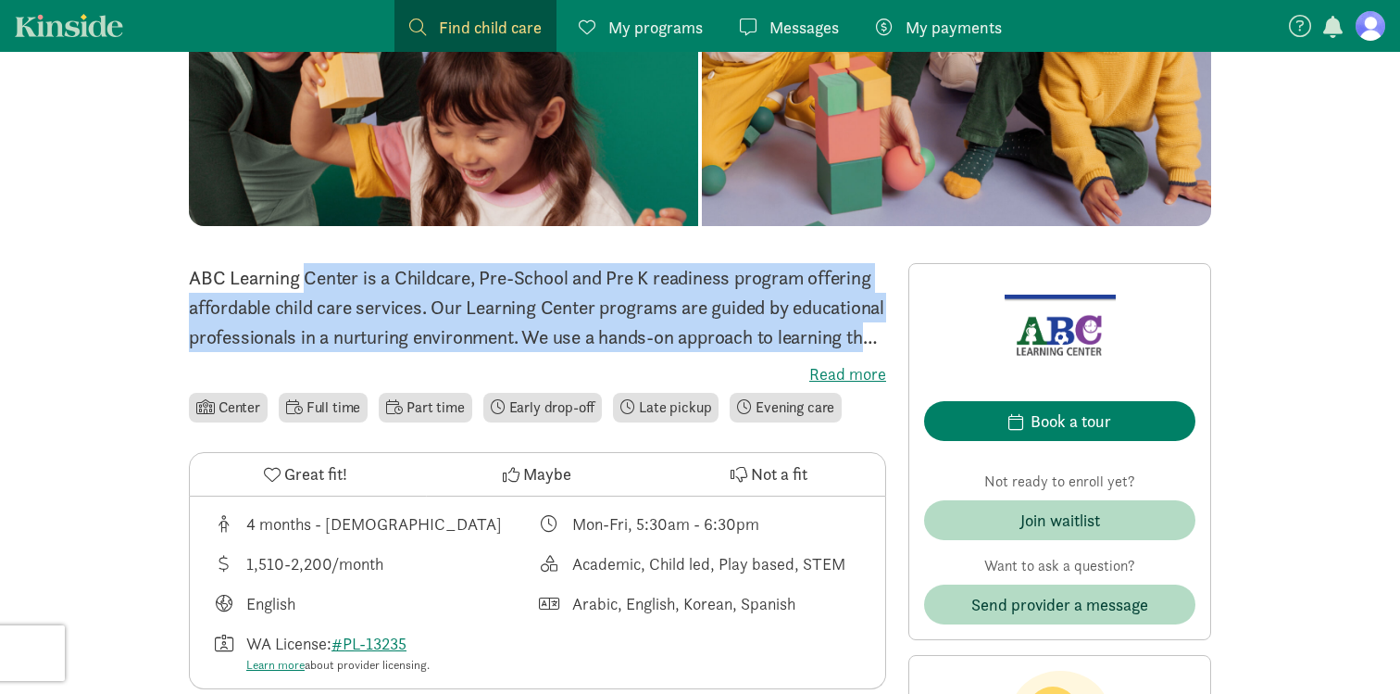
scroll to position [266, 0]
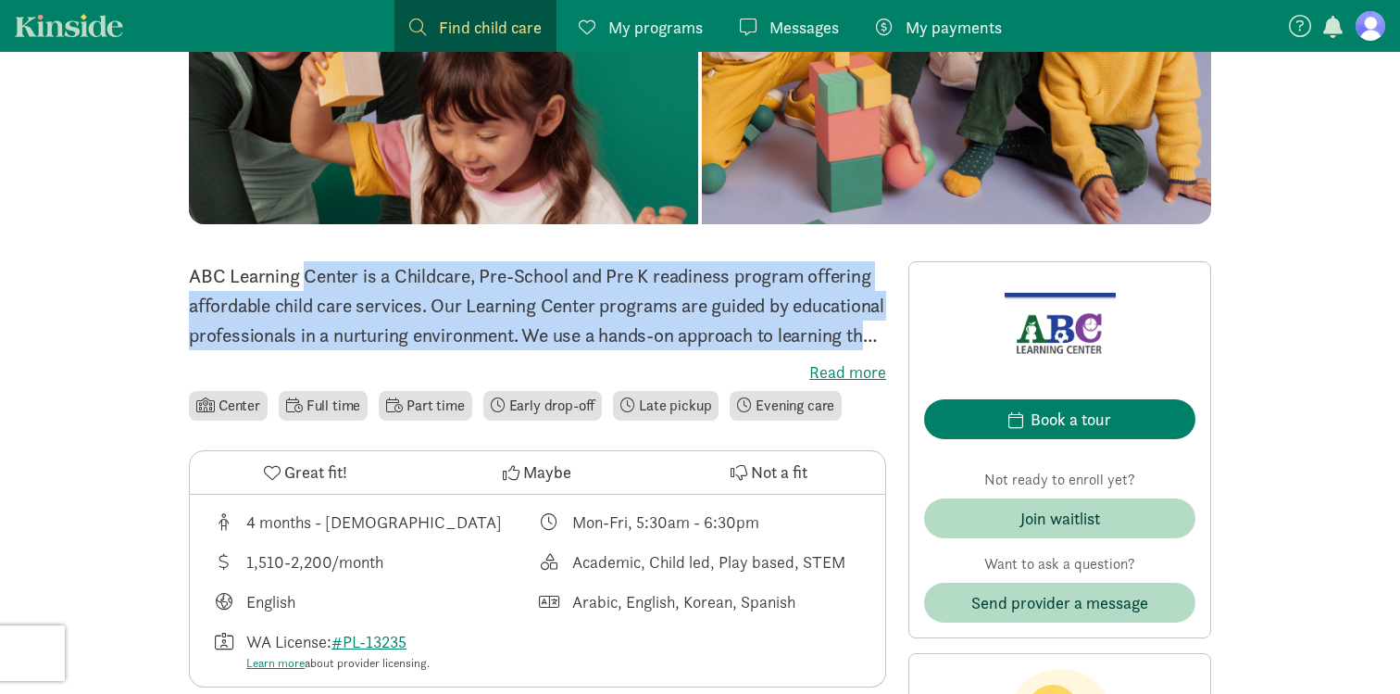
click at [230, 344] on p "ABC Learning Center is a Childcare, Pre-School and Pre K readiness program offe…" at bounding box center [537, 305] width 697 height 89
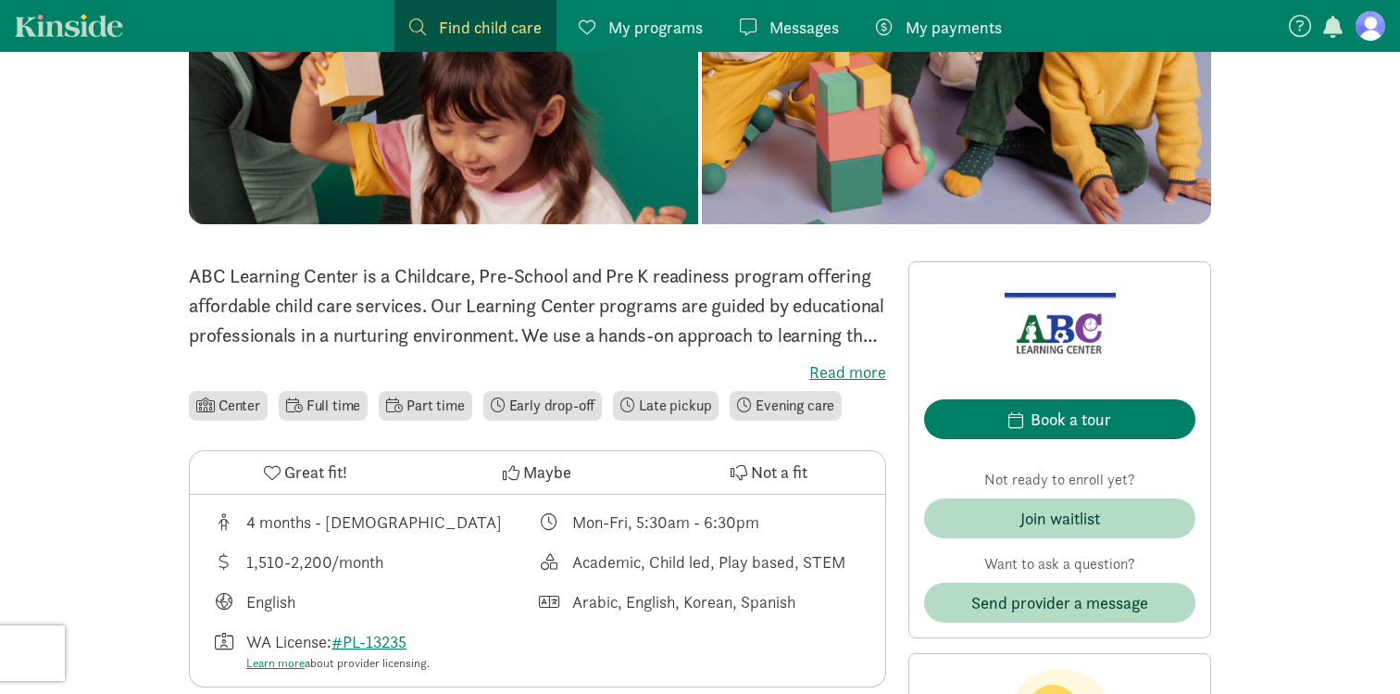
click at [230, 344] on p "ABC Learning Center is a Childcare, Pre-School and Pre K readiness program offe…" at bounding box center [537, 305] width 697 height 89
click at [830, 374] on label "Read more" at bounding box center [537, 372] width 697 height 22
click at [0, 0] on input "Read more" at bounding box center [0, 0] width 0 height 0
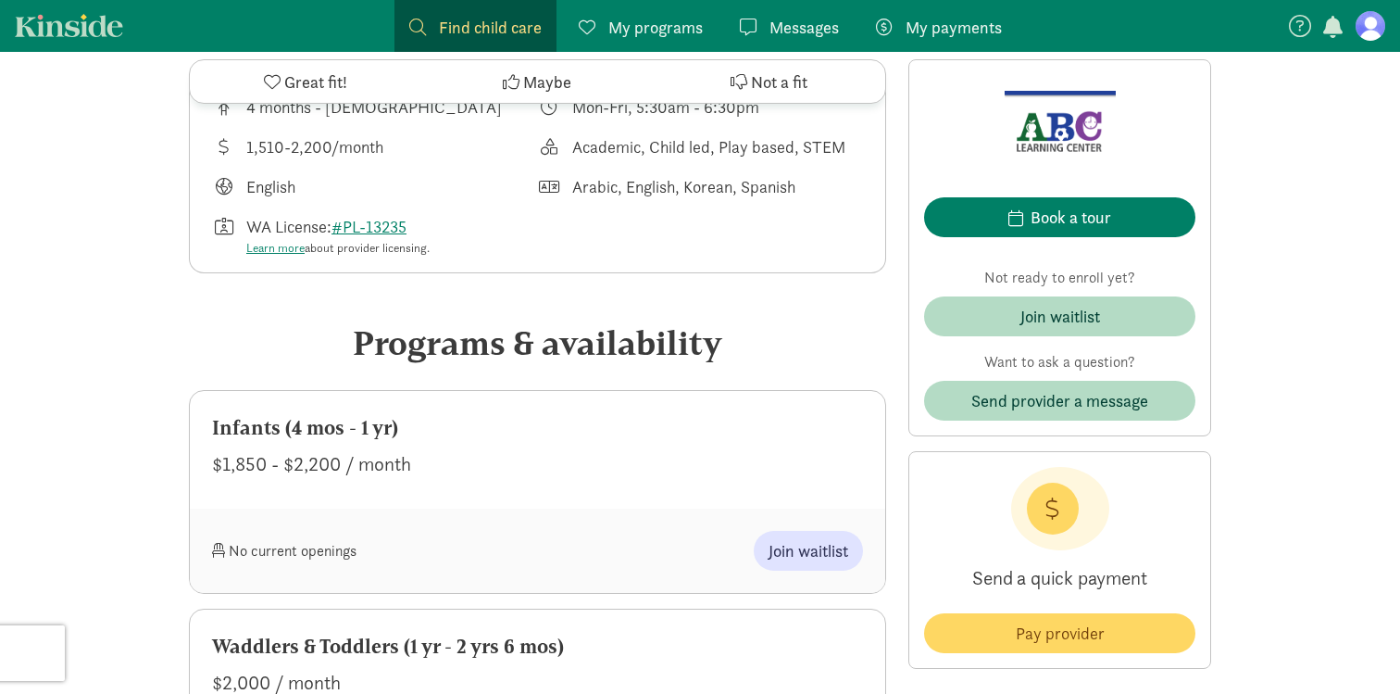
scroll to position [907, 0]
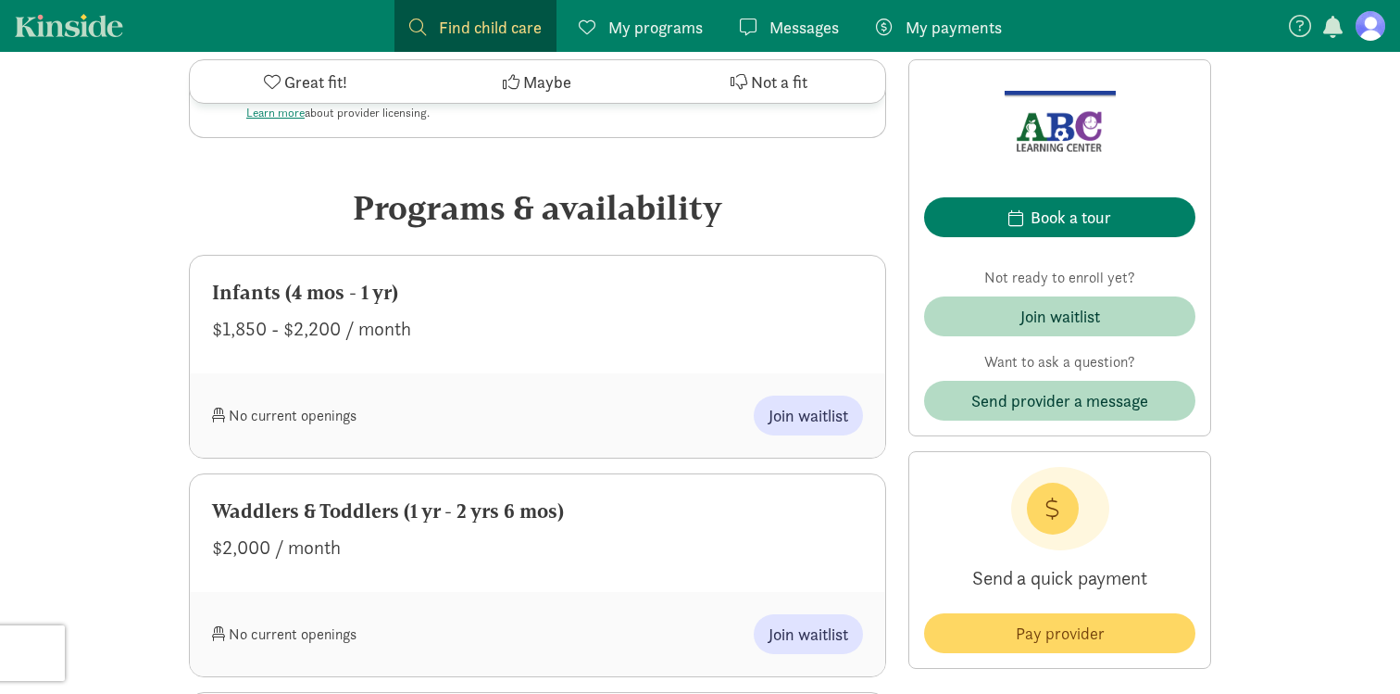
click at [677, 354] on div "Infants (4 mos - 1 yr) $1,850 - $2,200 / month" at bounding box center [537, 315] width 695 height 118
click at [770, 416] on span "Join waitlist" at bounding box center [809, 415] width 80 height 25
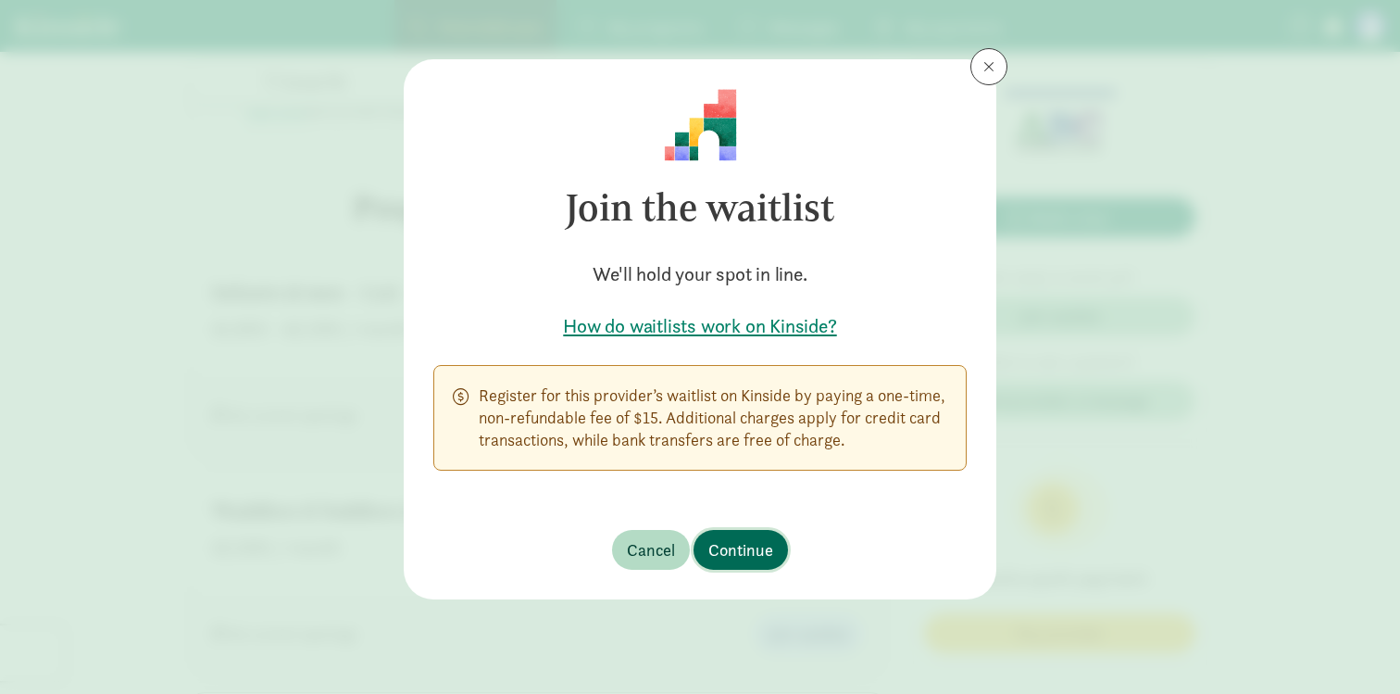
click at [739, 557] on span "Continue" at bounding box center [740, 549] width 65 height 25
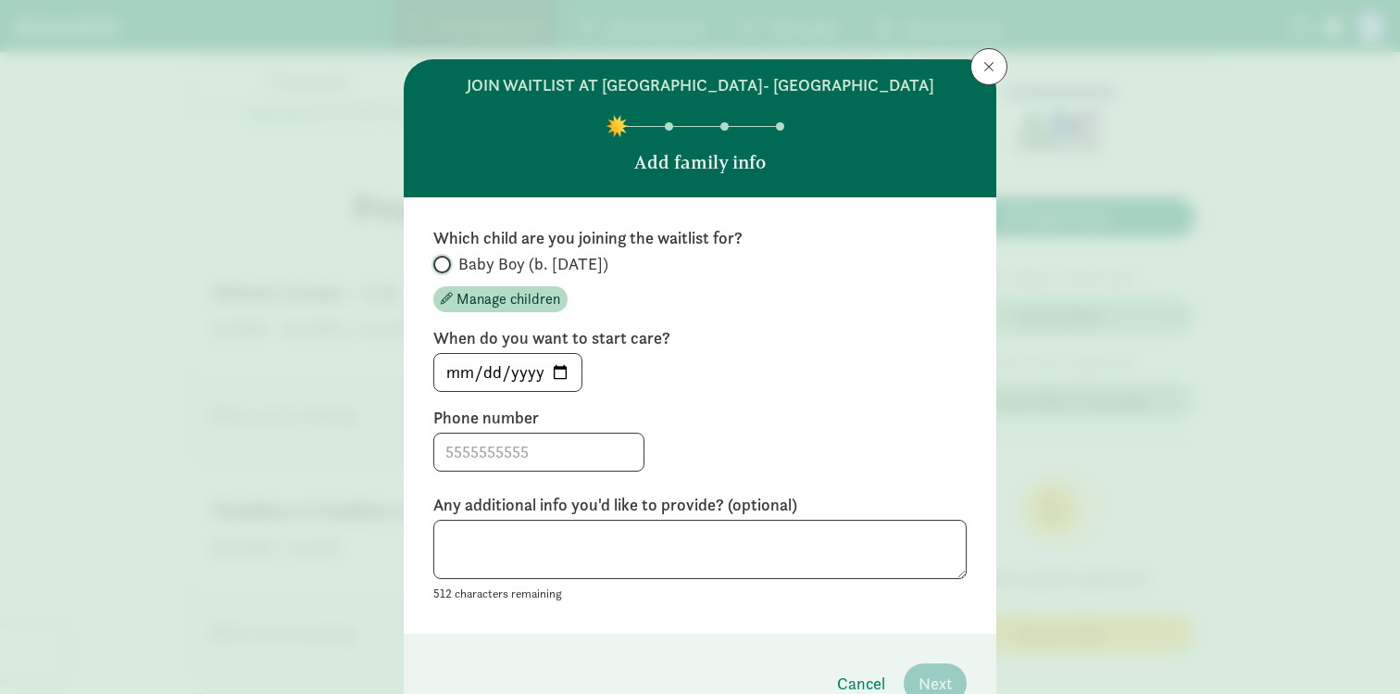
click at [438, 269] on input "Baby Boy (b. [DATE])" at bounding box center [439, 264] width 12 height 12
radio input "true"
click at [556, 371] on input "[DATE]" at bounding box center [507, 372] width 147 height 37
type input "[DATE]"
click at [472, 454] on input at bounding box center [538, 451] width 209 height 37
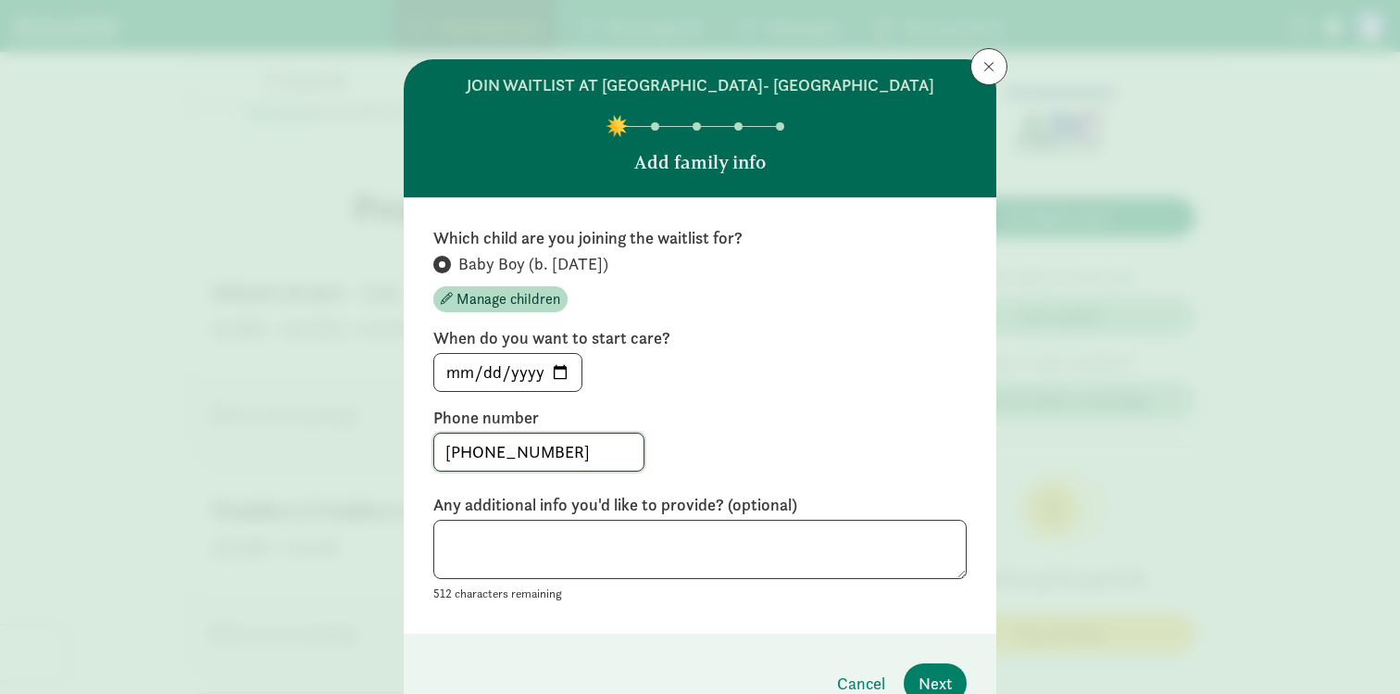
type input "425-281-7575"
click at [525, 565] on textarea at bounding box center [699, 549] width 533 height 60
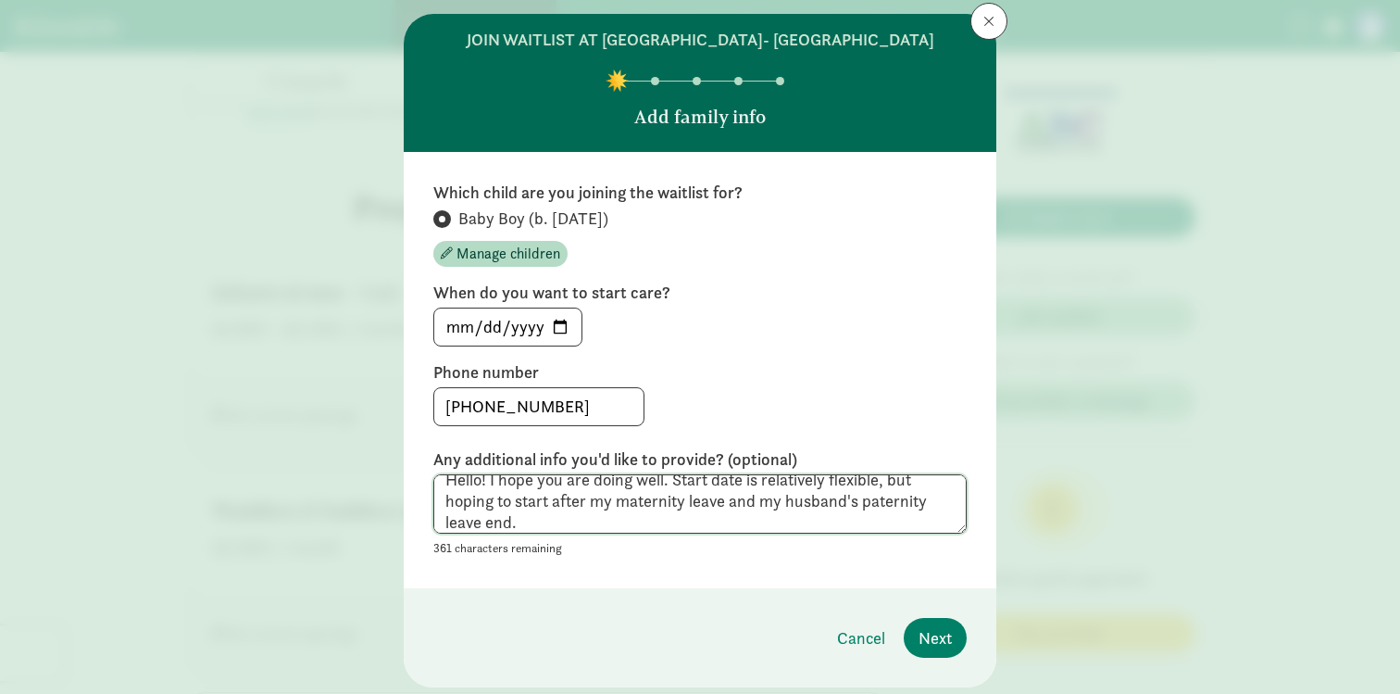
scroll to position [43, 0]
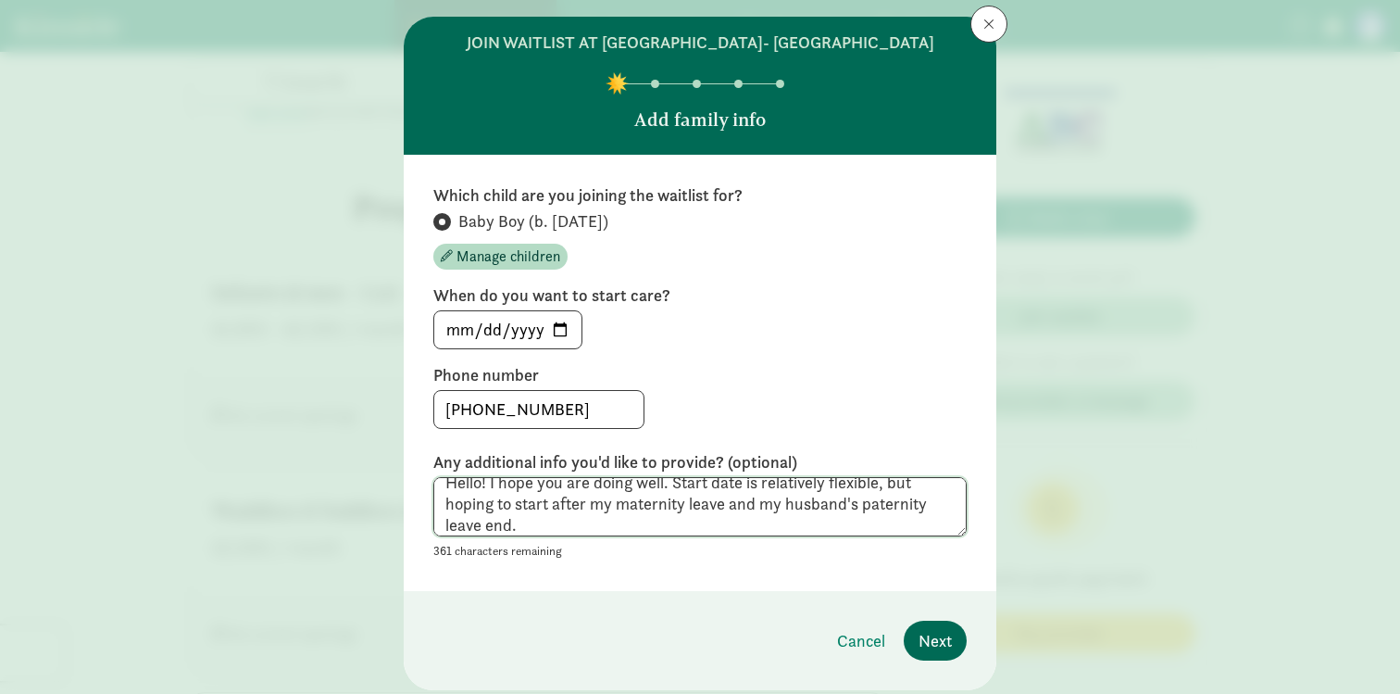
type textarea "Hello! I hope you are doing well. Start date is relatively flexible, but hoping…"
click at [942, 643] on span "Next" at bounding box center [935, 640] width 33 height 25
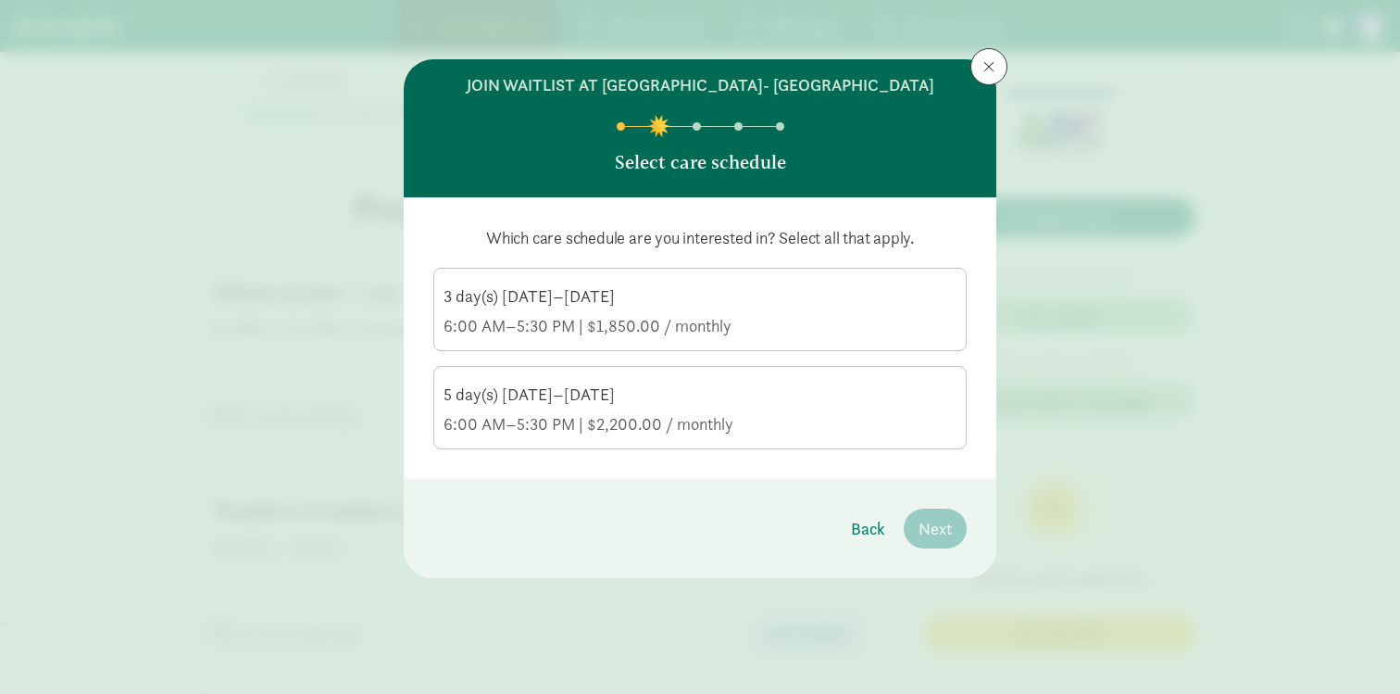
scroll to position [934, 0]
click at [662, 405] on div "5 day(s) [DATE]–[DATE]" at bounding box center [700, 394] width 513 height 22
click at [0, 0] on input "5 day(s) Monday–Friday 6:00 AM–5:30 PM | $2,200.00 / monthly" at bounding box center [0, 0] width 0 height 0
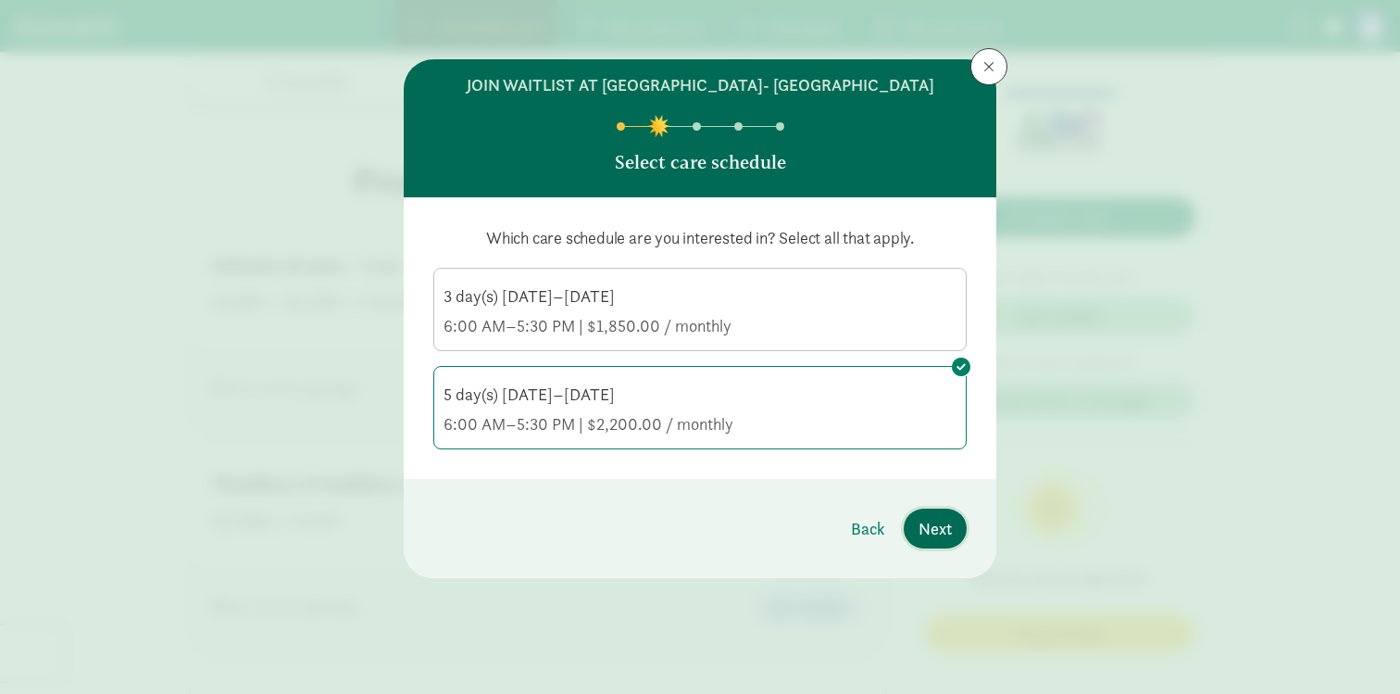
click at [938, 529] on span "Next" at bounding box center [935, 528] width 33 height 25
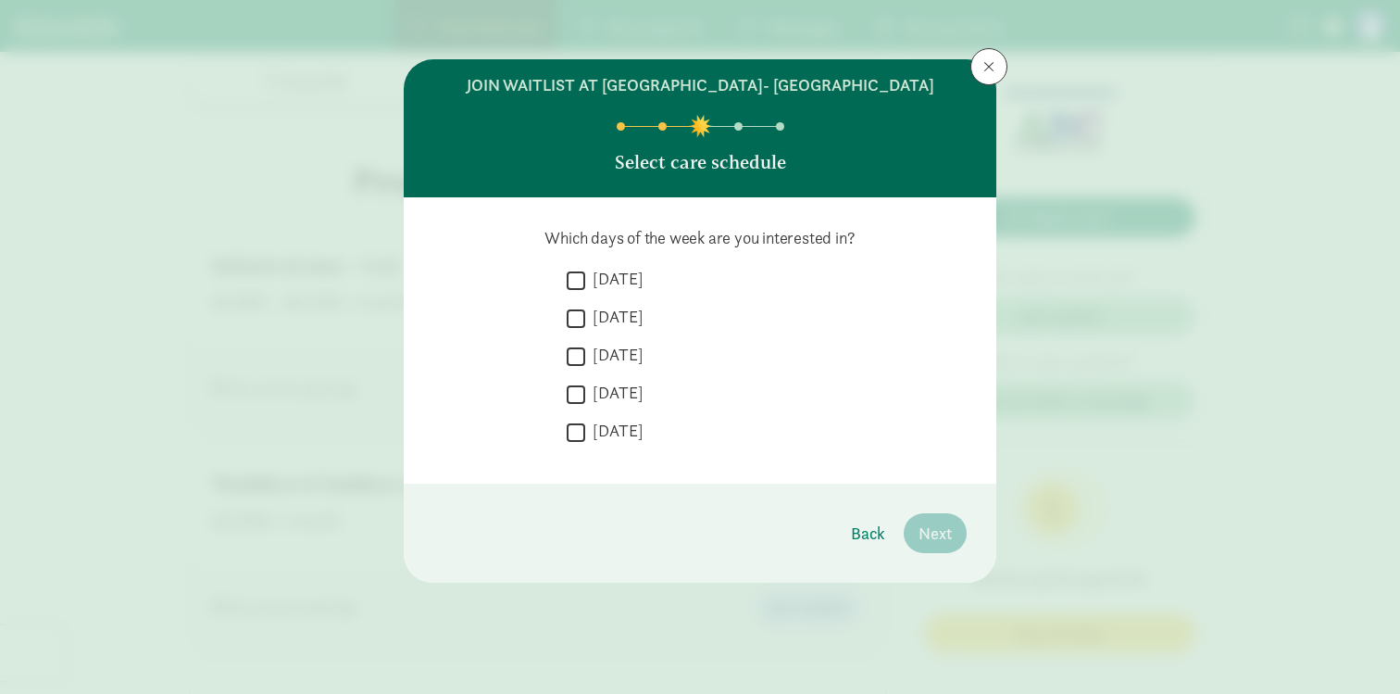
click at [639, 527] on footer "Back Next" at bounding box center [700, 532] width 593 height 99
click at [601, 275] on label "[DATE]" at bounding box center [614, 279] width 58 height 22
click at [585, 275] on input "[DATE]" at bounding box center [576, 280] width 19 height 25
checkbox input "true"
click at [601, 319] on label "[DATE]" at bounding box center [614, 317] width 58 height 22
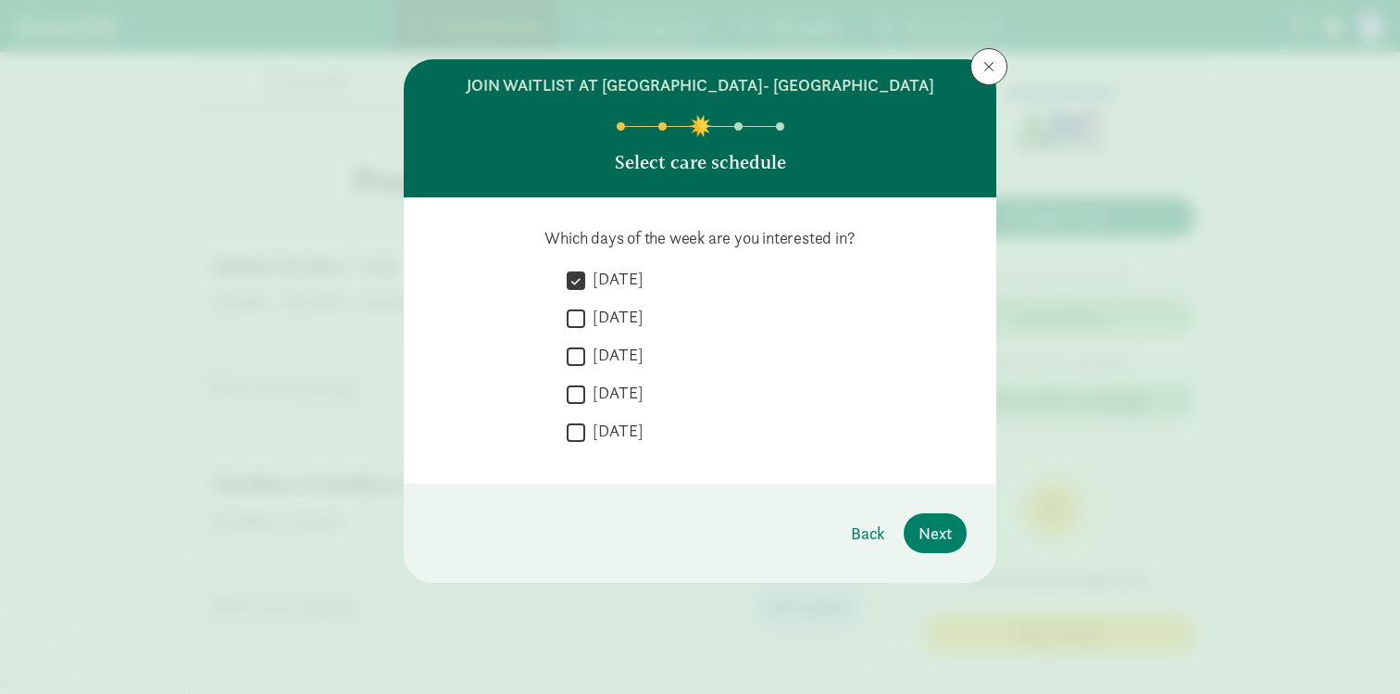
click at [585, 319] on input "[DATE]" at bounding box center [576, 318] width 19 height 25
checkbox input "true"
click at [606, 361] on label "[DATE]" at bounding box center [614, 355] width 58 height 22
click at [585, 361] on input "[DATE]" at bounding box center [576, 356] width 19 height 25
checkbox input "true"
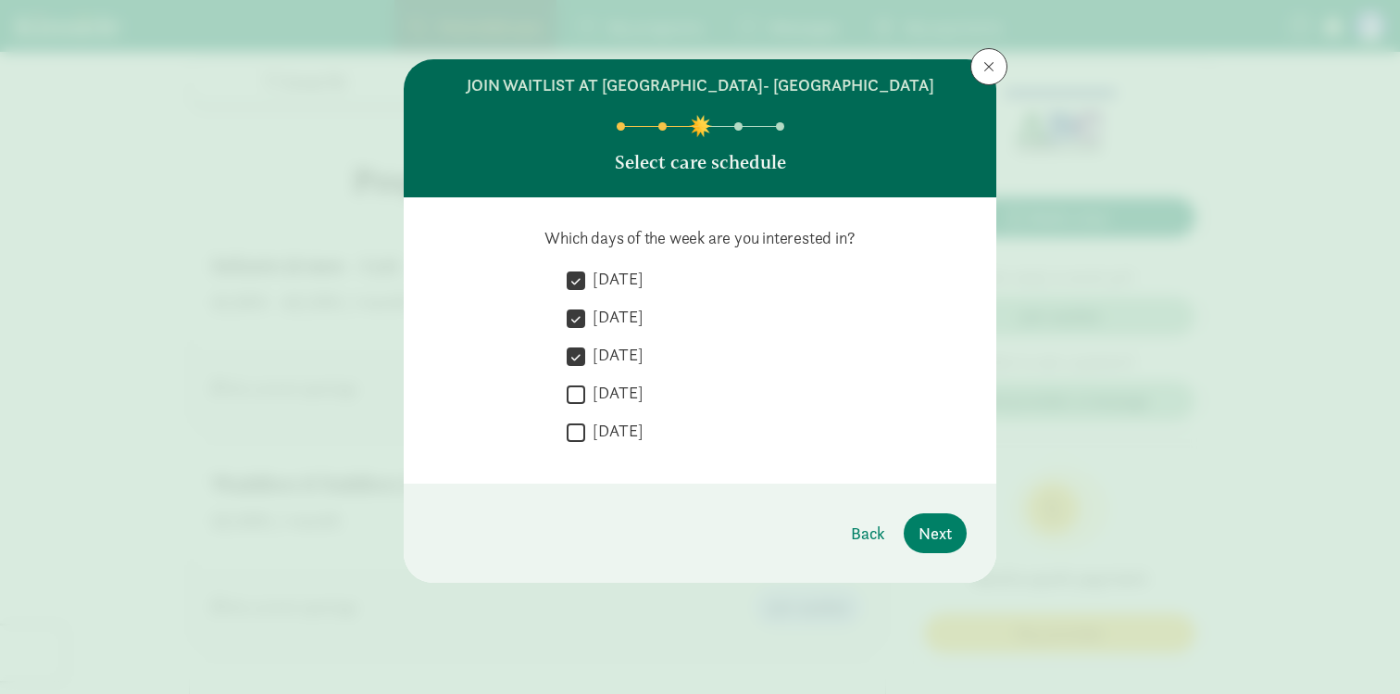
click at [606, 394] on label "[DATE]" at bounding box center [614, 392] width 58 height 22
click at [585, 394] on input "[DATE]" at bounding box center [576, 393] width 19 height 25
checkbox input "true"
click at [605, 441] on label "[DATE]" at bounding box center [614, 430] width 58 height 22
click at [585, 441] on input "[DATE]" at bounding box center [576, 431] width 19 height 25
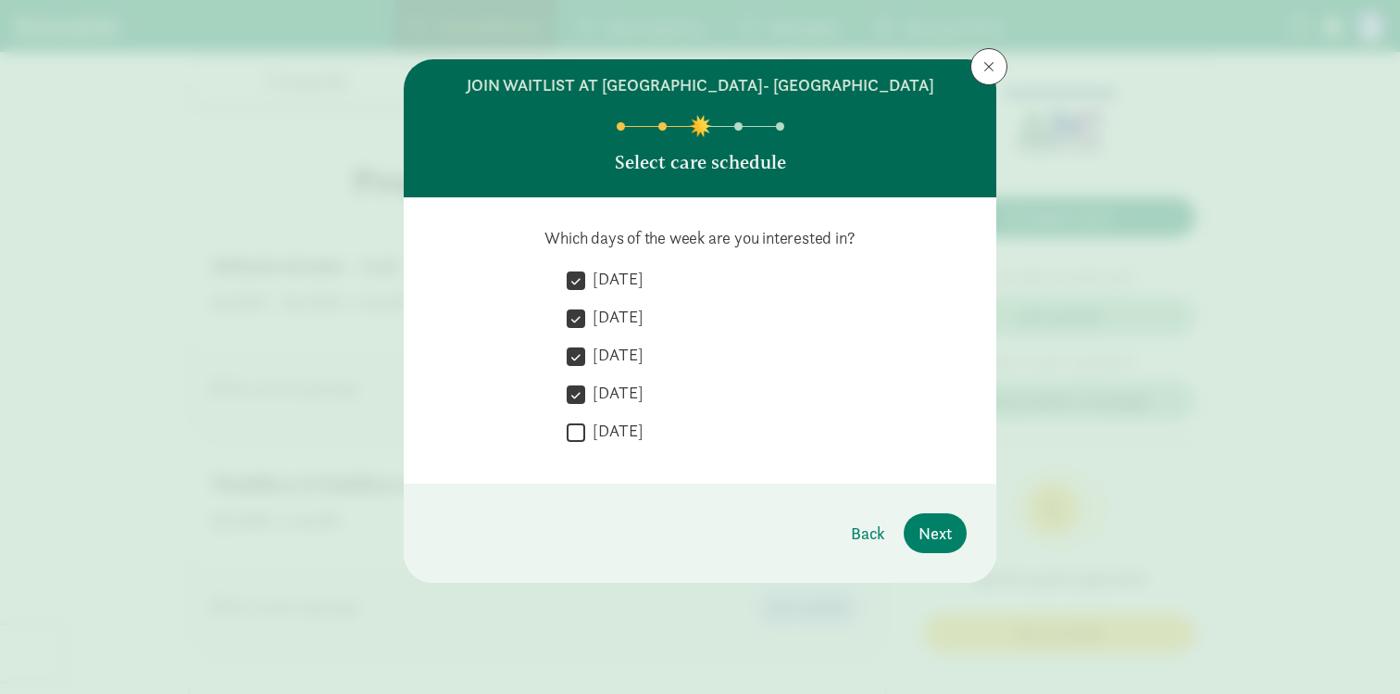
checkbox input "true"
click at [910, 526] on button "Next" at bounding box center [935, 533] width 63 height 40
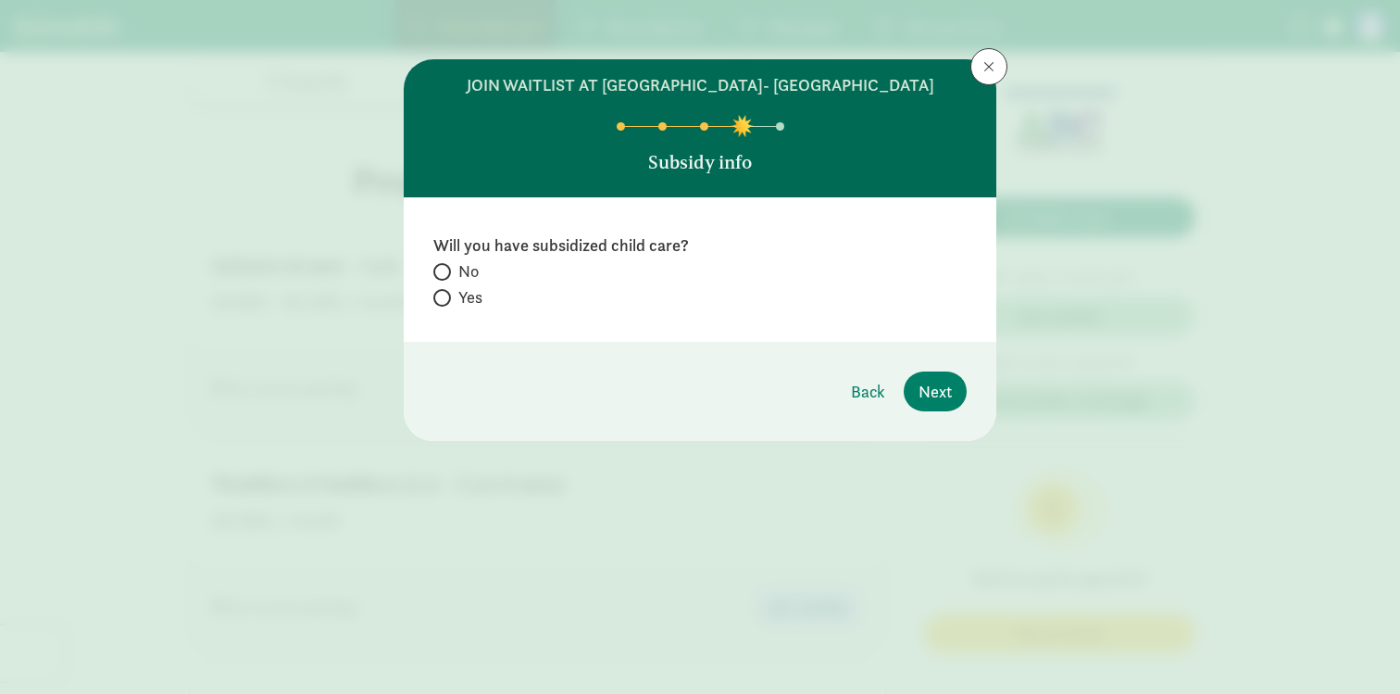
click at [450, 286] on label "No" at bounding box center [699, 297] width 533 height 22
click at [445, 271] on input "No" at bounding box center [439, 272] width 12 height 12
radio input "true"
click at [944, 394] on span "Next" at bounding box center [935, 391] width 33 height 25
